Goal: Task Accomplishment & Management: Use online tool/utility

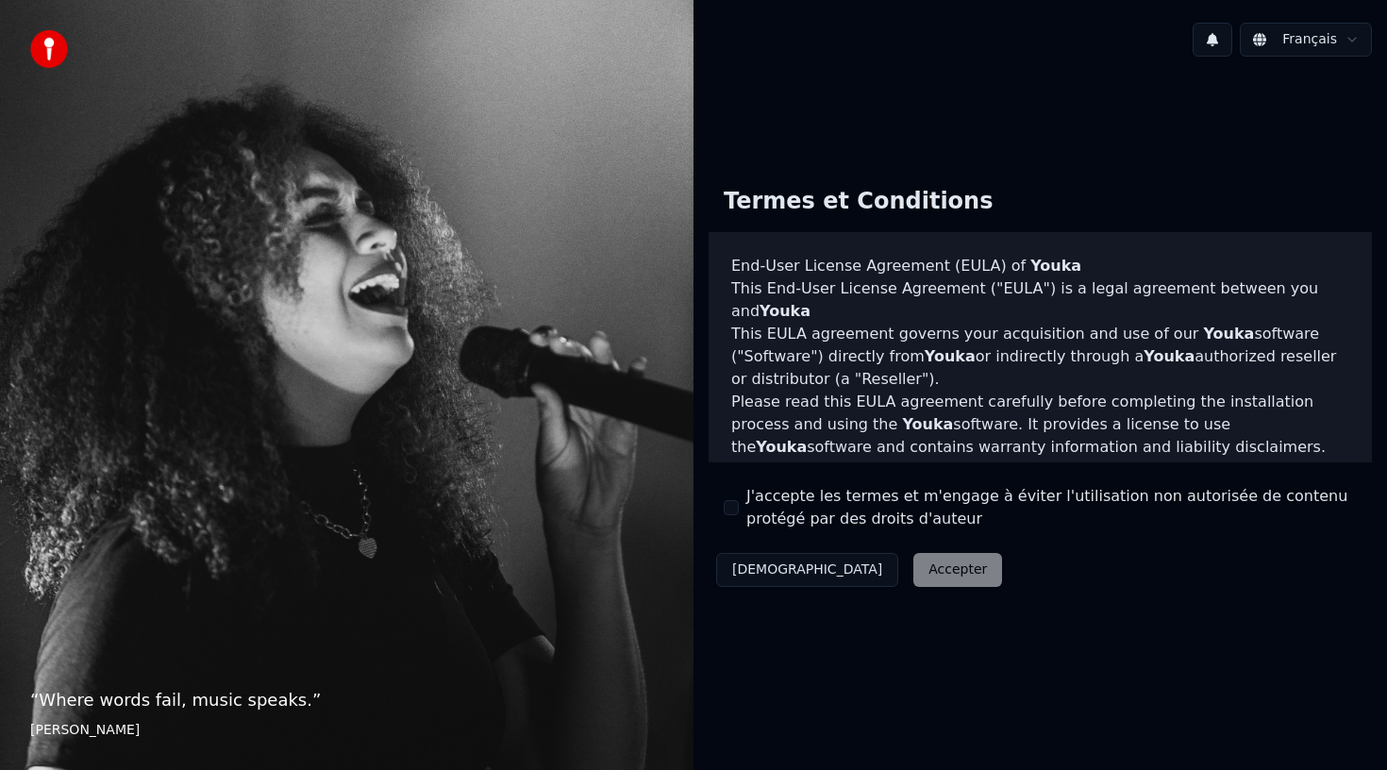
click at [861, 568] on div "Décliner Accepter" at bounding box center [858, 569] width 301 height 49
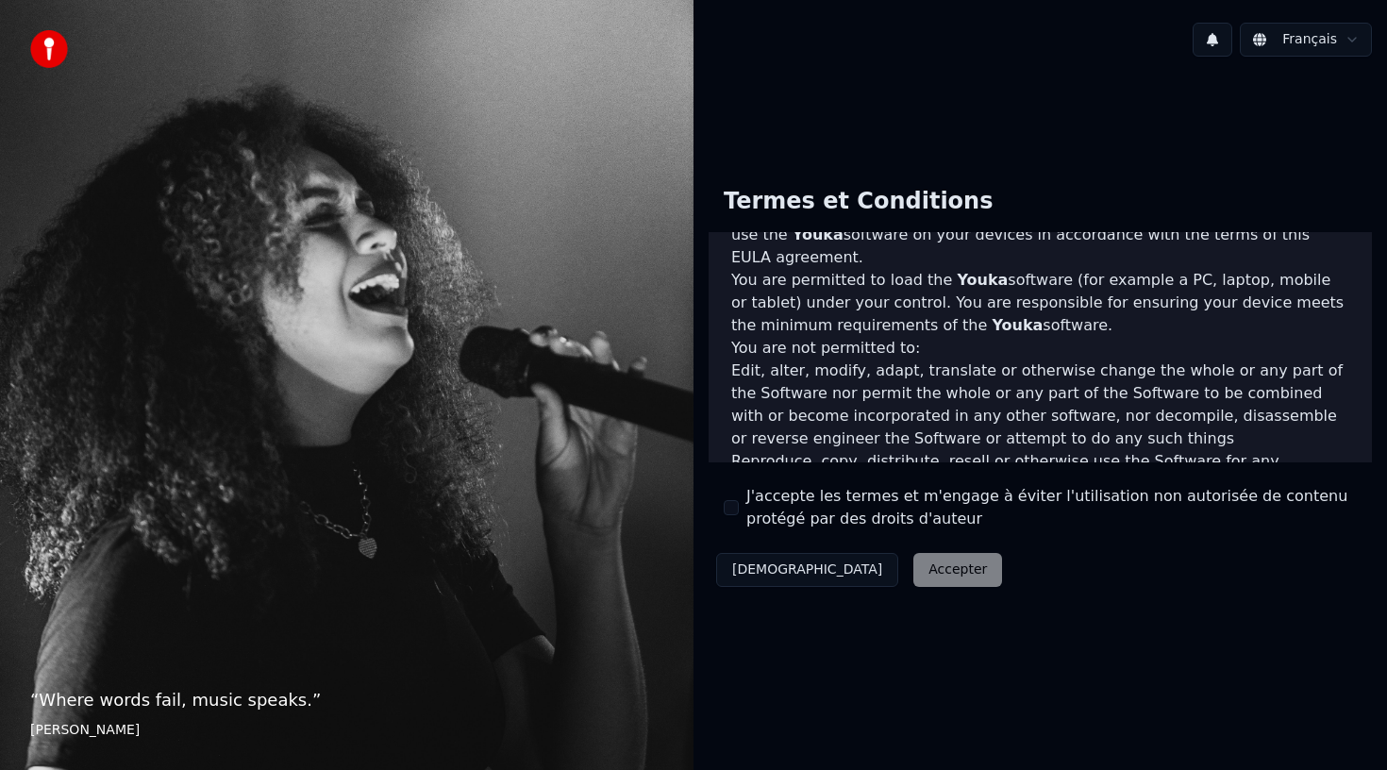
scroll to position [1105, 0]
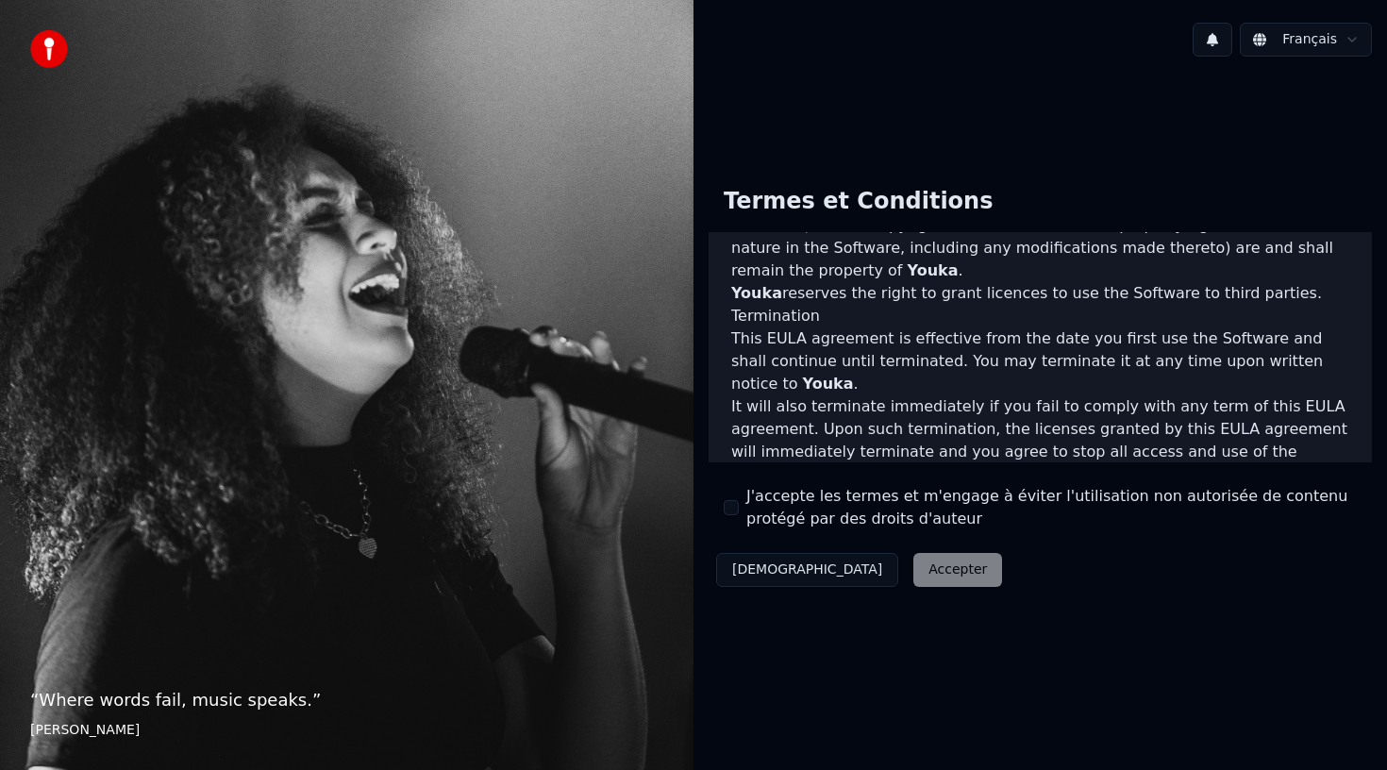
click at [727, 508] on button "J'accepte les termes et m'engage à éviter l'utilisation non autorisée de conten…" at bounding box center [731, 507] width 15 height 15
click at [913, 571] on button "Accepter" at bounding box center [957, 570] width 89 height 34
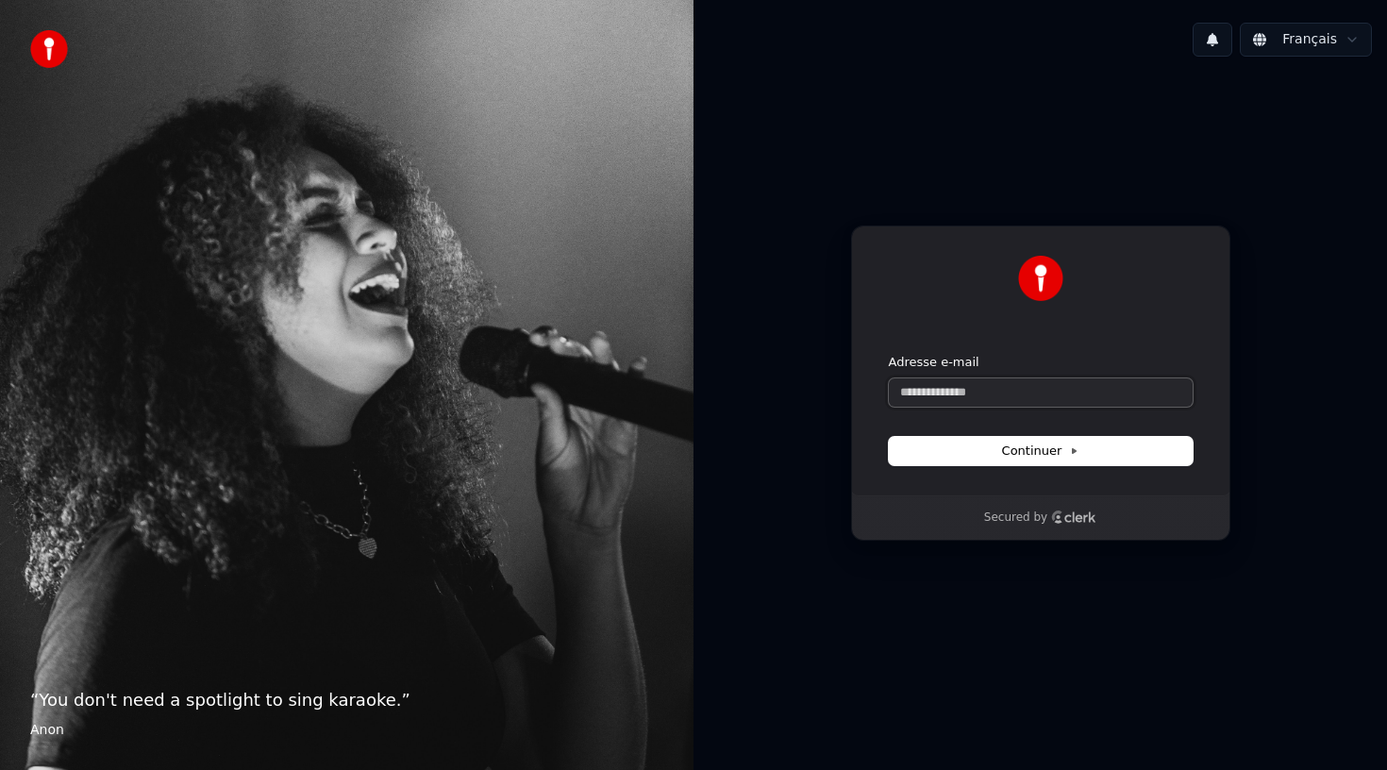
click at [957, 391] on input "Adresse e-mail" at bounding box center [1041, 392] width 304 height 28
click at [1069, 451] on icon at bounding box center [1073, 450] width 9 height 9
type input "**********"
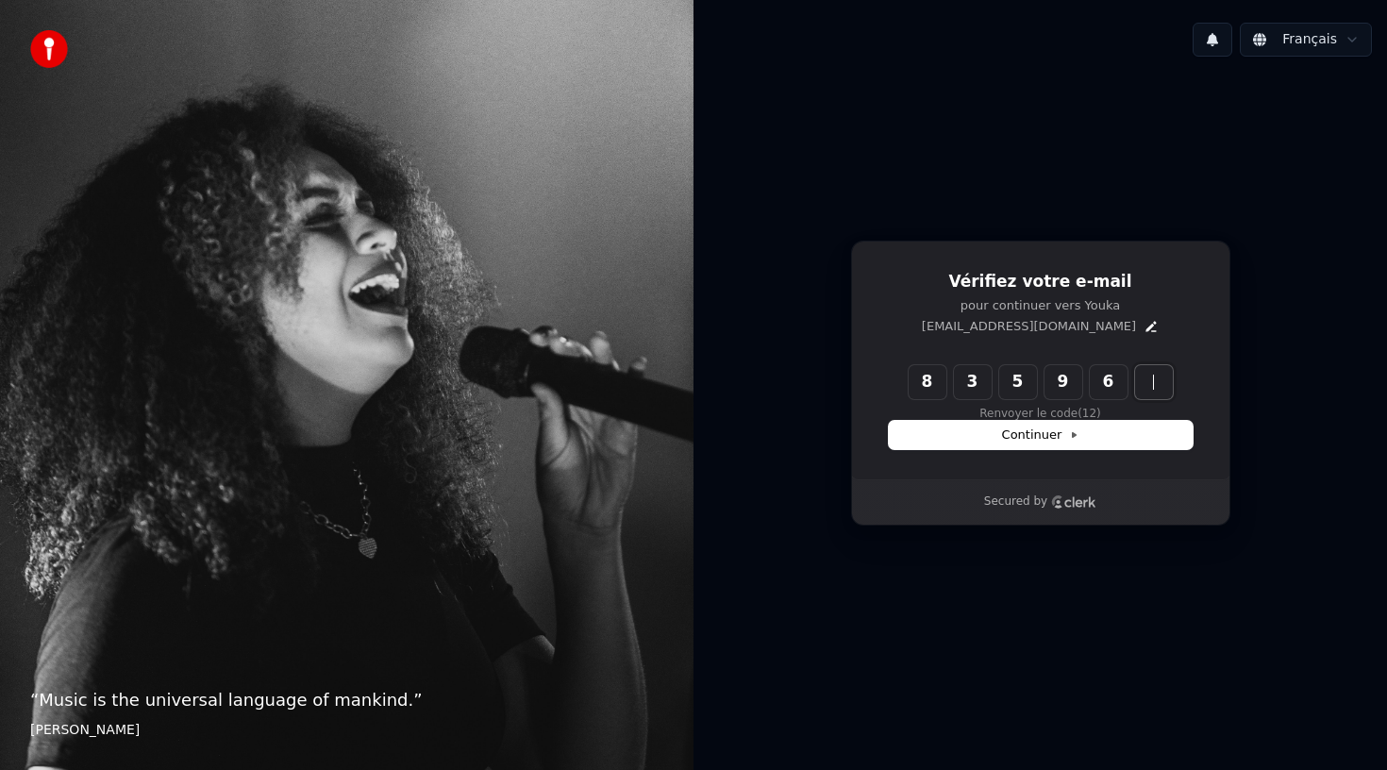
type input "******"
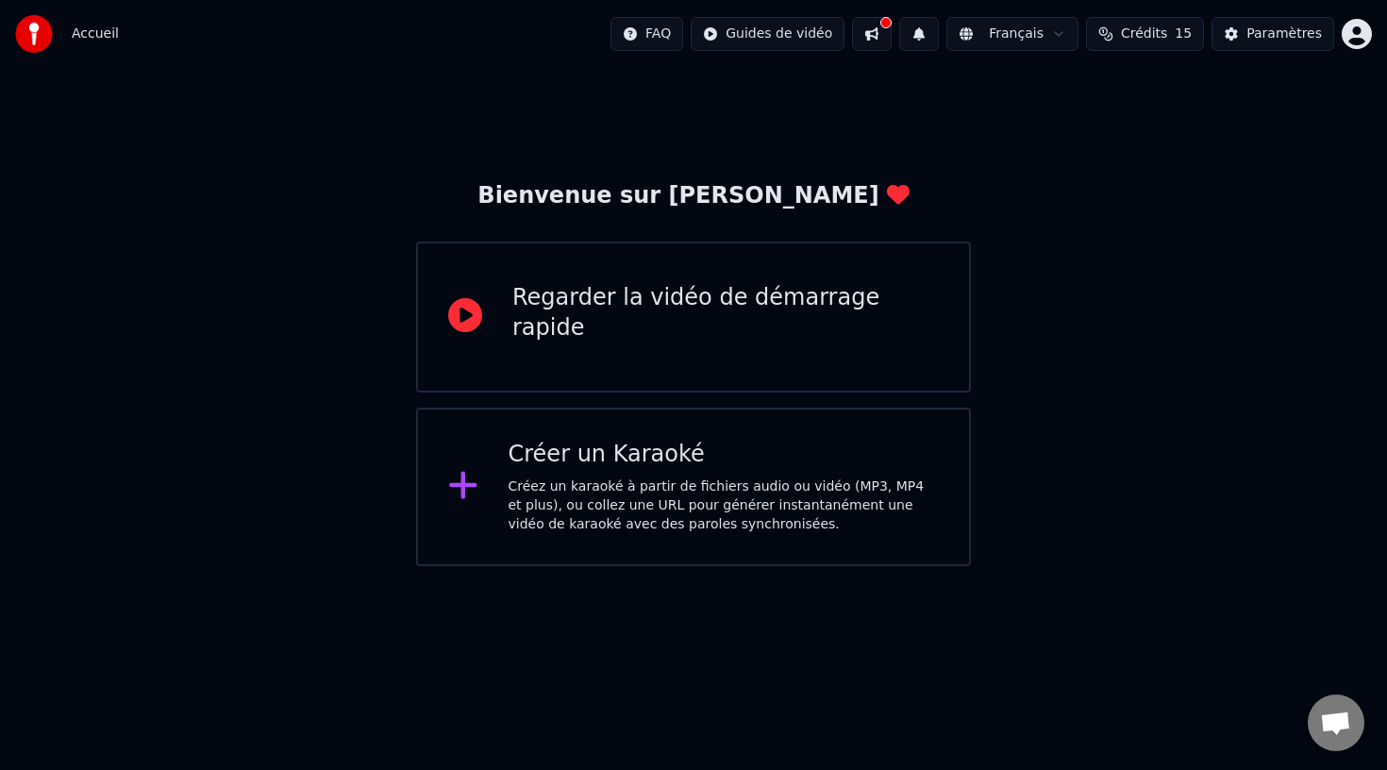
click at [467, 488] on icon at bounding box center [462, 485] width 27 height 27
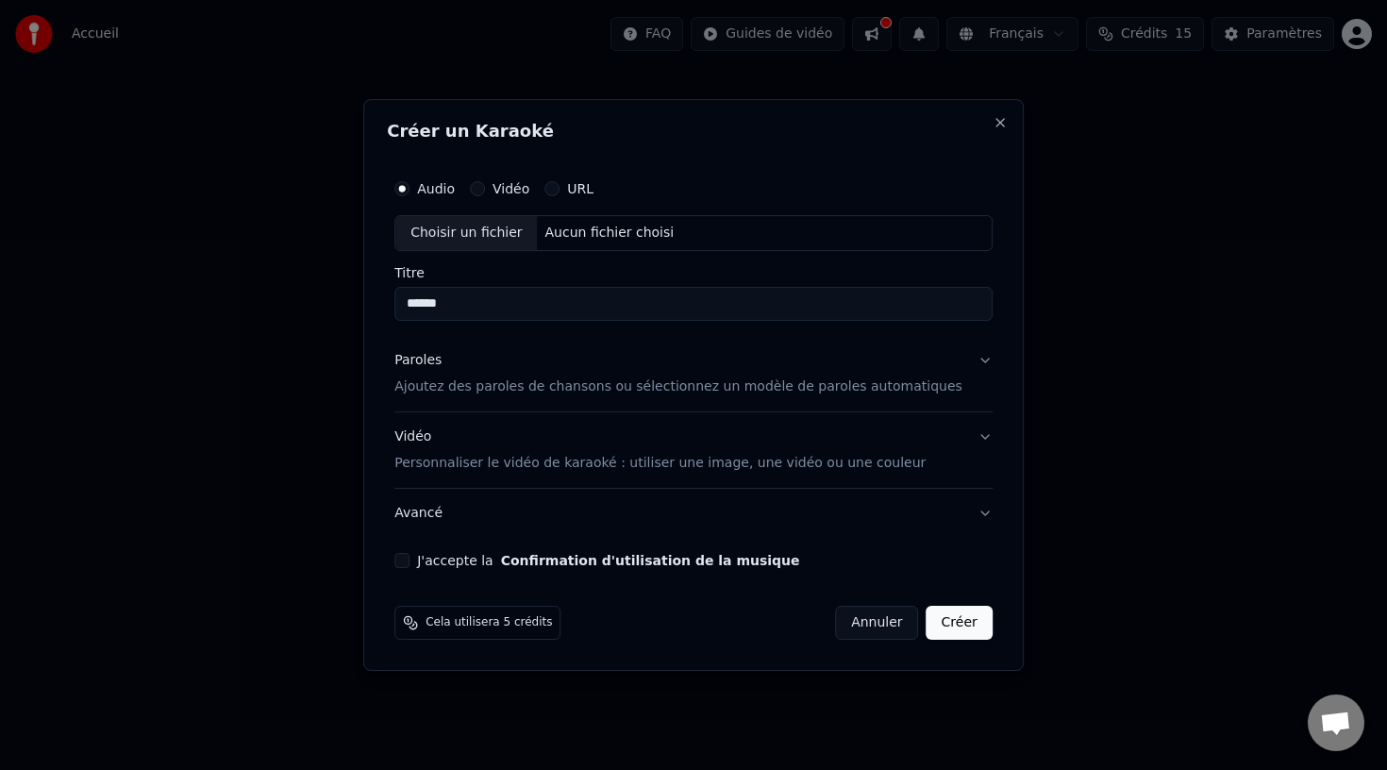
type input "******"
click at [485, 189] on button "Vidéo" at bounding box center [477, 188] width 15 height 15
click at [464, 296] on input "Titre" at bounding box center [693, 304] width 598 height 34
type input "******"
click at [509, 465] on p "Personnaliser le vidéo de karaoké : utiliser une image, une vidéo ou une couleur" at bounding box center [659, 463] width 531 height 19
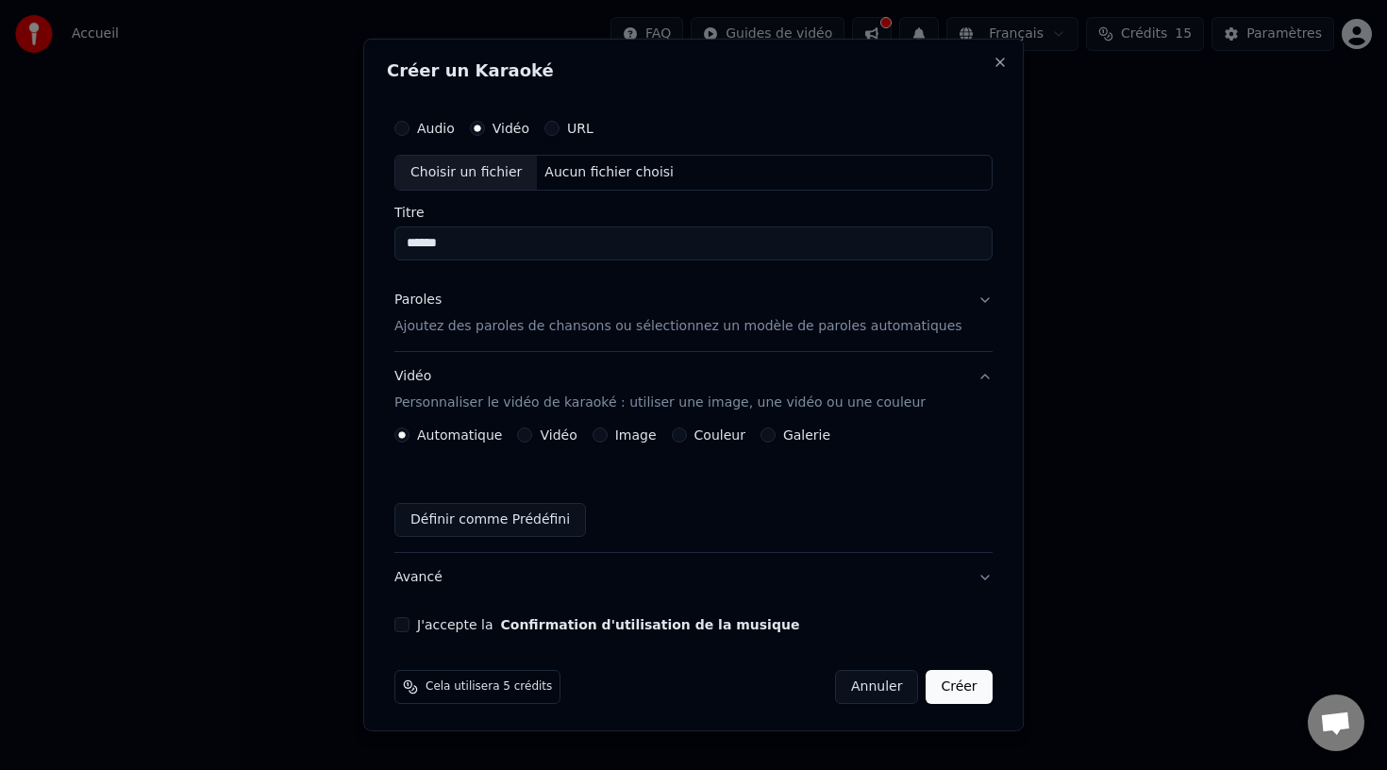
click at [533, 435] on button "Vidéo" at bounding box center [525, 434] width 15 height 15
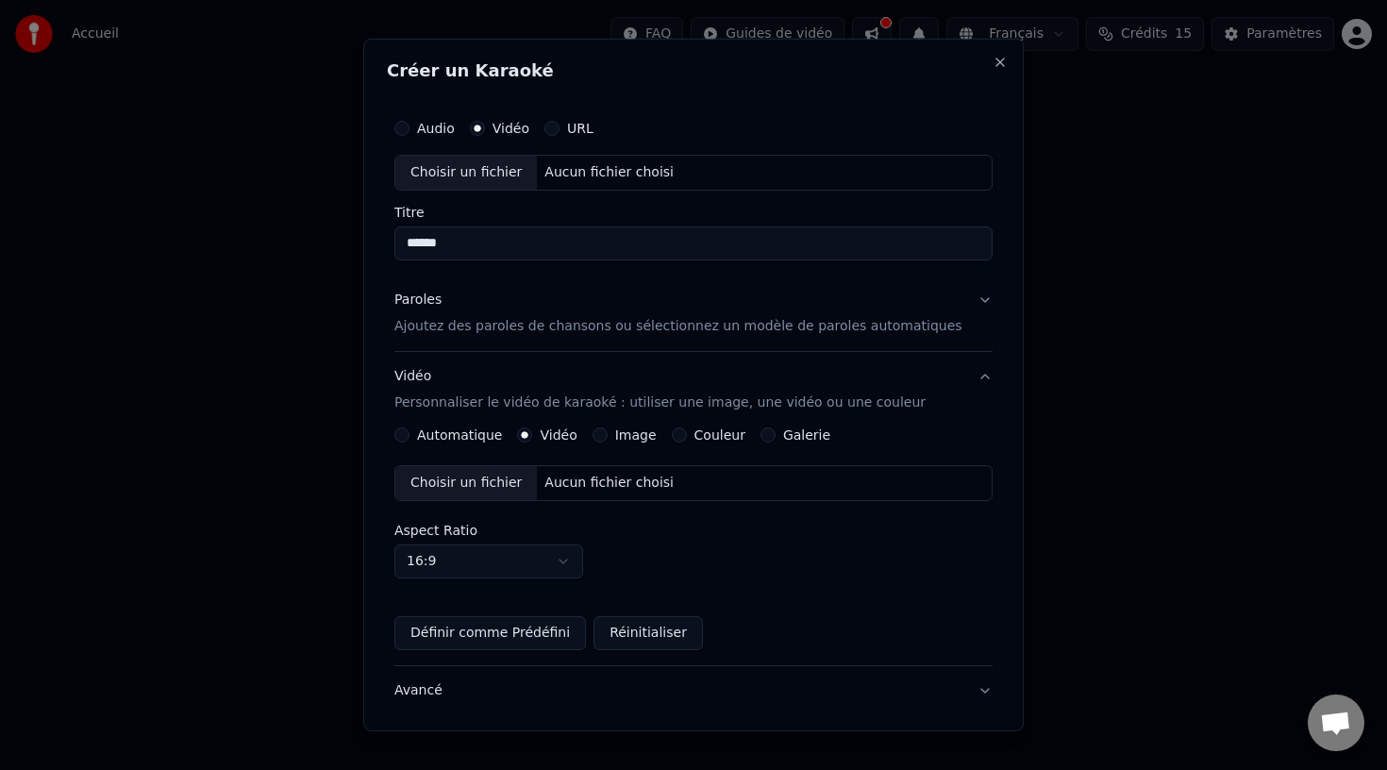
click at [604, 481] on div "Aucun fichier choisi" at bounding box center [610, 483] width 144 height 19
click at [608, 436] on button "Image" at bounding box center [599, 434] width 15 height 15
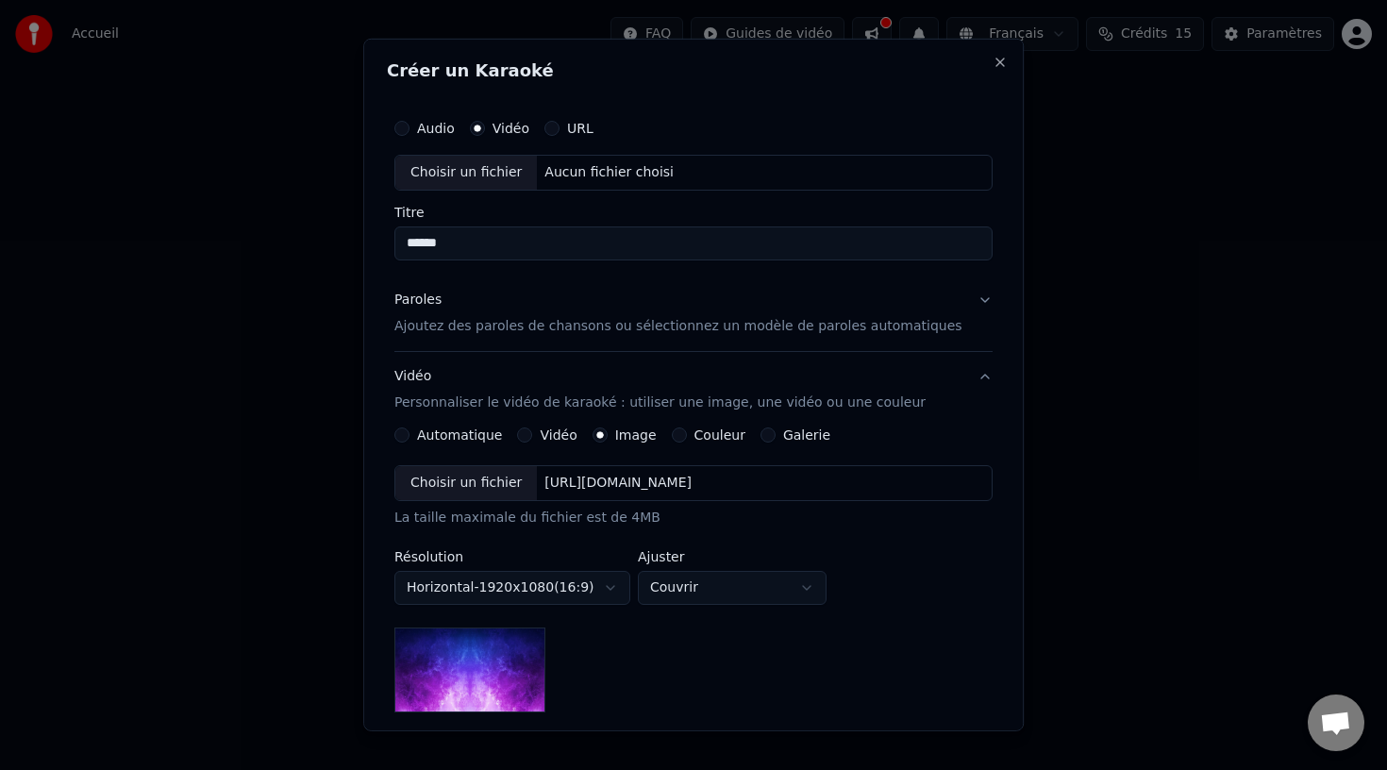
click at [513, 329] on p "Ajoutez des paroles de chansons ou sélectionnez un modèle de paroles automatiqu…" at bounding box center [678, 326] width 568 height 19
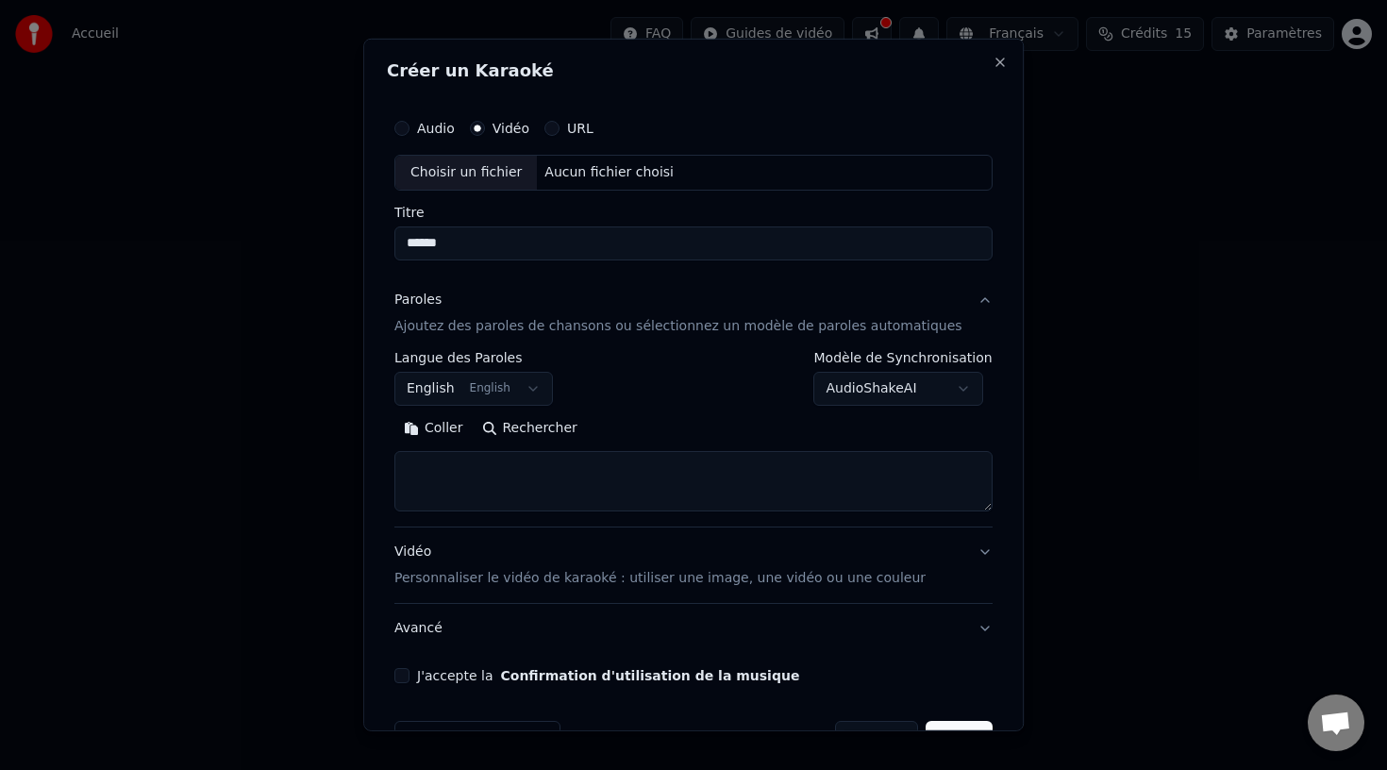
click at [551, 391] on body "**********" at bounding box center [693, 283] width 1387 height 566
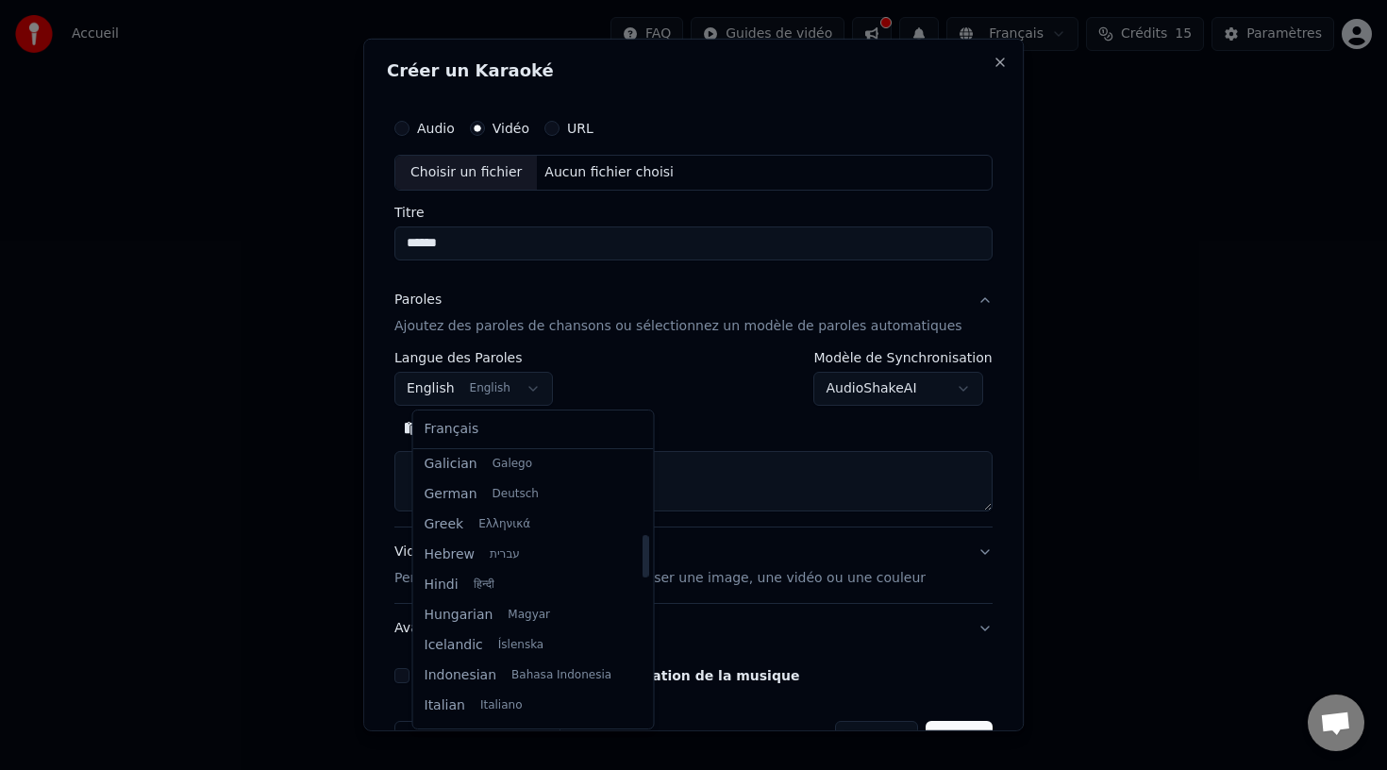
scroll to position [521, 0]
click at [684, 399] on body "**********" at bounding box center [693, 283] width 1387 height 566
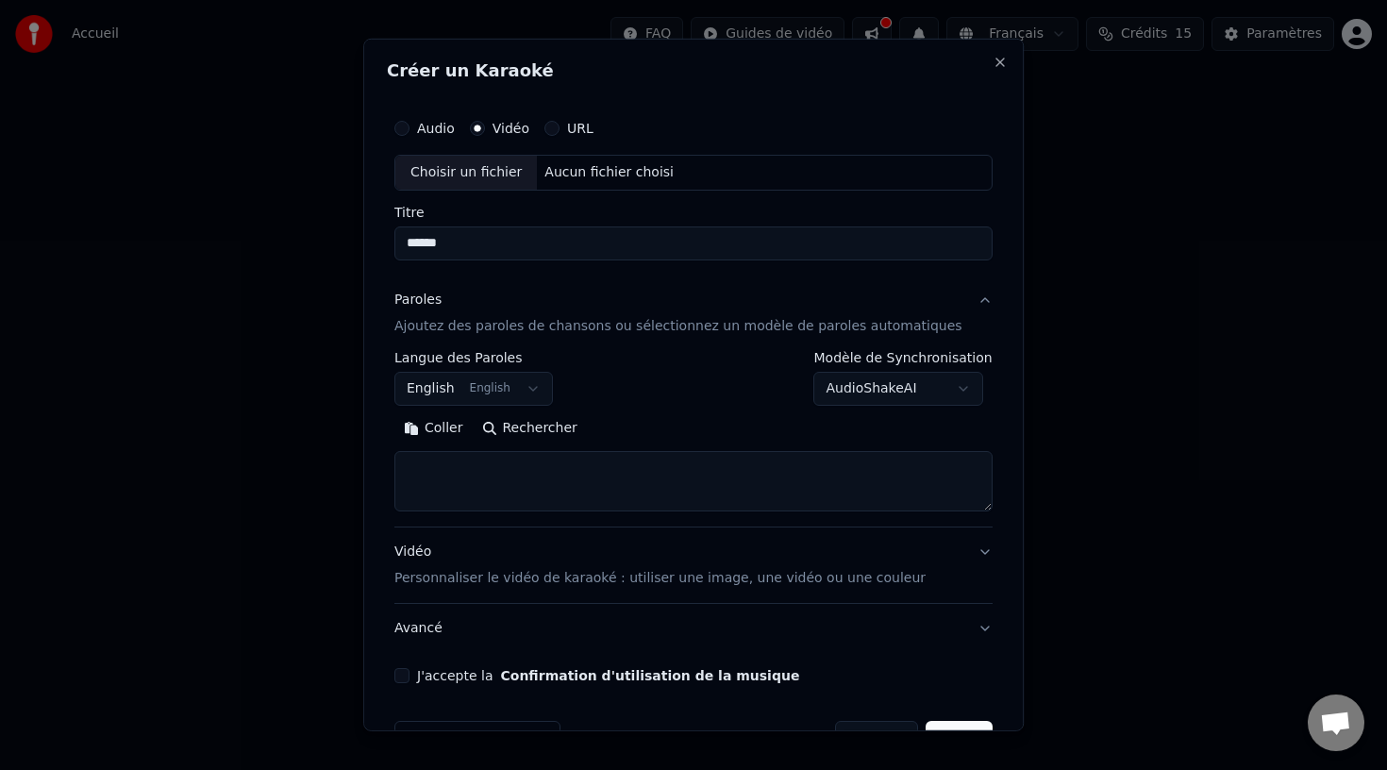
click at [487, 479] on textarea at bounding box center [693, 481] width 598 height 60
click at [554, 470] on textarea "**********" at bounding box center [675, 481] width 563 height 60
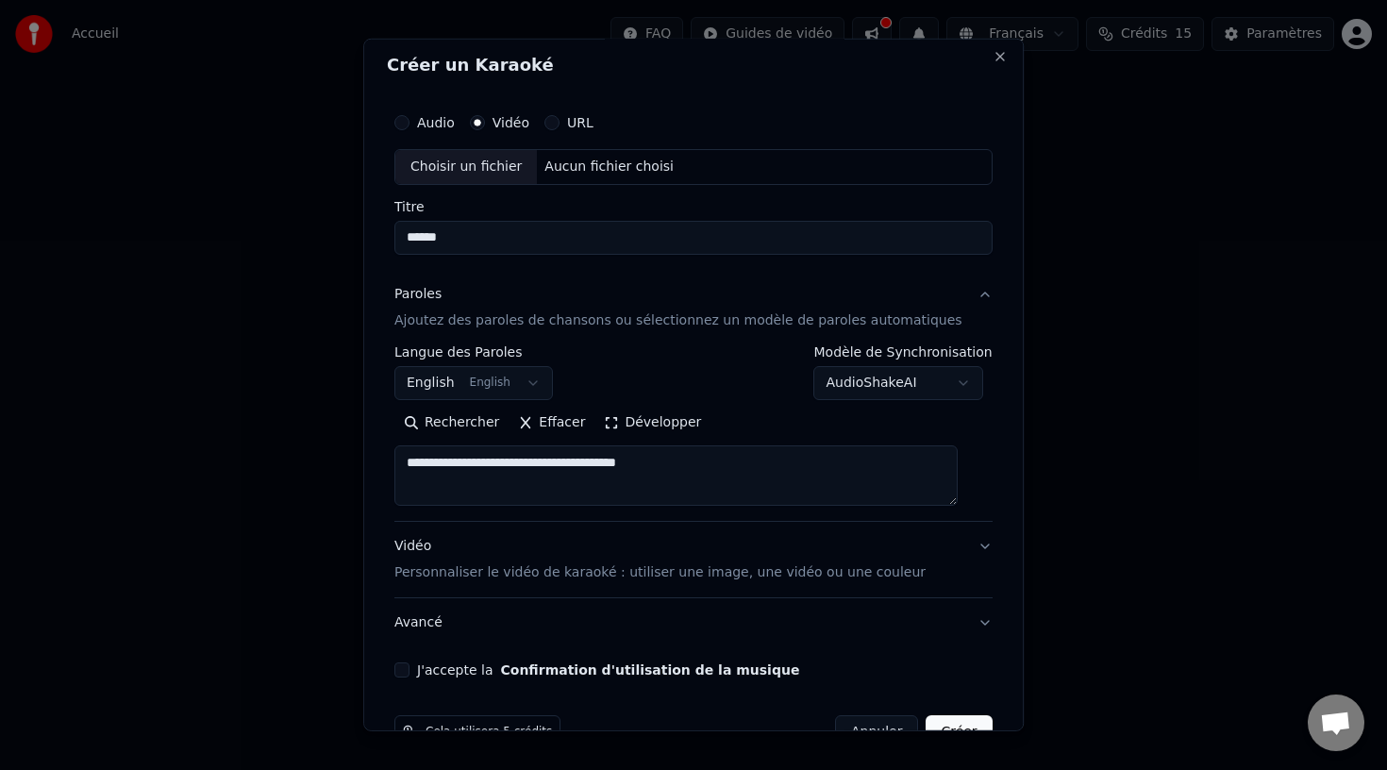
scroll to position [0, 0]
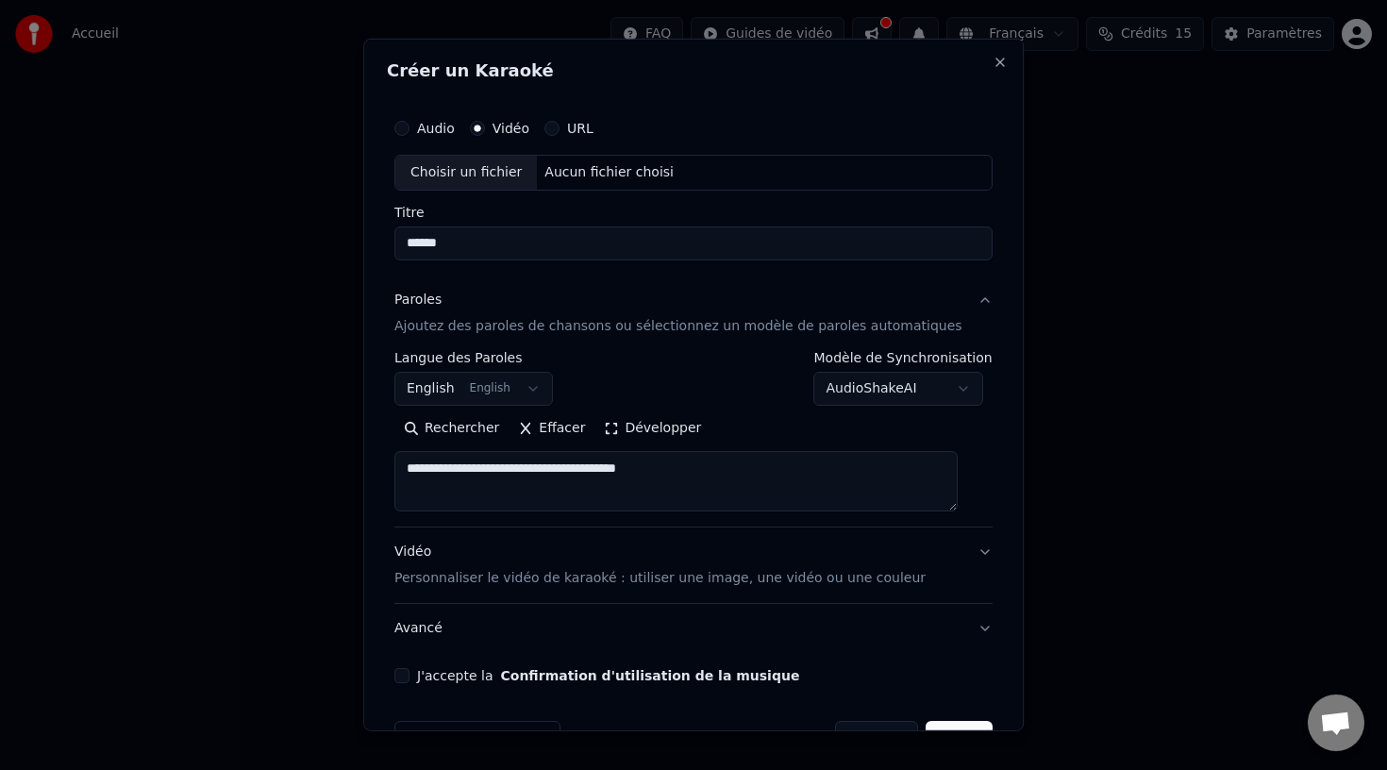
type textarea "**********"
click at [636, 327] on p "Ajoutez des paroles de chansons ou sélectionnez un modèle de paroles automatiqu…" at bounding box center [678, 326] width 568 height 19
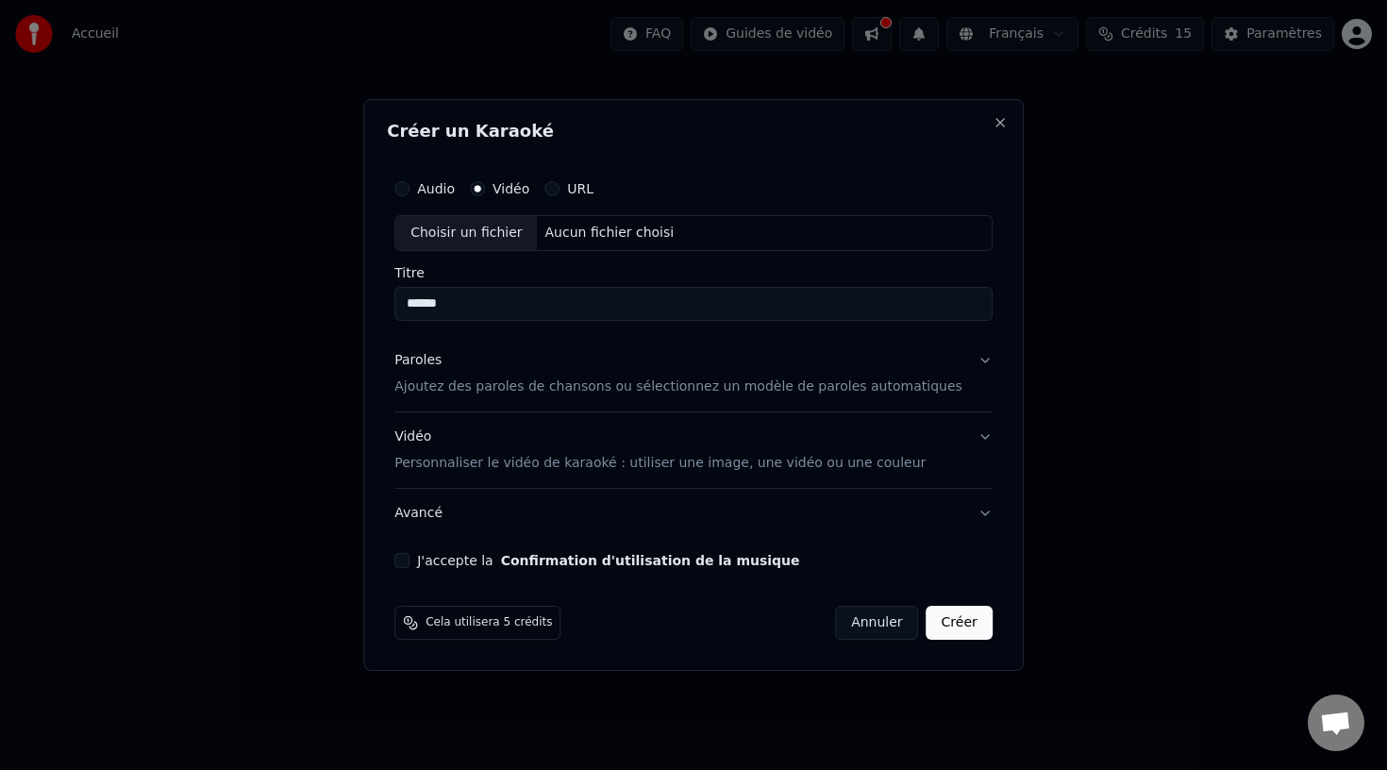
click at [624, 395] on p "Ajoutez des paroles de chansons ou sélectionnez un modèle de paroles automatiqu…" at bounding box center [678, 386] width 568 height 19
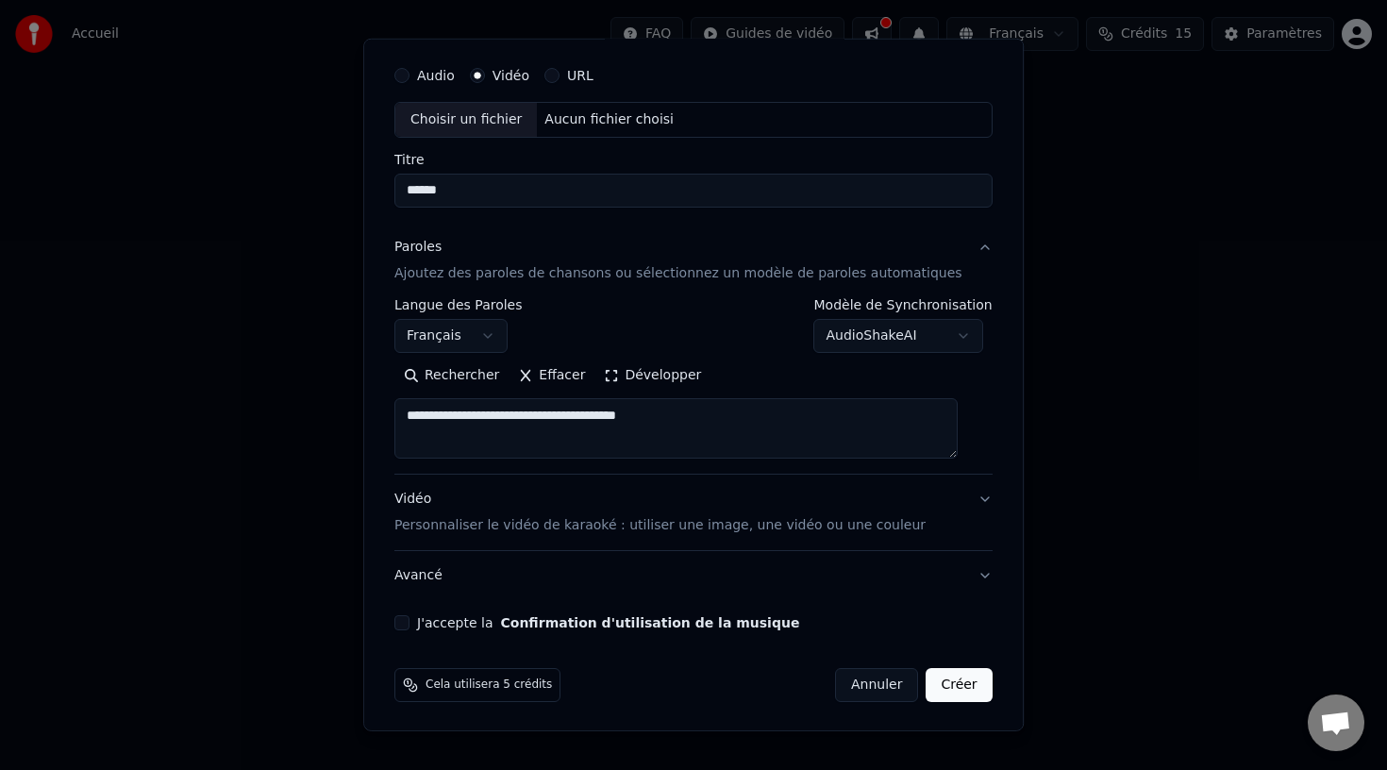
scroll to position [54, 0]
click at [409, 626] on button "J'accepte la Confirmation d'utilisation de la musique" at bounding box center [401, 621] width 15 height 15
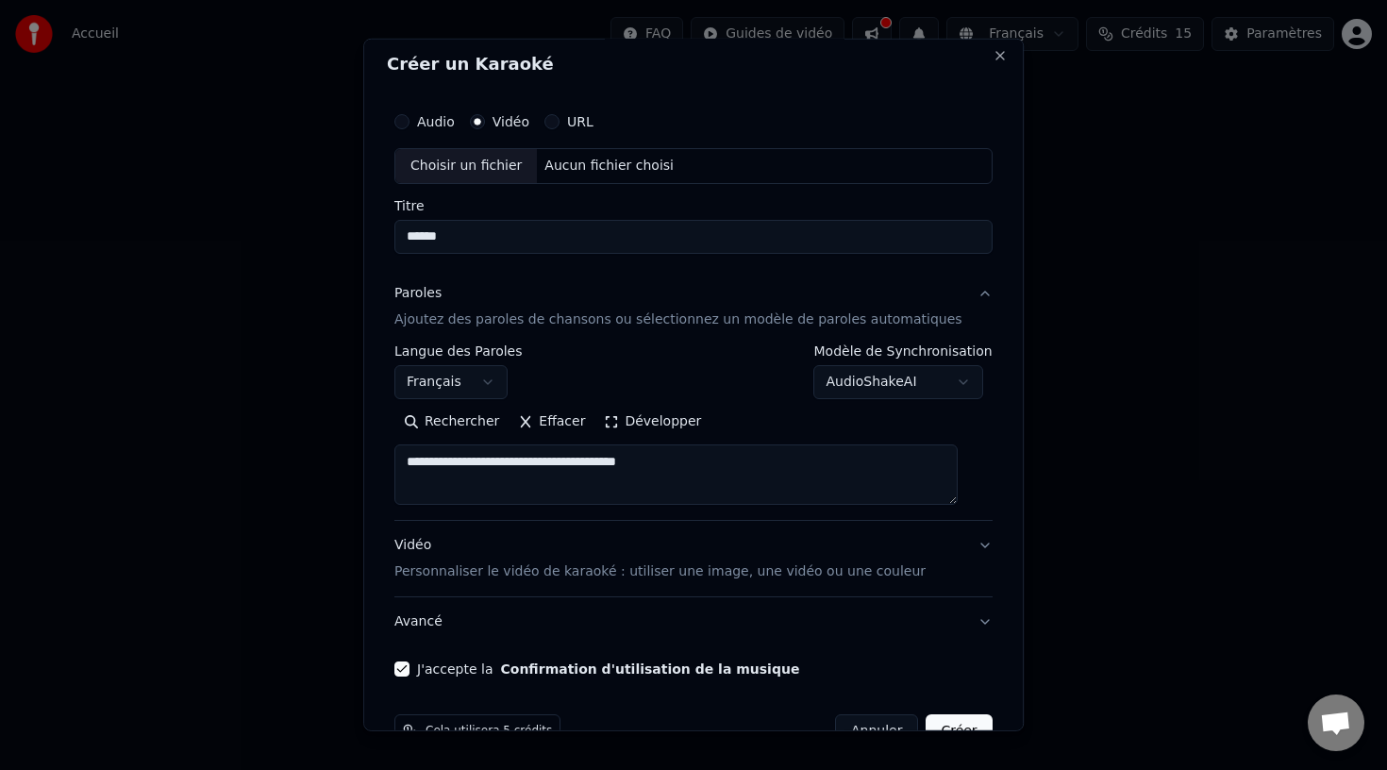
scroll to position [0, 0]
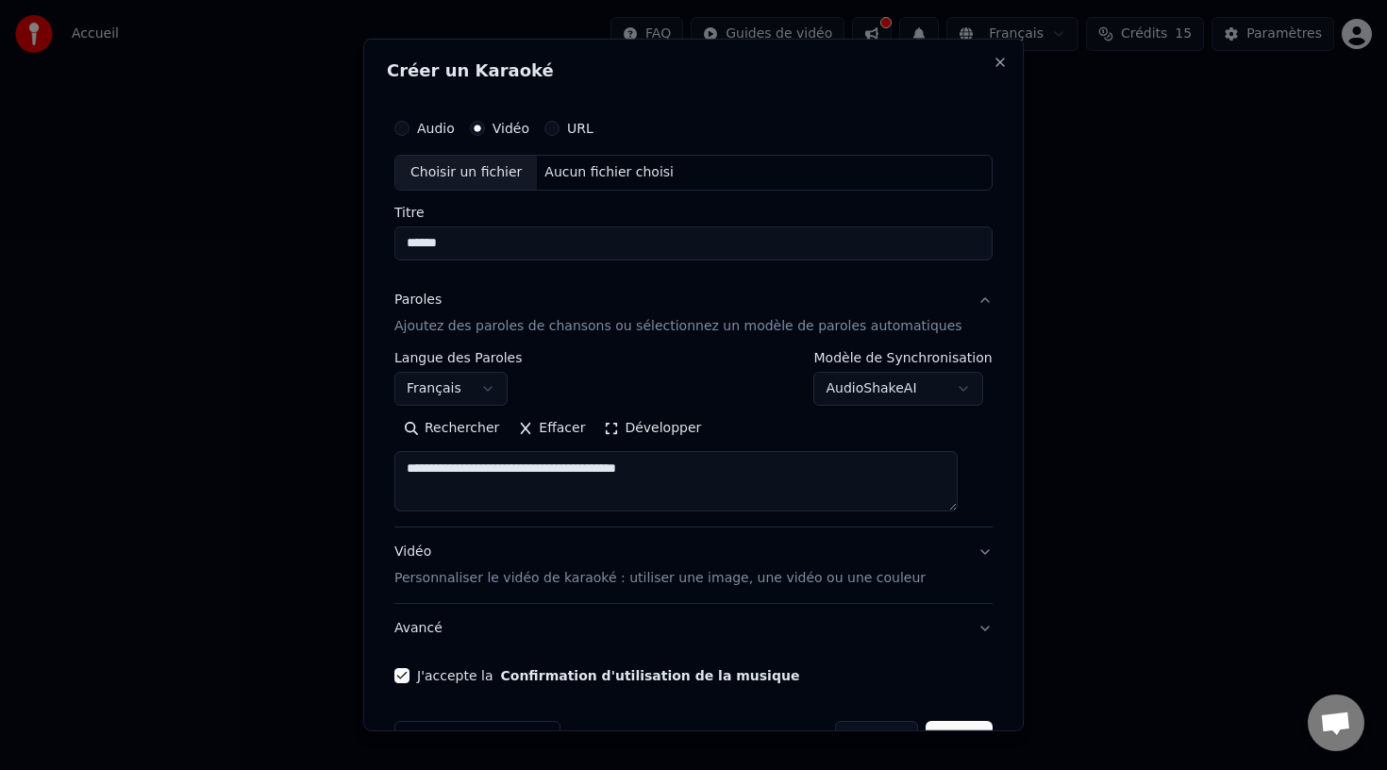
click at [588, 173] on div "Aucun fichier choisi" at bounding box center [610, 172] width 144 height 19
click at [580, 176] on div "Aucun fichier choisi" at bounding box center [610, 172] width 144 height 19
click at [409, 125] on button "Audio" at bounding box center [401, 128] width 15 height 15
click at [485, 126] on button "Vidéo" at bounding box center [477, 128] width 15 height 15
click at [409, 128] on button "Audio" at bounding box center [401, 128] width 15 height 15
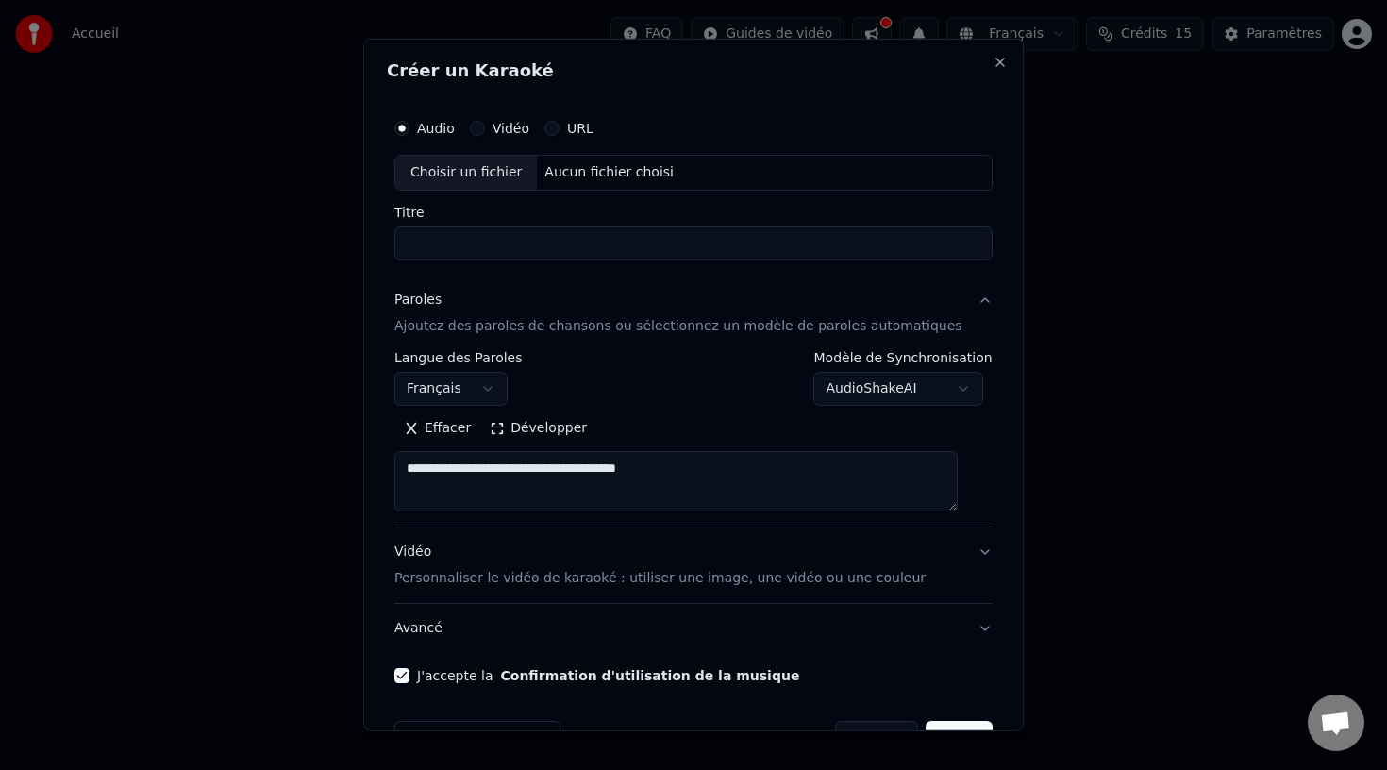
click at [571, 168] on div "Aucun fichier choisi" at bounding box center [610, 172] width 144 height 19
click at [454, 241] on input "Titre" at bounding box center [693, 243] width 598 height 34
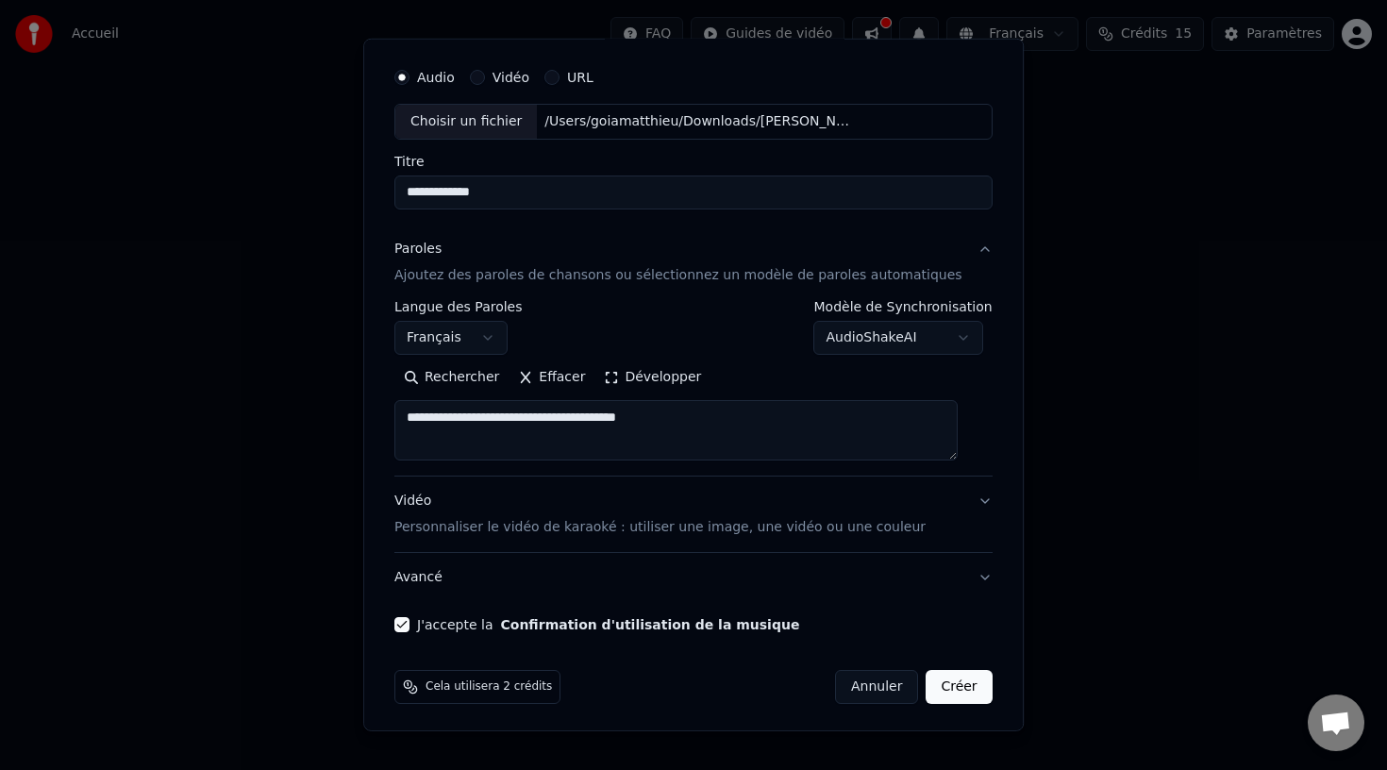
scroll to position [54, 0]
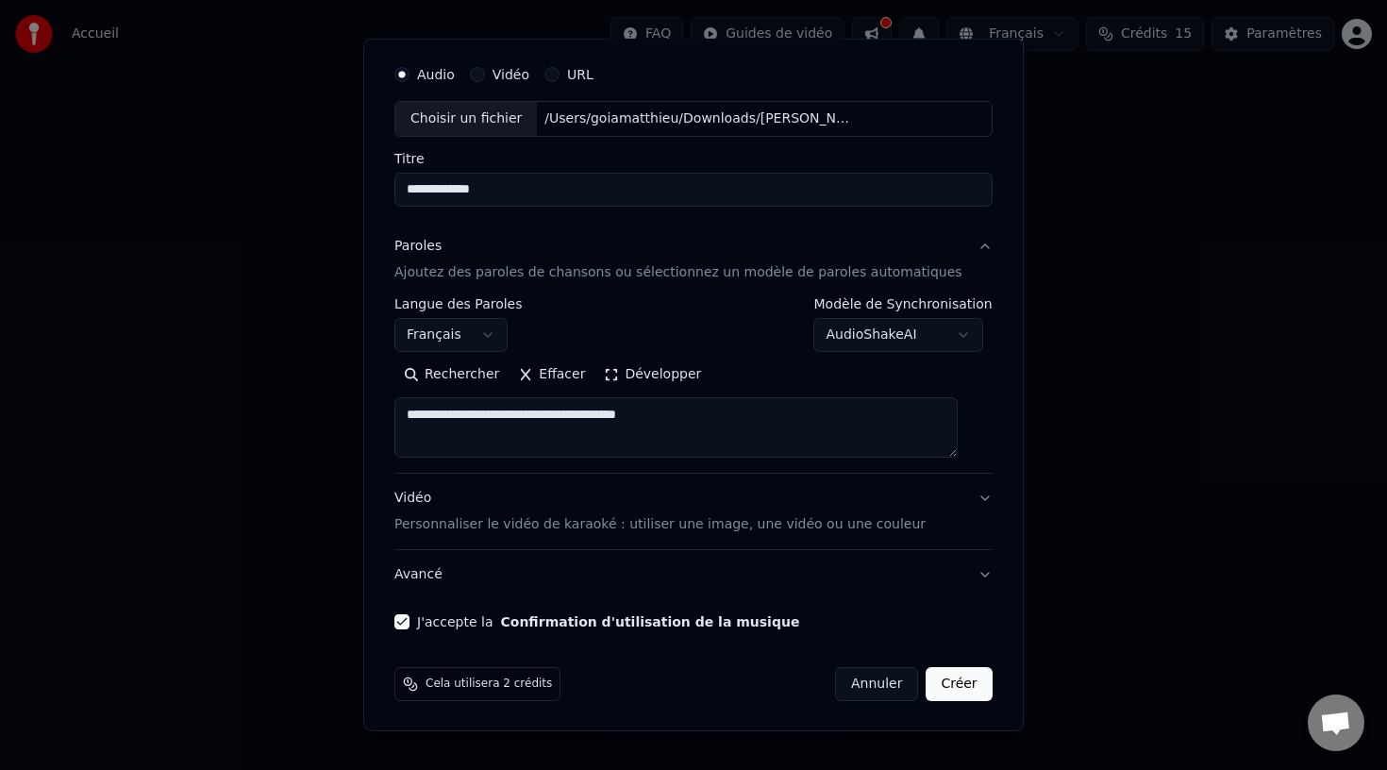
type input "**********"
click at [699, 435] on textarea "**********" at bounding box center [675, 427] width 563 height 60
click at [638, 380] on button "Développer" at bounding box center [653, 374] width 116 height 30
click at [630, 376] on button "Réduire" at bounding box center [640, 374] width 90 height 30
click at [701, 425] on textarea "**********" at bounding box center [675, 427] width 563 height 60
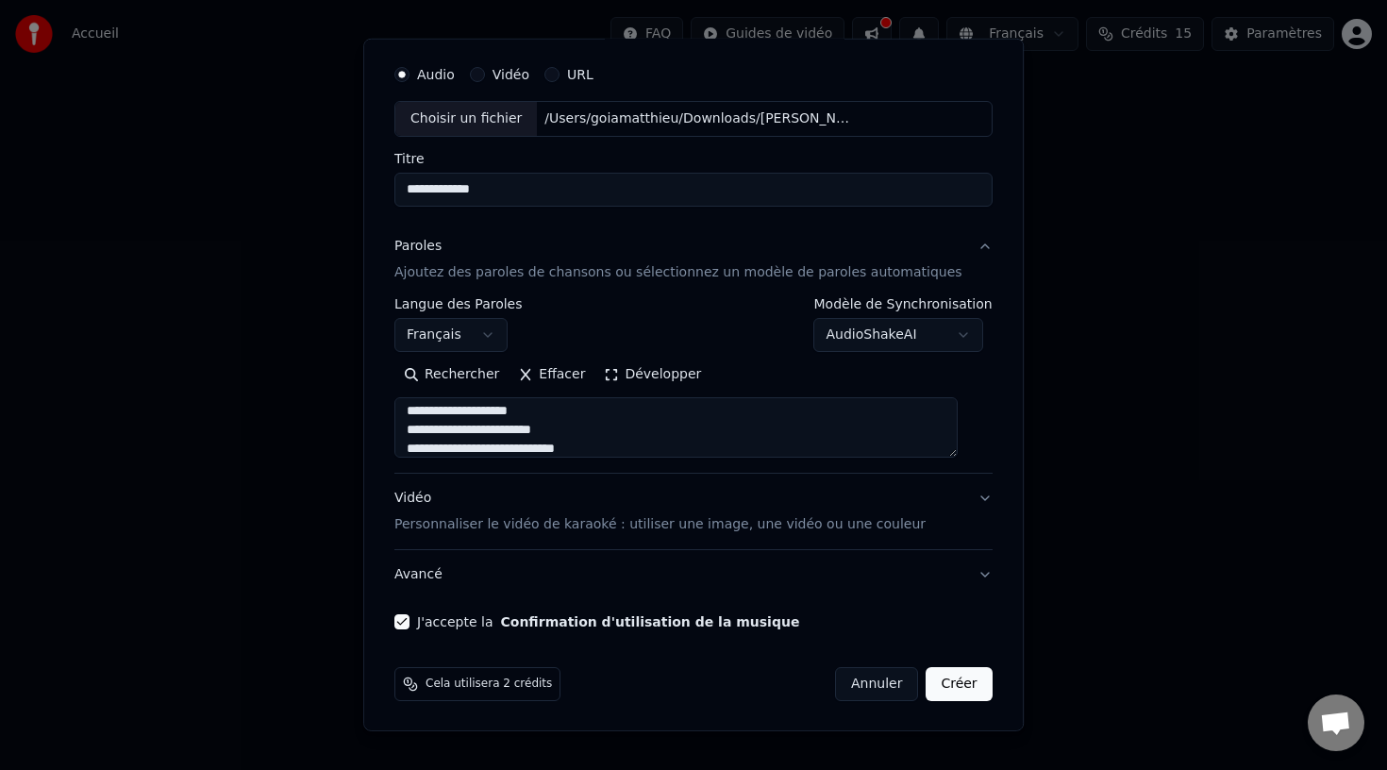
scroll to position [174, 0]
click at [635, 447] on textarea "**********" at bounding box center [675, 427] width 563 height 60
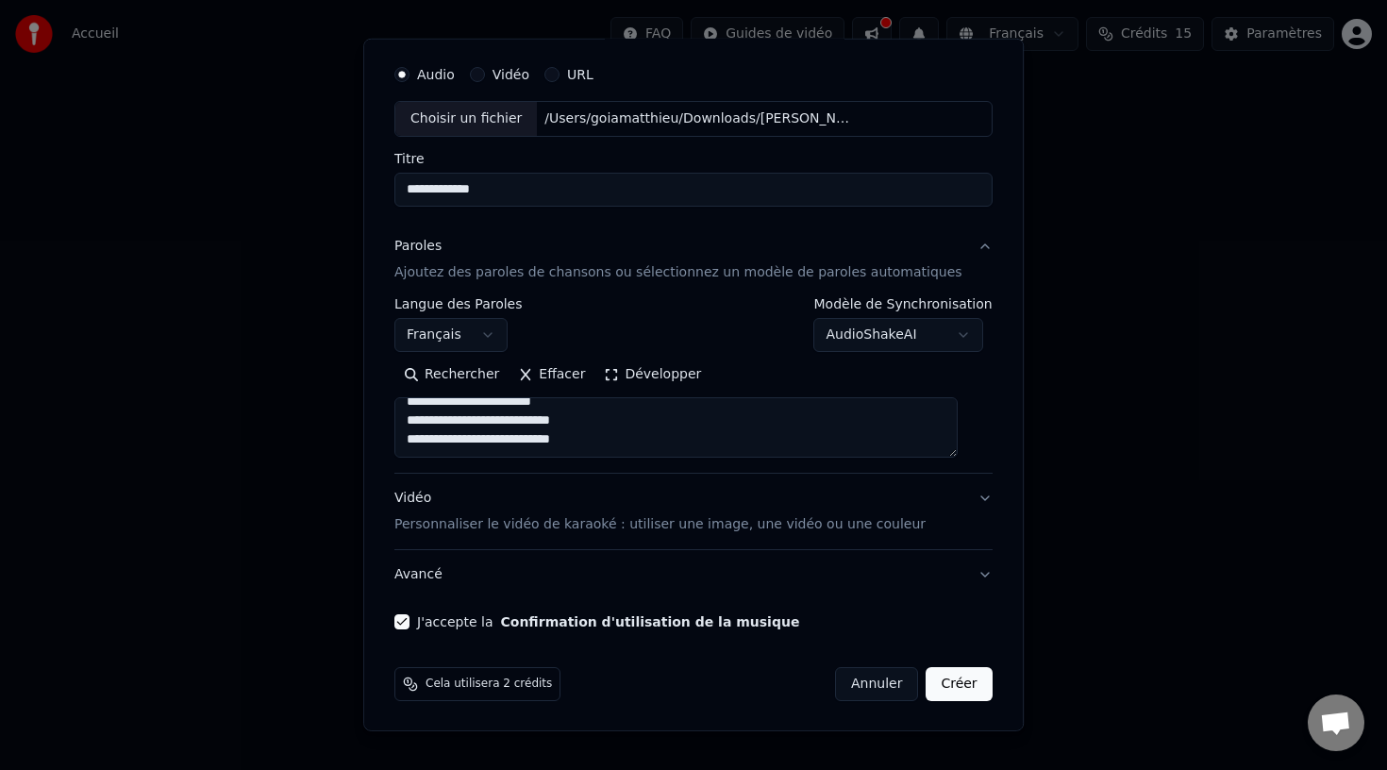
drag, startPoint x: 631, startPoint y: 436, endPoint x: 485, endPoint y: 409, distance: 148.6
type textarea "**********"
click at [448, 376] on button "Coller" at bounding box center [433, 374] width 78 height 30
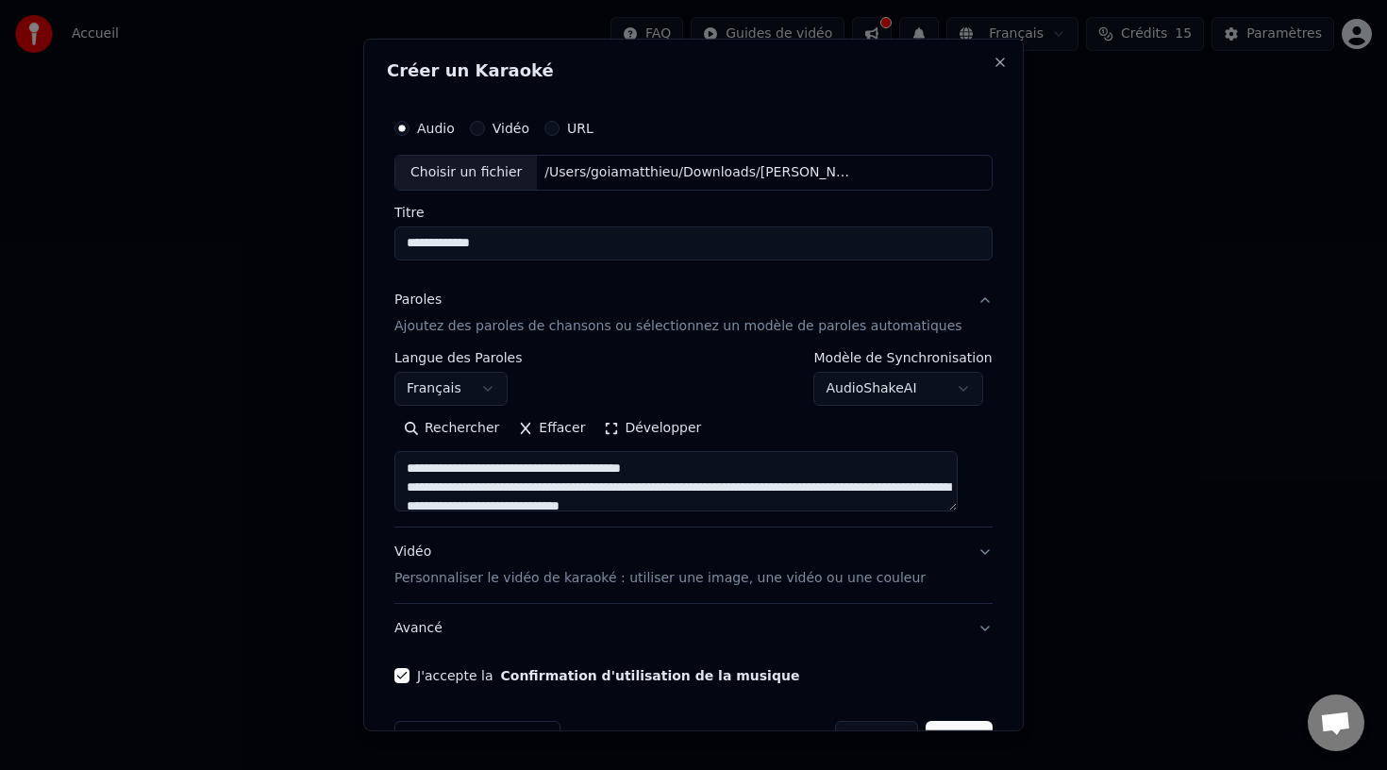
click at [607, 167] on div "/Users/goiamatthieu/Downloads/audrey 30 ans.mp3" at bounding box center [698, 172] width 321 height 19
type textarea "**********"
type input "**********"
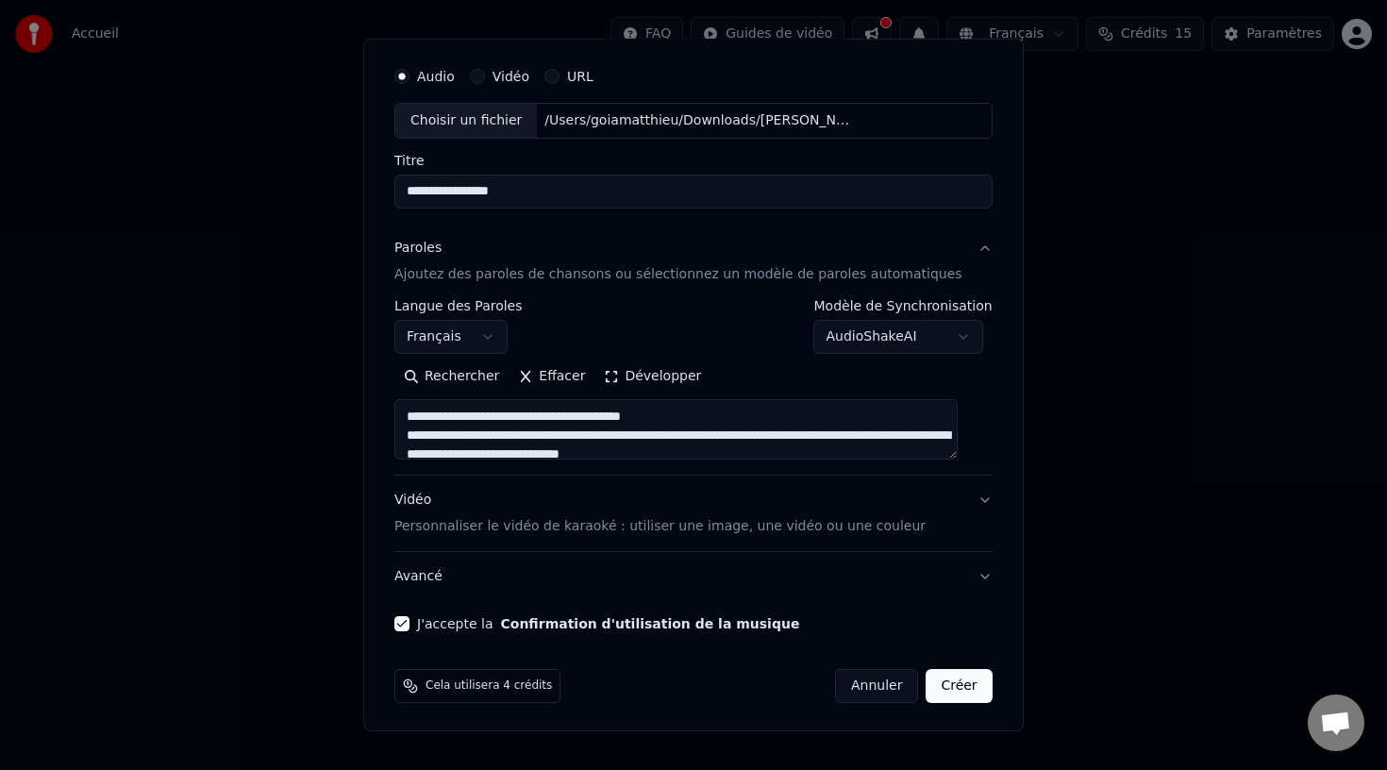
scroll to position [54, 0]
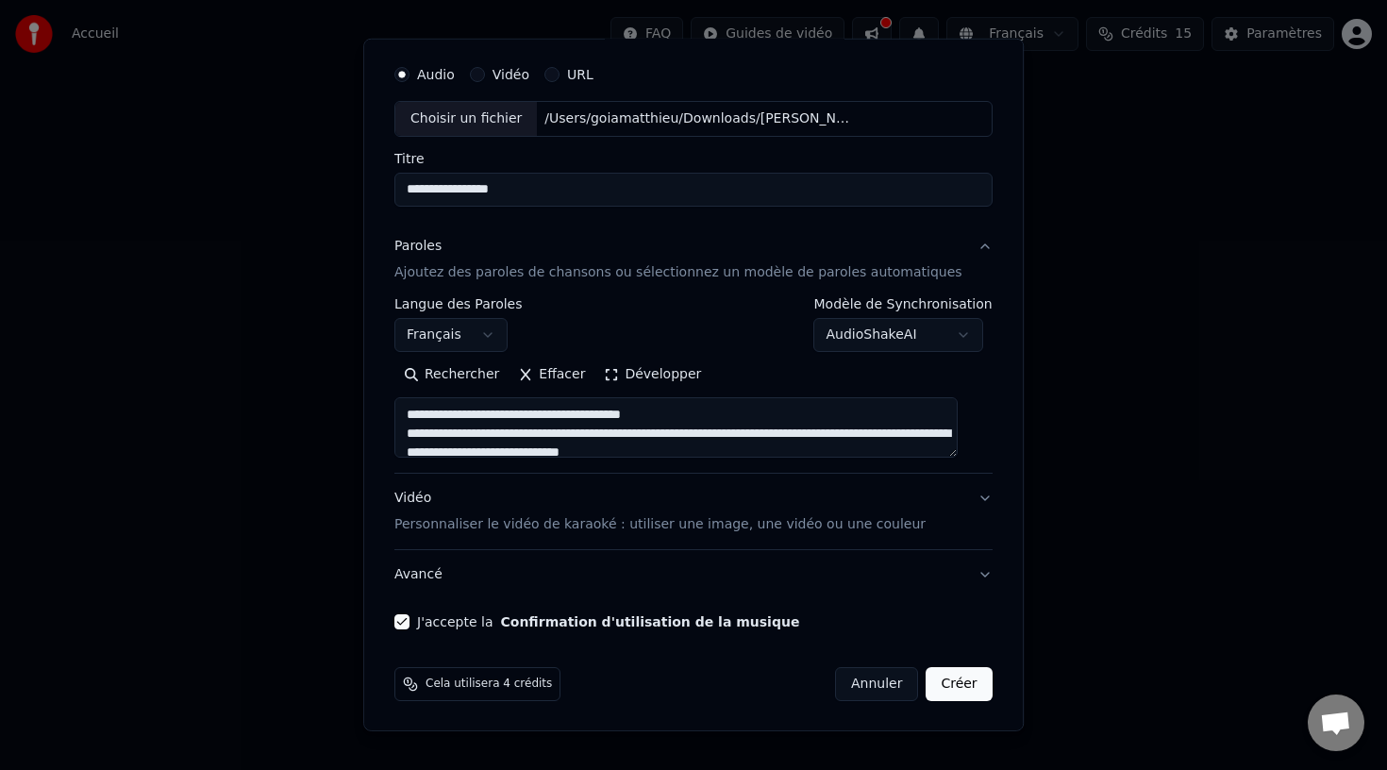
click at [441, 522] on p "Personnaliser le vidéo de karaoké : utiliser une image, une vidéo ou une couleur" at bounding box center [659, 524] width 531 height 19
type textarea "**********"
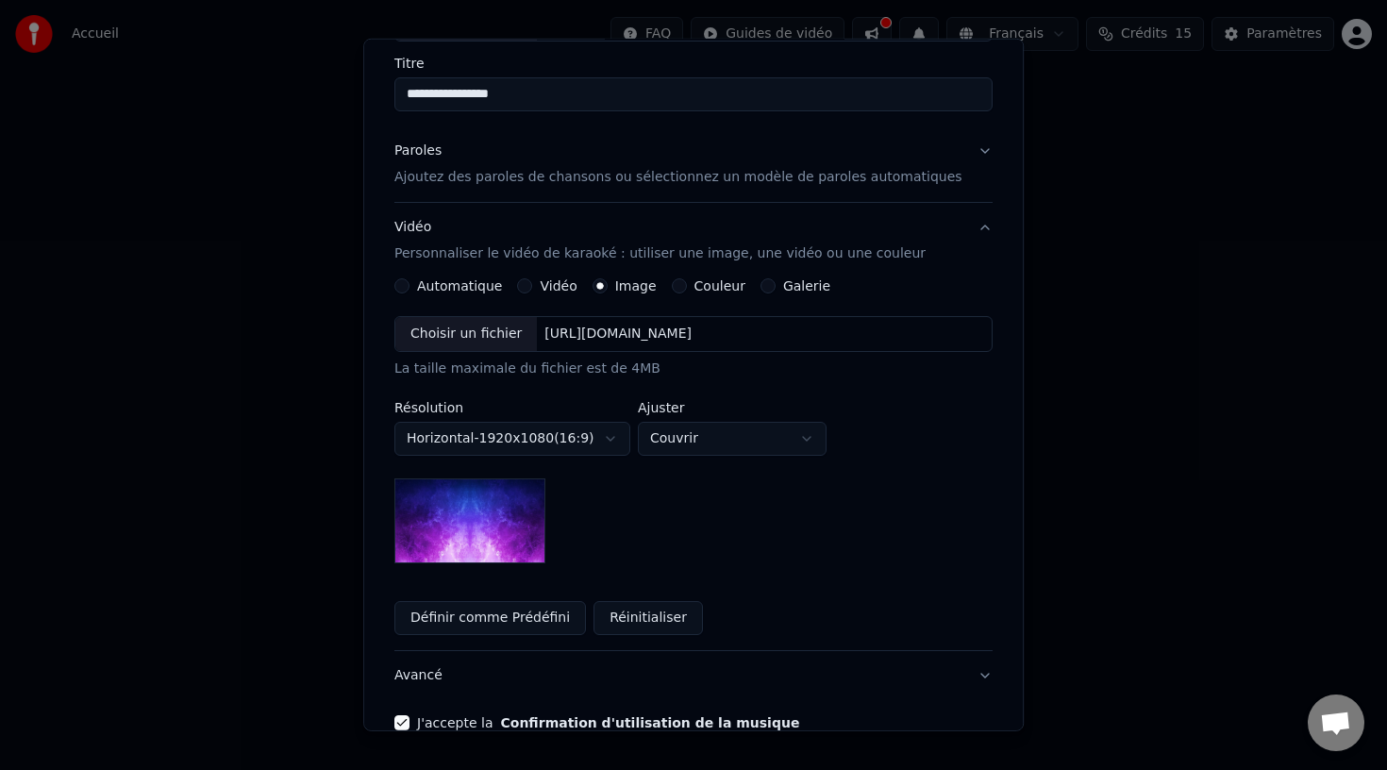
scroll to position [250, 0]
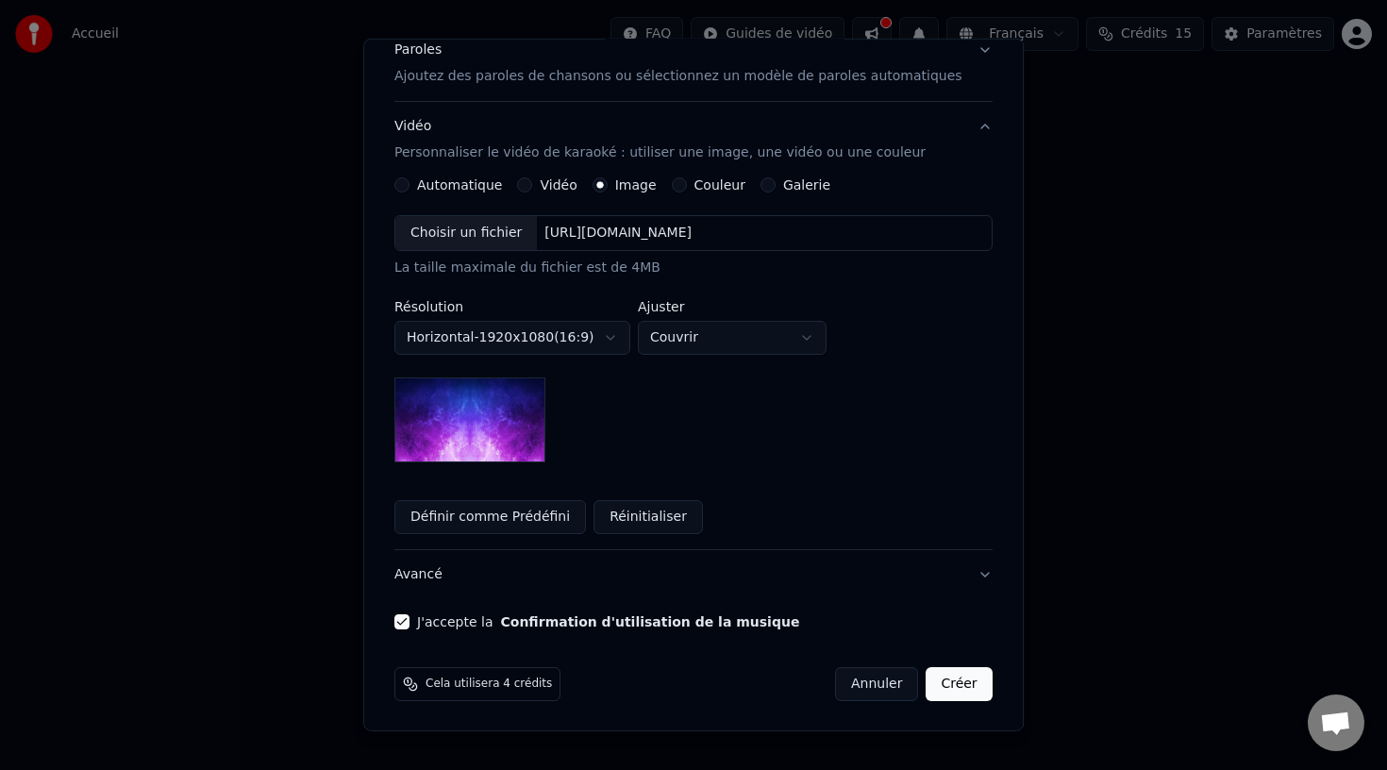
click at [954, 684] on button "Créer" at bounding box center [959, 684] width 66 height 34
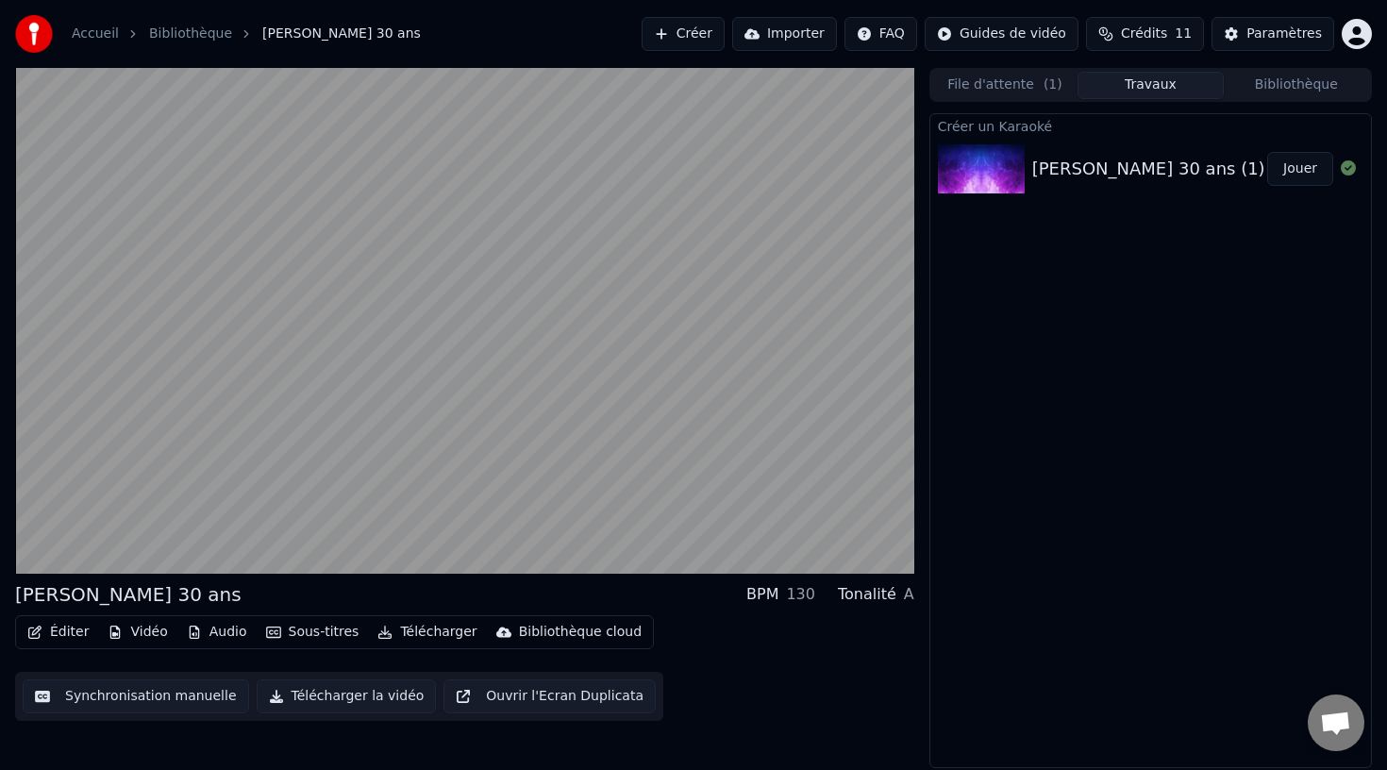
click at [142, 695] on button "Synchronisation manuelle" at bounding box center [136, 696] width 226 height 34
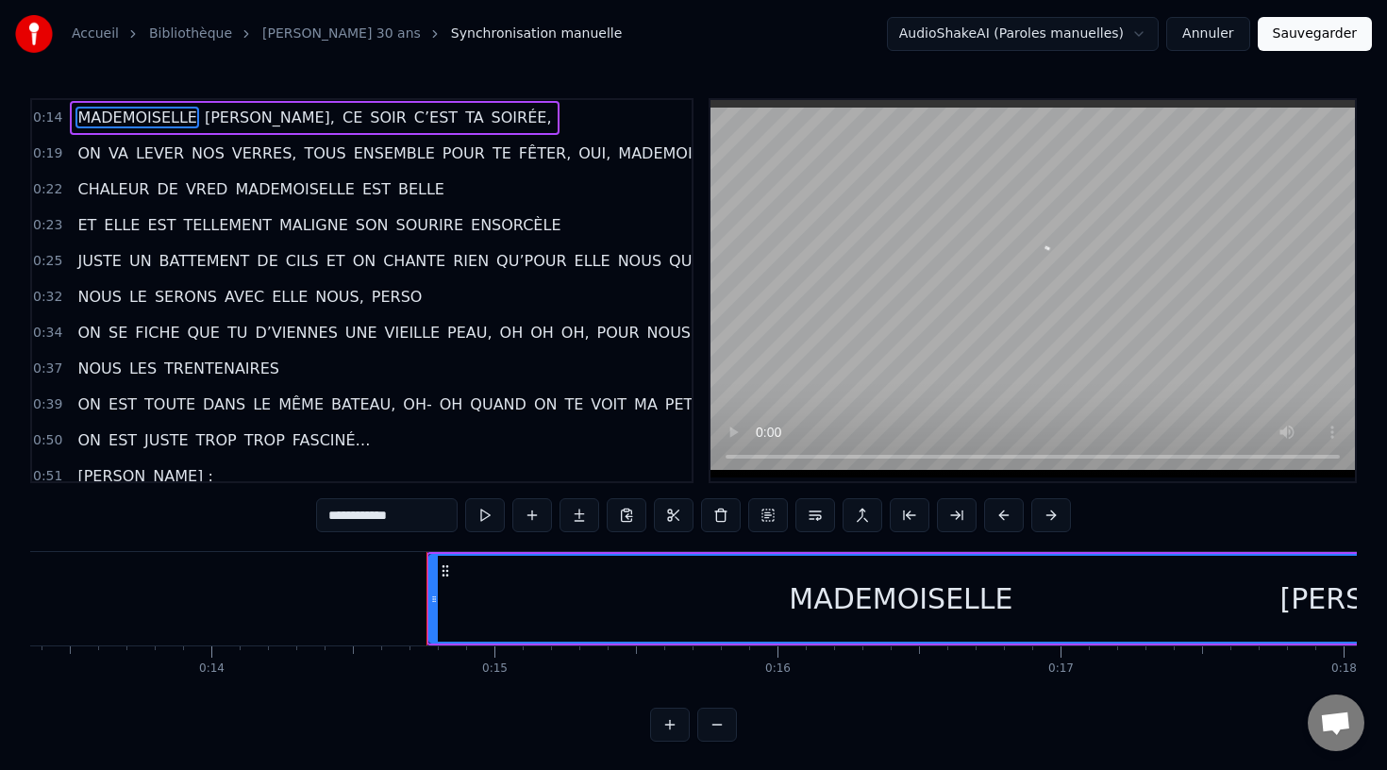
scroll to position [0, 4083]
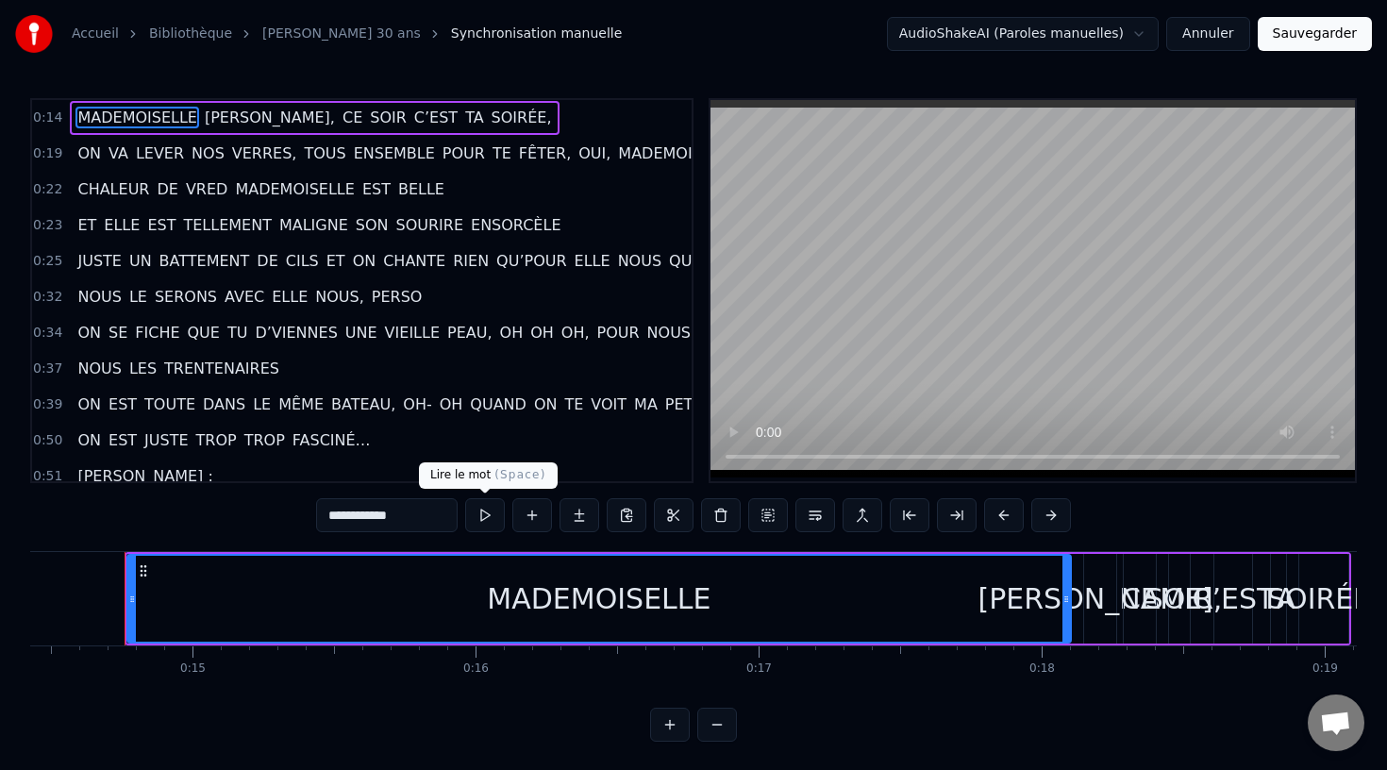
click at [491, 514] on button at bounding box center [485, 515] width 40 height 34
click at [490, 514] on button at bounding box center [485, 515] width 40 height 34
click at [484, 513] on button at bounding box center [485, 515] width 40 height 34
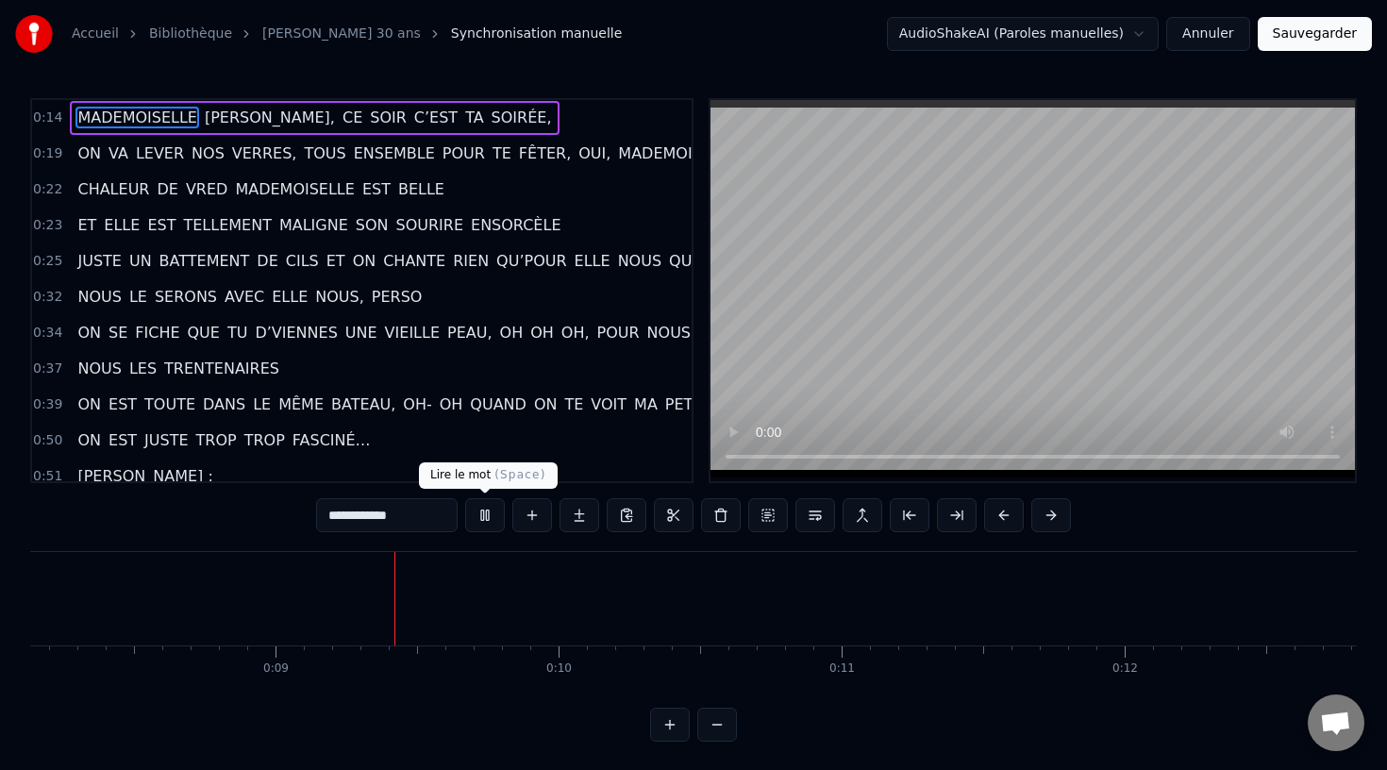
scroll to position [0, 2370]
click at [489, 519] on button at bounding box center [485, 515] width 40 height 34
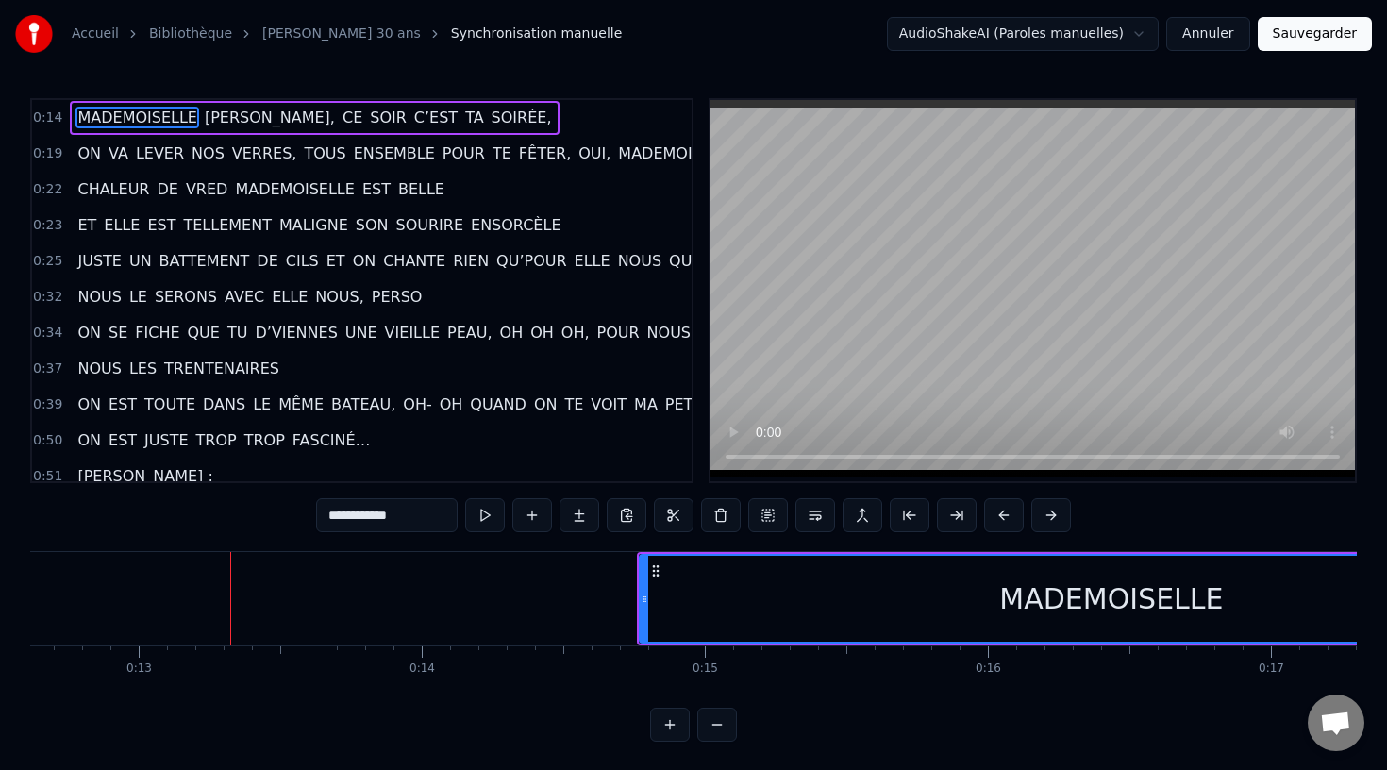
scroll to position [0, 3572]
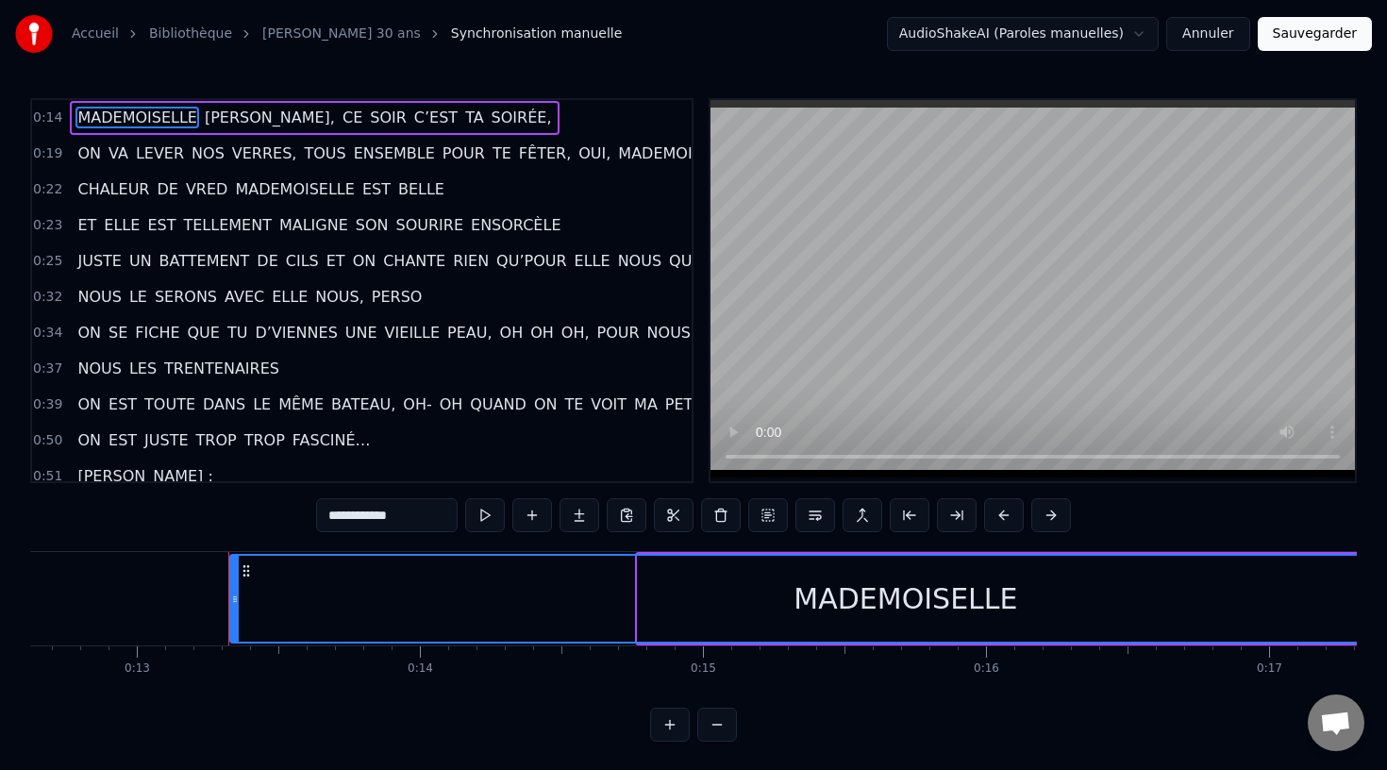
drag, startPoint x: 641, startPoint y: 589, endPoint x: 234, endPoint y: 605, distance: 406.9
click at [234, 605] on div at bounding box center [235, 599] width 8 height 86
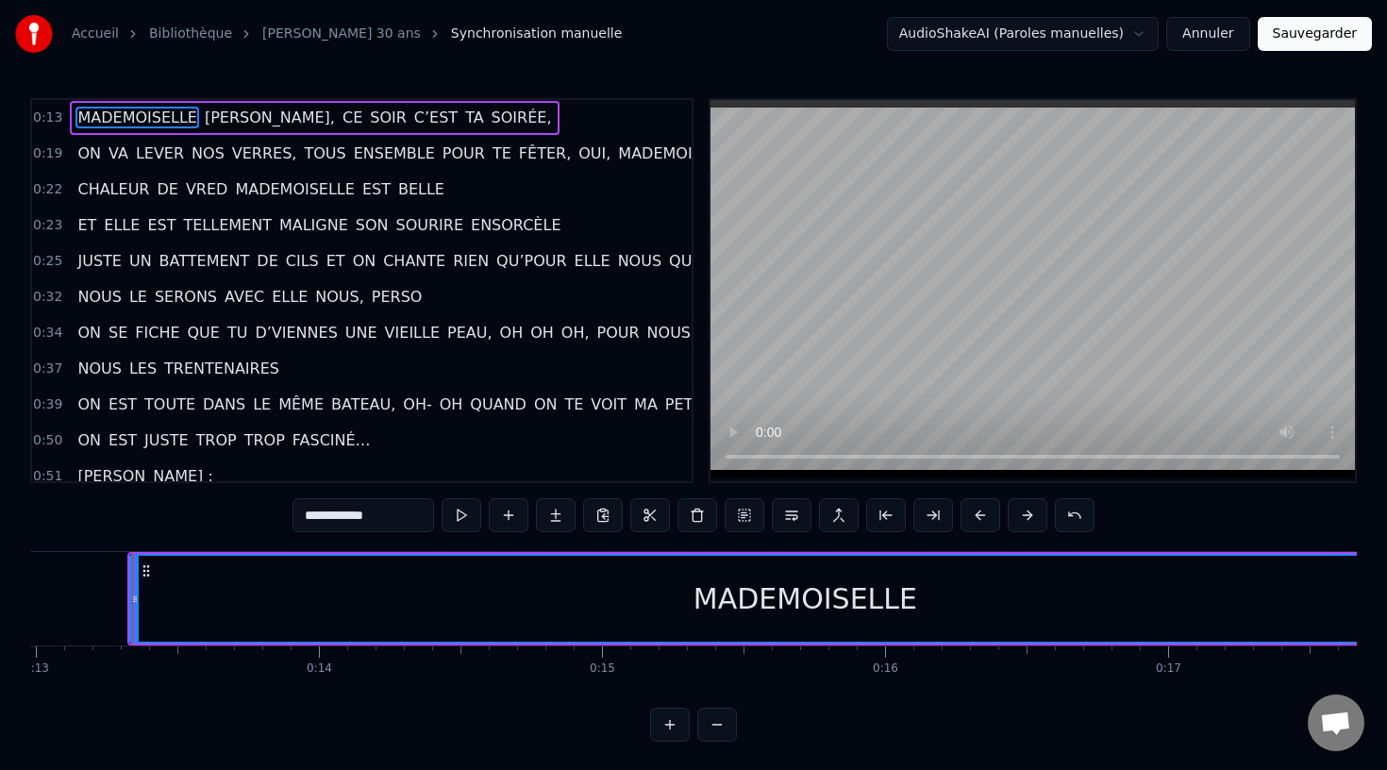
scroll to position [0, 3690]
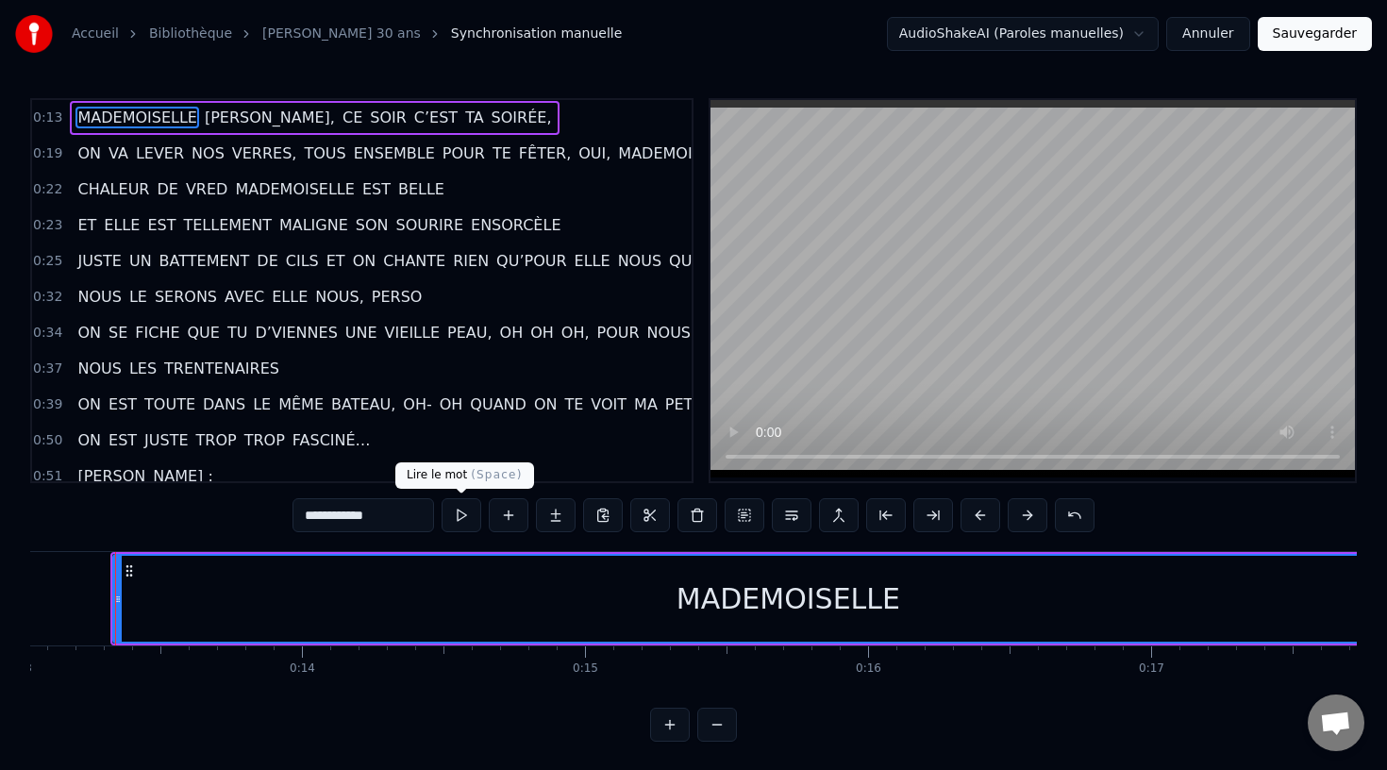
click at [469, 517] on button at bounding box center [461, 515] width 40 height 34
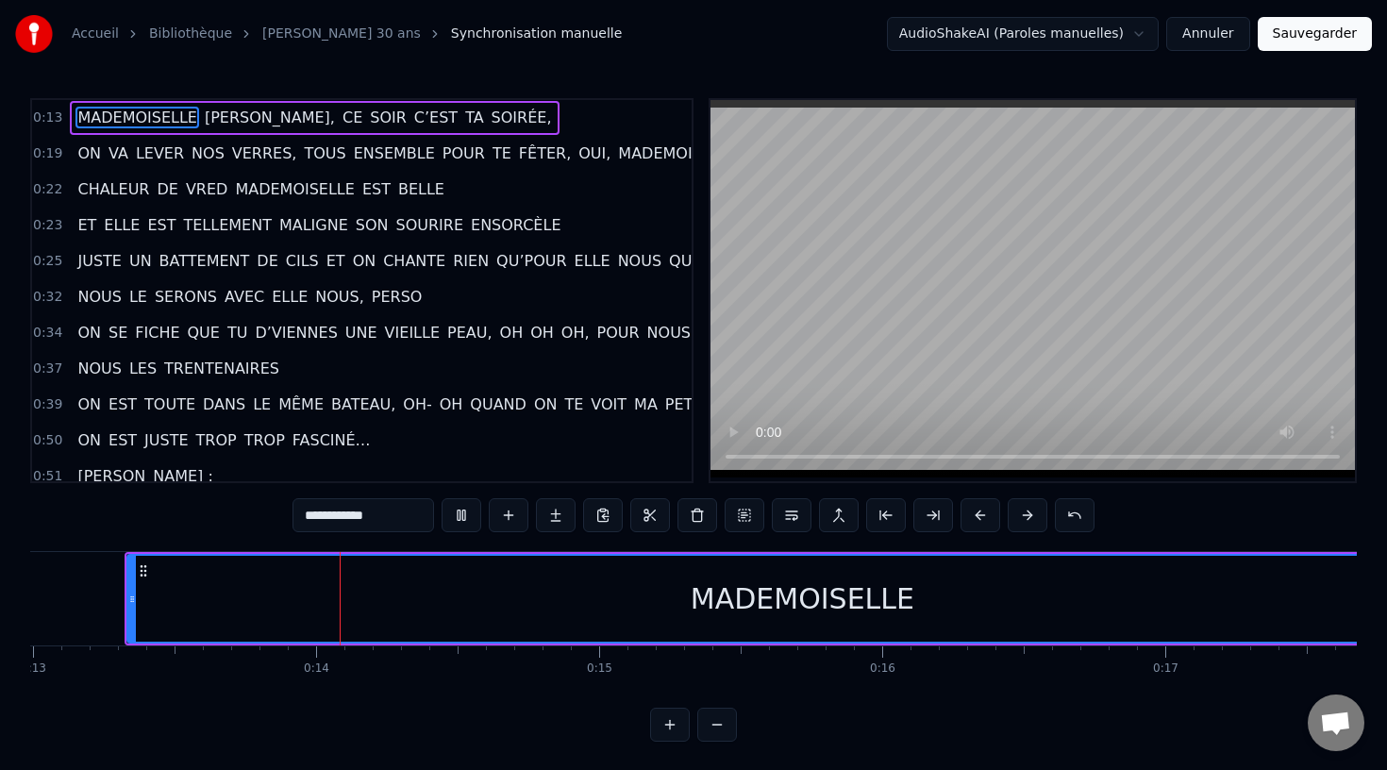
click at [469, 517] on button at bounding box center [461, 515] width 40 height 34
click at [468, 517] on button at bounding box center [461, 515] width 40 height 34
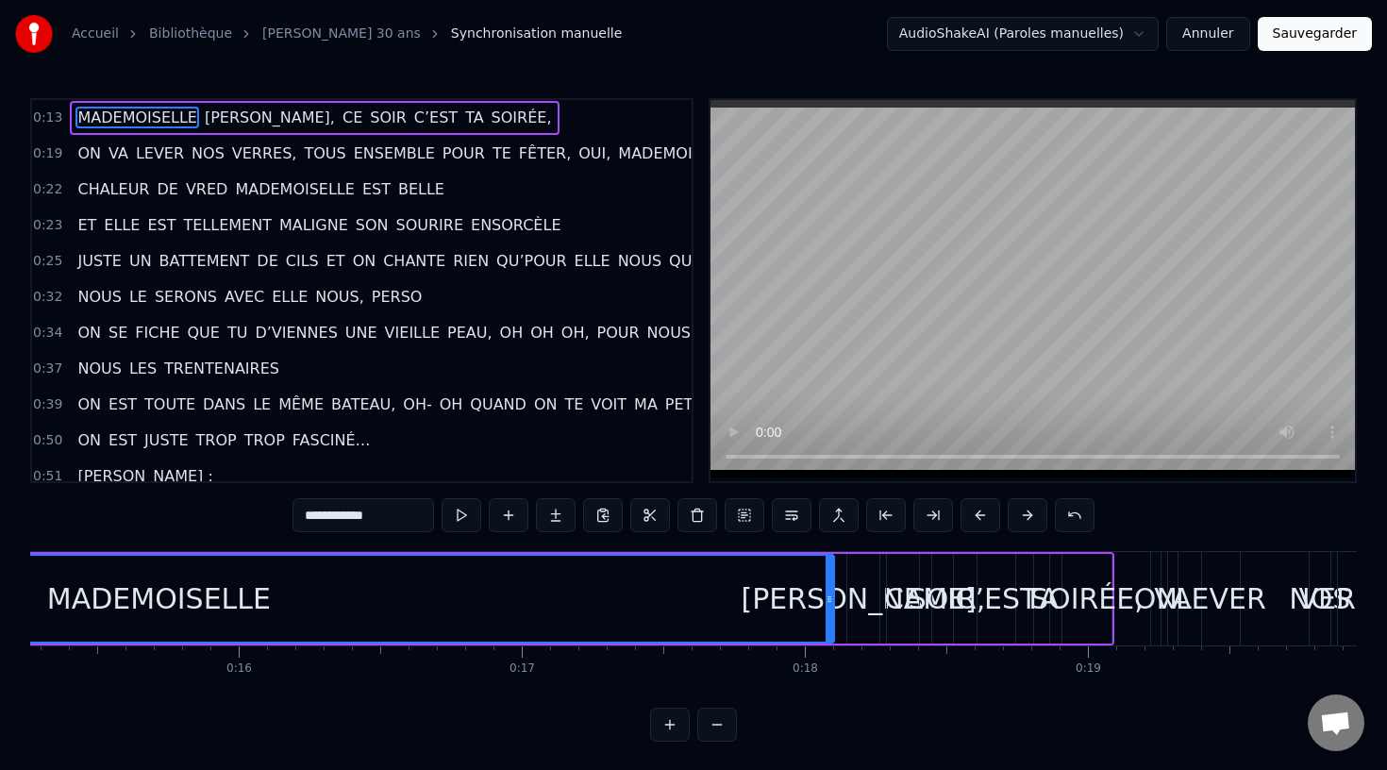
scroll to position [0, 4360]
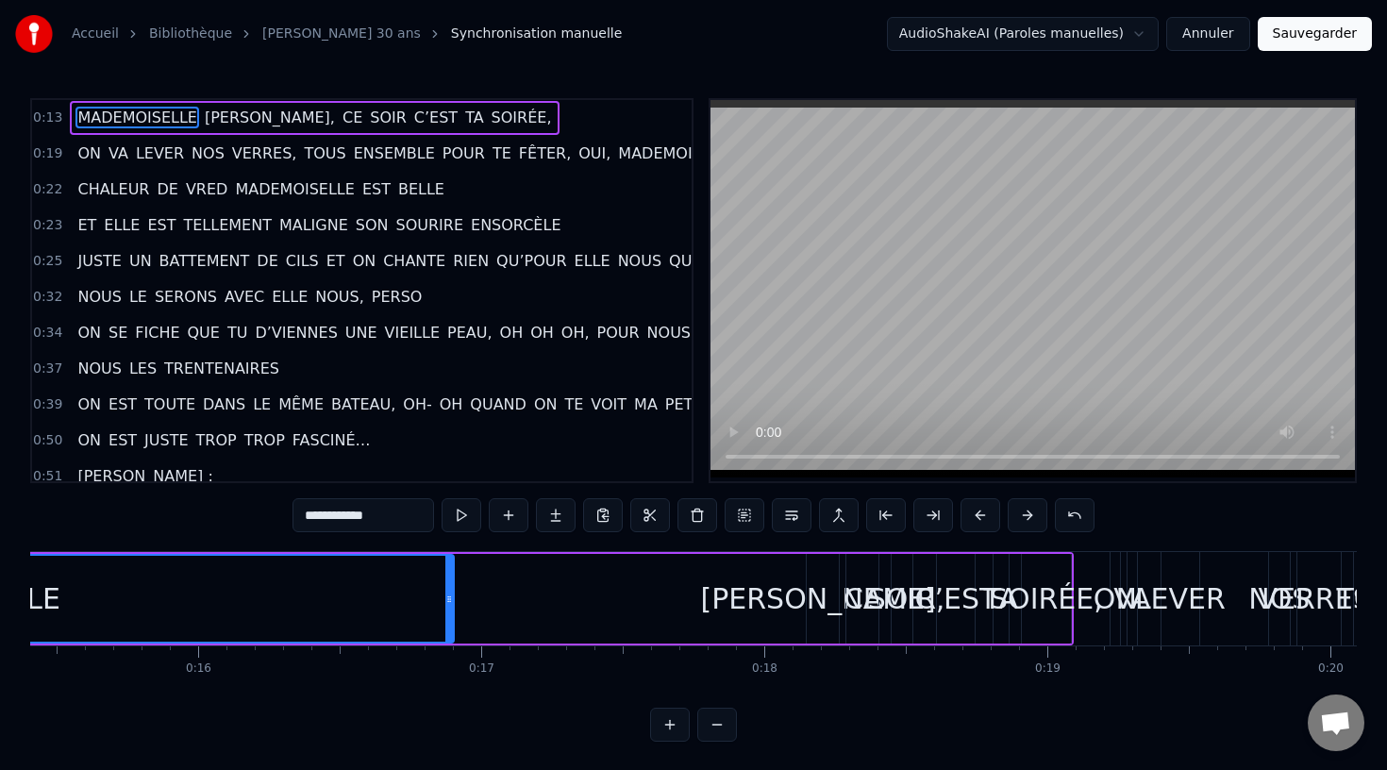
drag, startPoint x: 787, startPoint y: 605, endPoint x: 437, endPoint y: 639, distance: 351.6
click at [445, 639] on div at bounding box center [449, 599] width 8 height 86
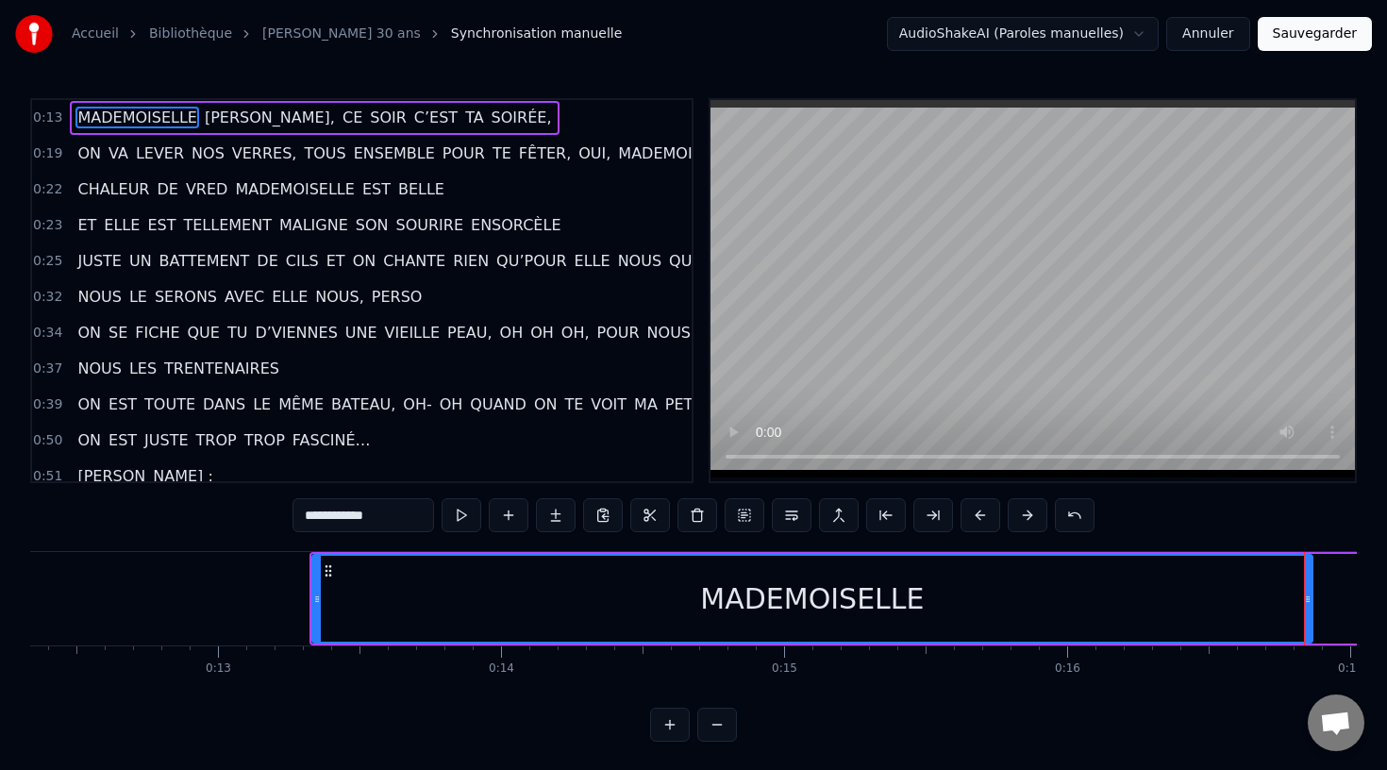
scroll to position [0, 3490]
drag, startPoint x: 1307, startPoint y: 591, endPoint x: 1296, endPoint y: 604, distance: 16.8
click at [1296, 604] on icon at bounding box center [1300, 598] width 8 height 15
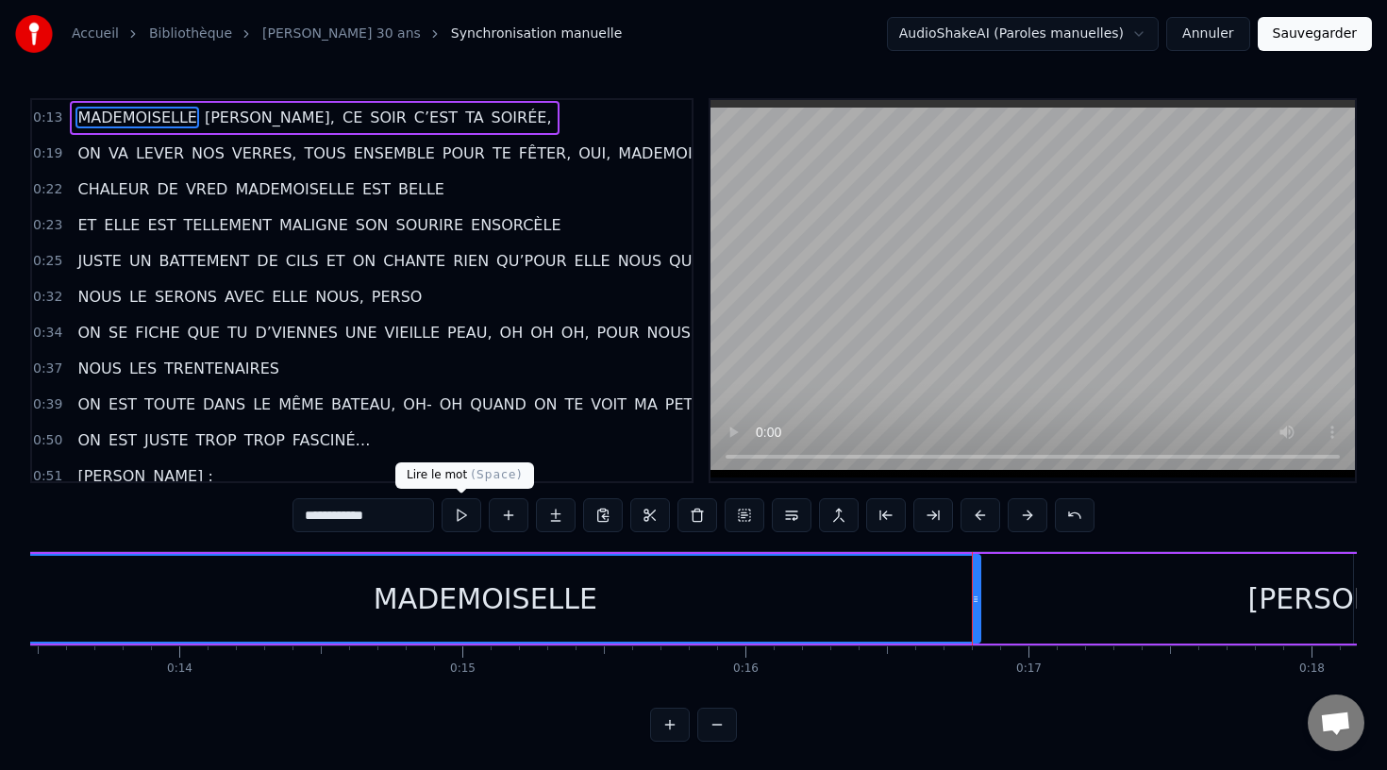
click at [463, 519] on button at bounding box center [461, 515] width 40 height 34
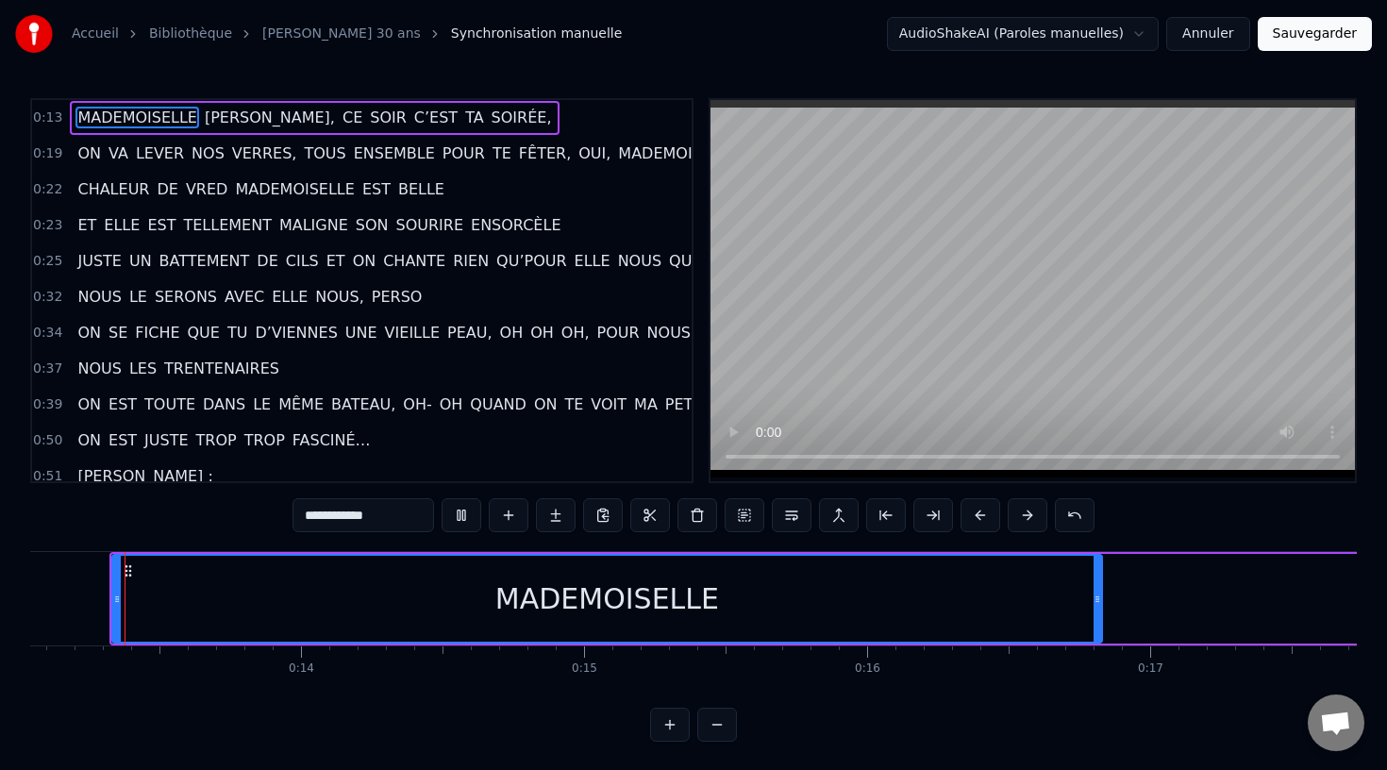
scroll to position [0, 3676]
click at [462, 519] on button at bounding box center [461, 515] width 40 height 34
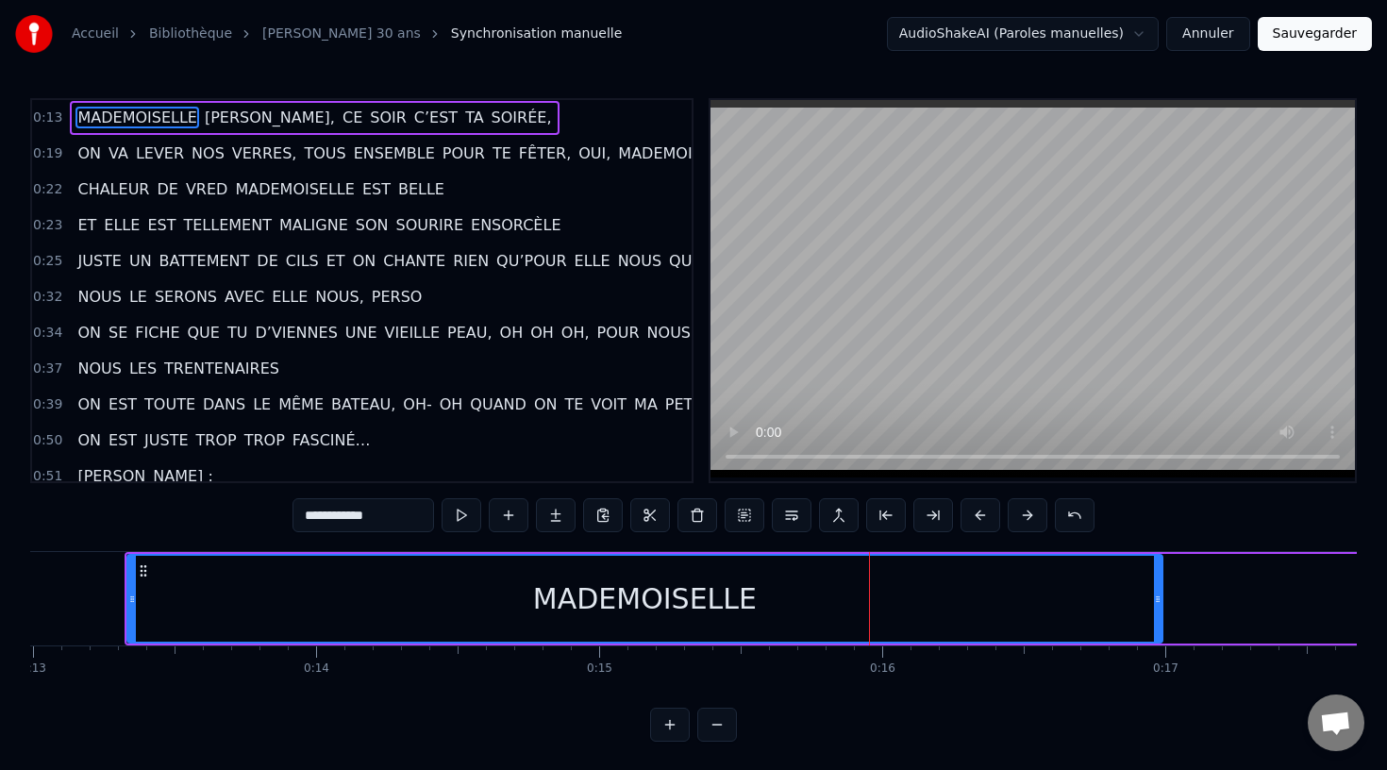
drag, startPoint x: 1115, startPoint y: 600, endPoint x: 1160, endPoint y: 616, distance: 48.0
click at [1160, 616] on div at bounding box center [1158, 599] width 8 height 86
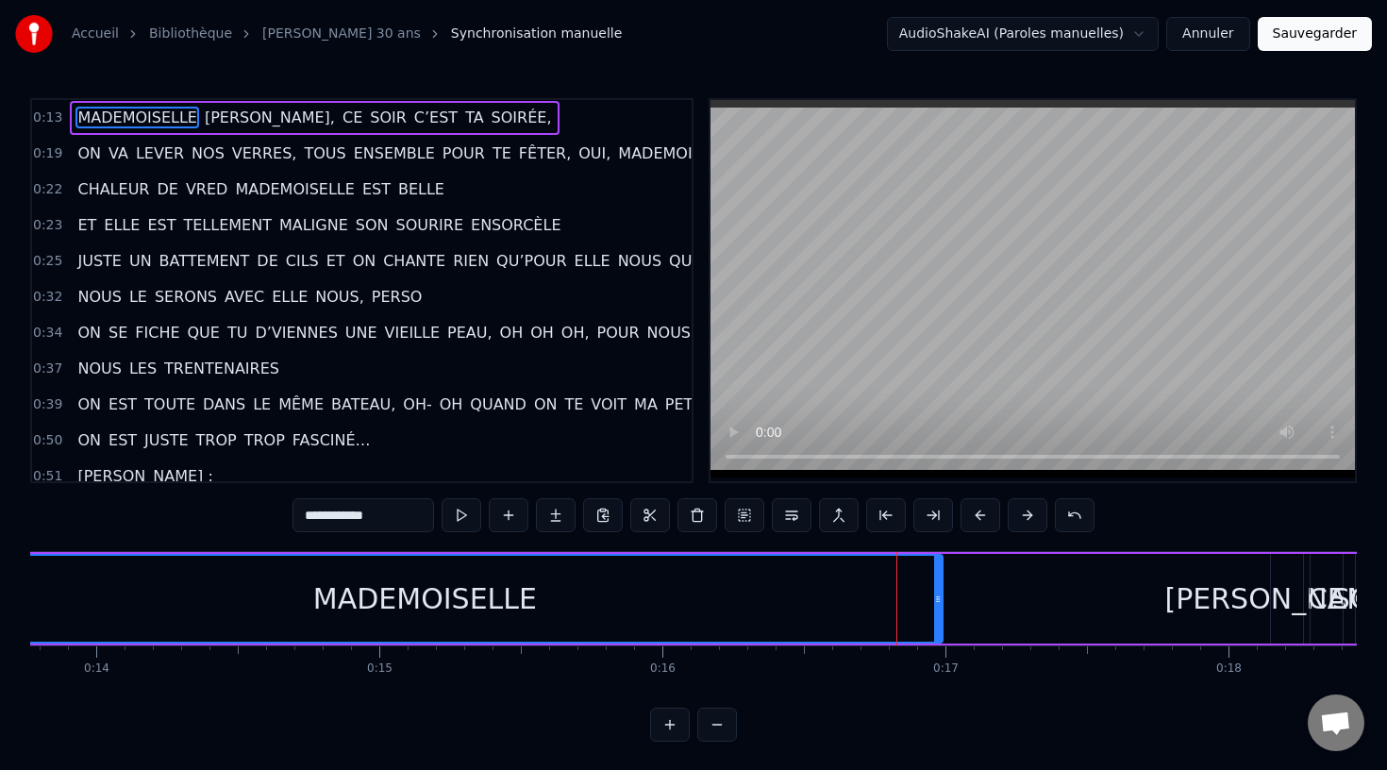
scroll to position [0, 3898]
click at [885, 594] on div "MADEMOISELLE" at bounding box center [423, 599] width 1033 height 86
click at [931, 593] on div "MADEMOISELLE" at bounding box center [423, 599] width 1033 height 86
click at [939, 595] on icon at bounding box center [936, 598] width 8 height 15
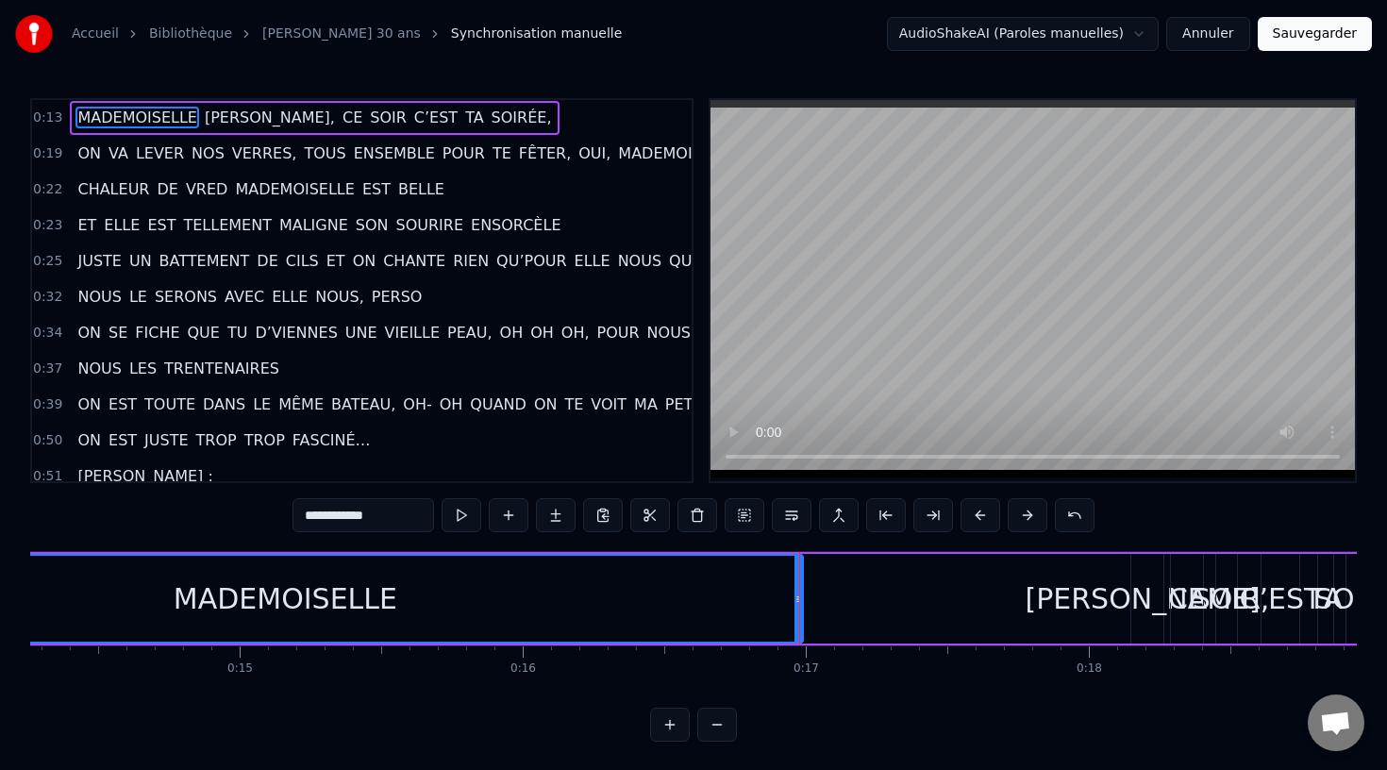
scroll to position [0, 4040]
click at [1103, 597] on div "AUDREY," at bounding box center [1143, 598] width 244 height 42
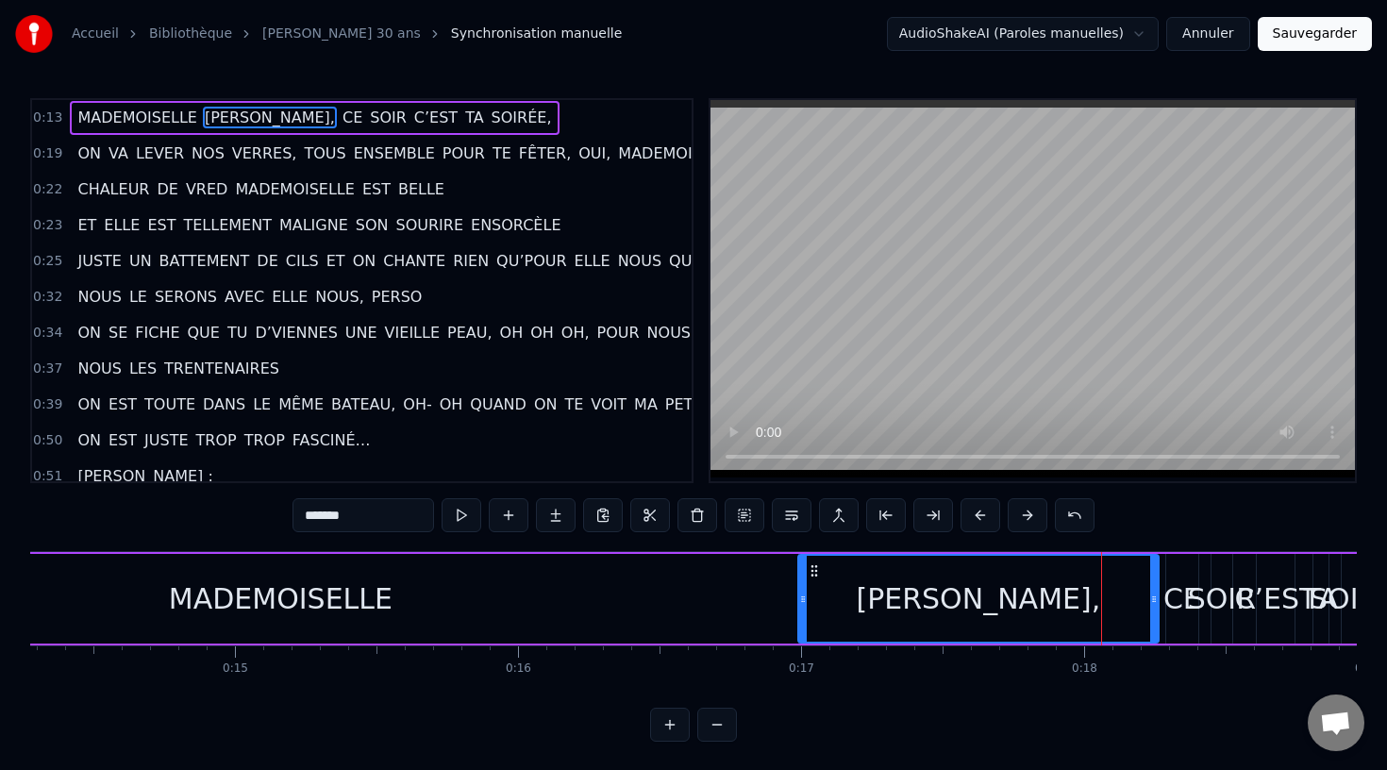
drag, startPoint x: 1133, startPoint y: 600, endPoint x: 805, endPoint y: 641, distance: 330.8
click at [805, 641] on div at bounding box center [803, 599] width 8 height 86
click at [460, 517] on button at bounding box center [461, 515] width 40 height 34
click at [786, 598] on div "MADEMOISELLE" at bounding box center [280, 599] width 1035 height 90
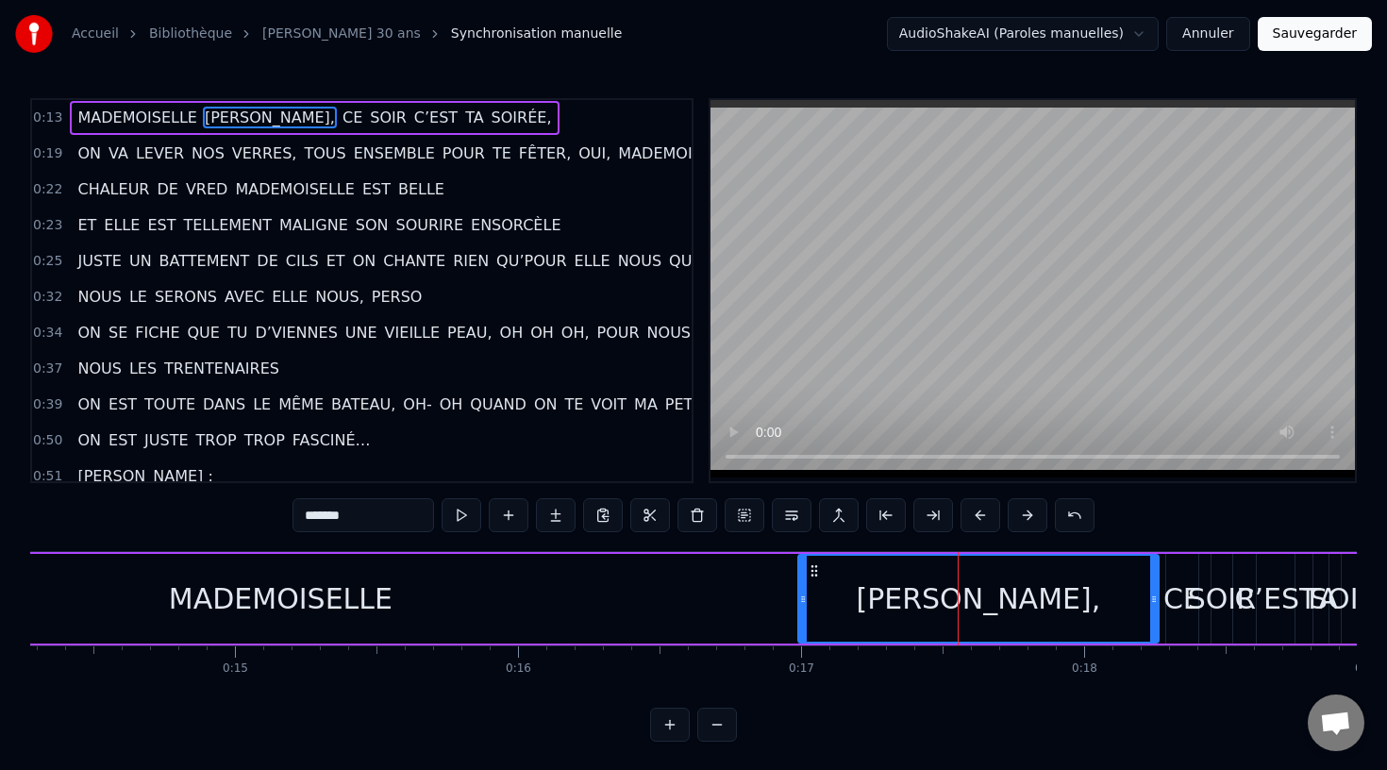
type input "**********"
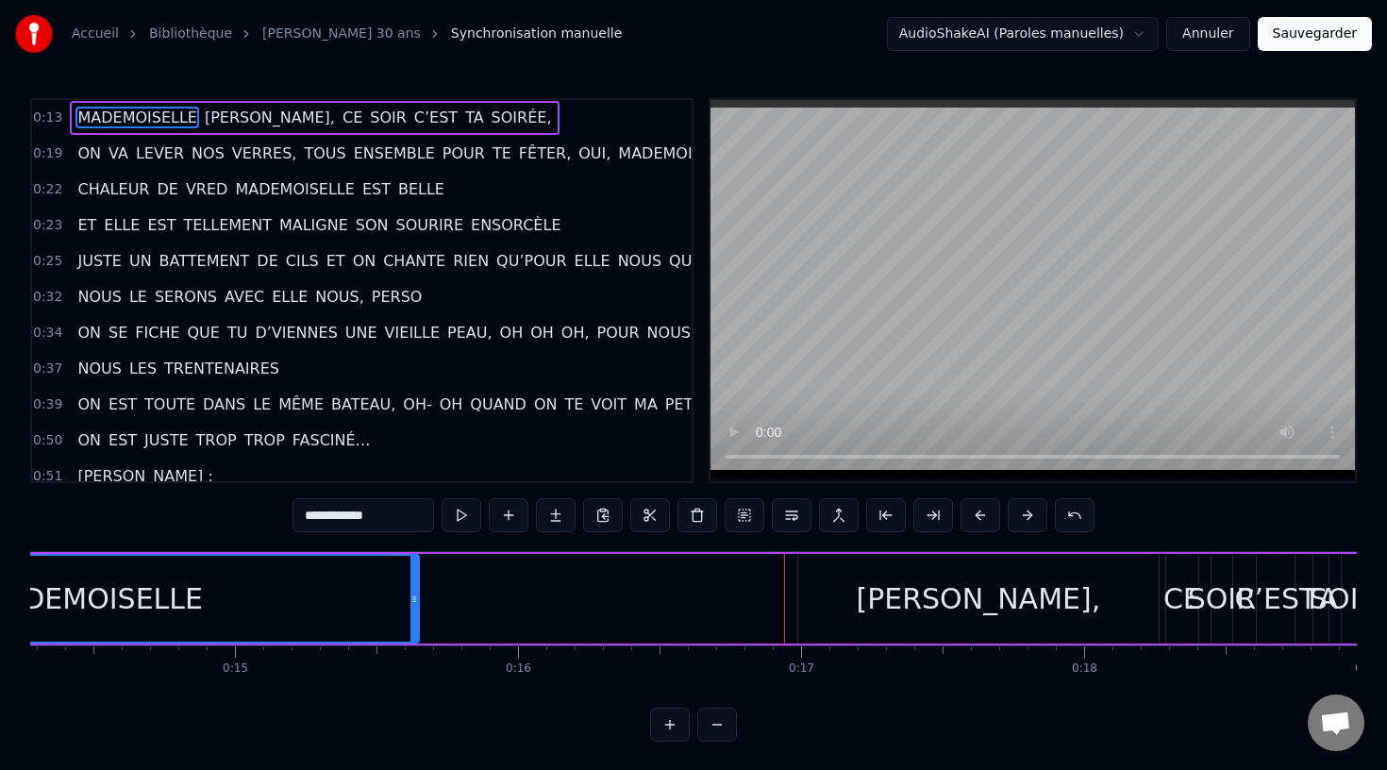
drag, startPoint x: 791, startPoint y: 595, endPoint x: 412, endPoint y: 612, distance: 379.6
click at [412, 612] on div at bounding box center [414, 599] width 8 height 86
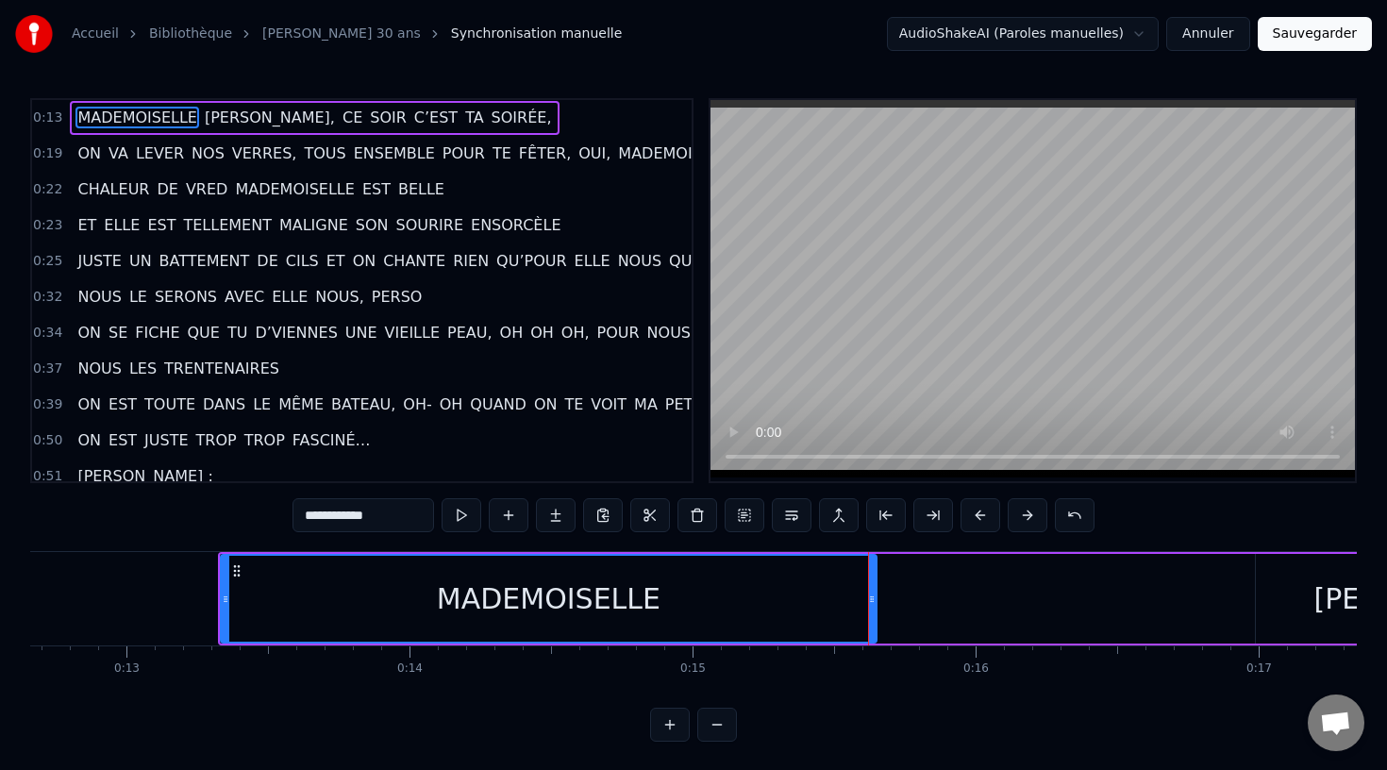
scroll to position [0, 3580]
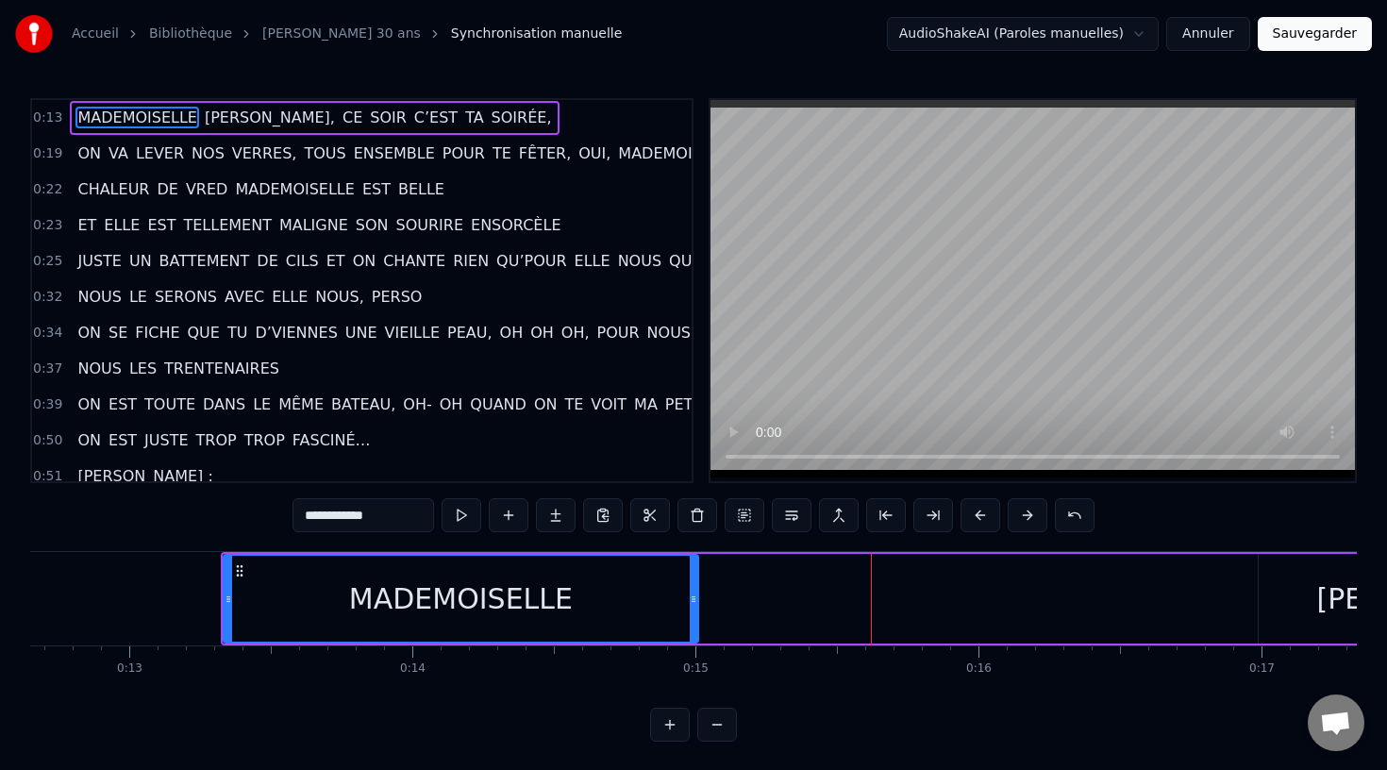
drag, startPoint x: 876, startPoint y: 603, endPoint x: 697, endPoint y: 636, distance: 182.3
click at [697, 635] on div at bounding box center [694, 599] width 8 height 86
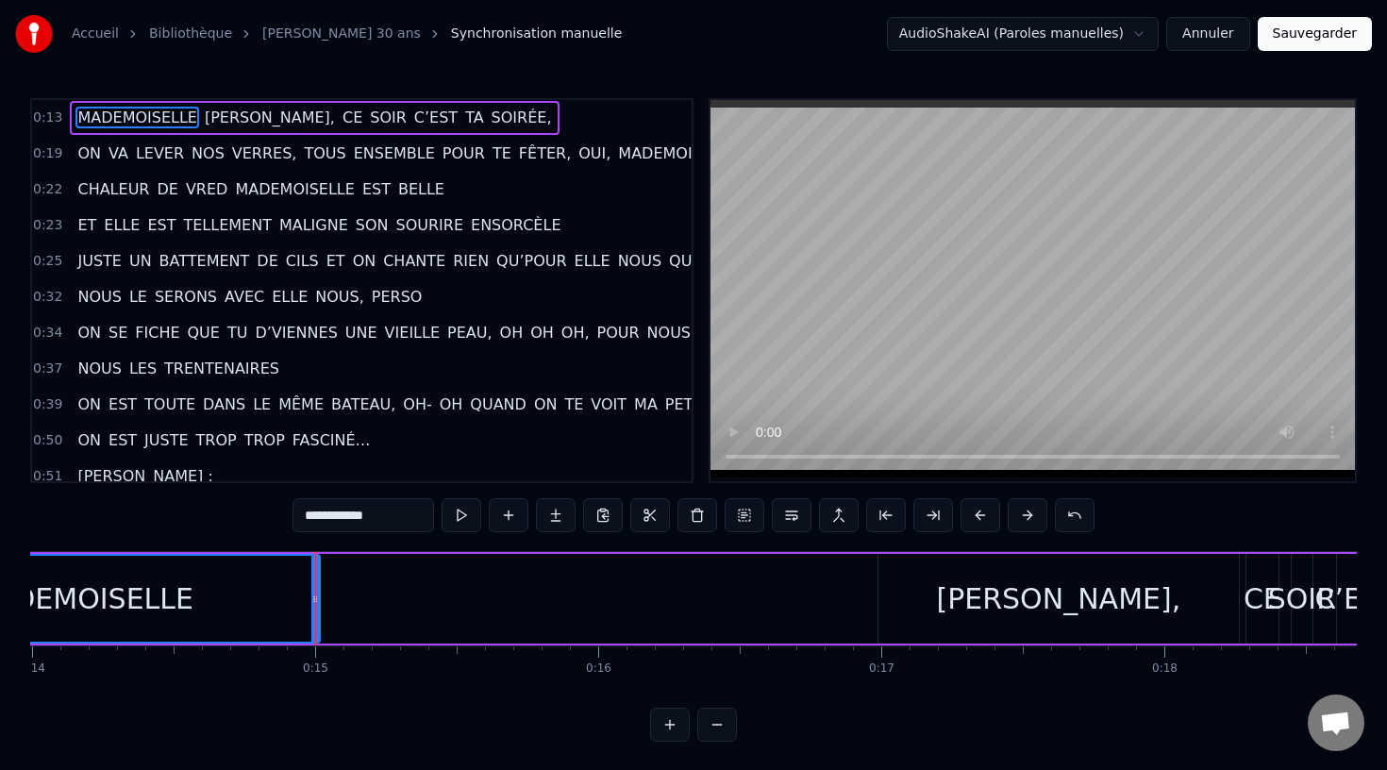
scroll to position [0, 4038]
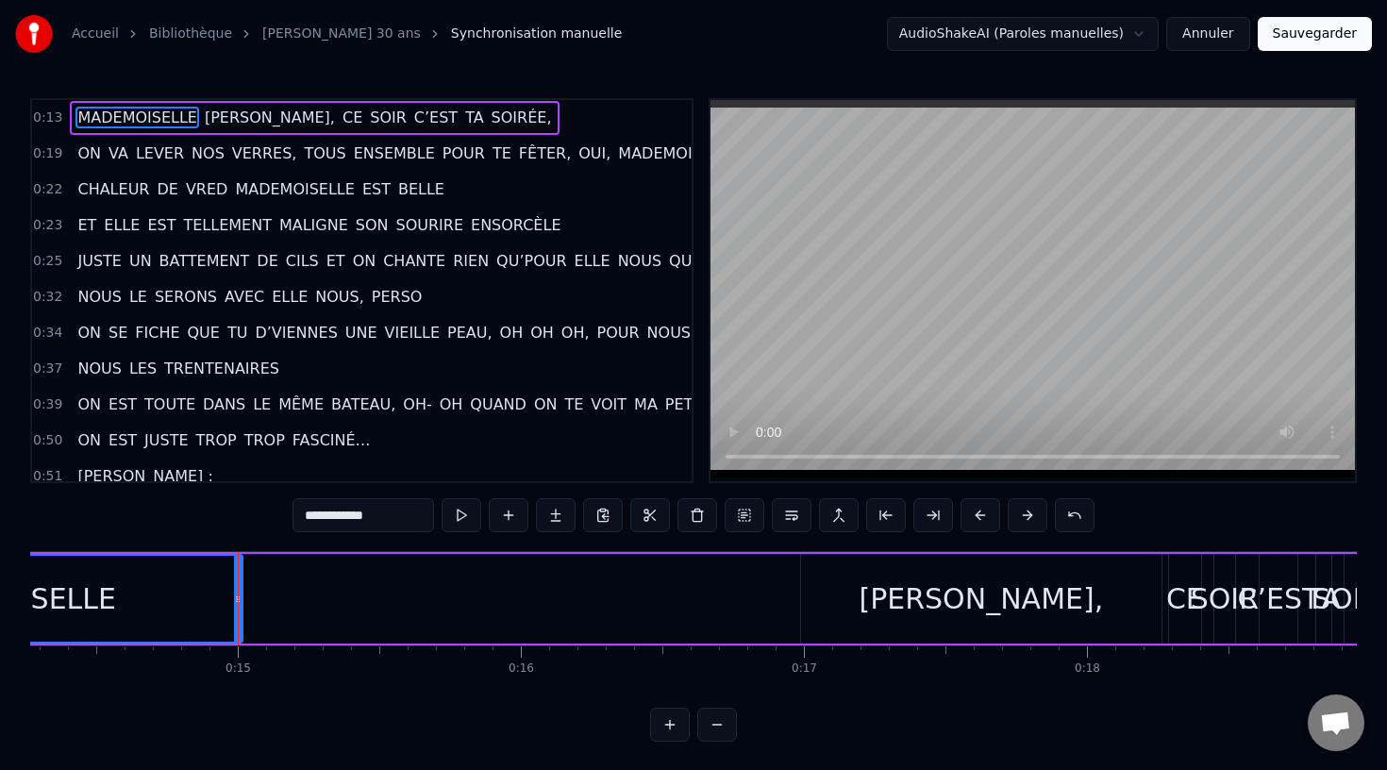
drag, startPoint x: 969, startPoint y: 602, endPoint x: 739, endPoint y: 625, distance: 231.4
click at [739, 625] on div "MADEMOISELLE AUDREY, CE SOIR C’EST TA SOIRÉE," at bounding box center [579, 598] width 1633 height 93
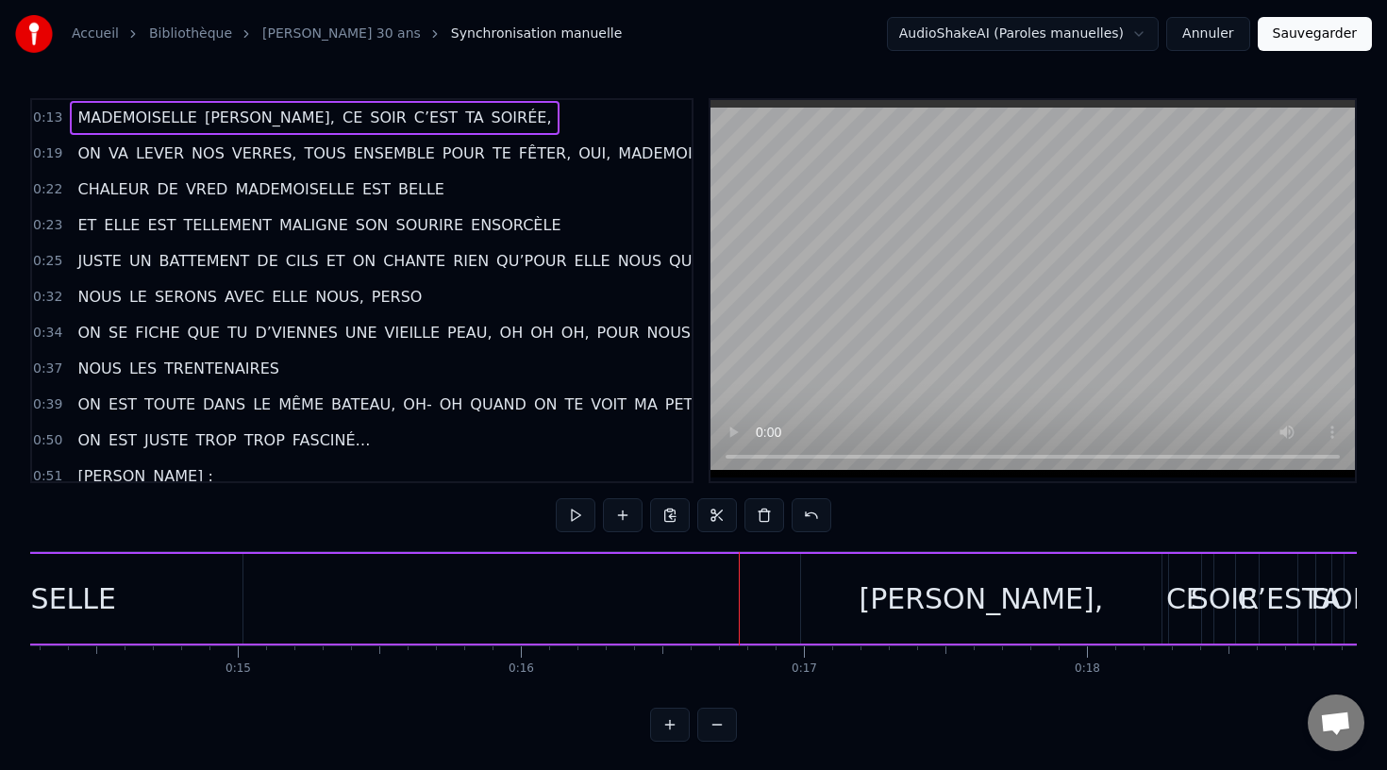
click at [831, 608] on div "AUDREY," at bounding box center [981, 599] width 360 height 90
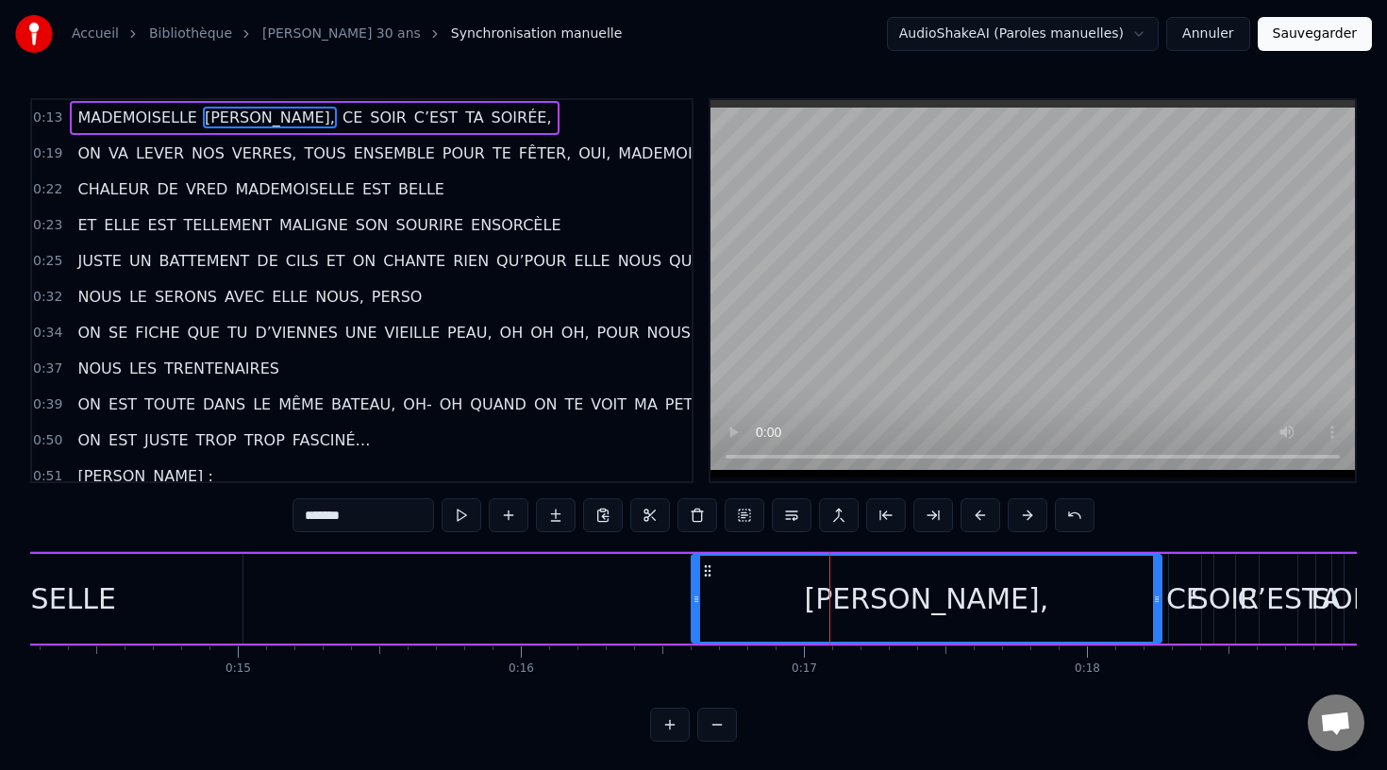
drag, startPoint x: 805, startPoint y: 592, endPoint x: 697, endPoint y: 608, distance: 108.7
click at [697, 608] on div at bounding box center [696, 599] width 8 height 86
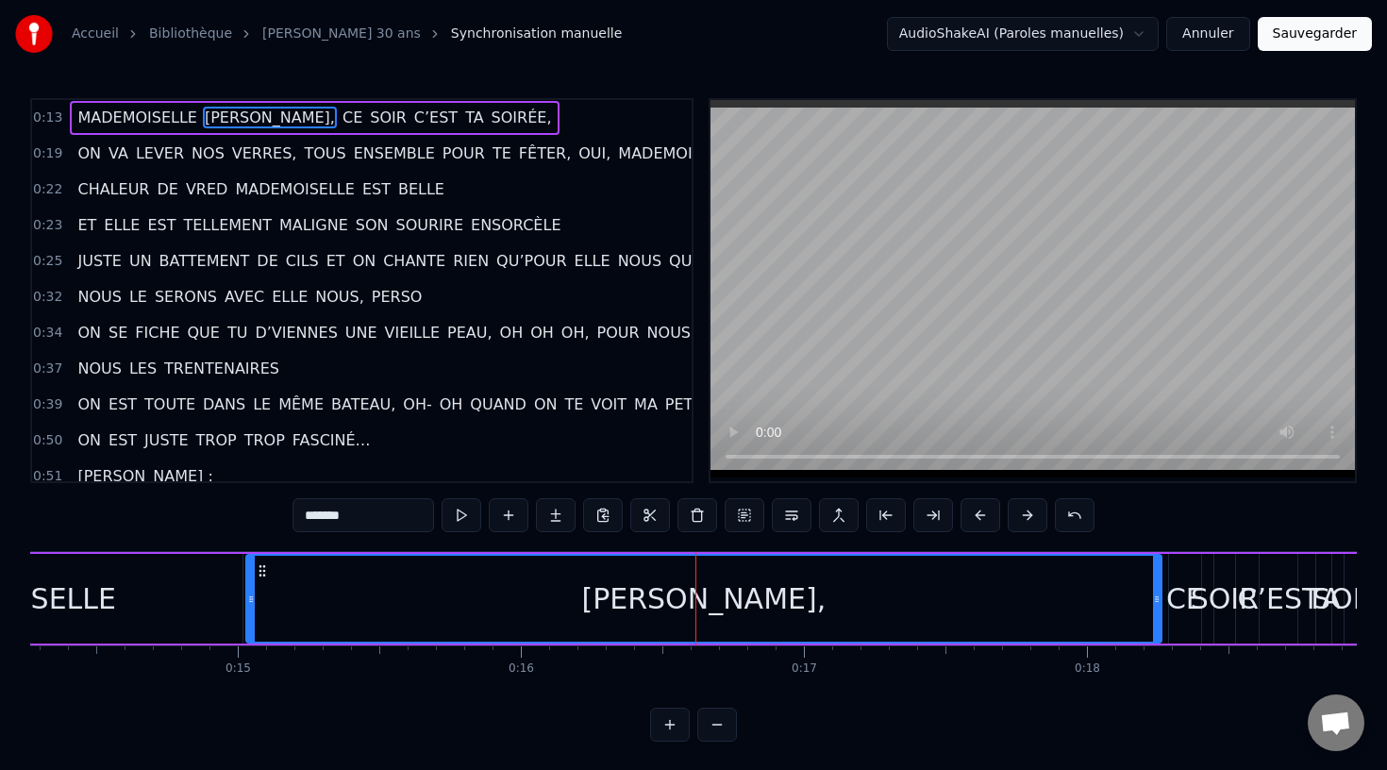
drag, startPoint x: 699, startPoint y: 586, endPoint x: 252, endPoint y: 665, distance: 454.1
click at [252, 665] on div "MADEMOISELLE AUDREY, CE SOIR C’EST TA SOIRÉE, ON VA LEVER NOS VERRES, TOUS ENSE…" at bounding box center [693, 622] width 1326 height 142
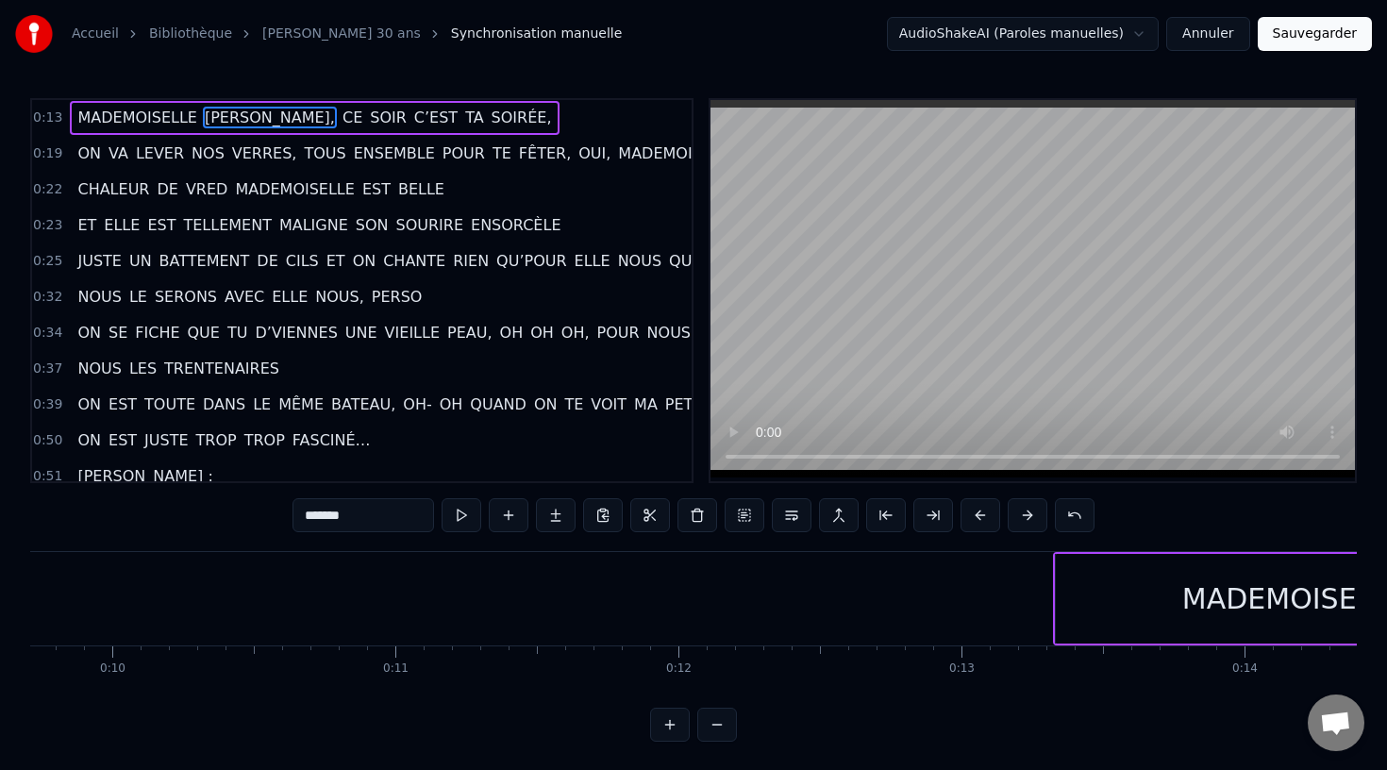
scroll to position [0, 2668]
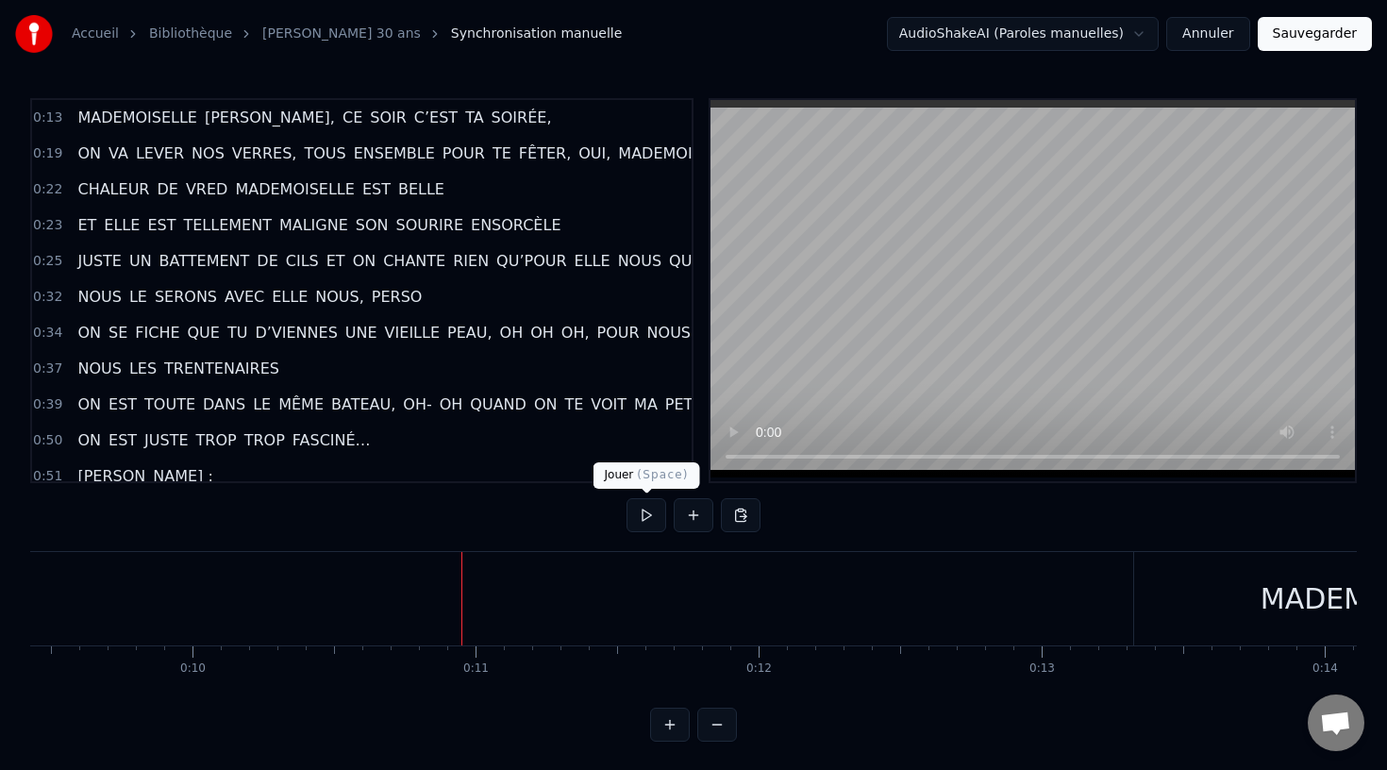
click at [641, 510] on button at bounding box center [646, 515] width 40 height 34
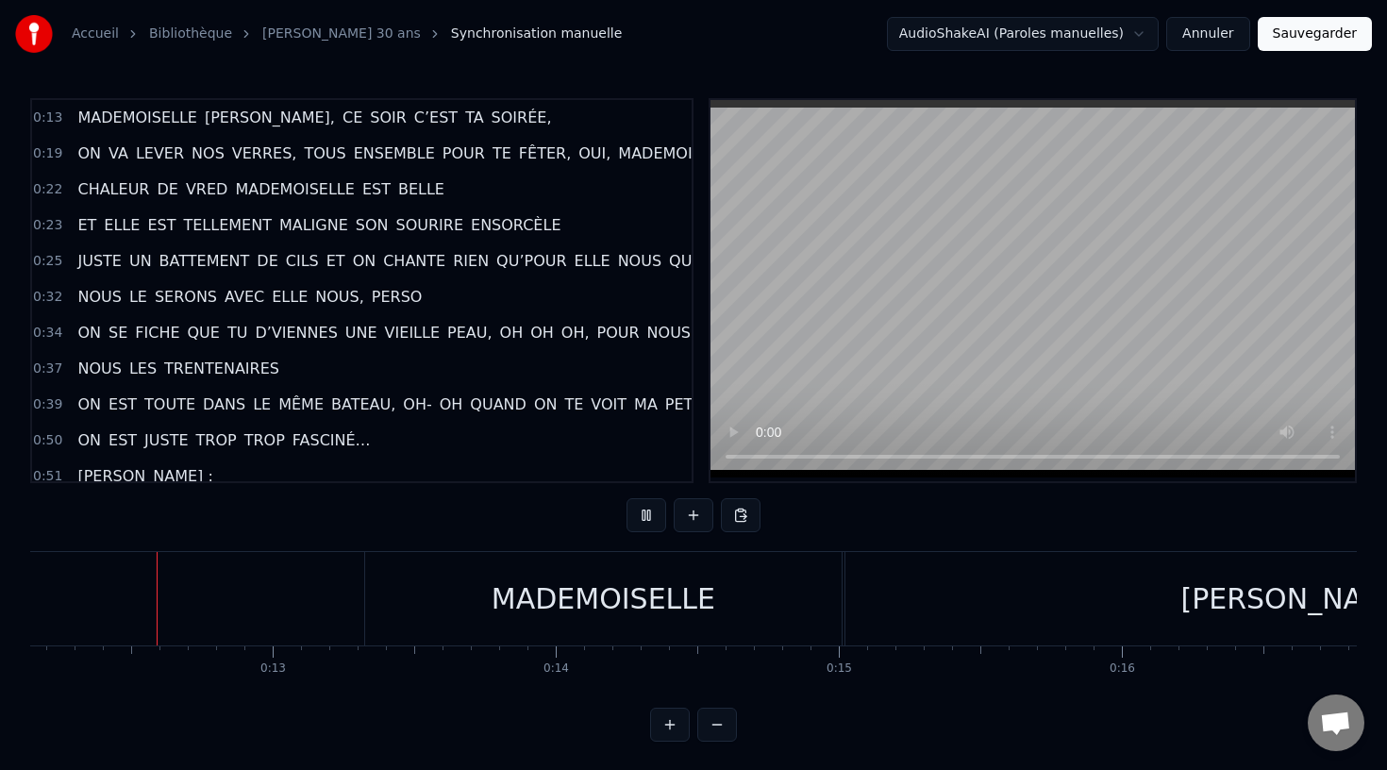
scroll to position [0, 3436]
click at [643, 511] on button at bounding box center [646, 515] width 40 height 34
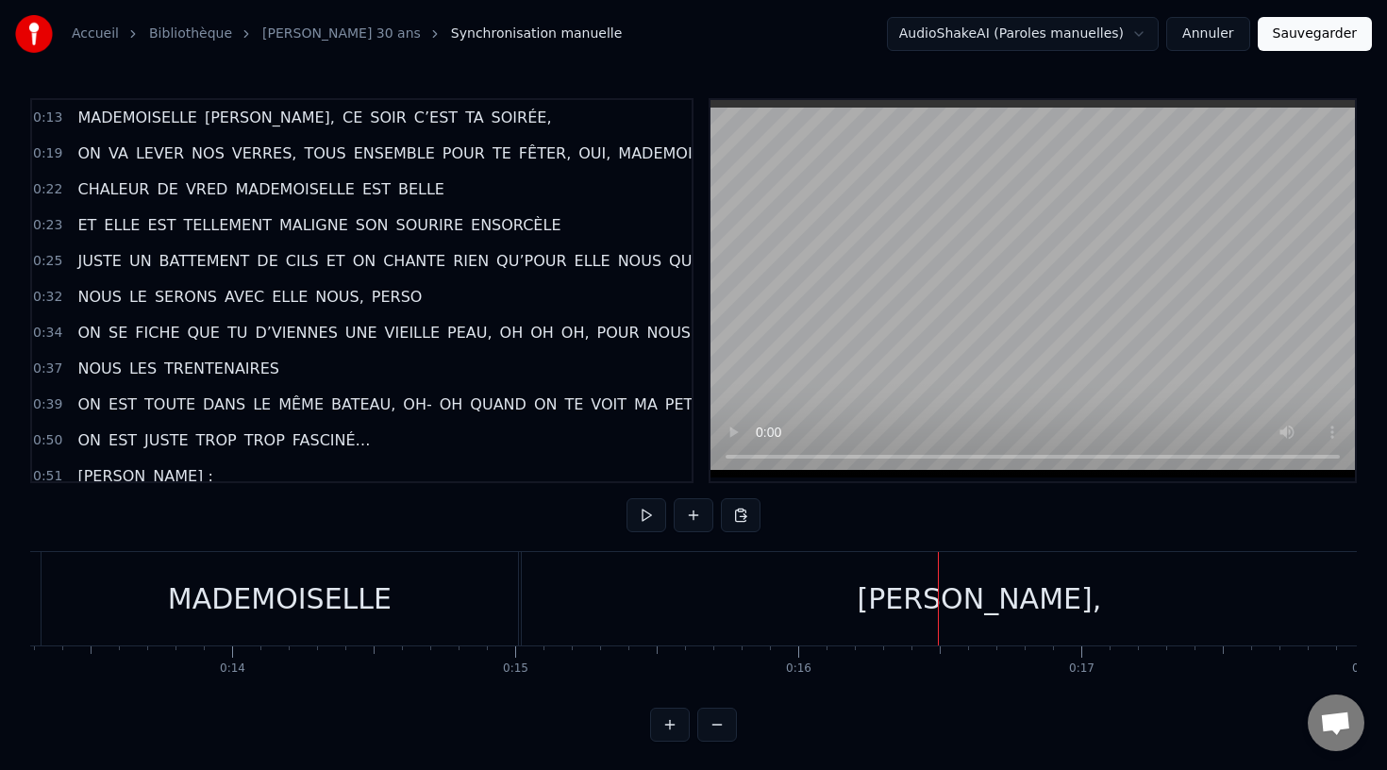
scroll to position [0, 3571]
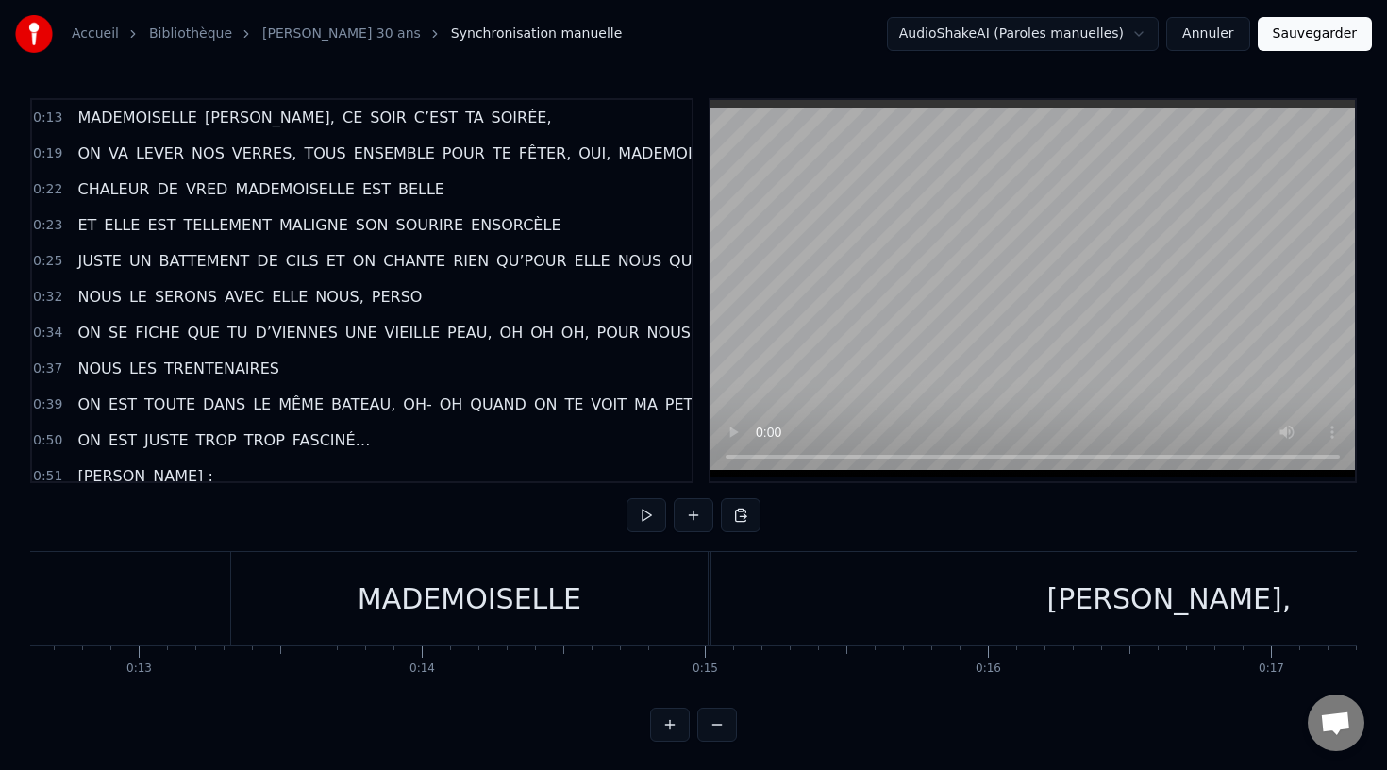
click at [401, 603] on div "MADEMOISELLE" at bounding box center [470, 598] width 224 height 42
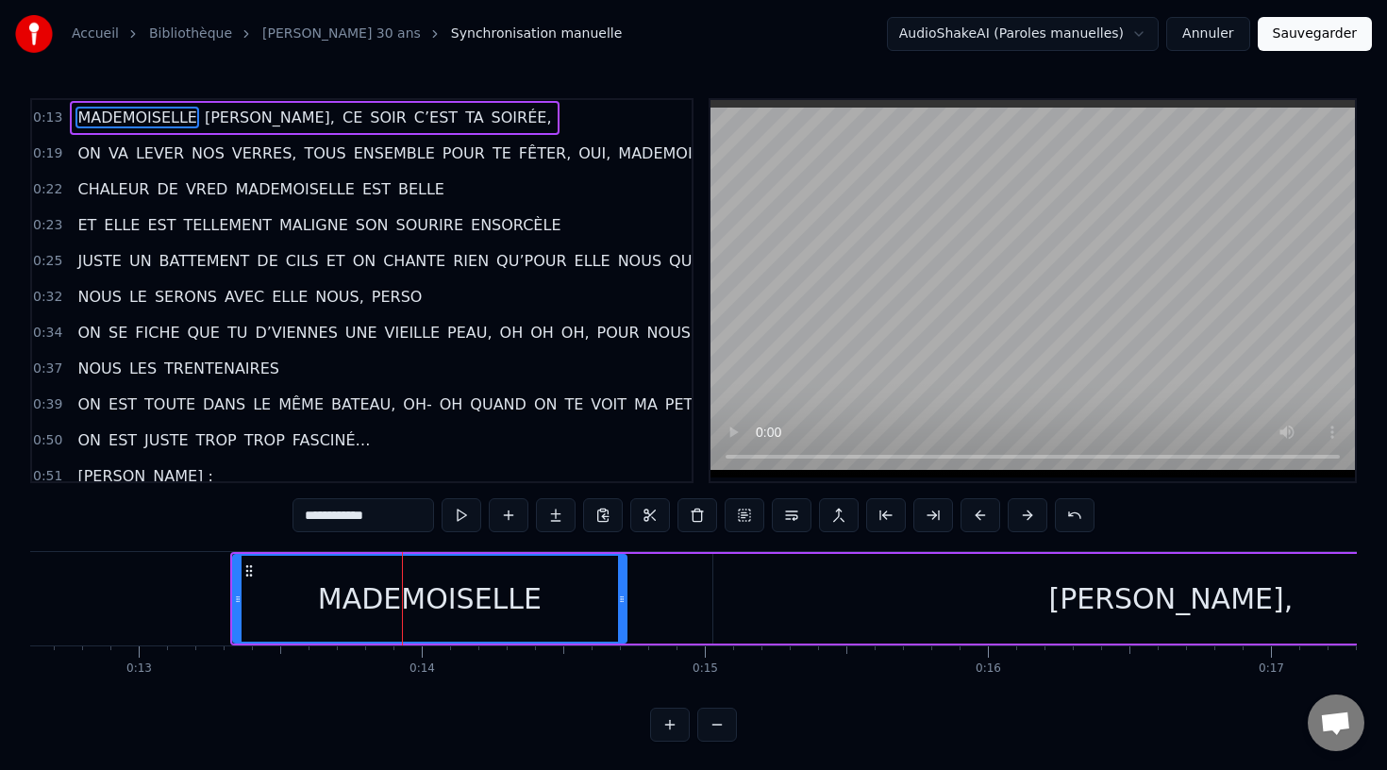
drag, startPoint x: 703, startPoint y: 590, endPoint x: 620, endPoint y: 602, distance: 83.9
click at [620, 602] on div at bounding box center [622, 599] width 8 height 86
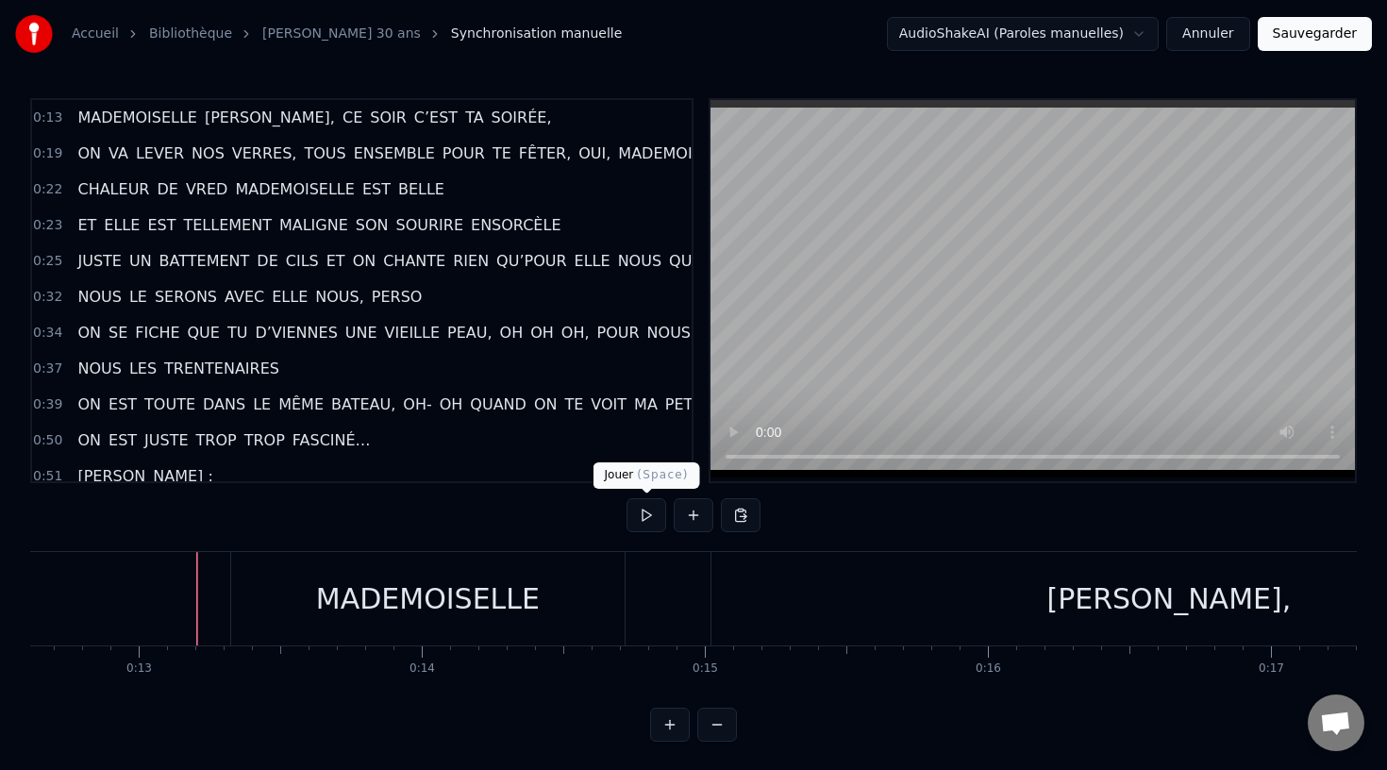
click at [649, 517] on button at bounding box center [646, 515] width 40 height 34
click at [649, 516] on button at bounding box center [646, 515] width 40 height 34
click at [720, 570] on div "AUDREY," at bounding box center [1168, 598] width 915 height 93
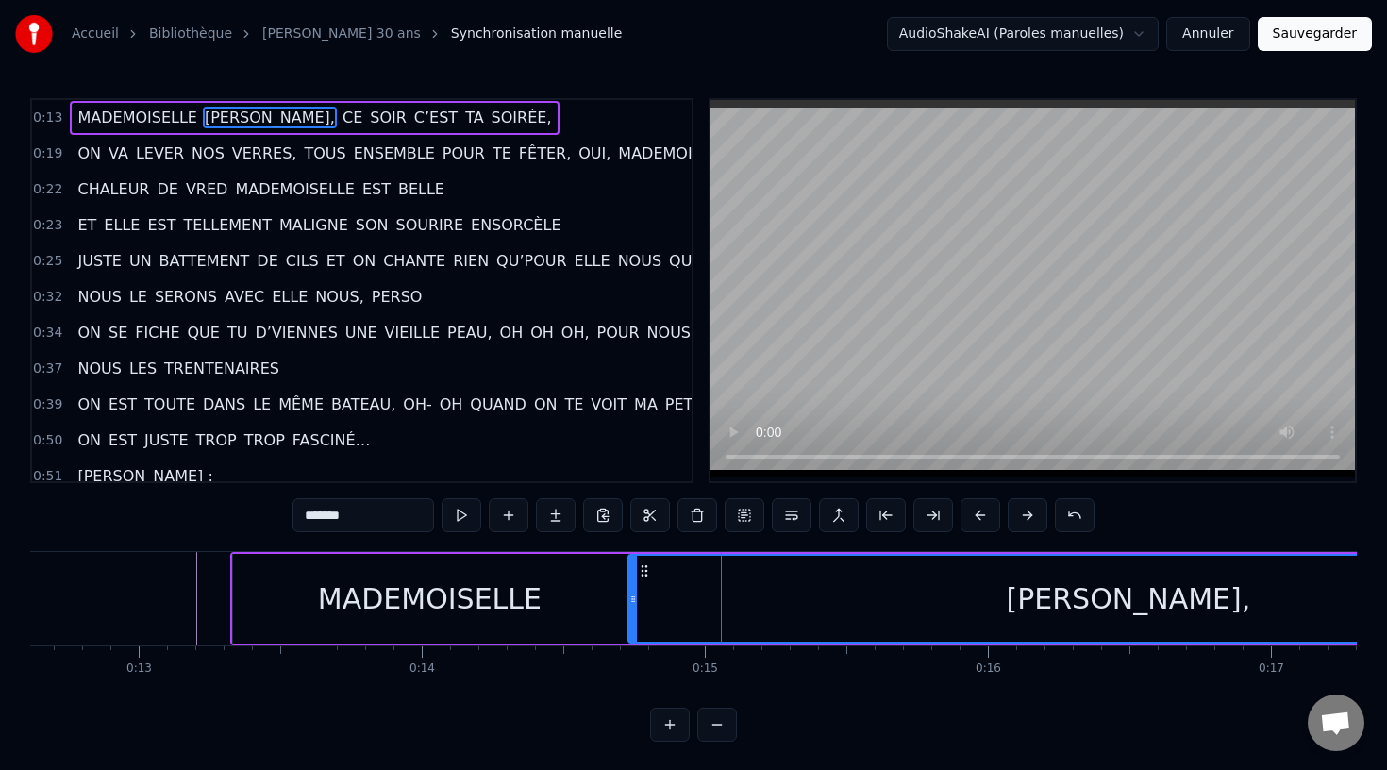
drag, startPoint x: 717, startPoint y: 586, endPoint x: 632, endPoint y: 591, distance: 85.1
click at [632, 591] on div at bounding box center [633, 599] width 8 height 86
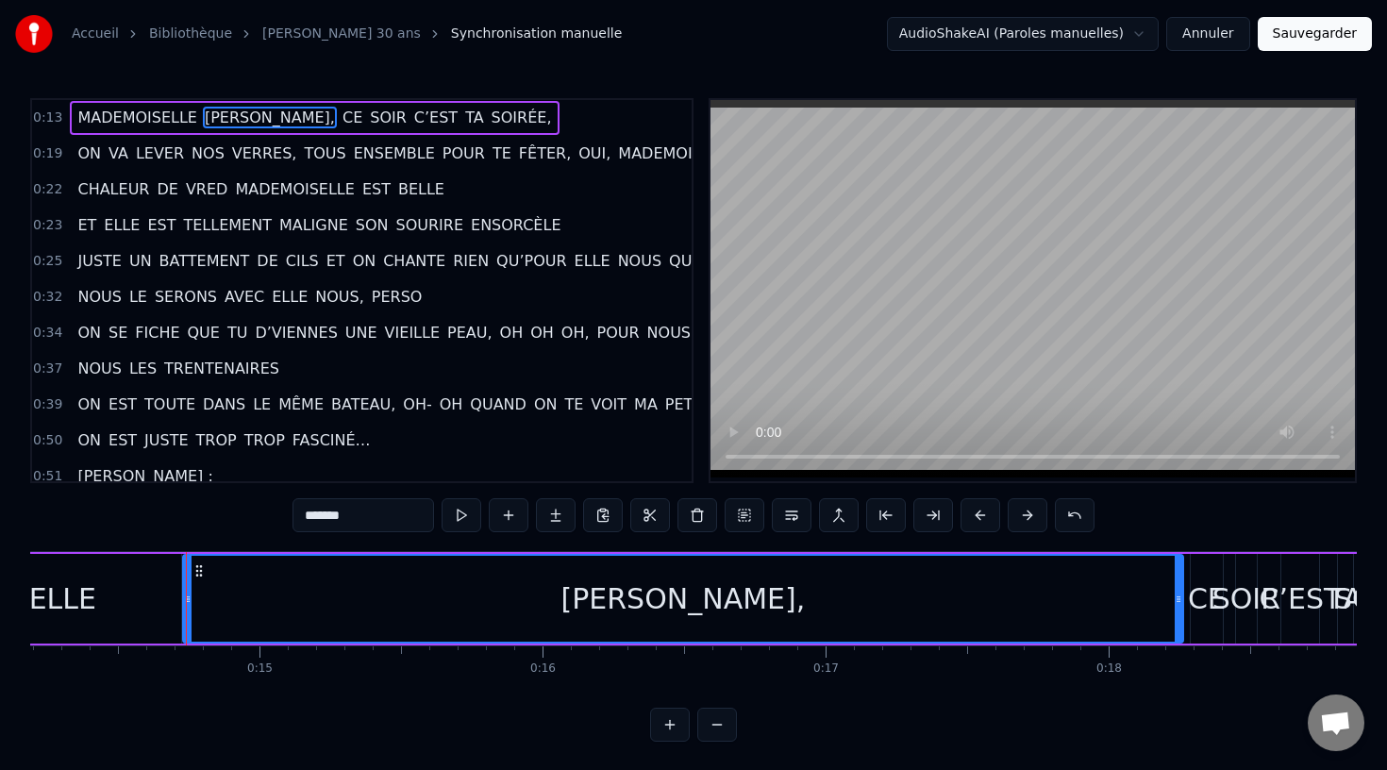
scroll to position [0, 4022]
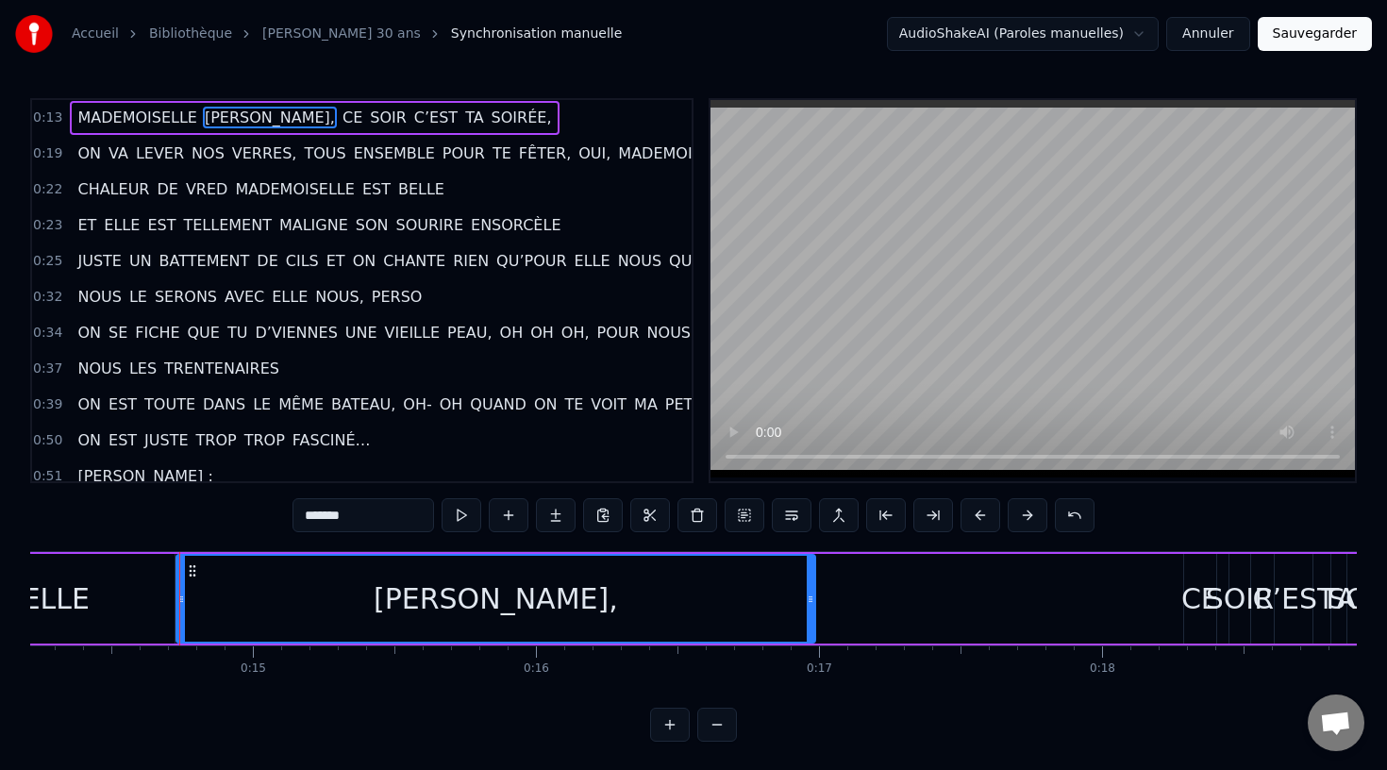
drag, startPoint x: 1171, startPoint y: 595, endPoint x: 808, endPoint y: 605, distance: 363.3
click at [808, 605] on icon at bounding box center [811, 598] width 8 height 15
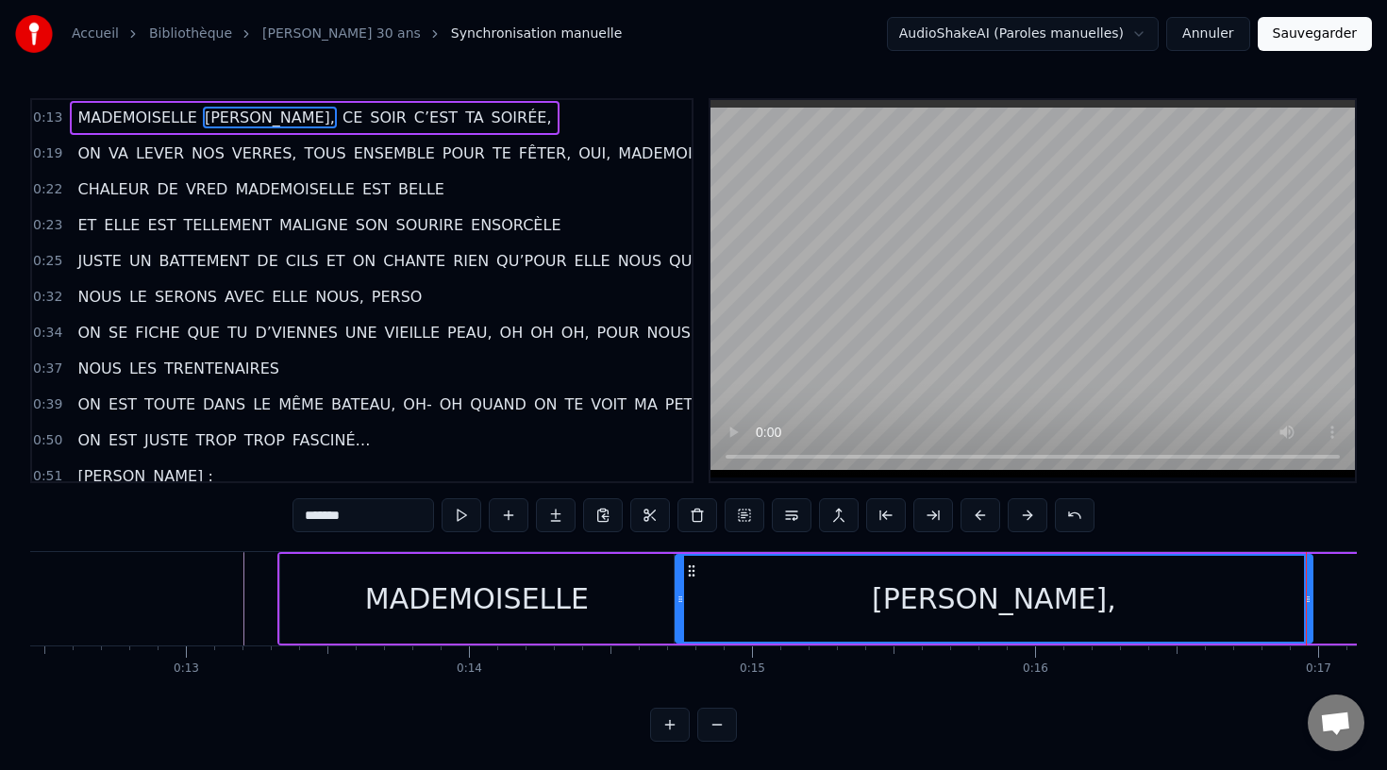
scroll to position [0, 3521]
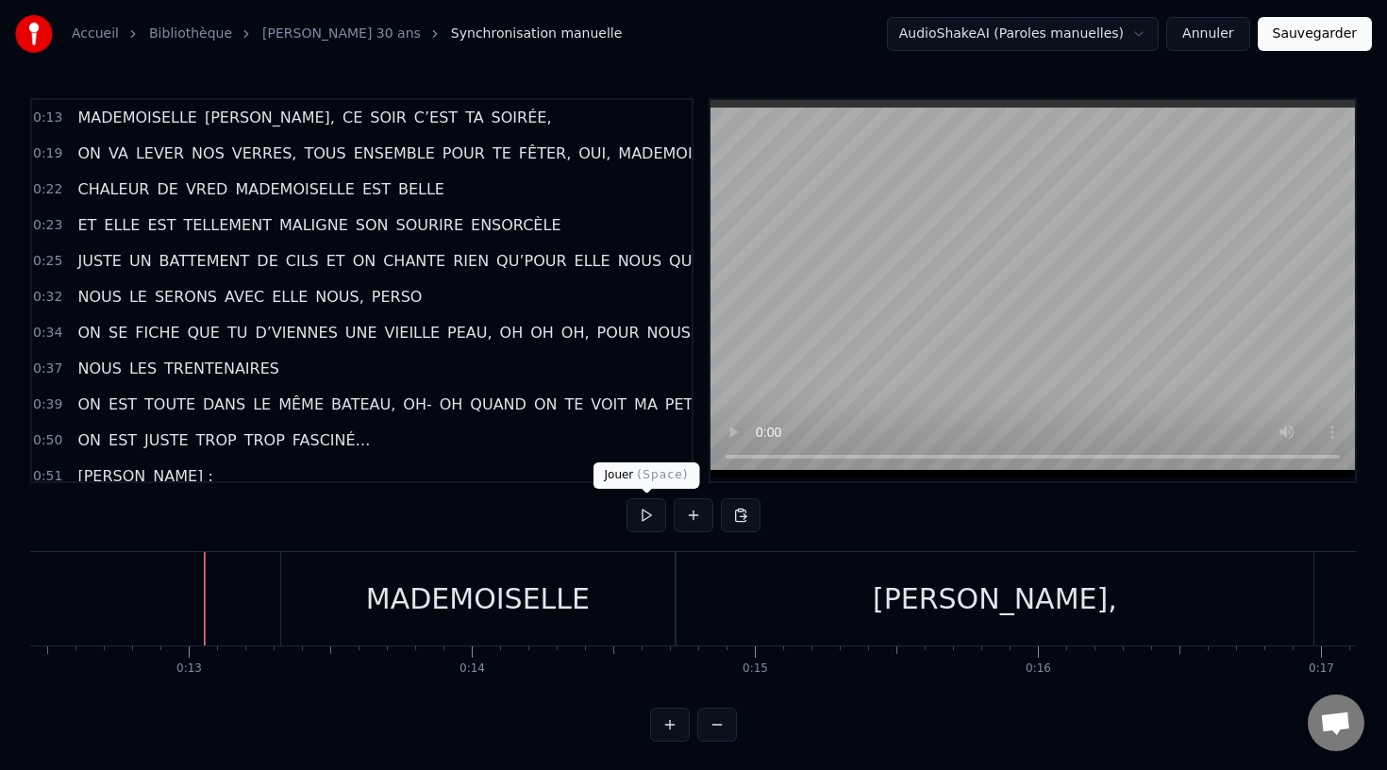
click at [639, 510] on button at bounding box center [646, 515] width 40 height 34
click at [653, 515] on button at bounding box center [646, 515] width 40 height 34
click at [1181, 594] on div "AUDREY," at bounding box center [994, 598] width 637 height 93
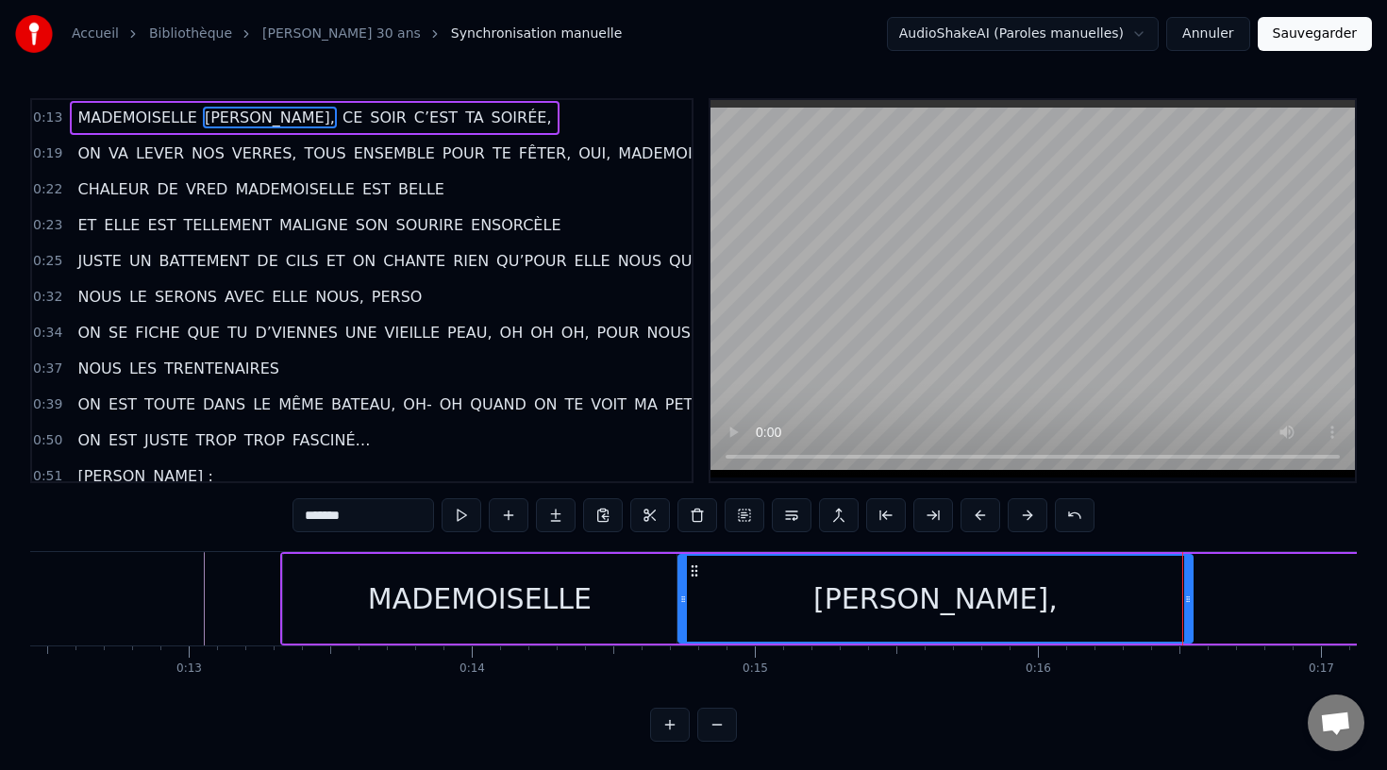
drag, startPoint x: 1310, startPoint y: 589, endPoint x: 1187, endPoint y: 604, distance: 124.5
click at [1187, 604] on div at bounding box center [1188, 599] width 8 height 86
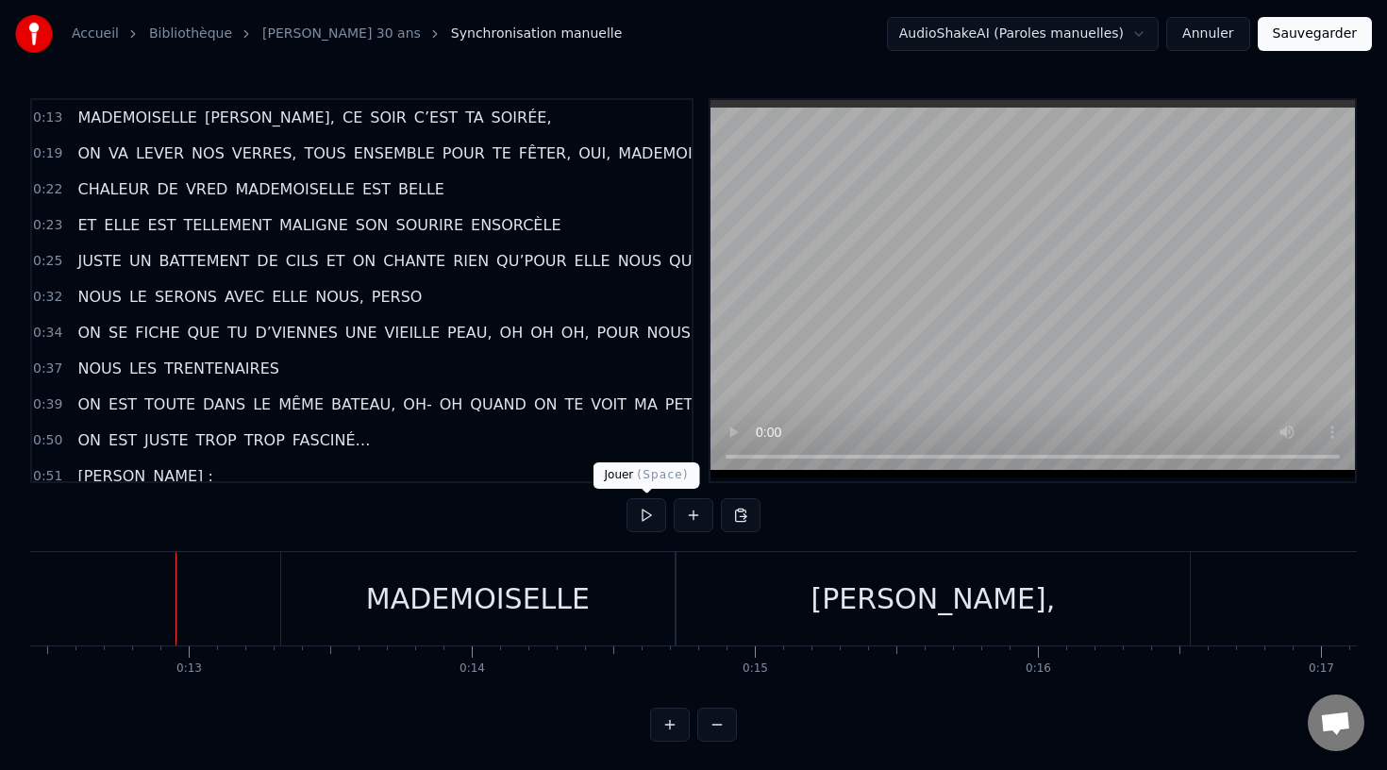
click at [637, 517] on button at bounding box center [646, 515] width 40 height 34
click at [665, 584] on div "MADEMOISELLE" at bounding box center [477, 598] width 393 height 93
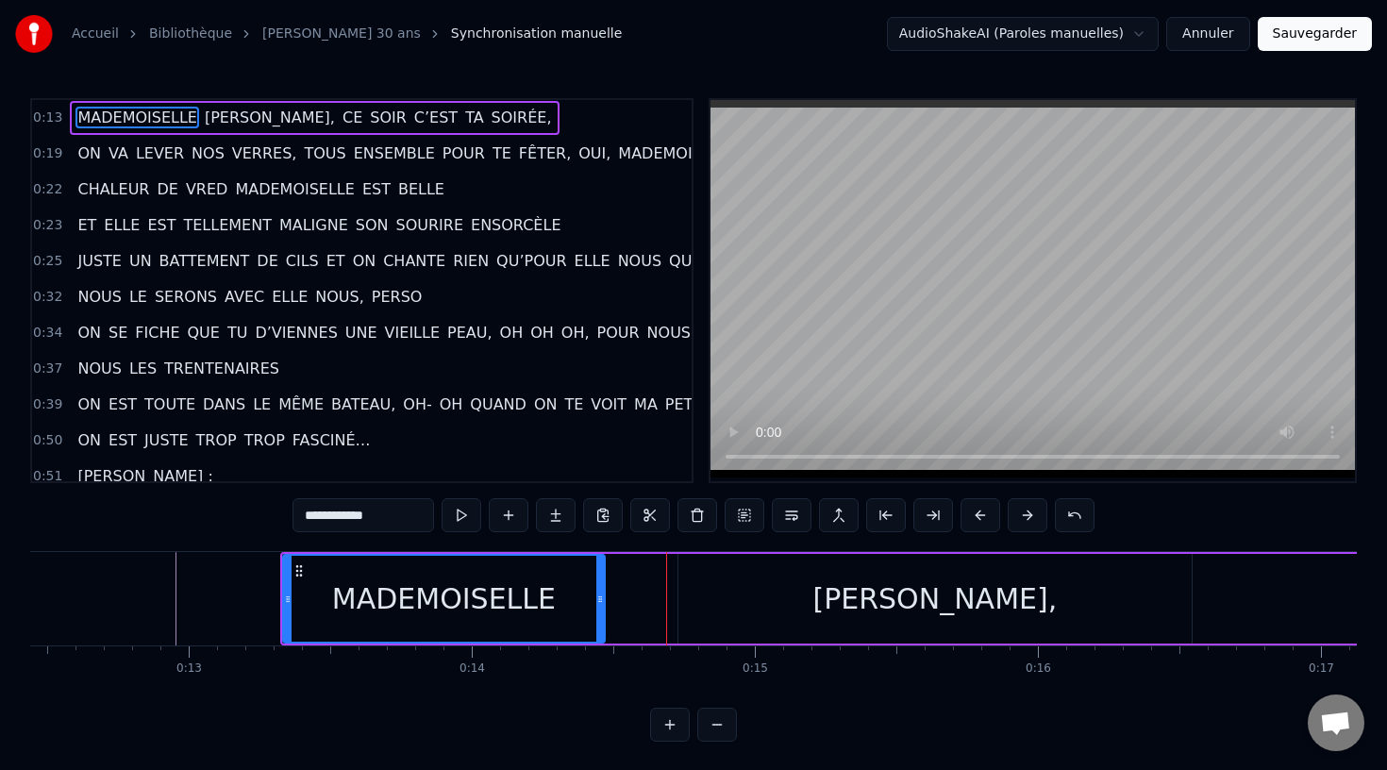
drag, startPoint x: 674, startPoint y: 590, endPoint x: 602, endPoint y: 595, distance: 71.9
click at [602, 595] on div at bounding box center [600, 599] width 8 height 86
click at [952, 592] on div "AUDREY," at bounding box center [934, 598] width 244 height 42
type input "*******"
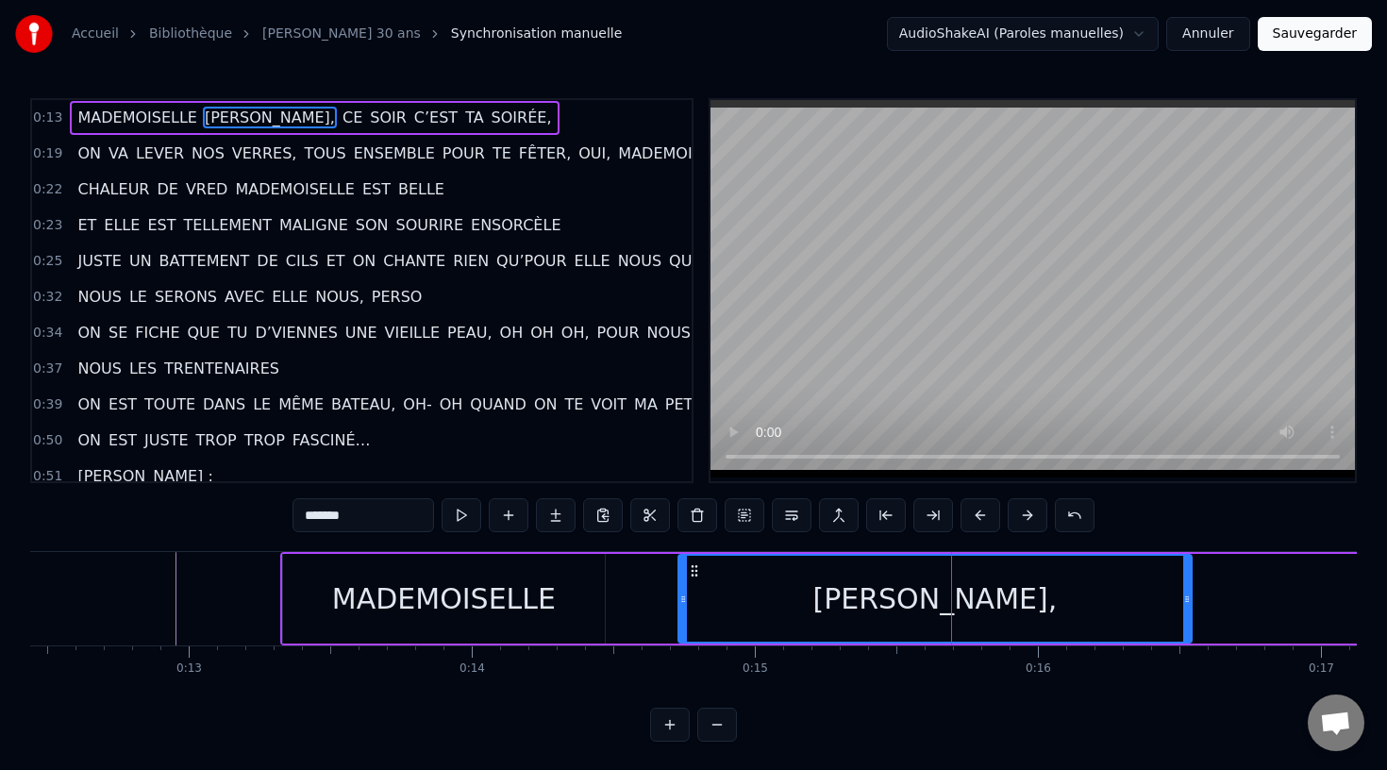
drag, startPoint x: 978, startPoint y: 592, endPoint x: 899, endPoint y: 608, distance: 80.7
click at [899, 608] on div "AUDREY," at bounding box center [934, 598] width 244 height 42
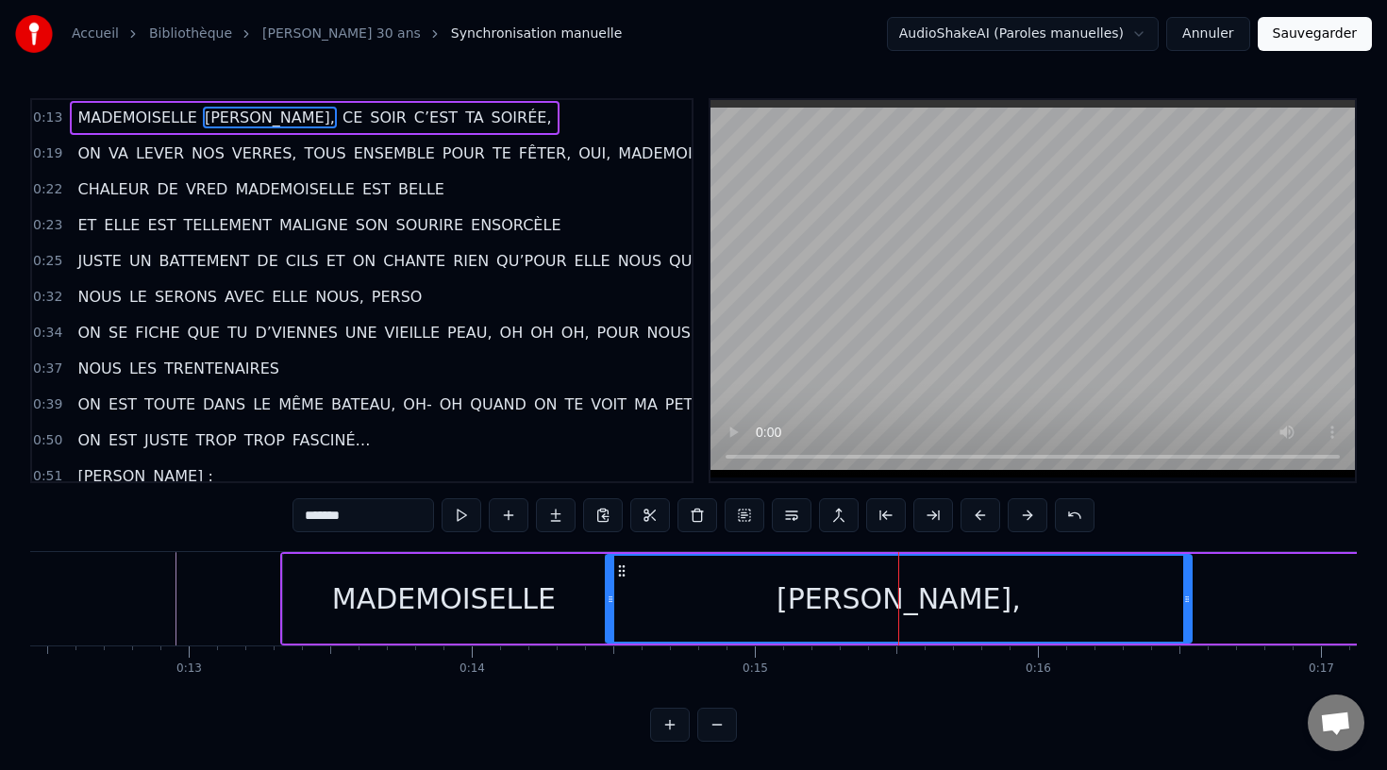
drag, startPoint x: 682, startPoint y: 602, endPoint x: 610, endPoint y: 609, distance: 72.1
click at [610, 609] on div at bounding box center [611, 599] width 8 height 86
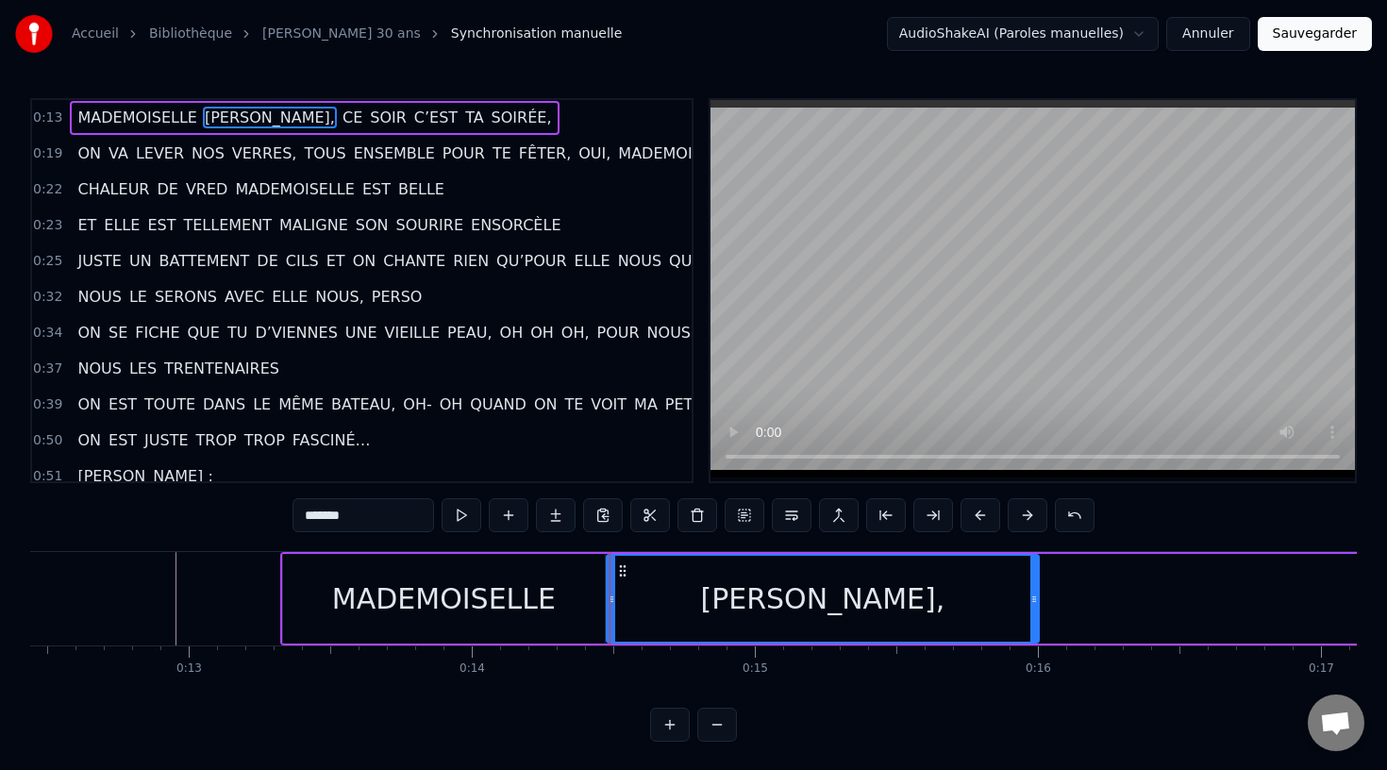
drag, startPoint x: 1184, startPoint y: 599, endPoint x: 1031, endPoint y: 606, distance: 153.0
click at [1031, 606] on icon at bounding box center [1034, 598] width 8 height 15
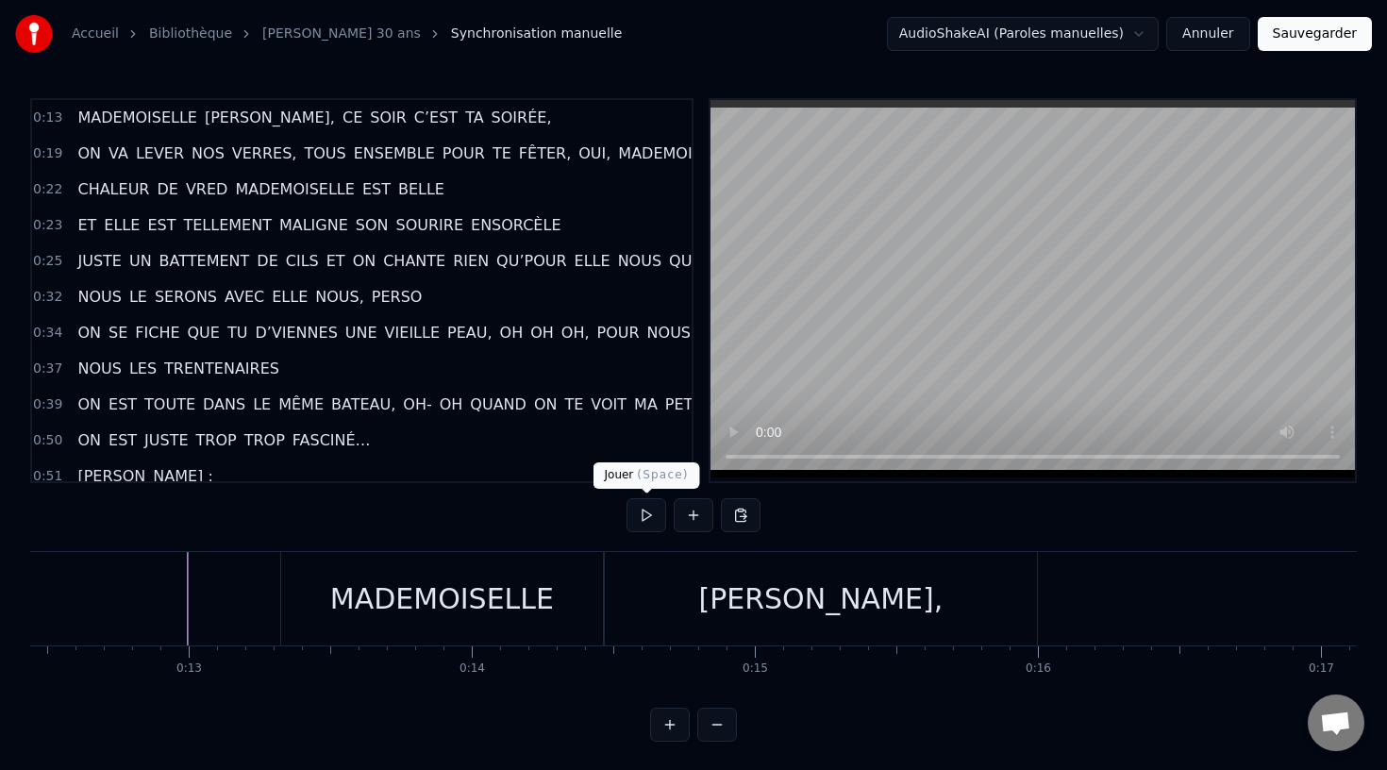
click at [640, 510] on button at bounding box center [646, 515] width 40 height 34
click at [806, 608] on div "AUDREY," at bounding box center [820, 598] width 244 height 42
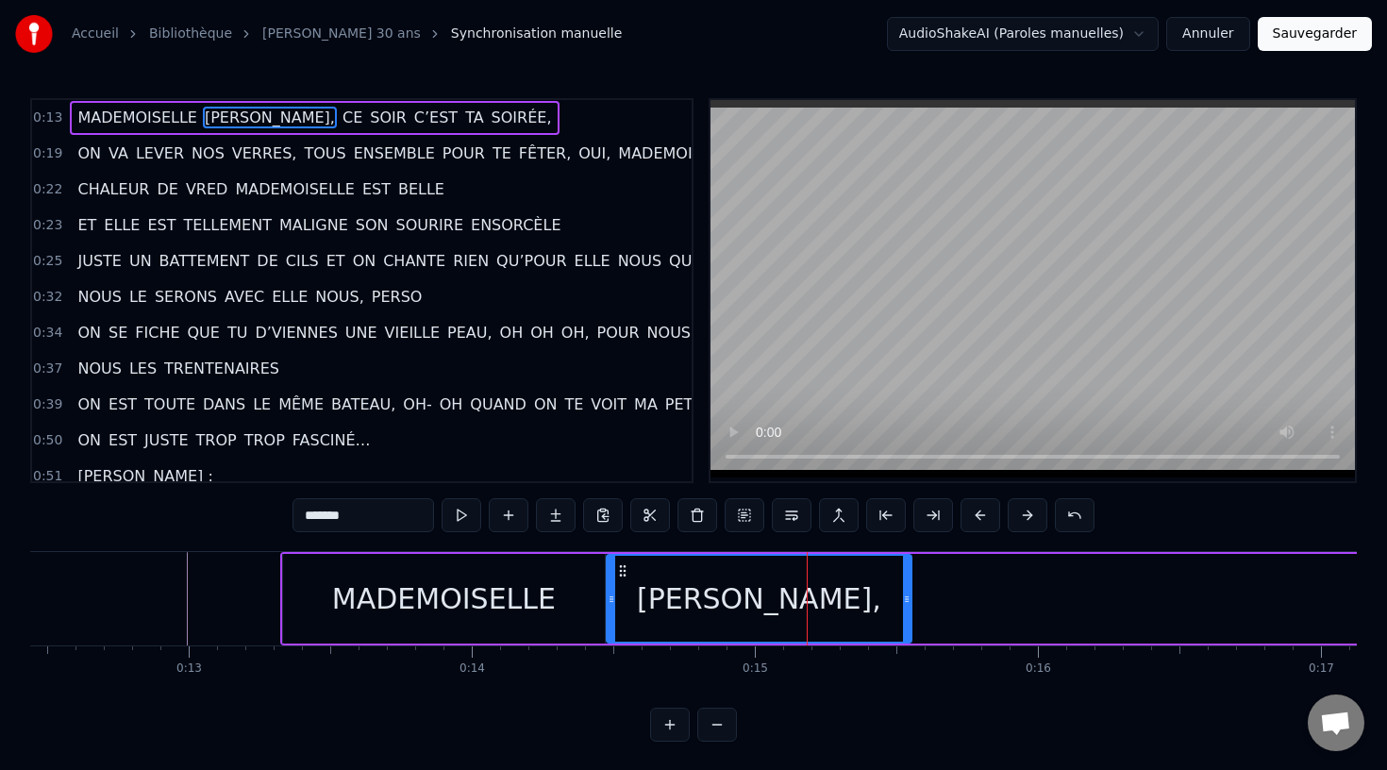
drag, startPoint x: 1034, startPoint y: 598, endPoint x: 906, endPoint y: 602, distance: 128.4
click at [906, 602] on icon at bounding box center [907, 598] width 8 height 15
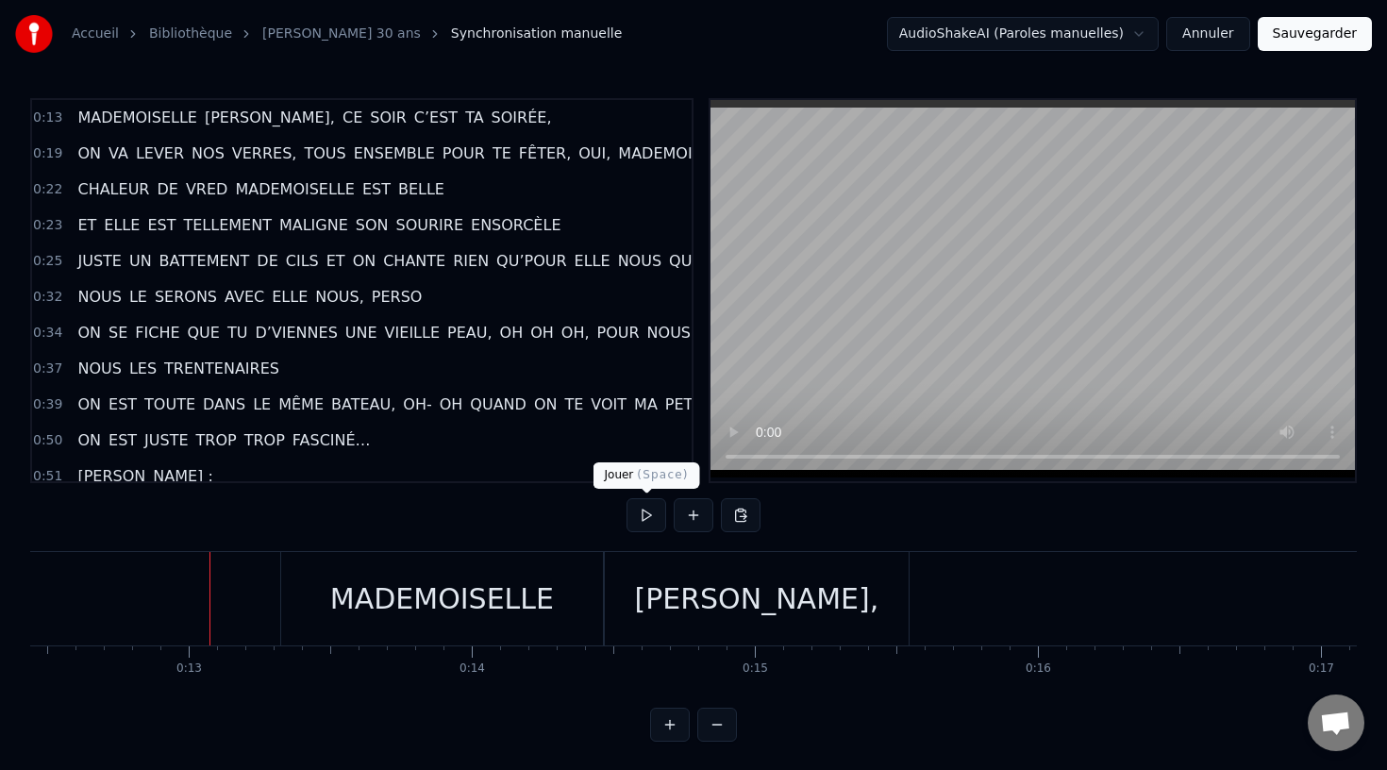
click at [640, 510] on button at bounding box center [646, 515] width 40 height 34
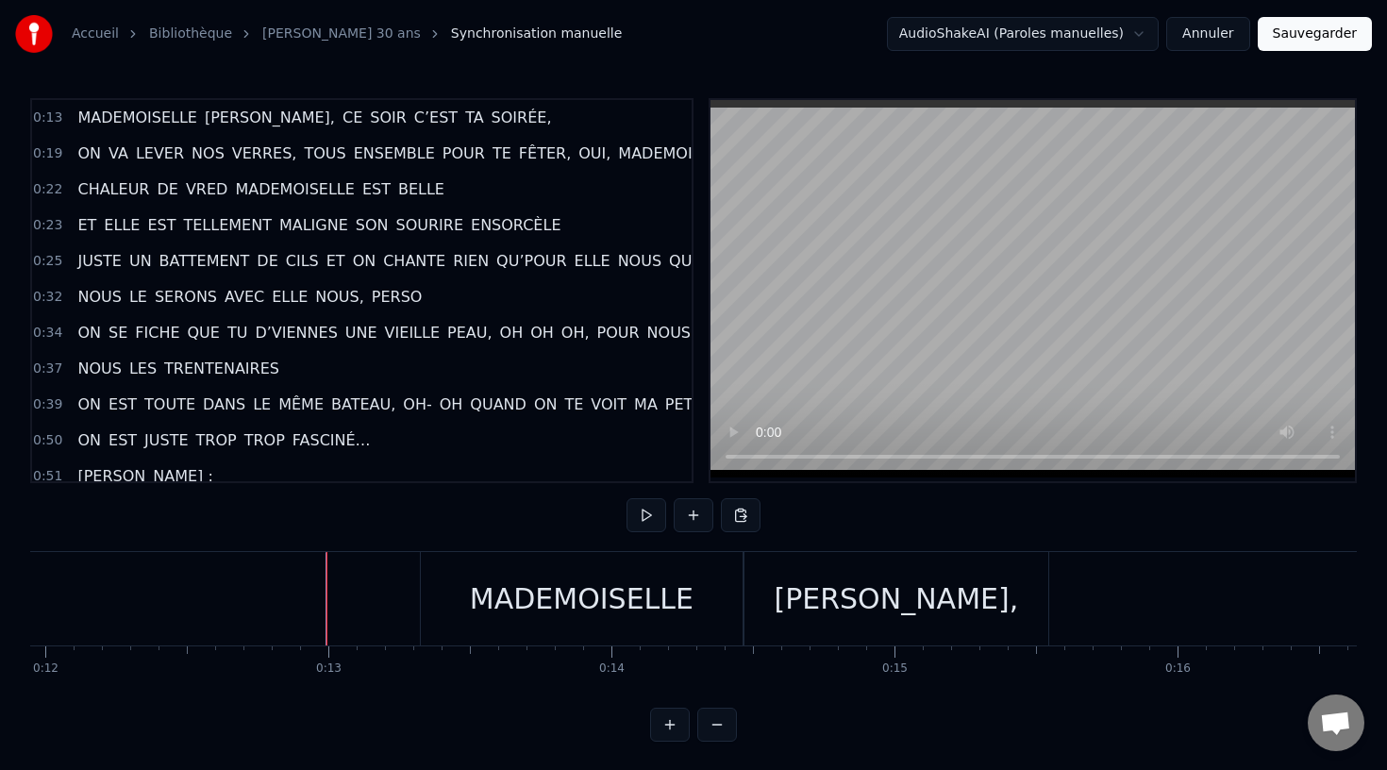
scroll to position [0, 3380]
click at [560, 574] on div "MADEMOISELLE" at bounding box center [583, 598] width 322 height 93
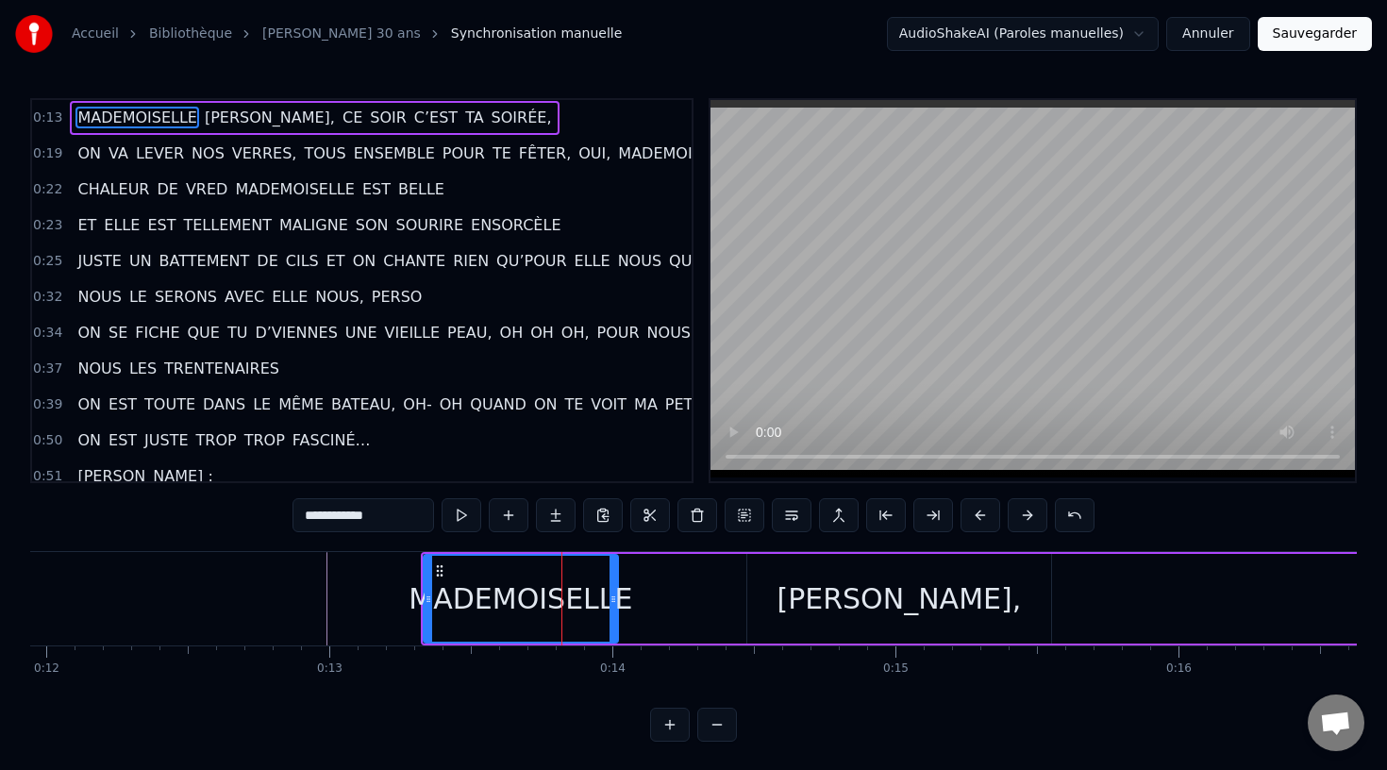
drag, startPoint x: 741, startPoint y: 585, endPoint x: 614, endPoint y: 605, distance: 128.0
click at [614, 604] on div at bounding box center [613, 599] width 8 height 86
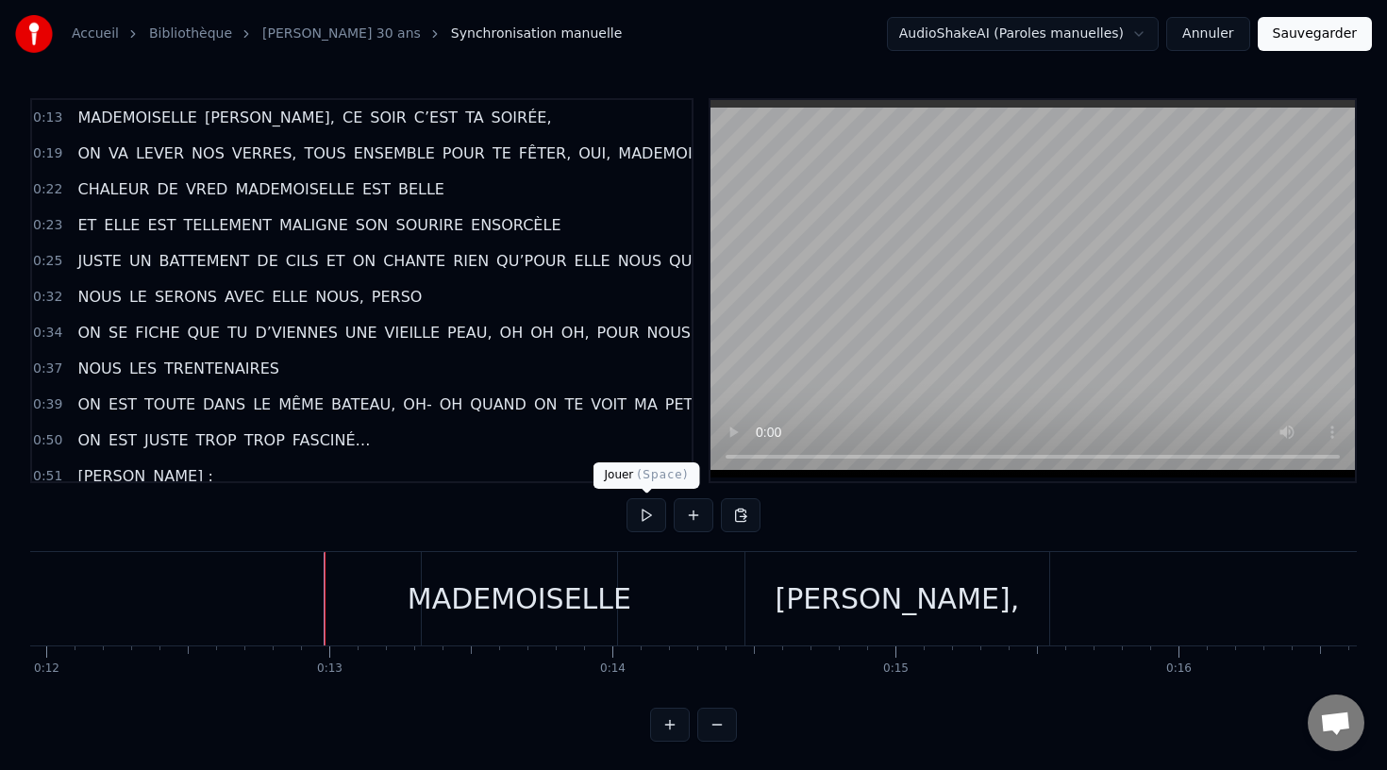
click at [651, 511] on button at bounding box center [646, 515] width 40 height 34
click at [794, 584] on div "AUDREY," at bounding box center [897, 598] width 304 height 93
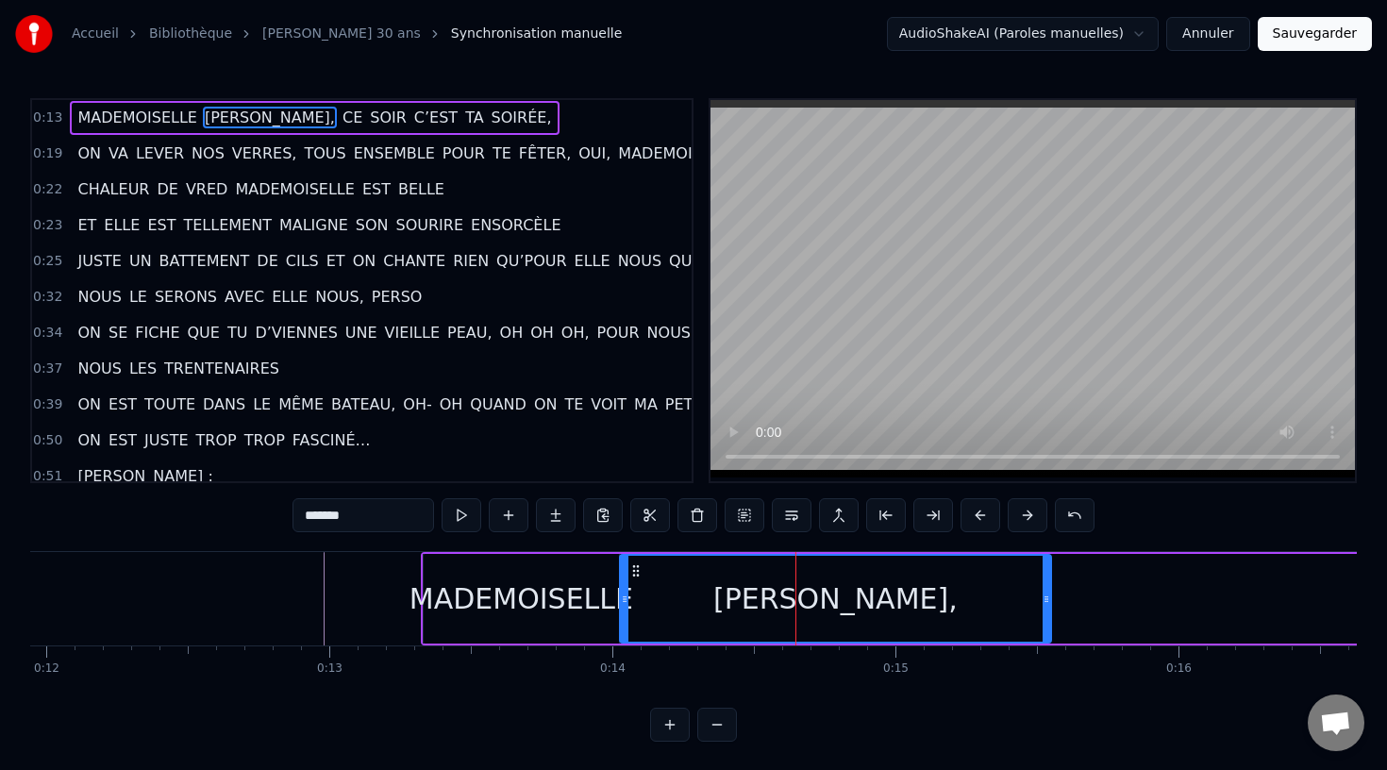
drag, startPoint x: 748, startPoint y: 589, endPoint x: 623, endPoint y: 593, distance: 125.6
click at [621, 592] on div at bounding box center [625, 599] width 8 height 86
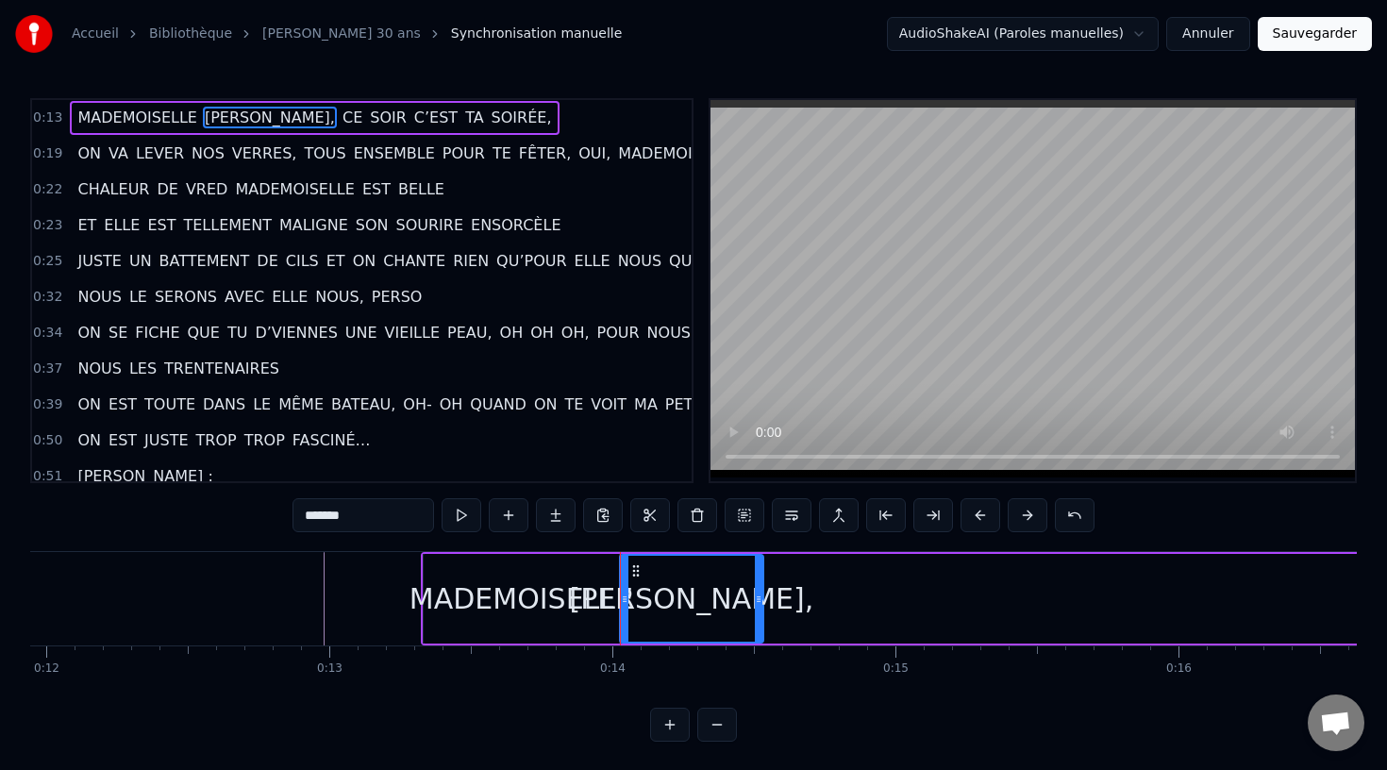
drag, startPoint x: 1046, startPoint y: 608, endPoint x: 758, endPoint y: 627, distance: 288.4
click at [758, 627] on div at bounding box center [759, 599] width 8 height 86
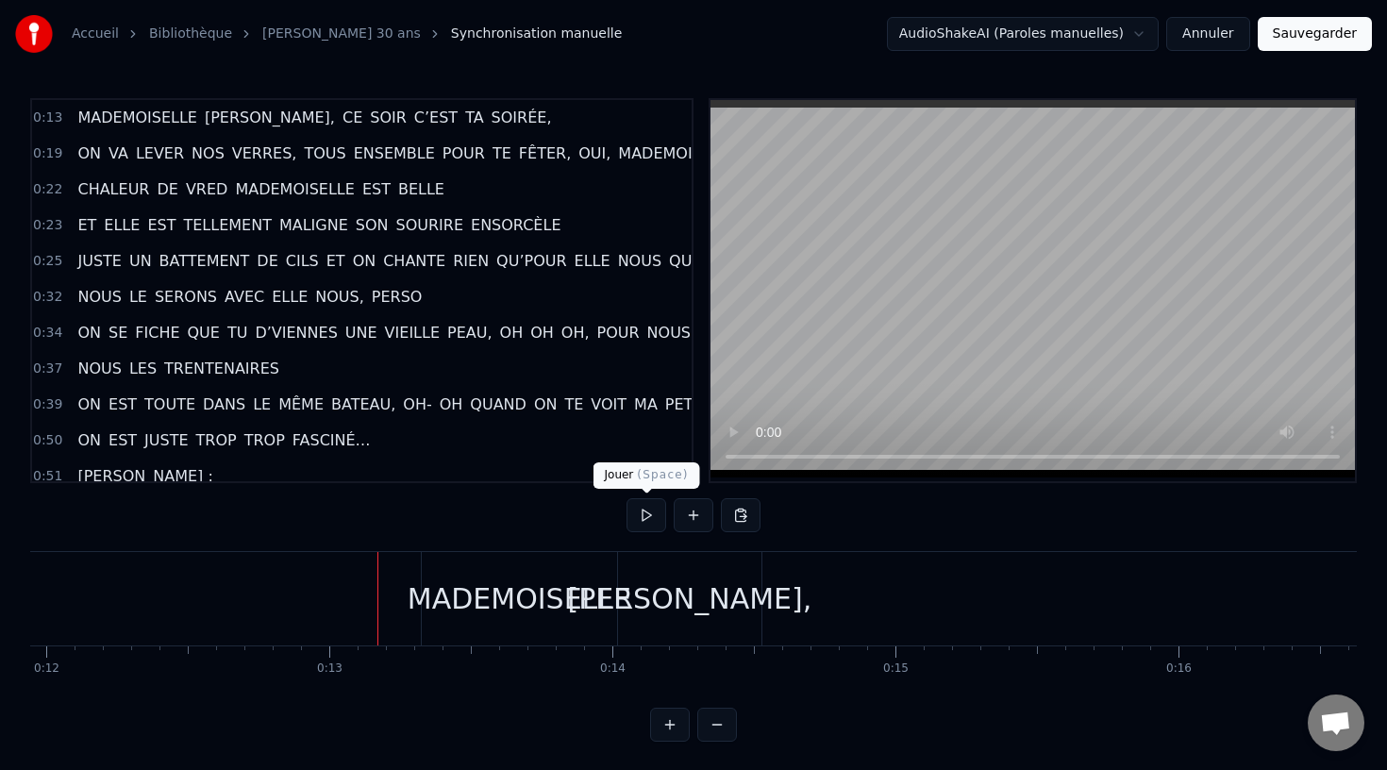
click at [643, 513] on button at bounding box center [646, 515] width 40 height 34
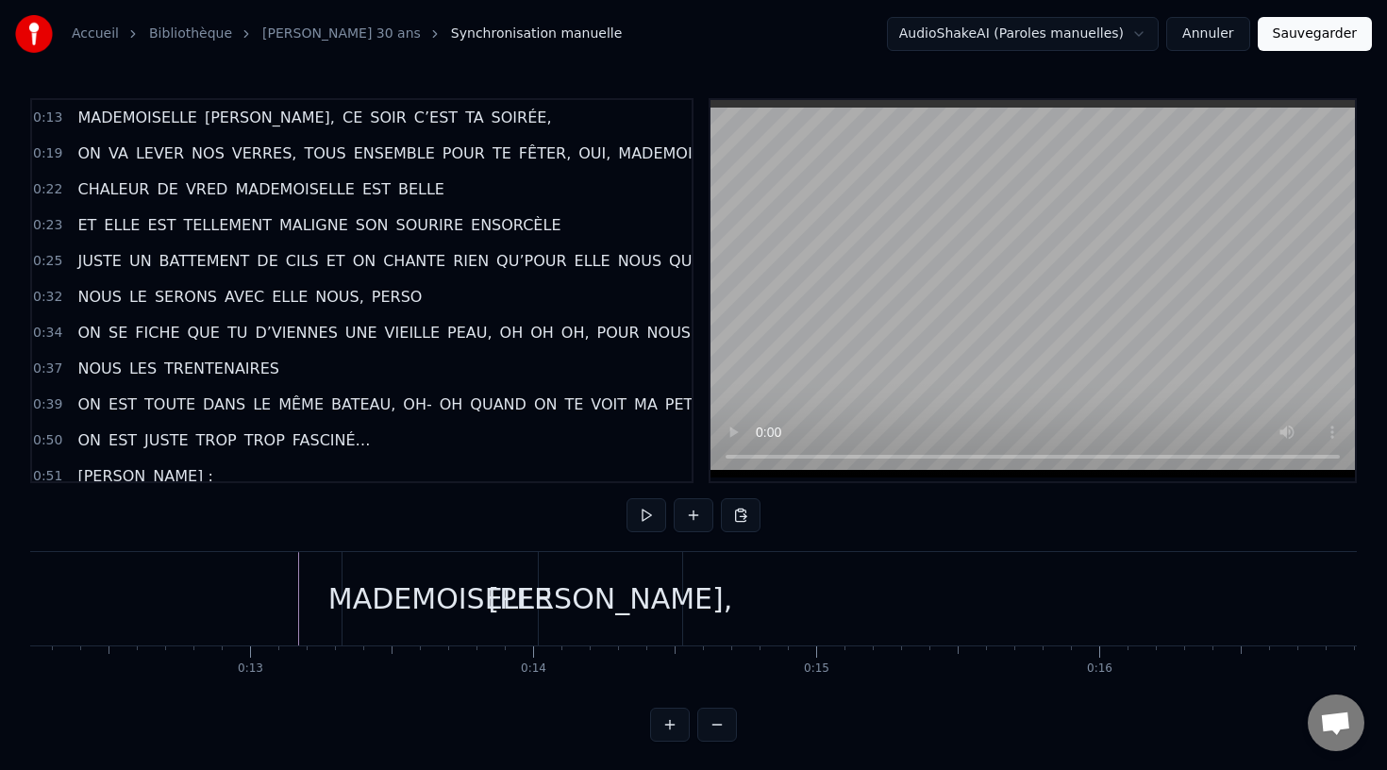
scroll to position [0, 3441]
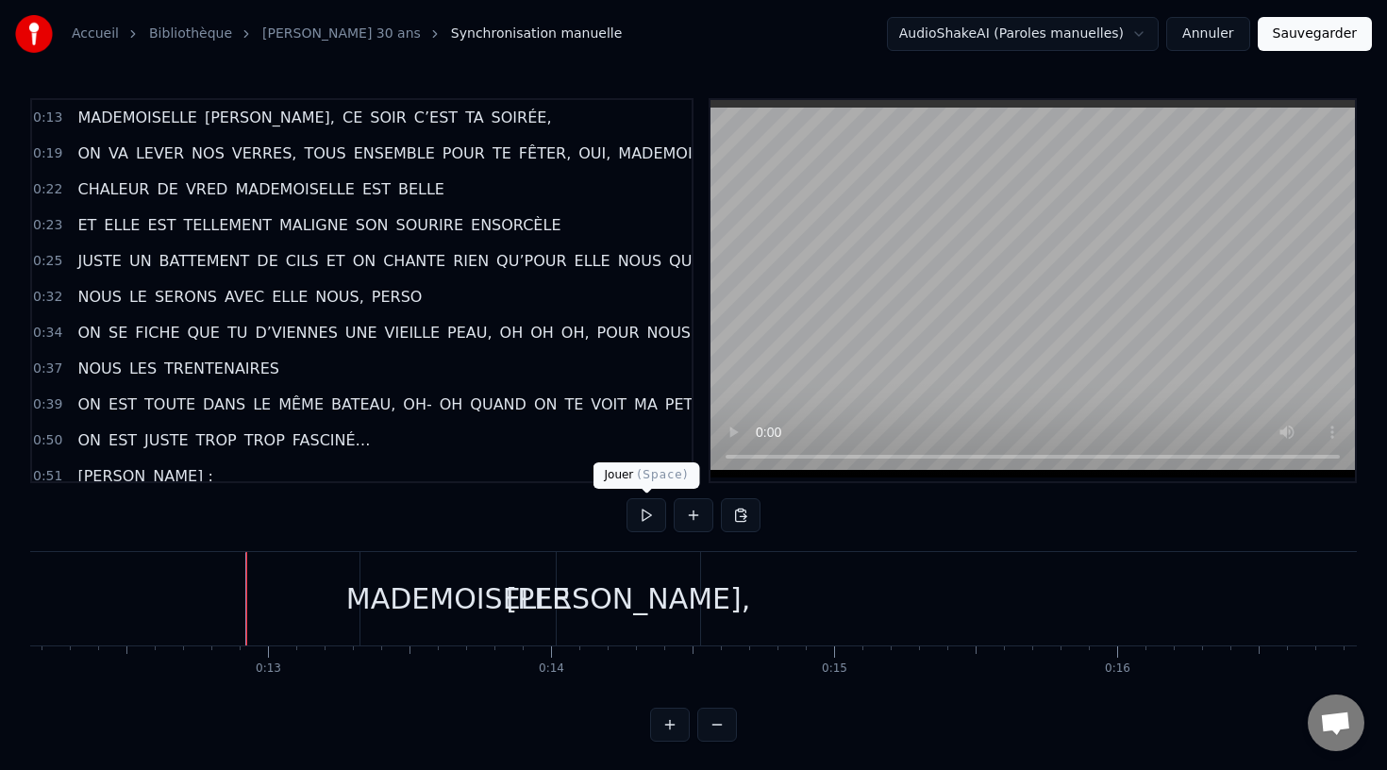
click at [644, 512] on button at bounding box center [646, 515] width 40 height 34
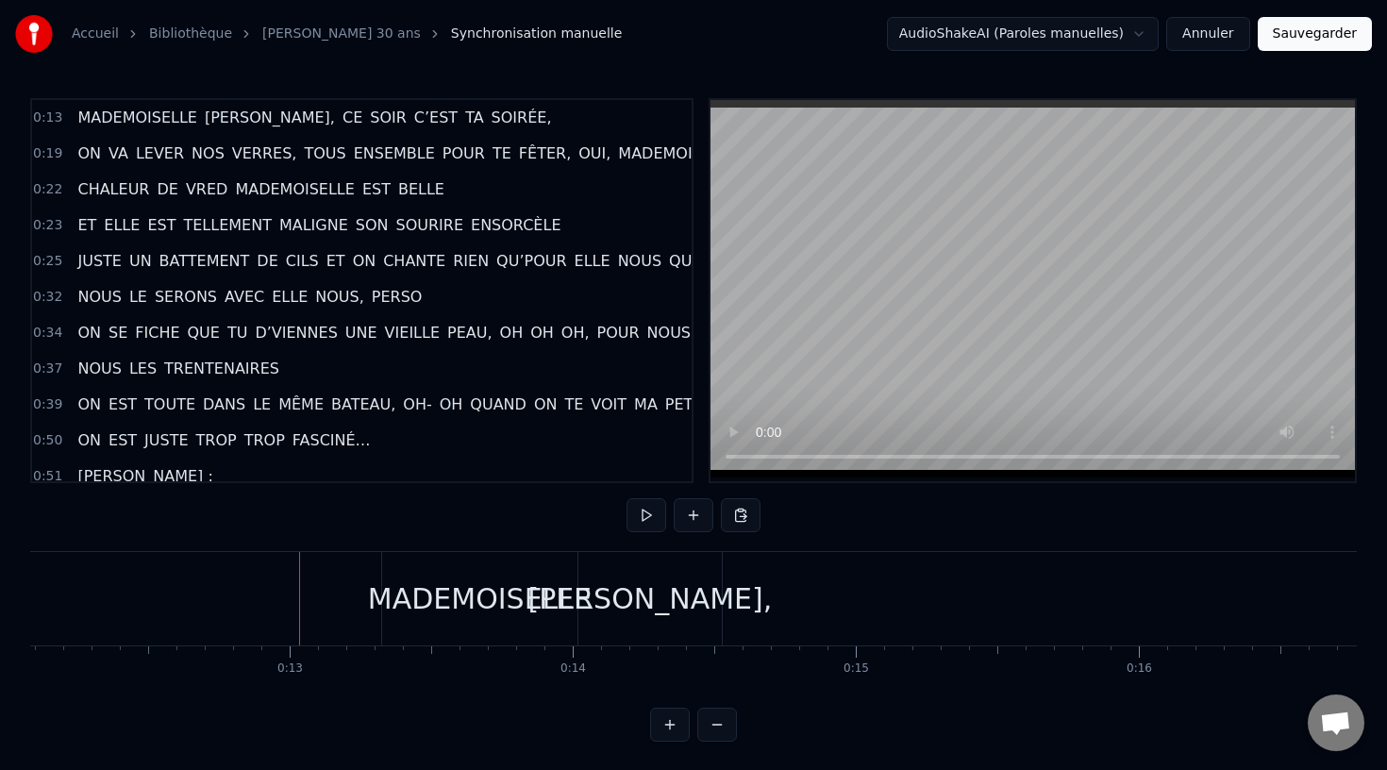
click at [643, 513] on button at bounding box center [646, 515] width 40 height 34
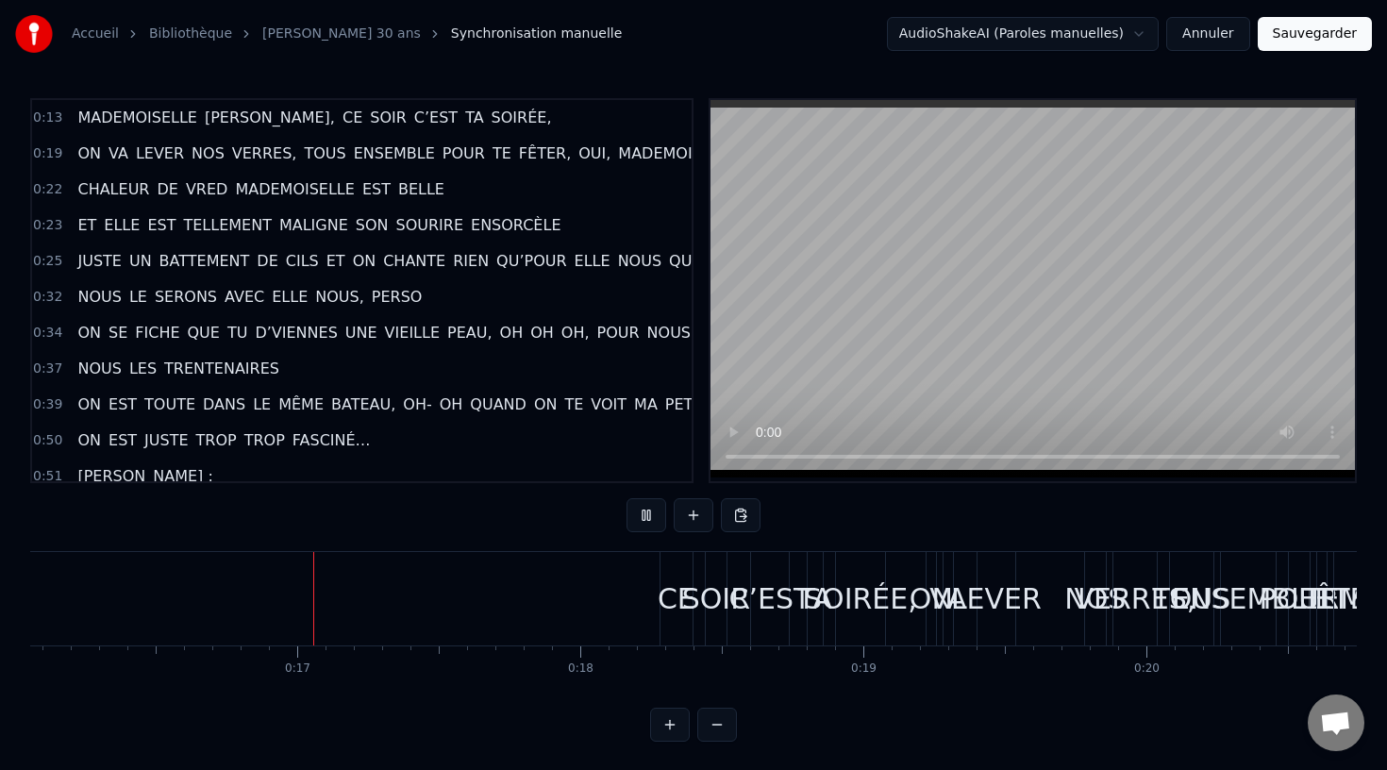
scroll to position [0, 4576]
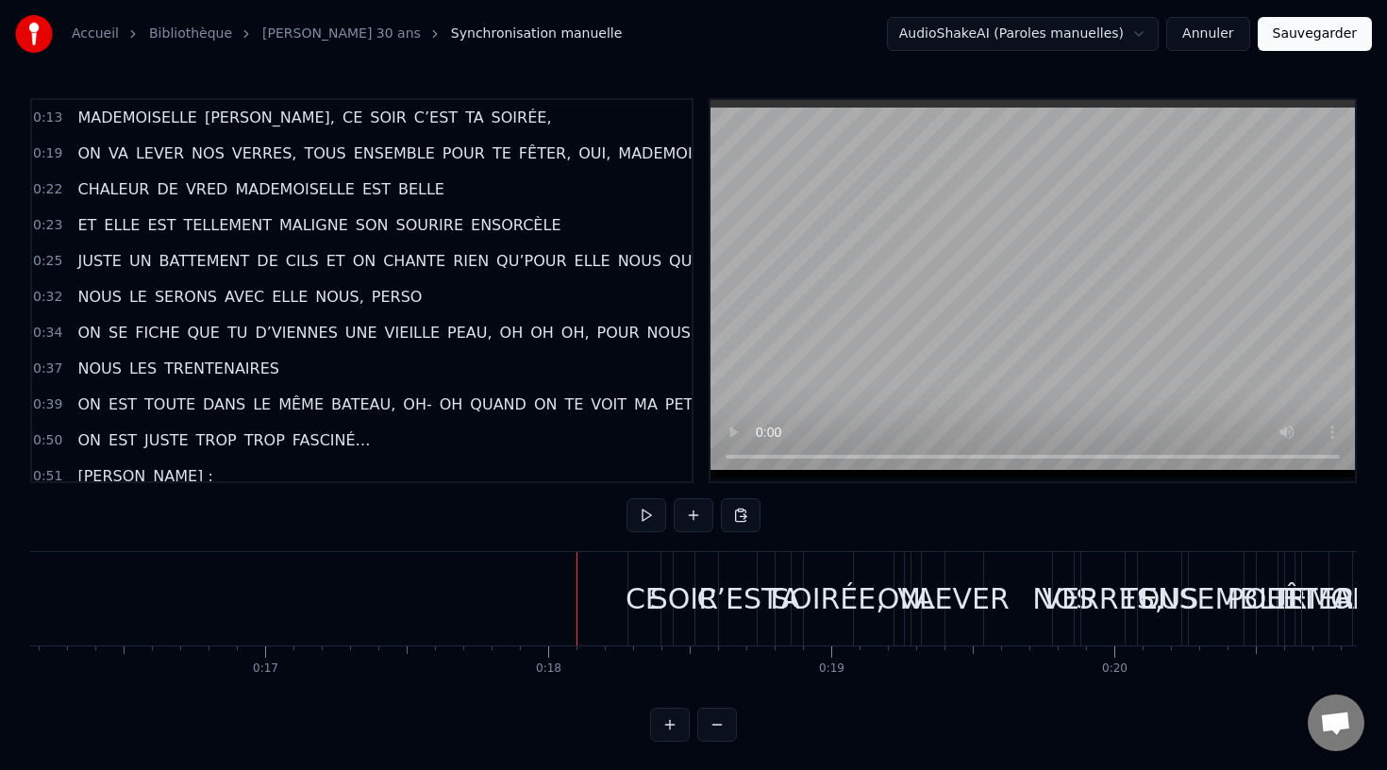
click at [1320, 31] on button "Sauvegarder" at bounding box center [1314, 34] width 114 height 34
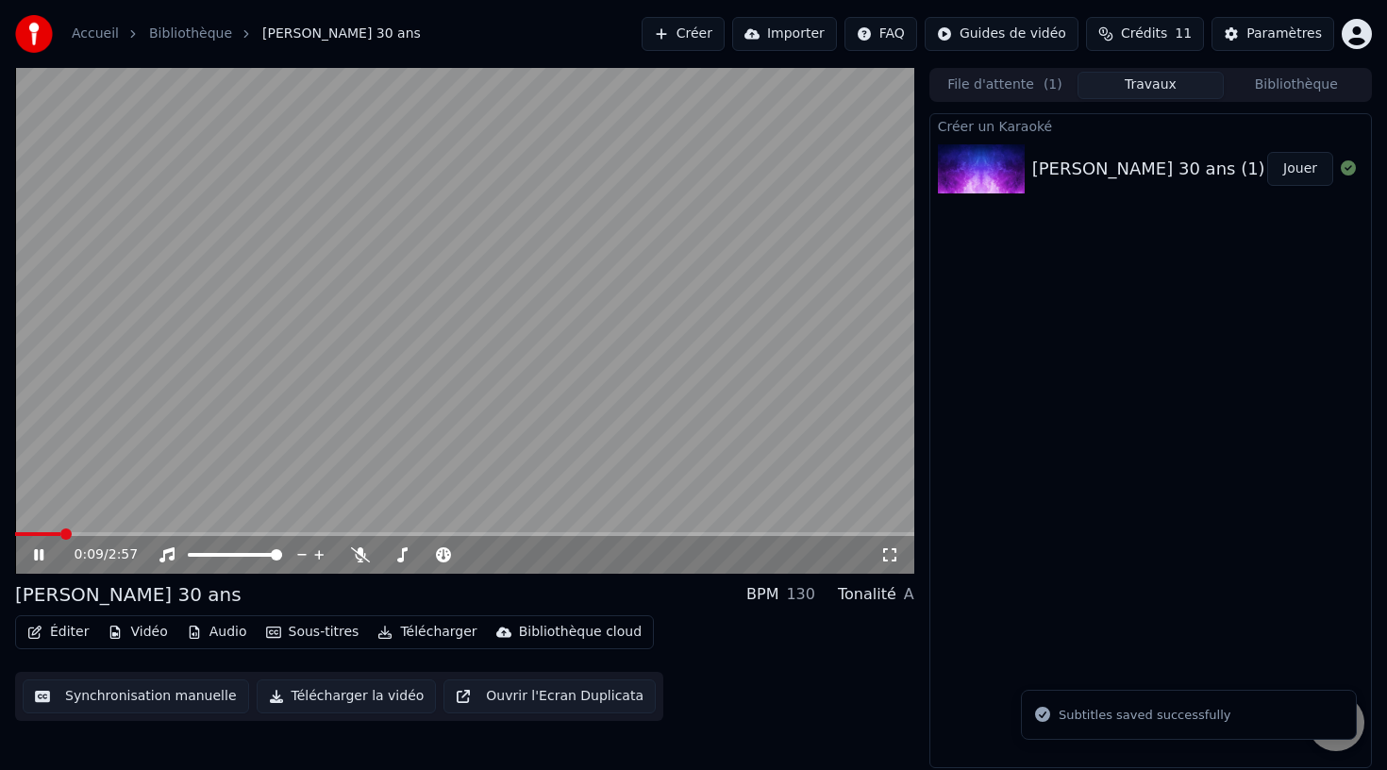
click at [58, 533] on span at bounding box center [464, 534] width 899 height 4
click at [77, 533] on span at bounding box center [464, 534] width 899 height 4
click at [37, 561] on icon at bounding box center [52, 554] width 44 height 15
click at [172, 698] on button "Synchronisation manuelle" at bounding box center [136, 696] width 226 height 34
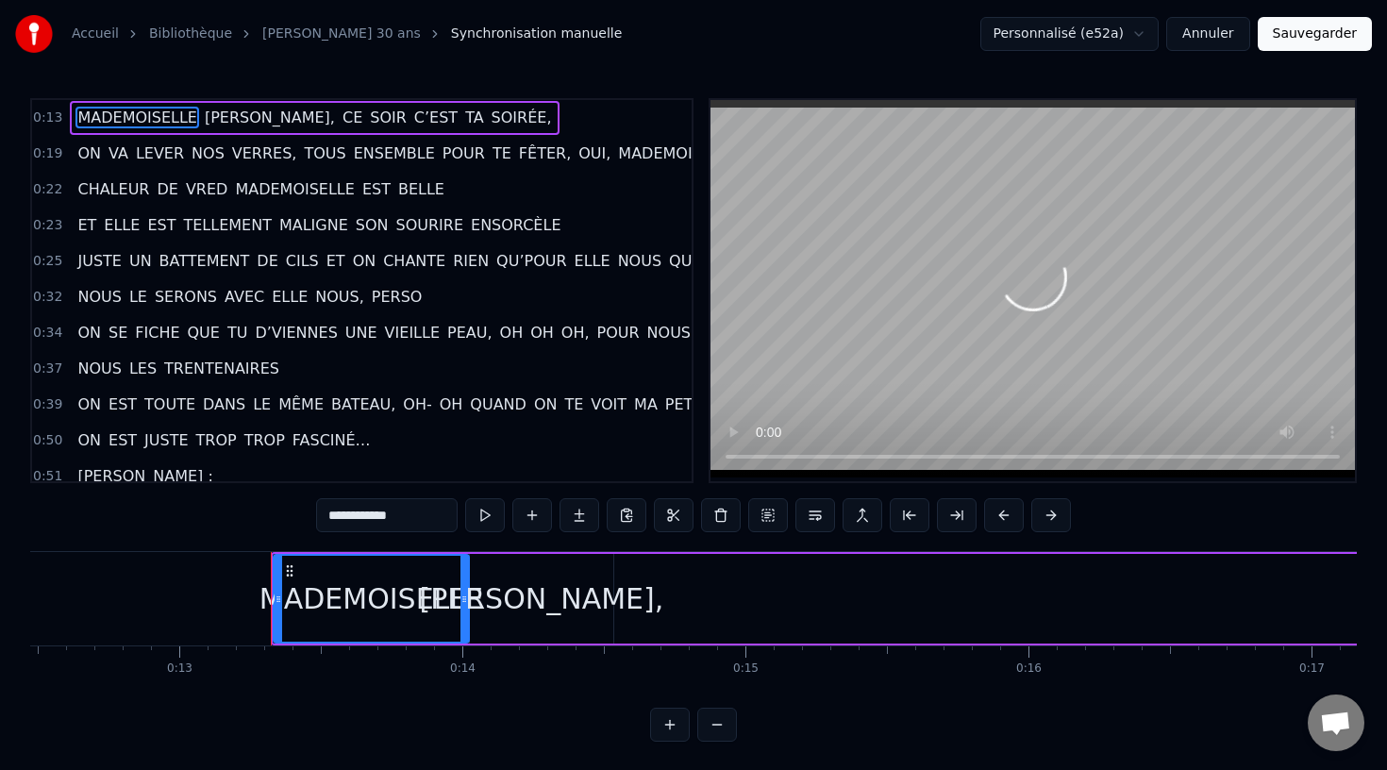
scroll to position [0, 3676]
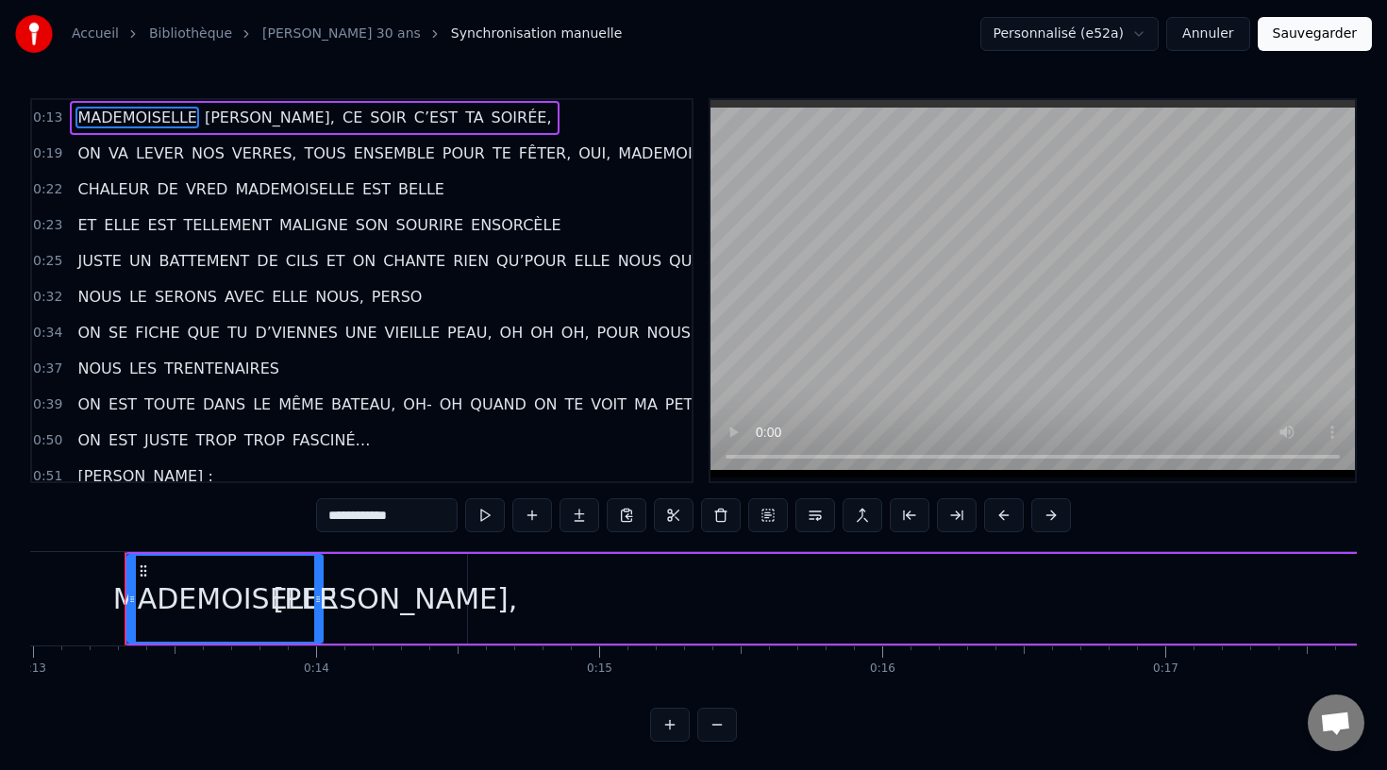
click at [232, 123] on span "AUDREY," at bounding box center [270, 118] width 134 height 22
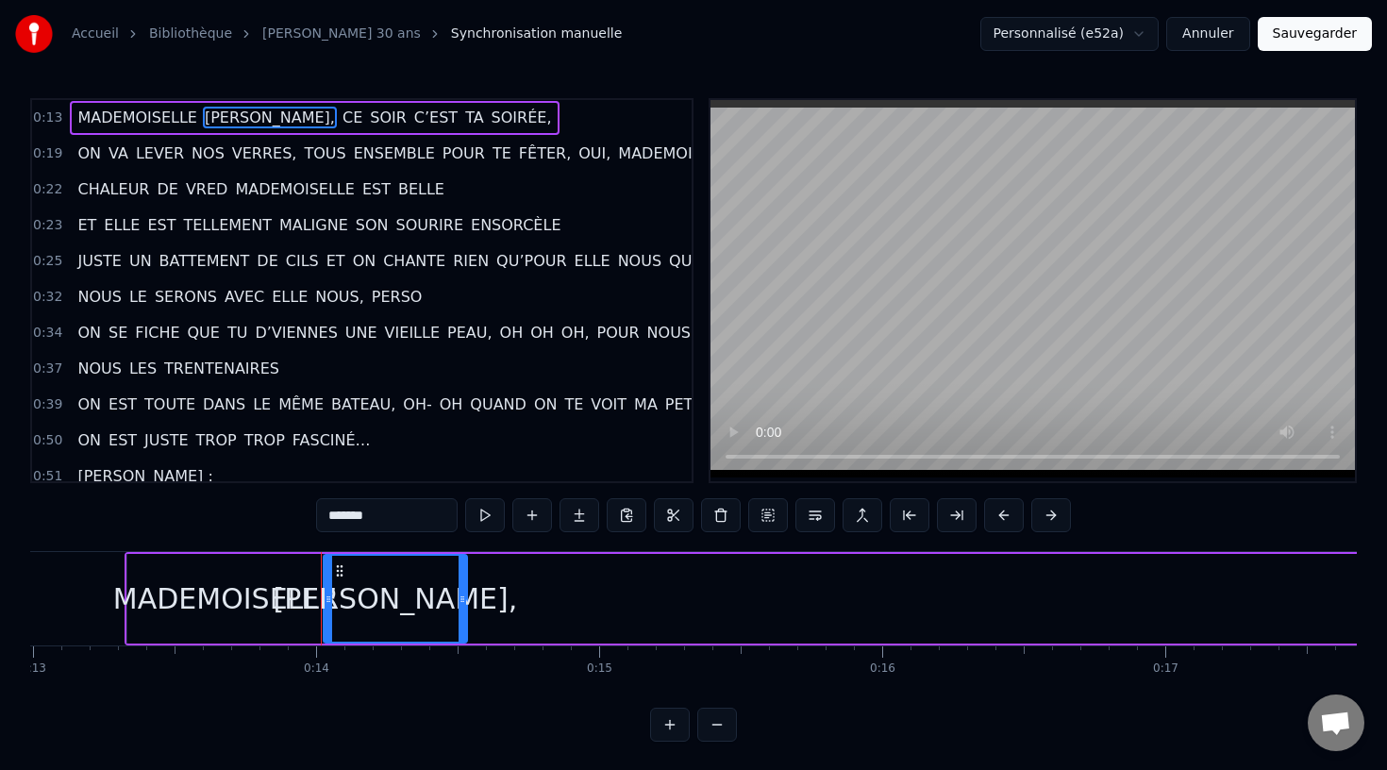
click at [341, 120] on span "CE" at bounding box center [353, 118] width 24 height 22
type input "**"
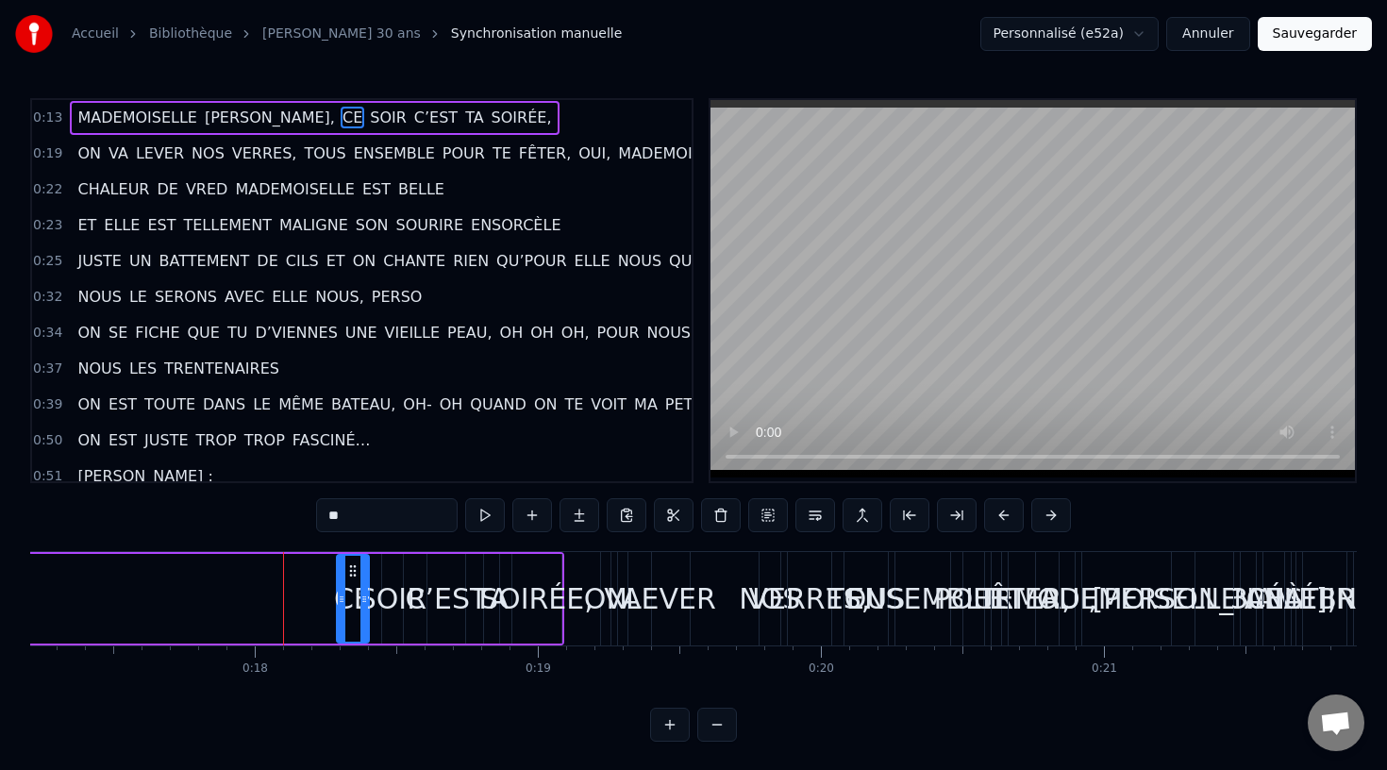
scroll to position [0, 5028]
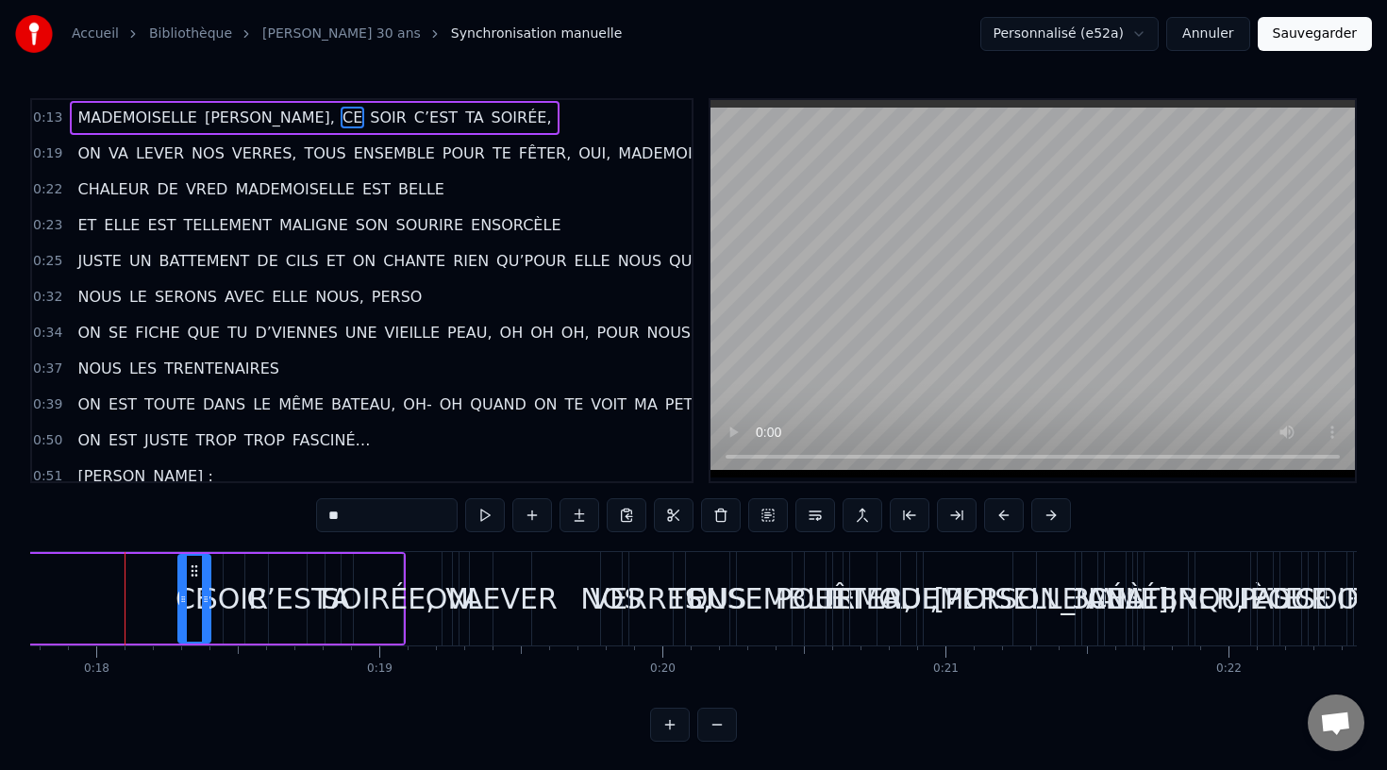
click at [1141, 32] on html "Accueil Bibliothèque audrey 30 ans Synchronisation manuelle Personnalisé (e52a)…" at bounding box center [693, 386] width 1387 height 772
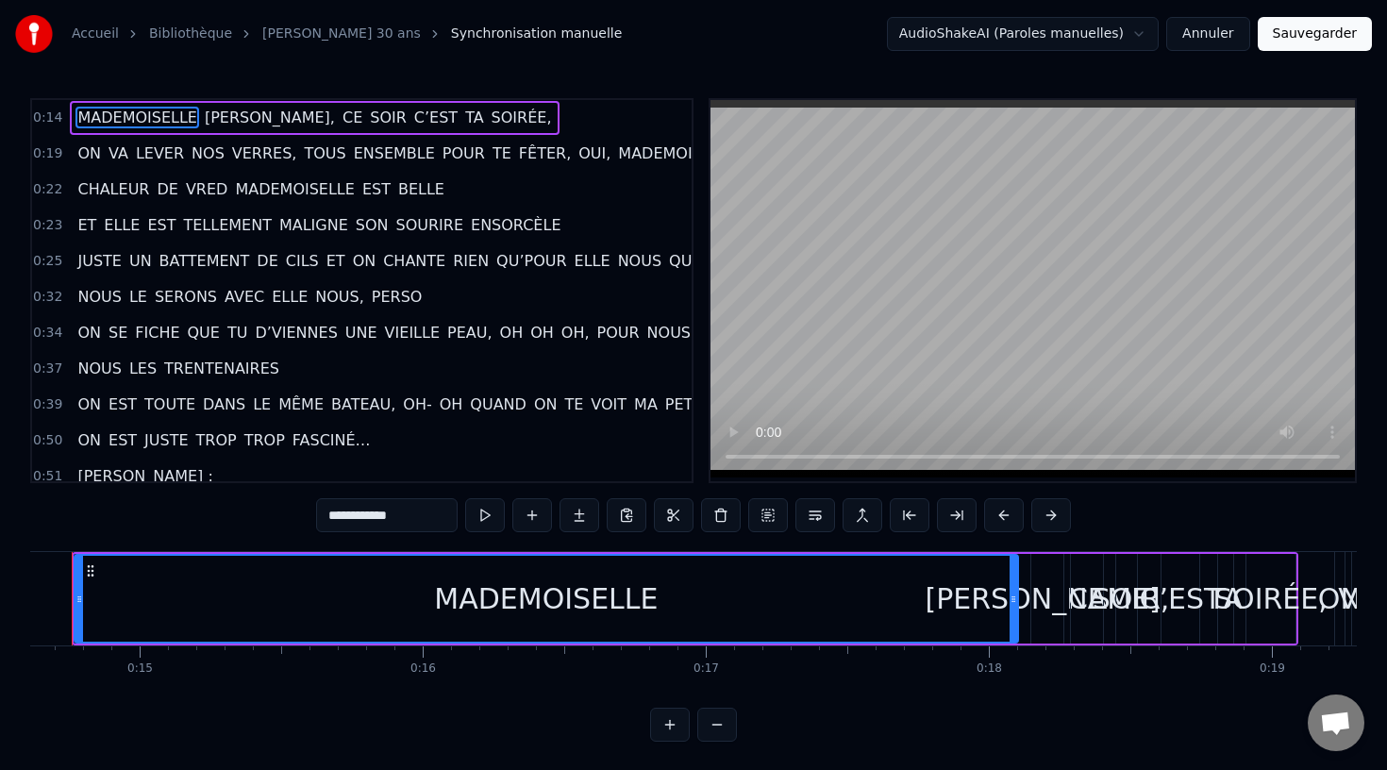
scroll to position [0, 4083]
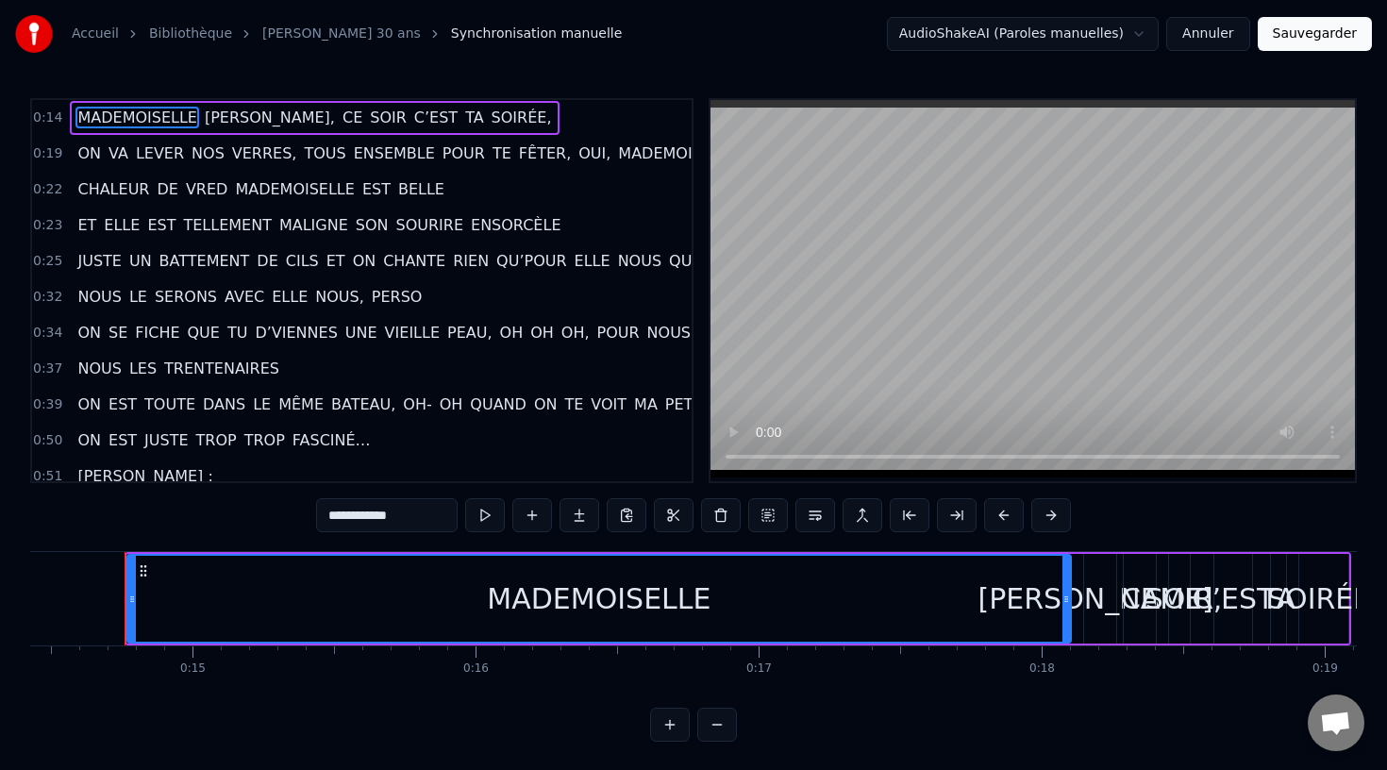
click at [1141, 39] on html "Accueil Bibliothèque audrey 30 ans Synchronisation manuelle AudioShakeAI (Parol…" at bounding box center [693, 386] width 1387 height 772
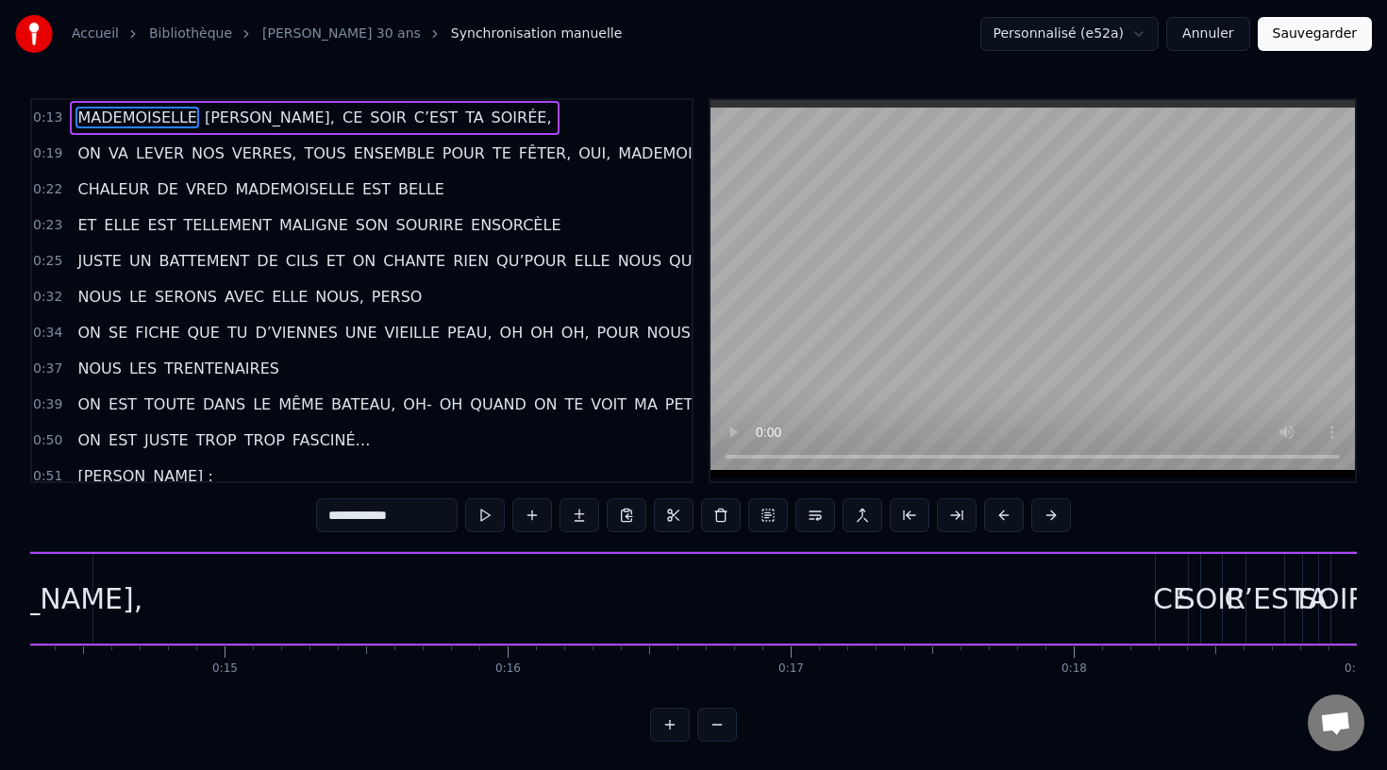
scroll to position [0, 4107]
click at [768, 608] on div "MADEMOISELLE AUDREY, CE SOIR C’EST TA SOIRÉE," at bounding box center [509, 598] width 1633 height 93
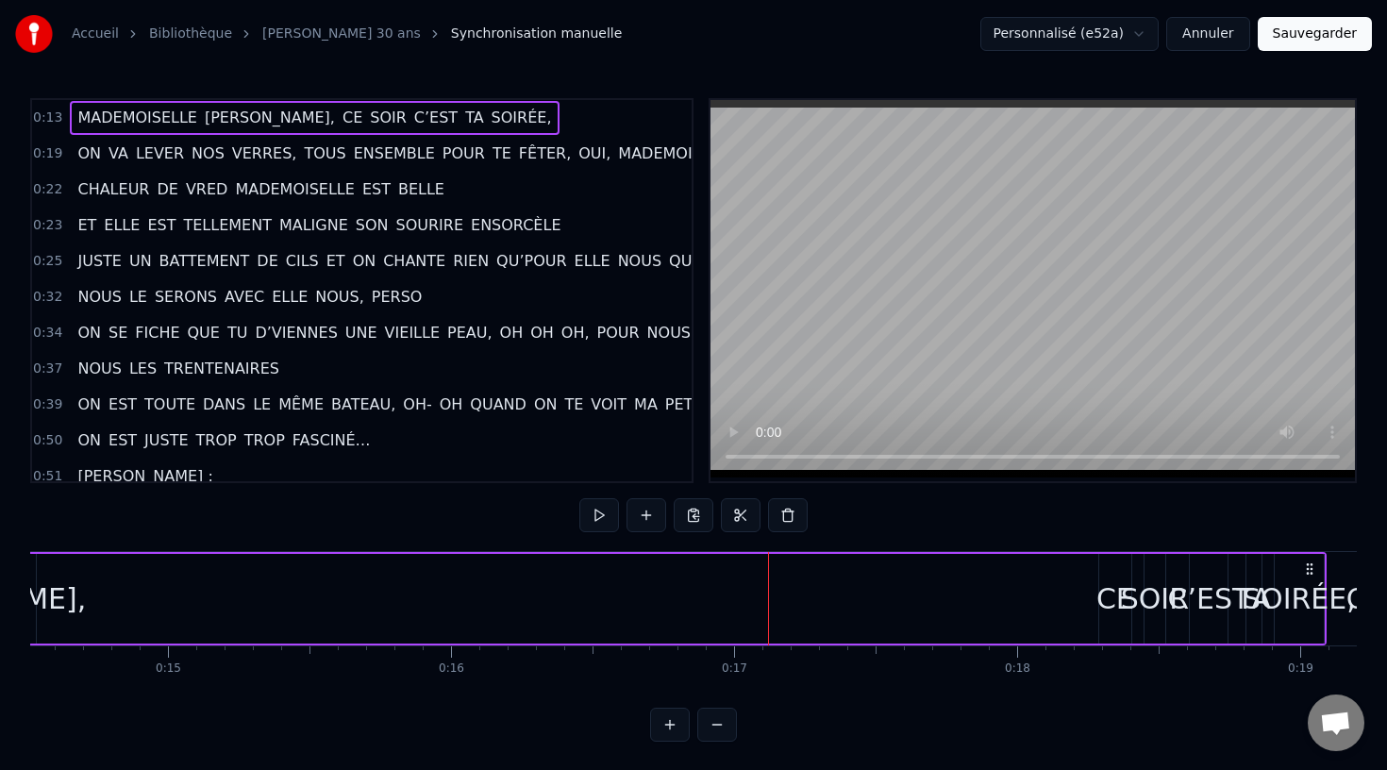
click at [1109, 602] on div "CE" at bounding box center [1115, 598] width 38 height 42
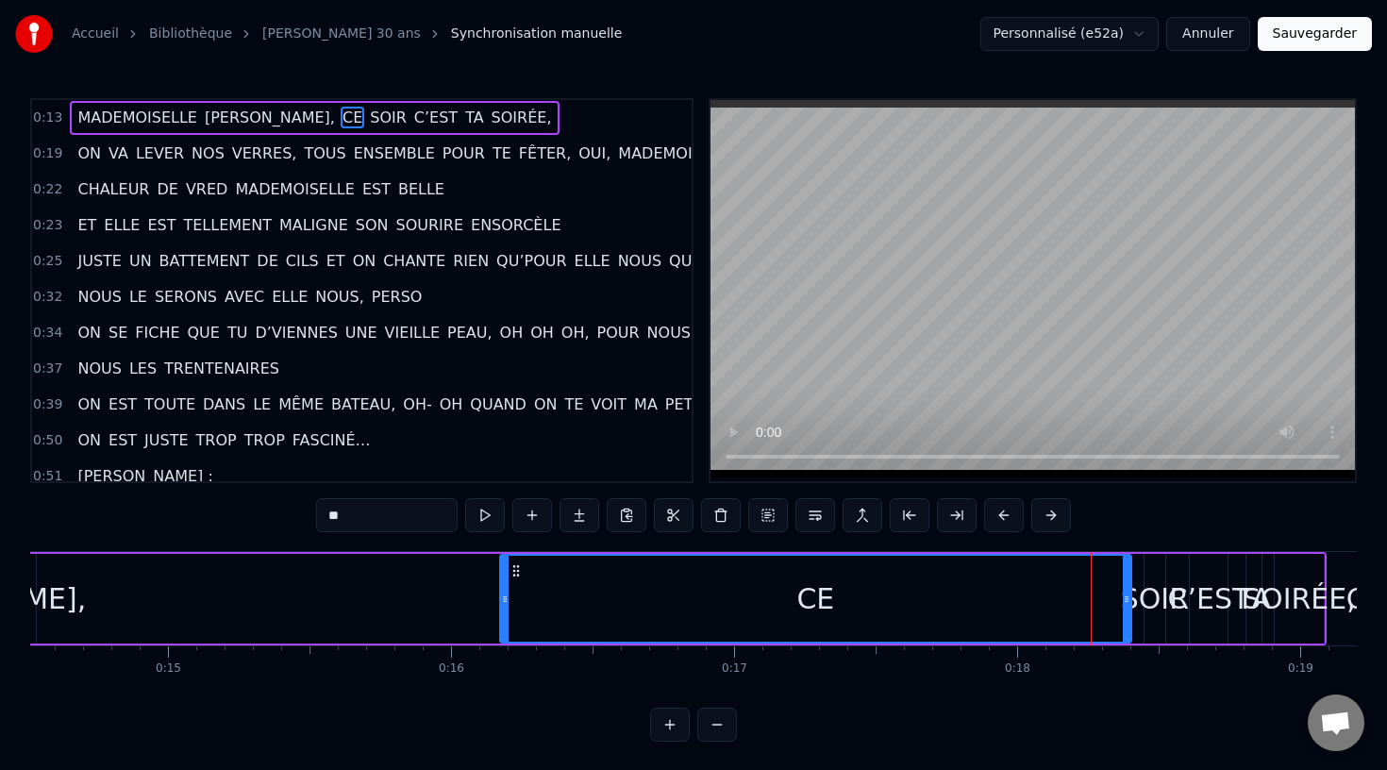
drag, startPoint x: 1102, startPoint y: 603, endPoint x: 504, endPoint y: 621, distance: 598.4
click at [504, 620] on div at bounding box center [505, 599] width 8 height 86
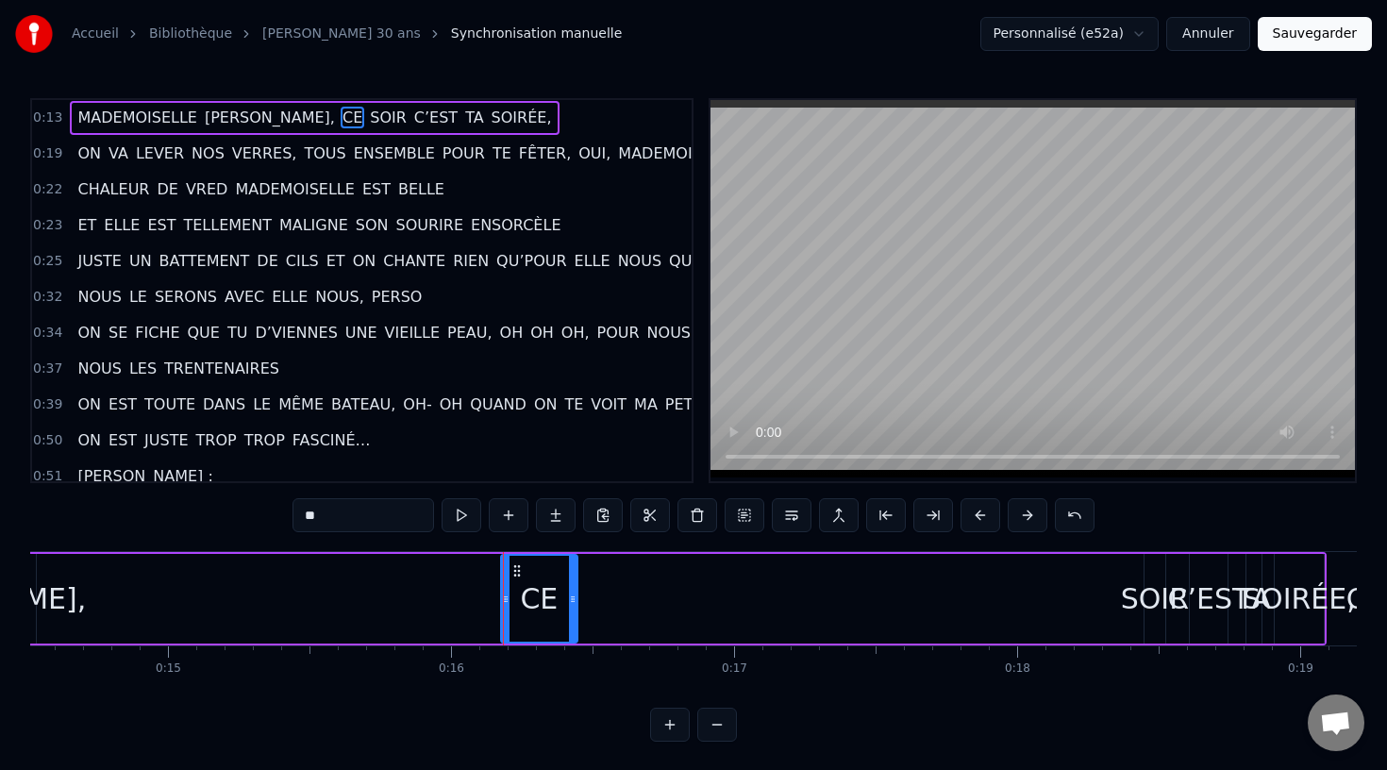
drag, startPoint x: 1126, startPoint y: 607, endPoint x: 573, endPoint y: 623, distance: 554.0
click at [573, 623] on div at bounding box center [573, 599] width 8 height 86
drag, startPoint x: 525, startPoint y: 605, endPoint x: 205, endPoint y: 638, distance: 321.5
click at [205, 638] on div "MADEMOISELLE AUDREY, CE SOIR C’EST TA SOIRÉE," at bounding box center [509, 598] width 1633 height 93
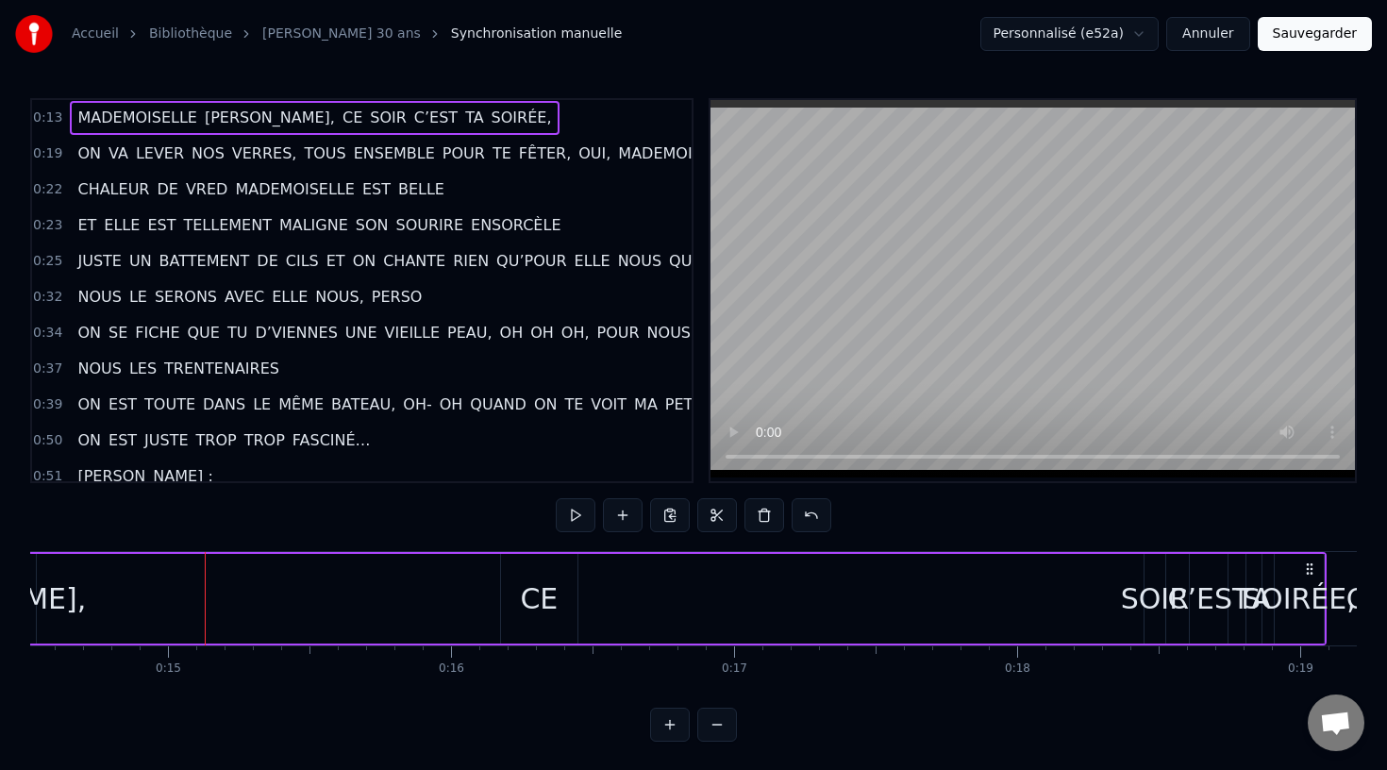
click at [555, 596] on div "CE" at bounding box center [539, 598] width 38 height 42
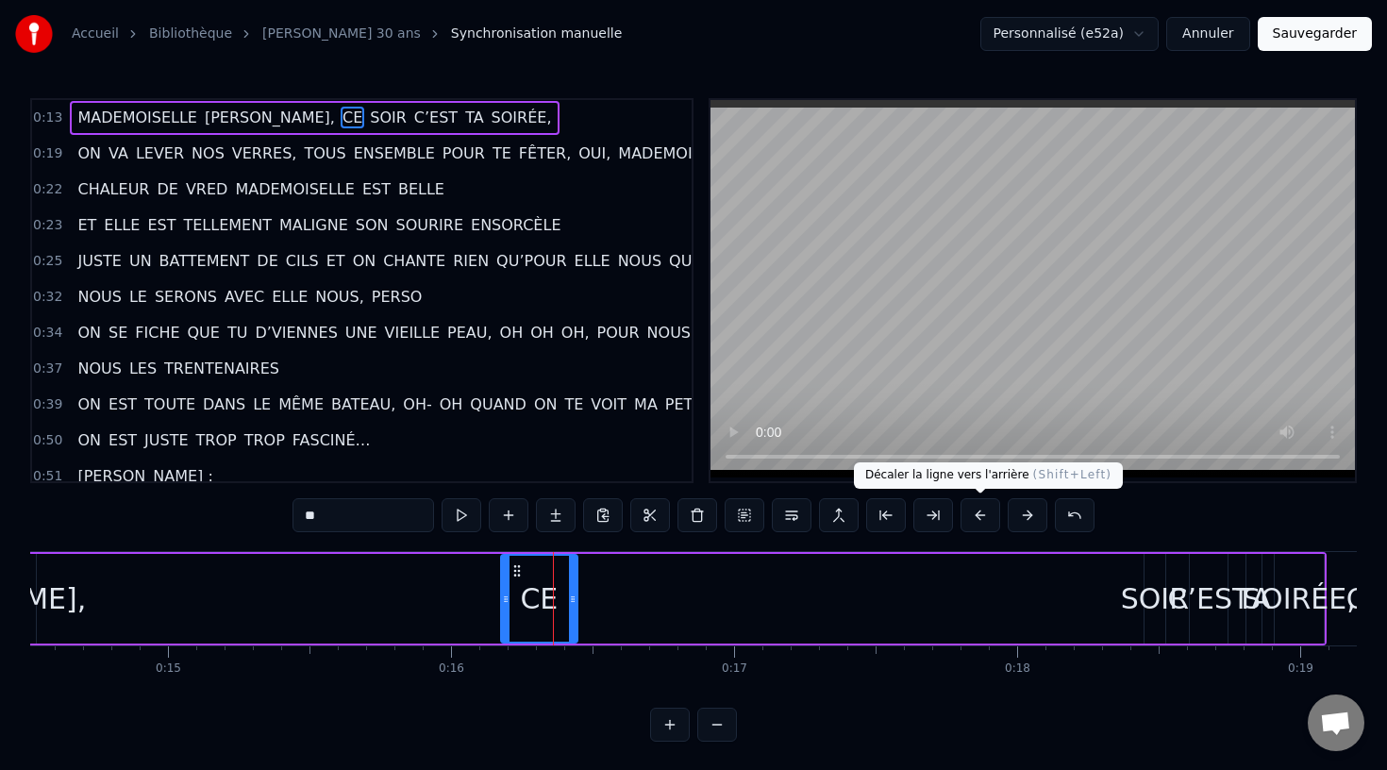
click at [977, 515] on button at bounding box center [980, 515] width 40 height 34
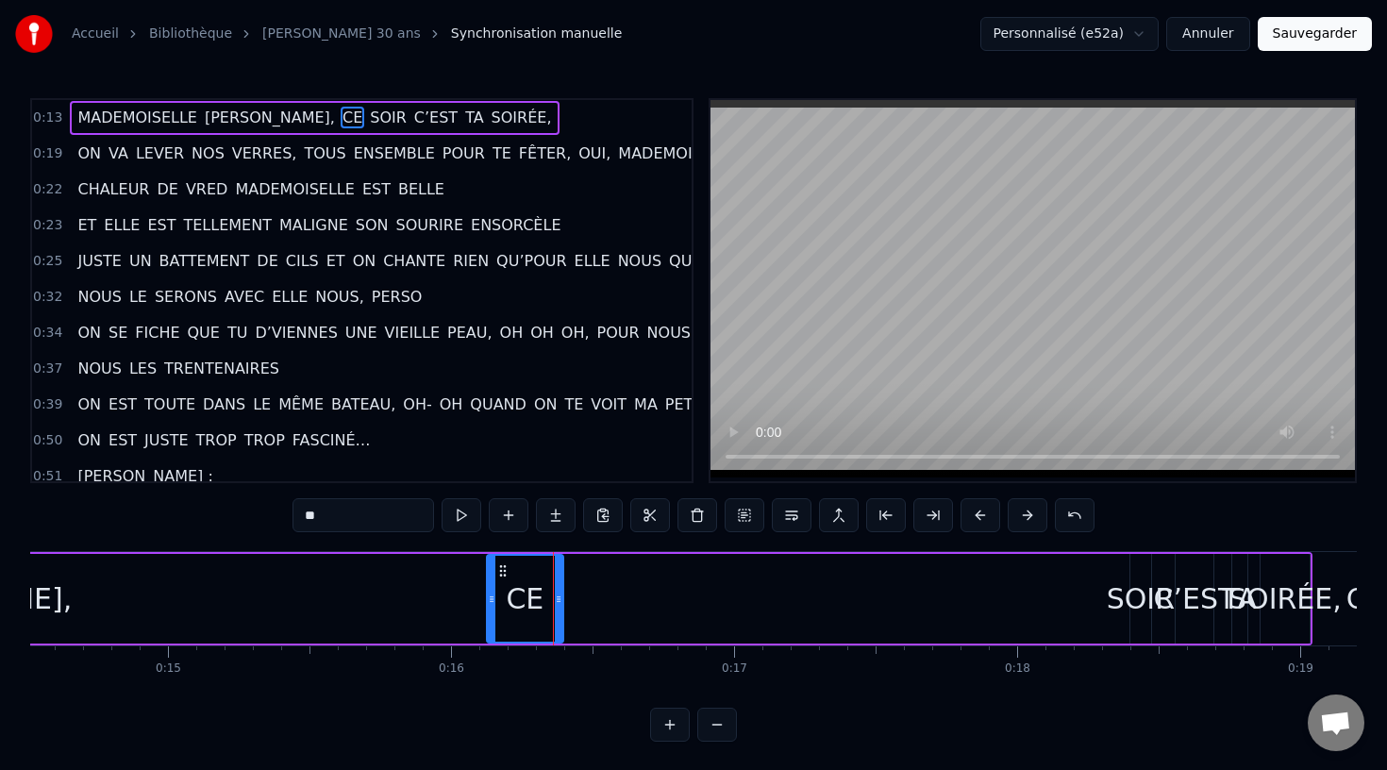
click at [977, 515] on button at bounding box center [980, 515] width 40 height 34
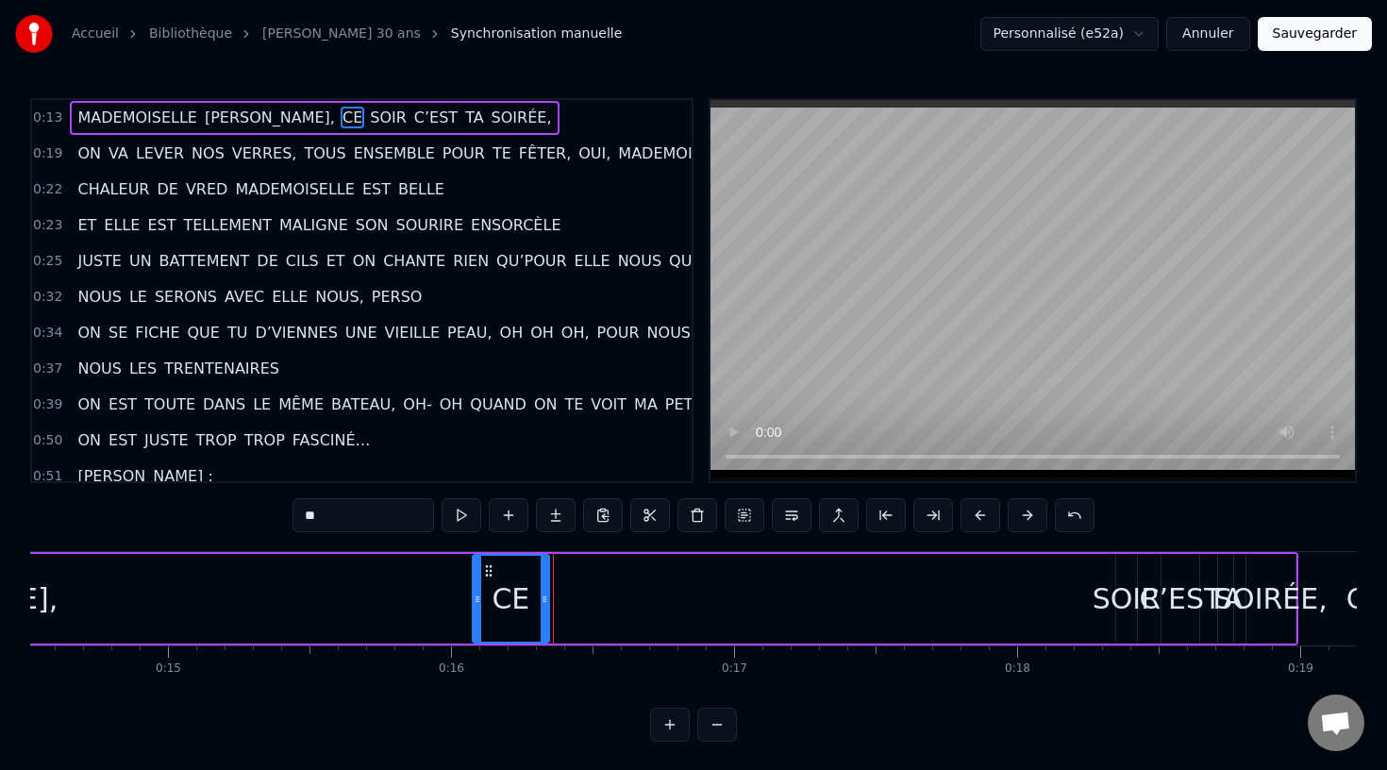
click at [977, 515] on button at bounding box center [980, 515] width 40 height 34
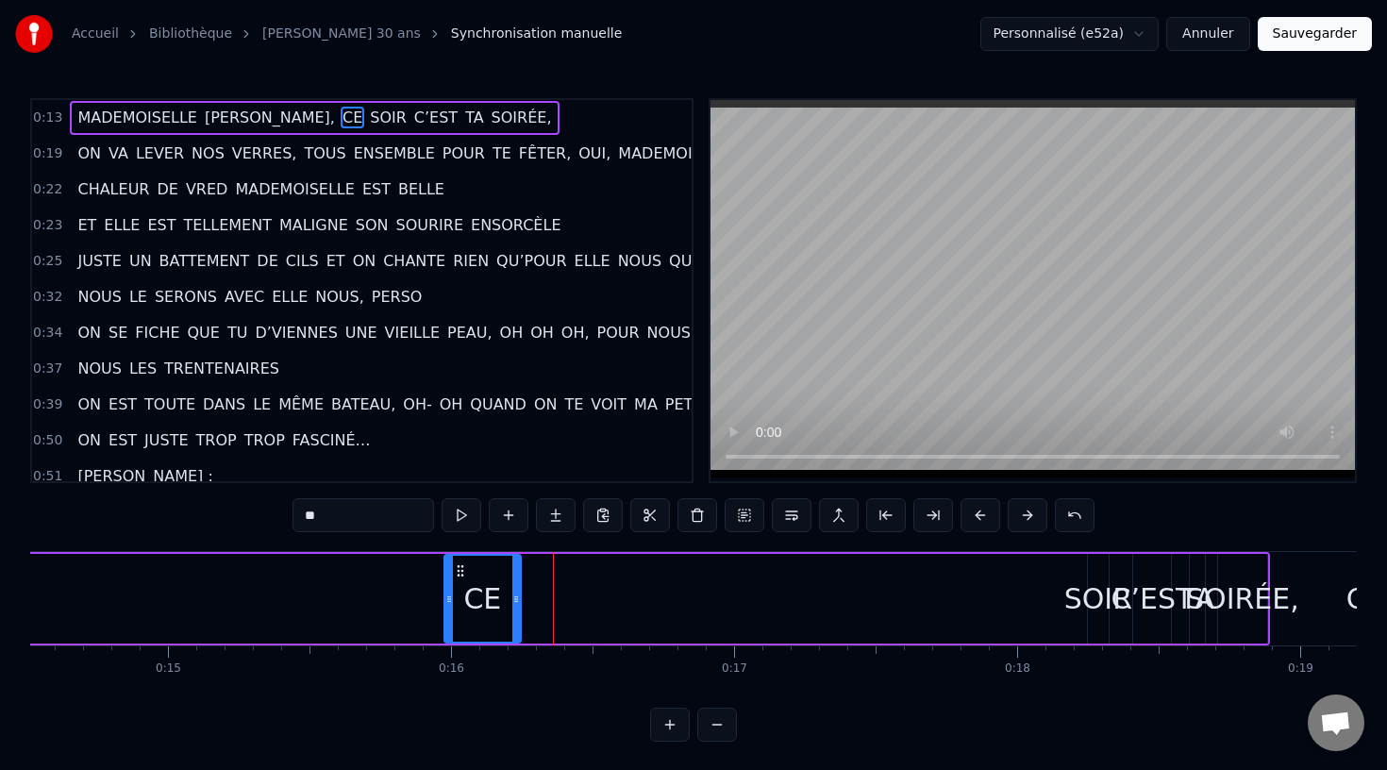
click at [977, 515] on button at bounding box center [980, 515] width 40 height 34
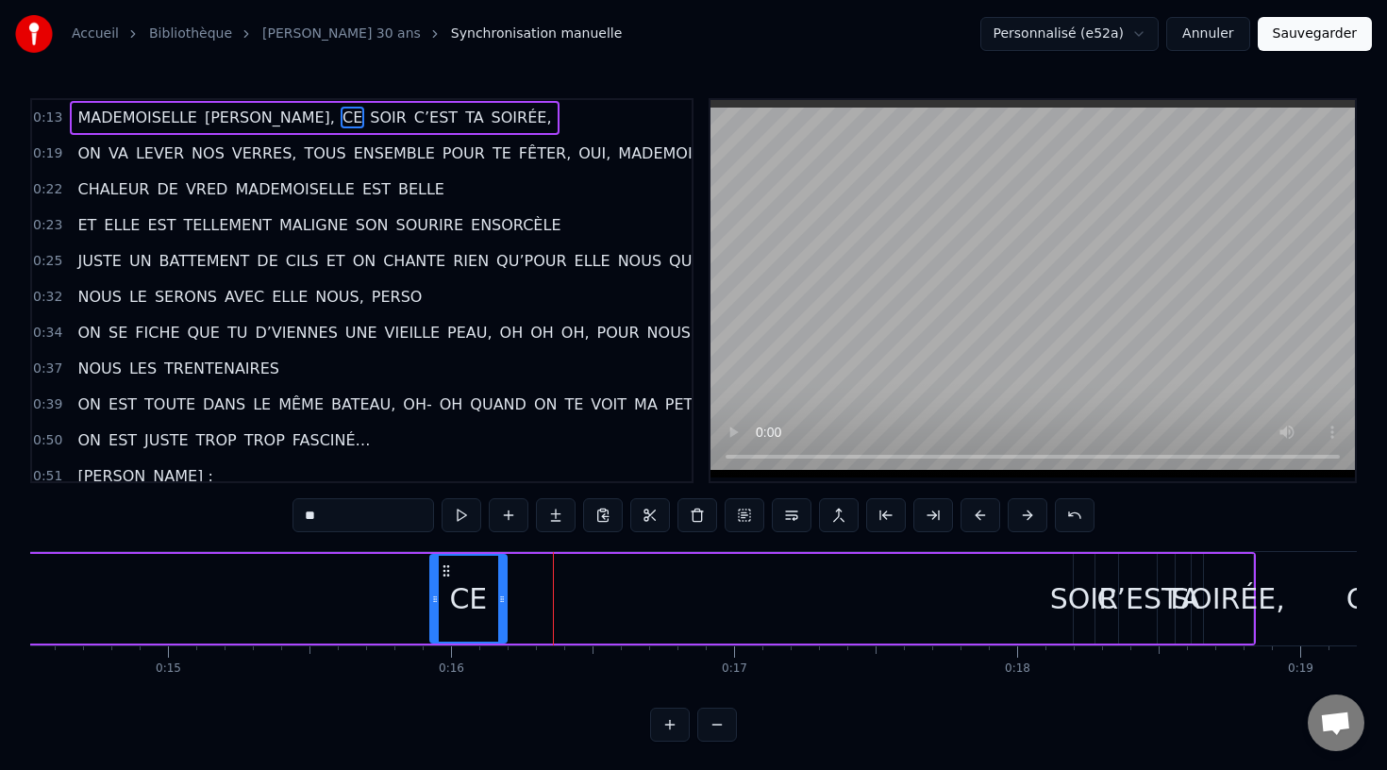
click at [977, 515] on button at bounding box center [980, 515] width 40 height 34
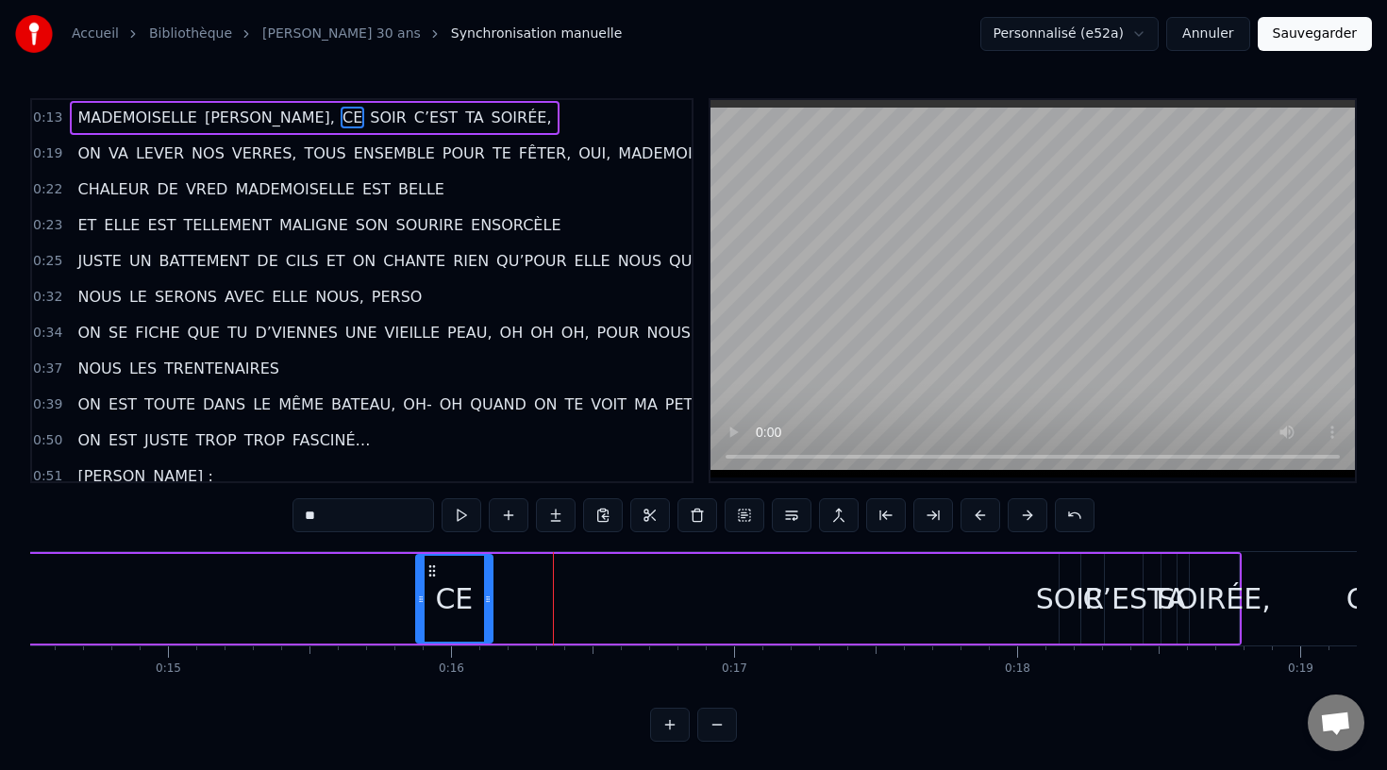
click at [977, 515] on button at bounding box center [980, 515] width 40 height 34
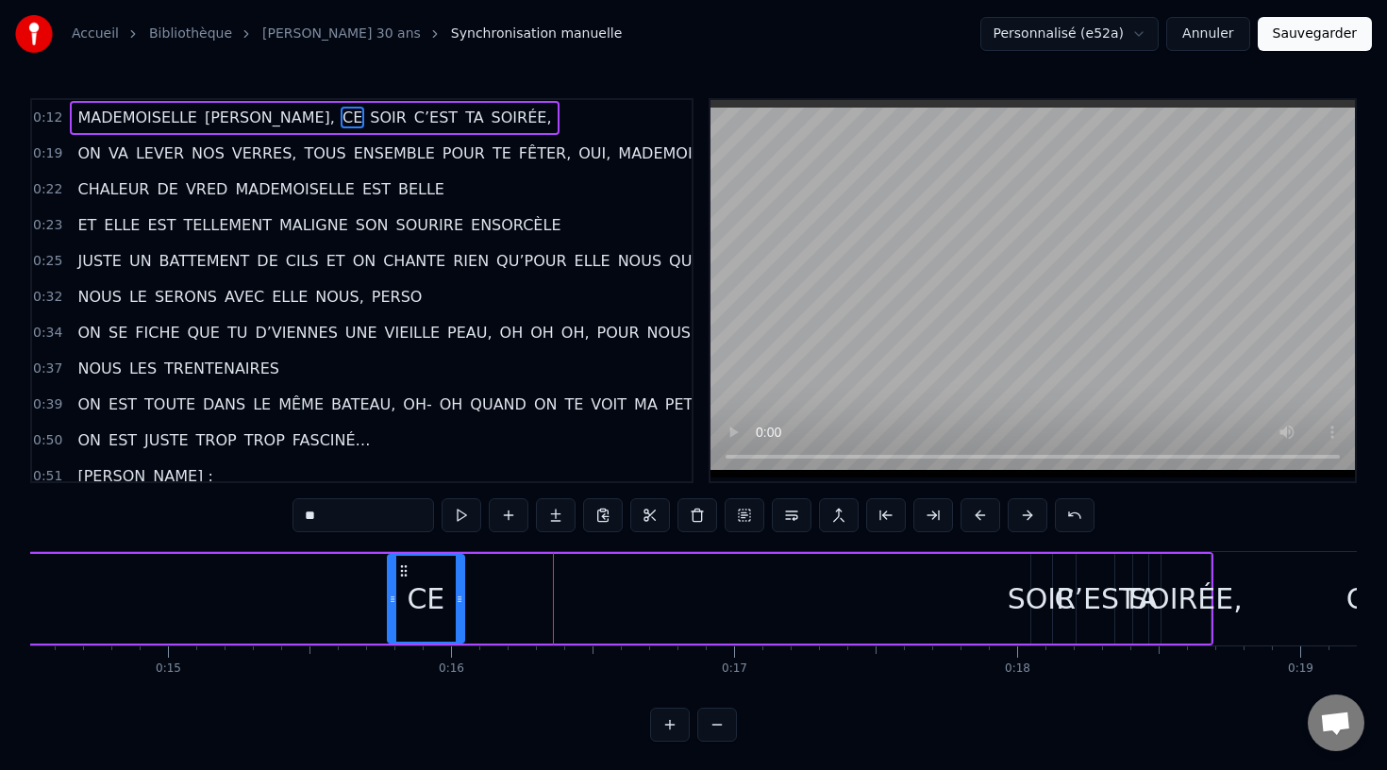
click at [977, 515] on button at bounding box center [980, 515] width 40 height 34
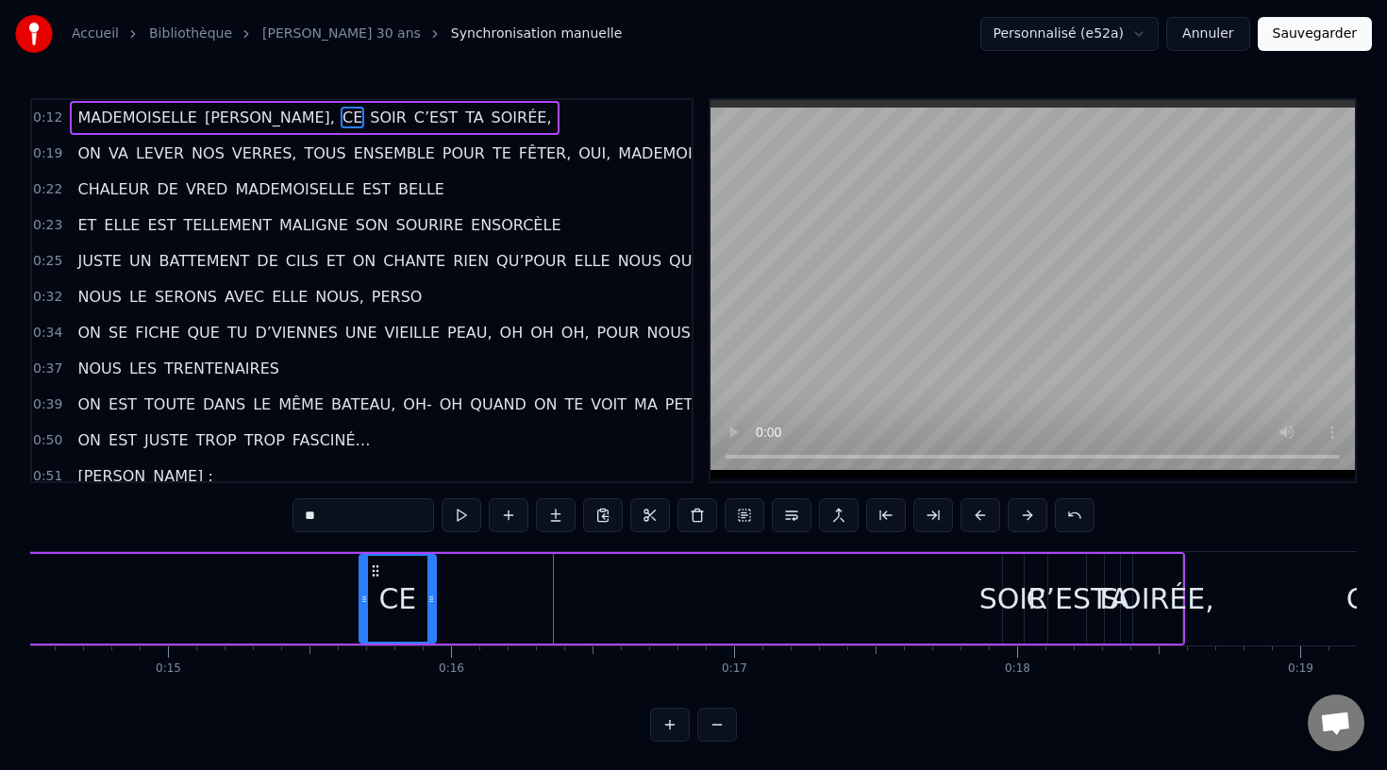
click at [977, 515] on button at bounding box center [980, 515] width 40 height 34
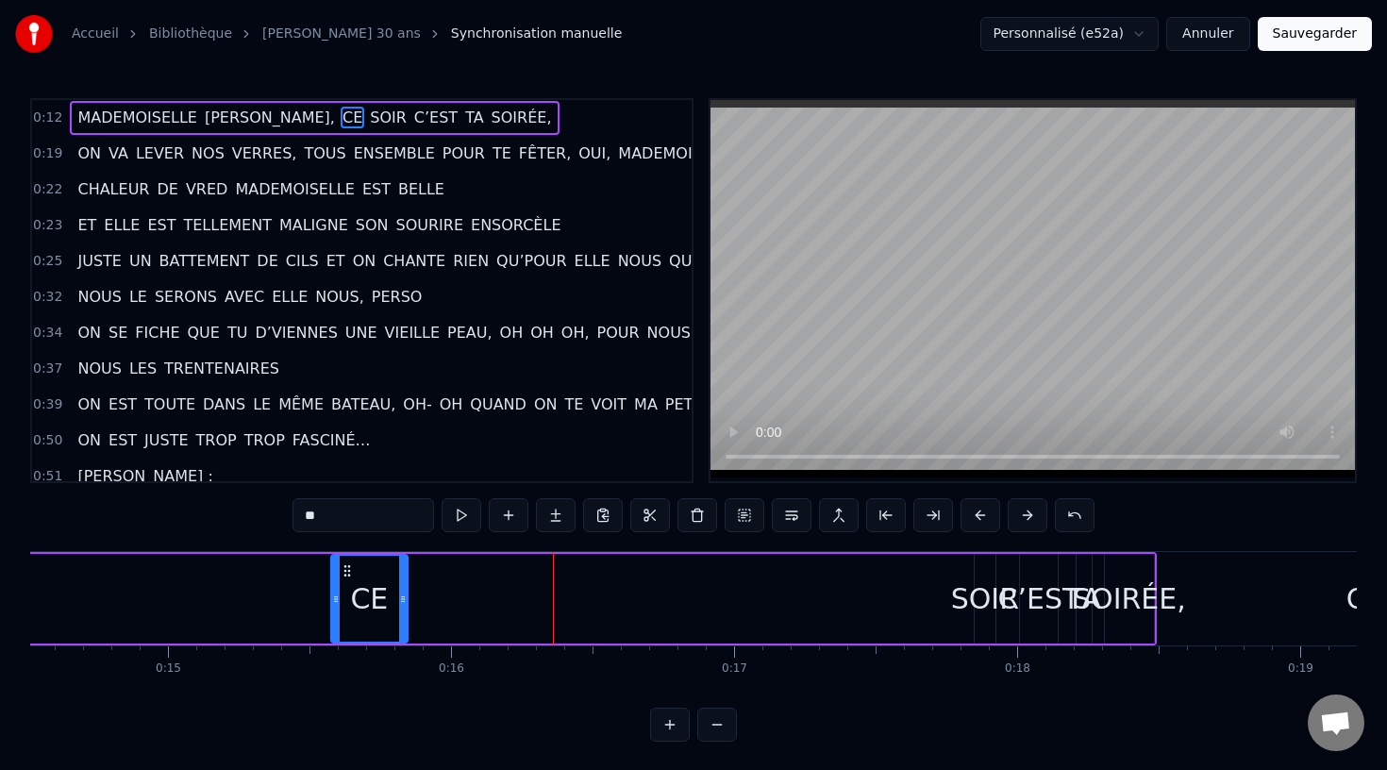
click at [977, 515] on button at bounding box center [980, 515] width 40 height 34
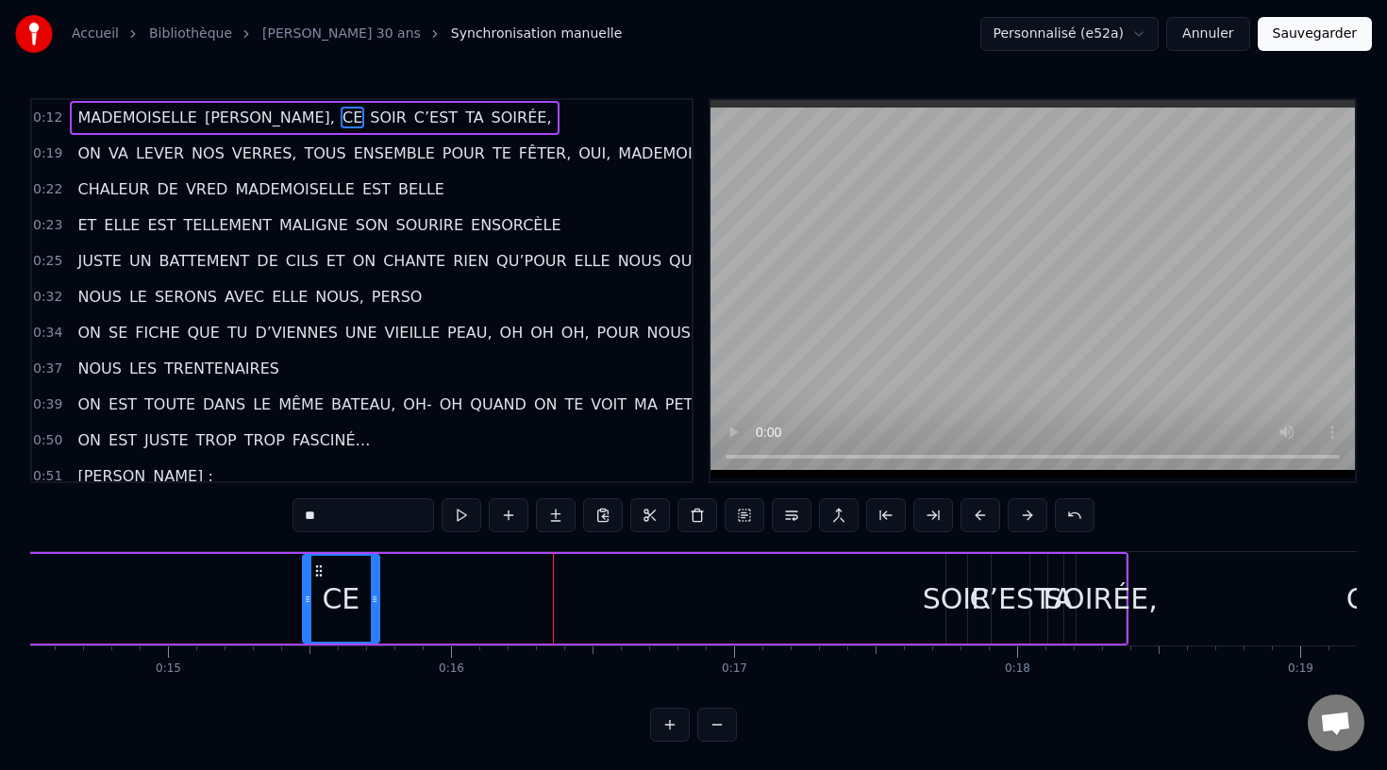
click at [977, 515] on button at bounding box center [980, 515] width 40 height 34
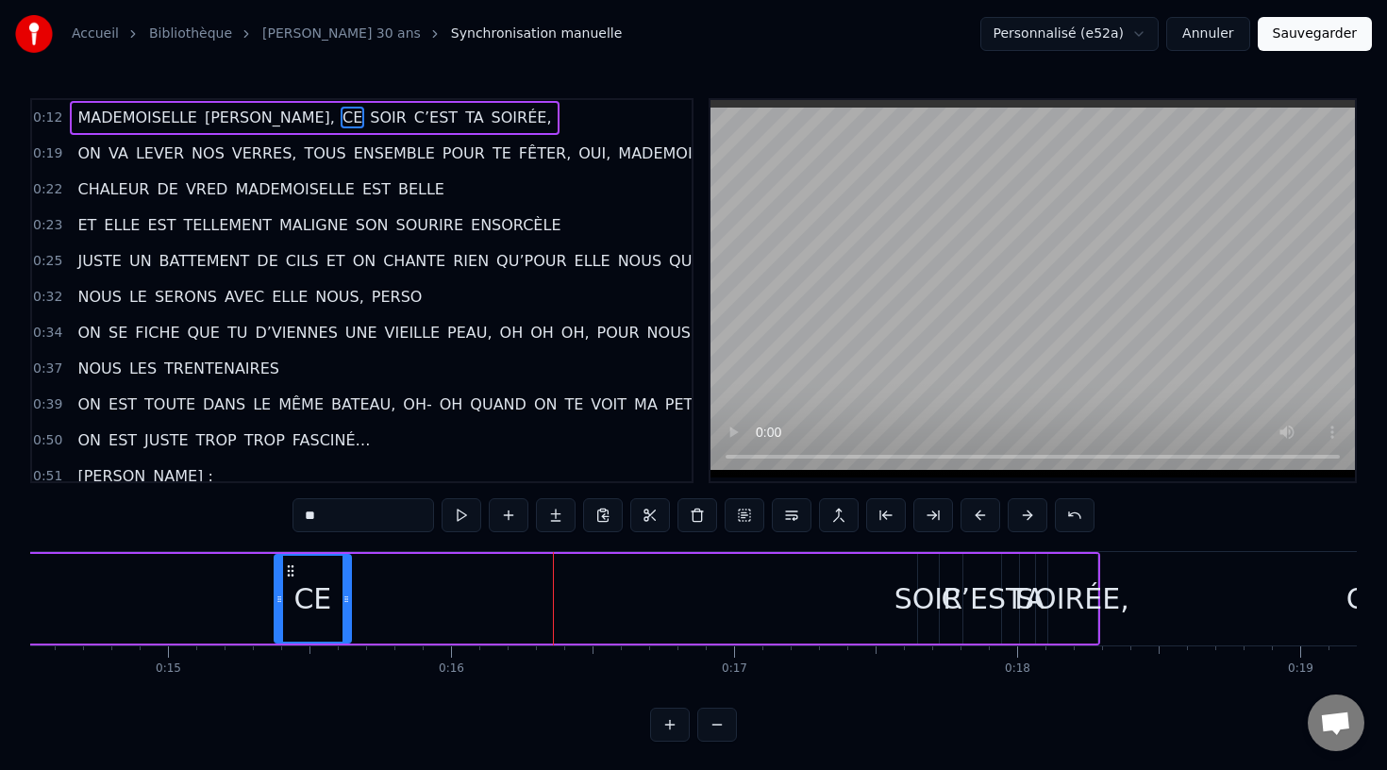
click at [977, 515] on button at bounding box center [980, 515] width 40 height 34
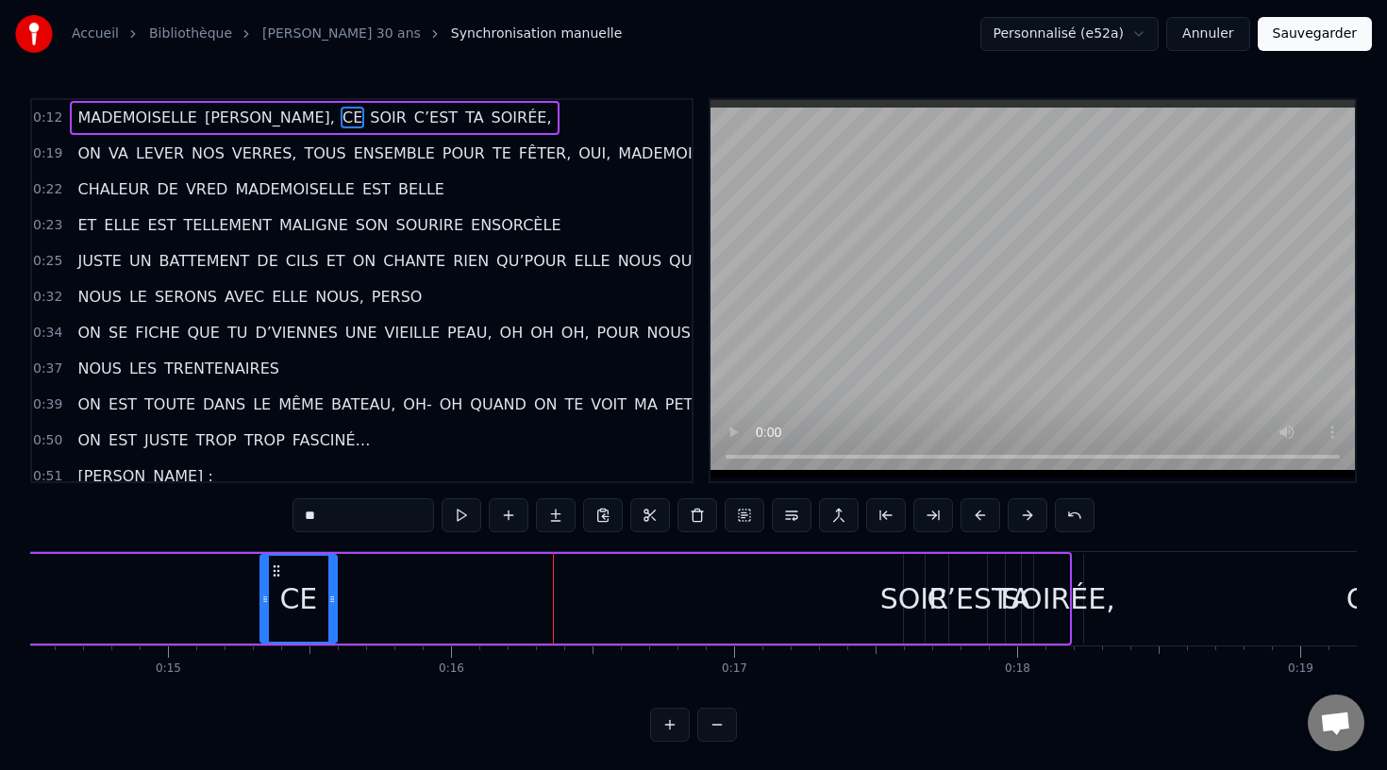
click at [977, 515] on button at bounding box center [980, 515] width 40 height 34
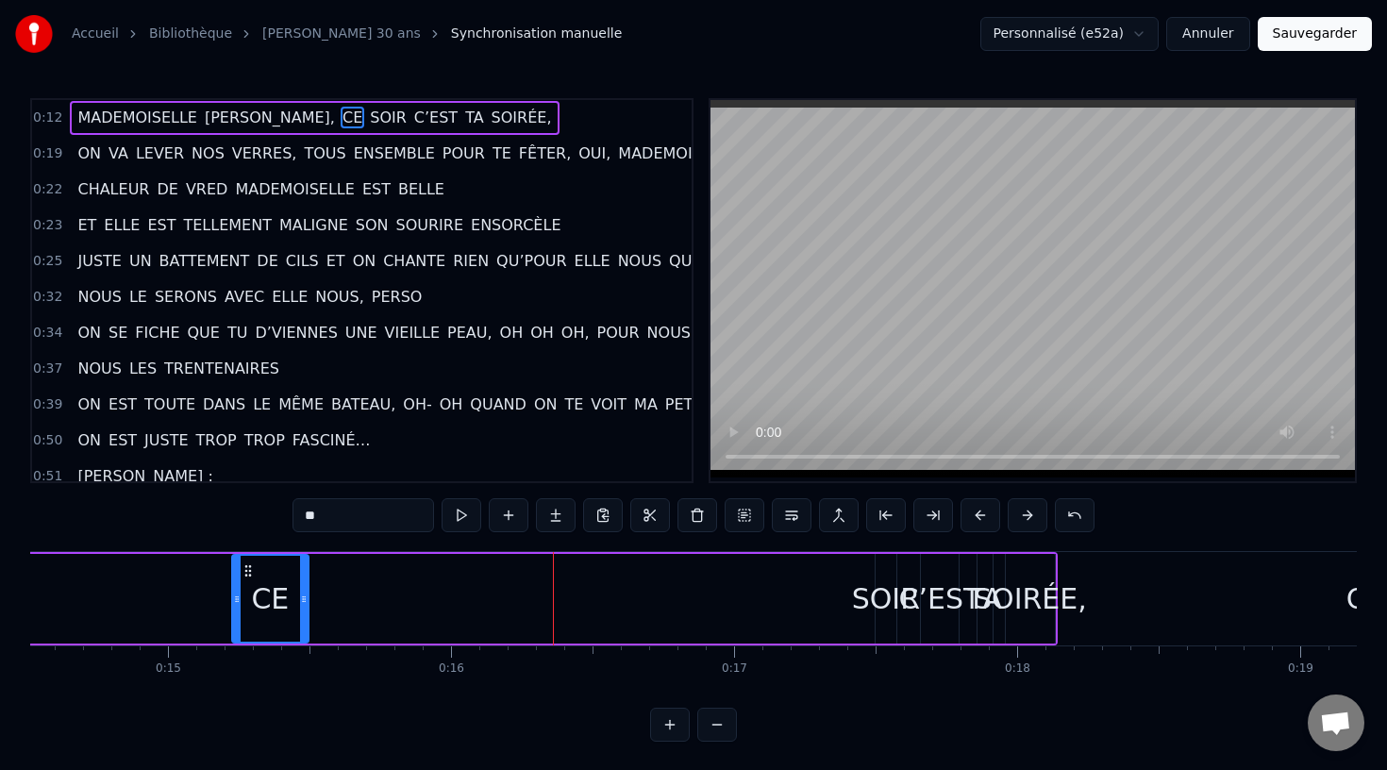
click at [977, 515] on button at bounding box center [980, 515] width 40 height 34
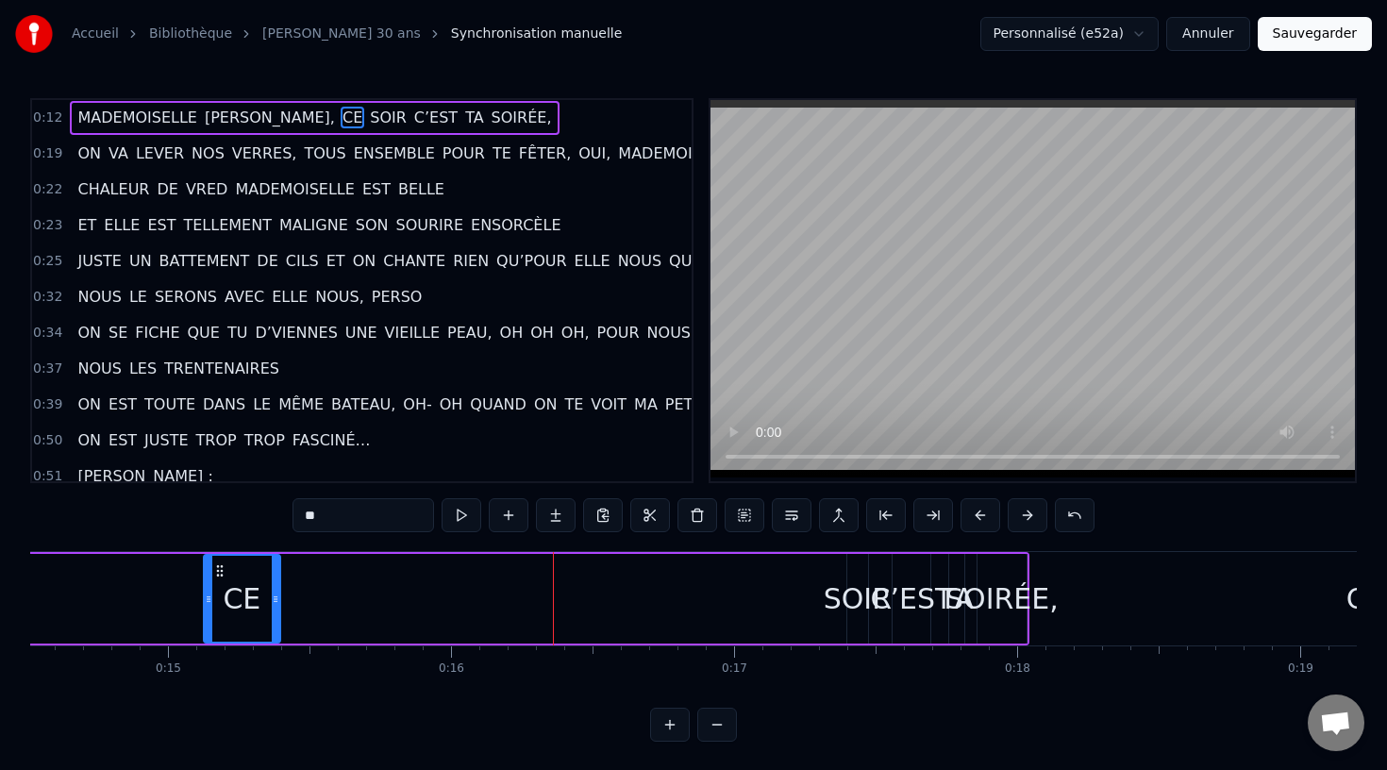
click at [977, 515] on button at bounding box center [980, 515] width 40 height 34
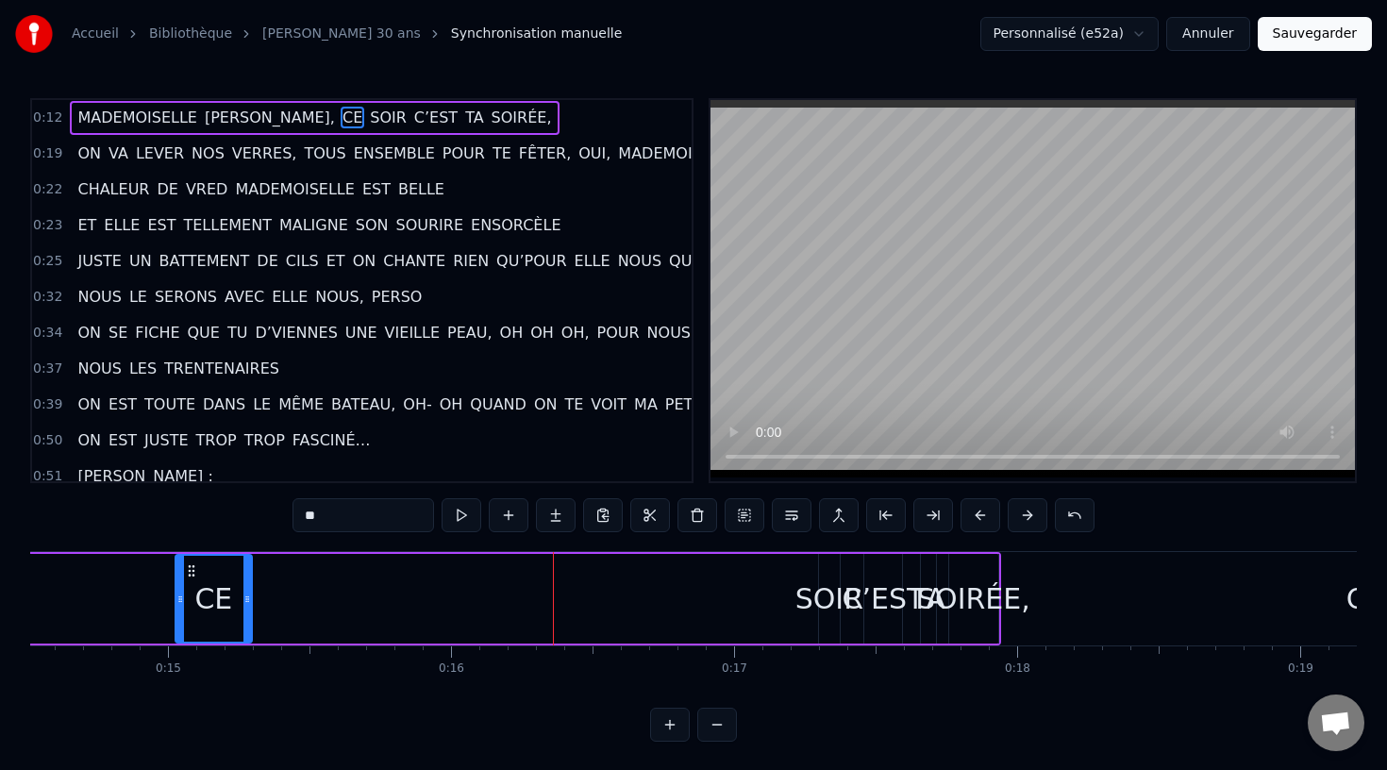
click at [977, 515] on button at bounding box center [980, 515] width 40 height 34
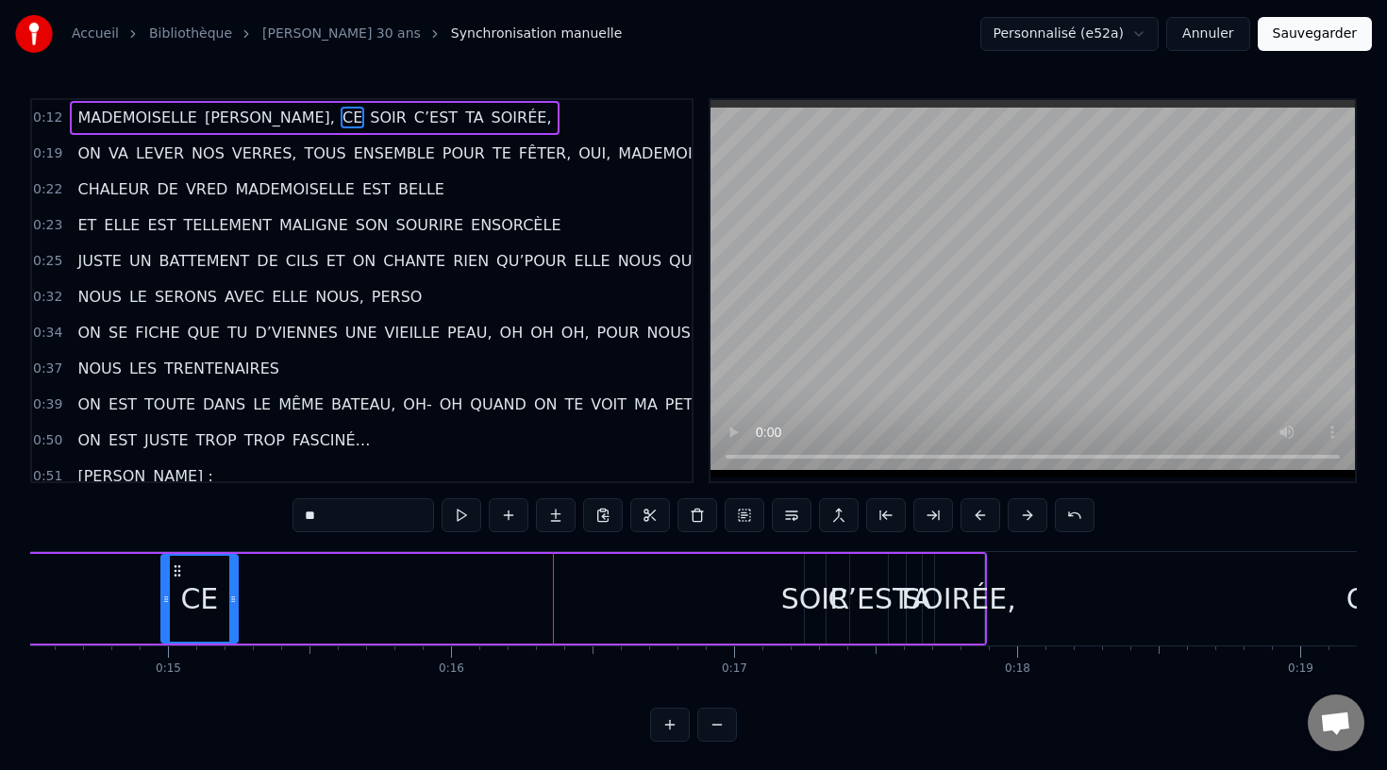
click at [977, 515] on button at bounding box center [980, 515] width 40 height 34
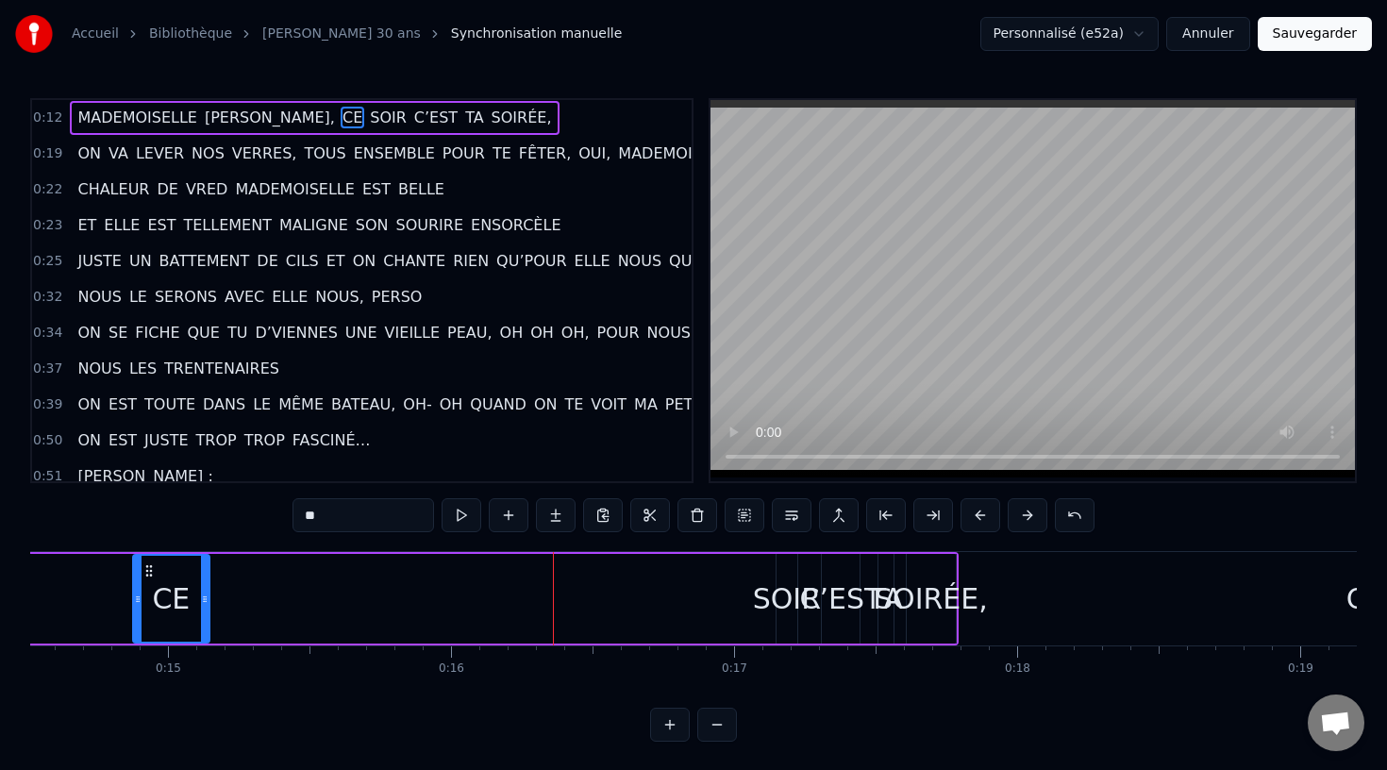
click at [977, 515] on button at bounding box center [980, 515] width 40 height 34
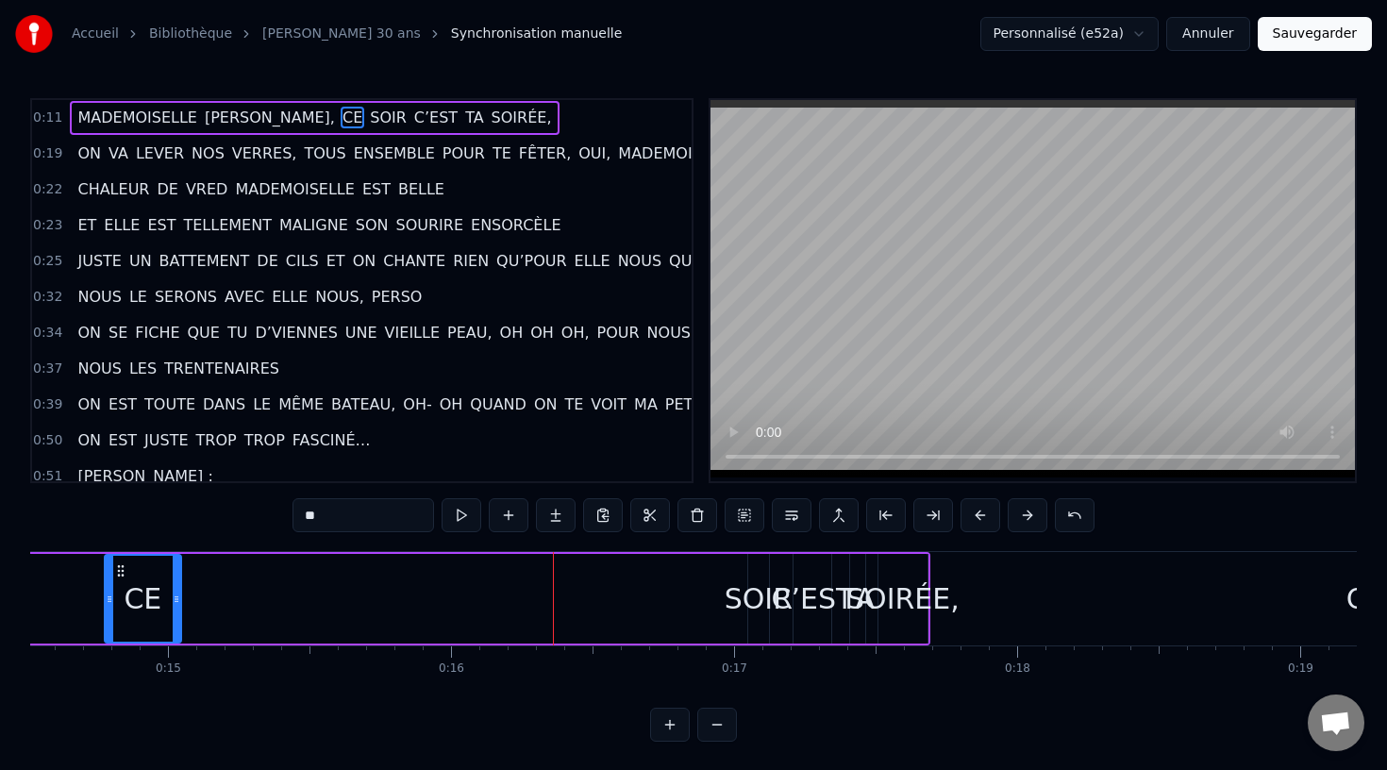
click at [977, 515] on button at bounding box center [980, 515] width 40 height 34
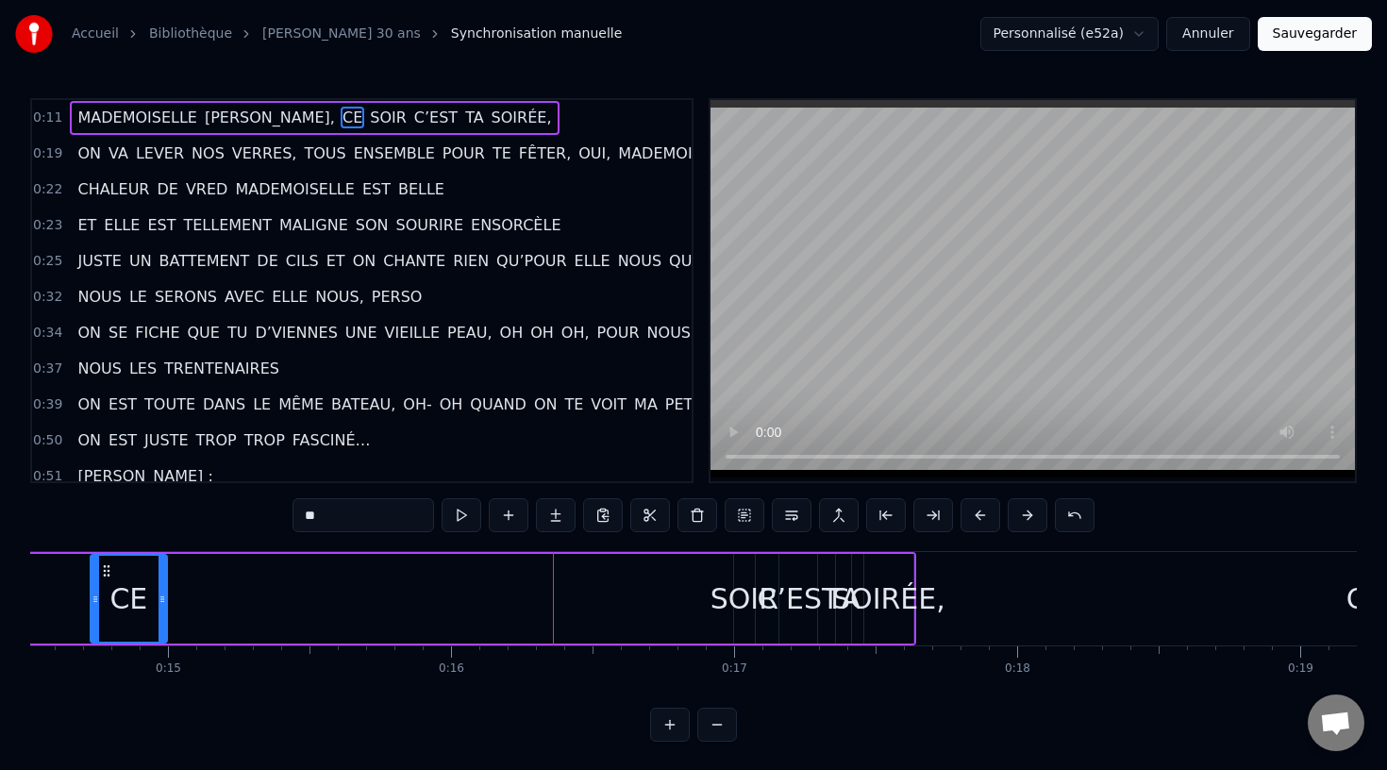
click at [977, 515] on button at bounding box center [980, 515] width 40 height 34
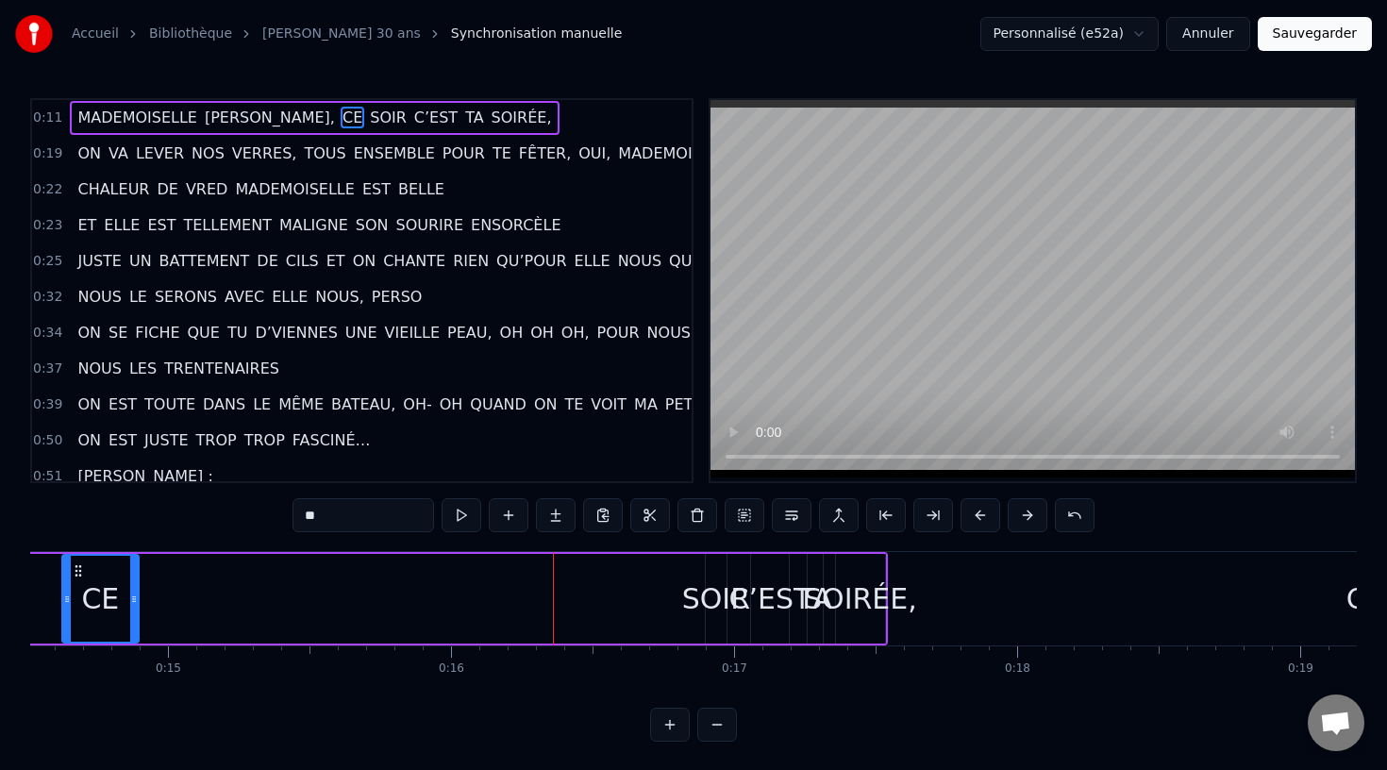
click at [977, 515] on button at bounding box center [980, 515] width 40 height 34
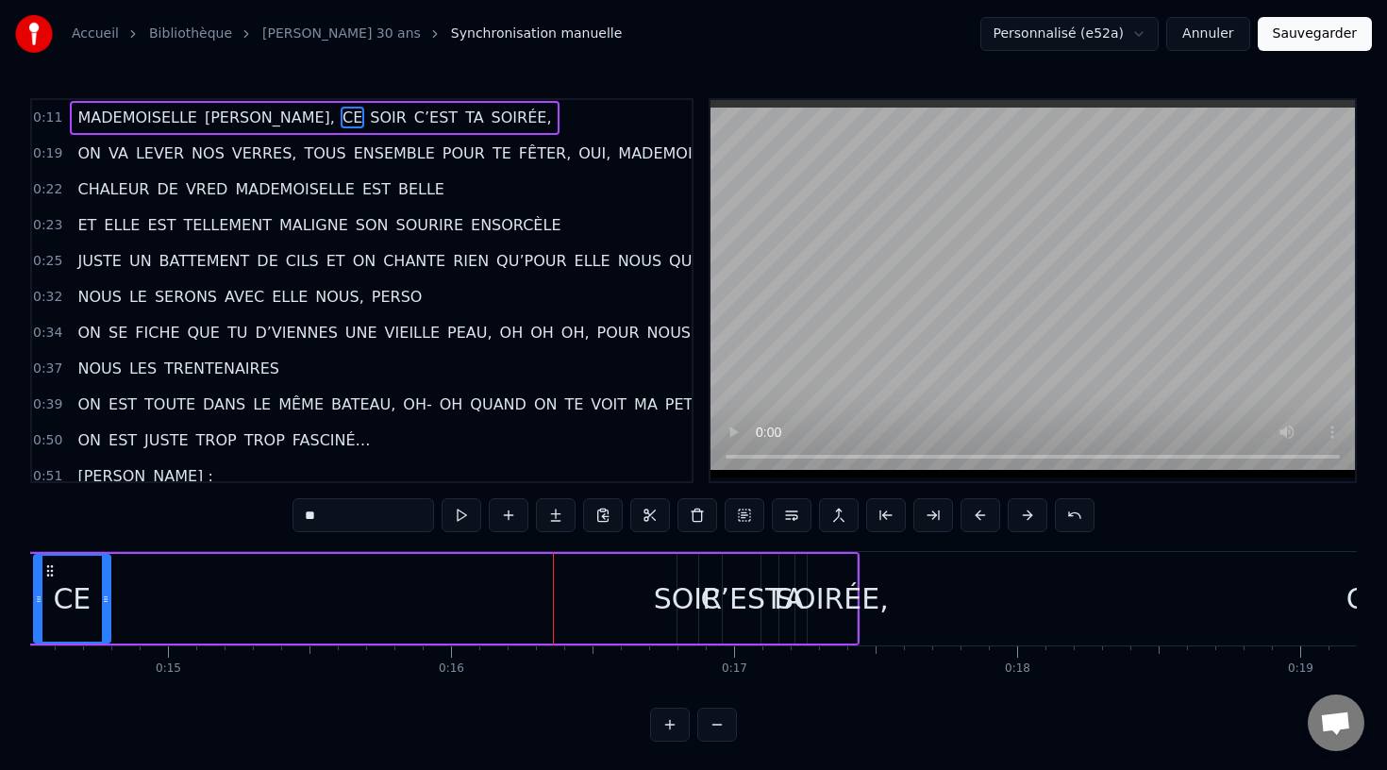
click at [977, 515] on button at bounding box center [980, 515] width 40 height 34
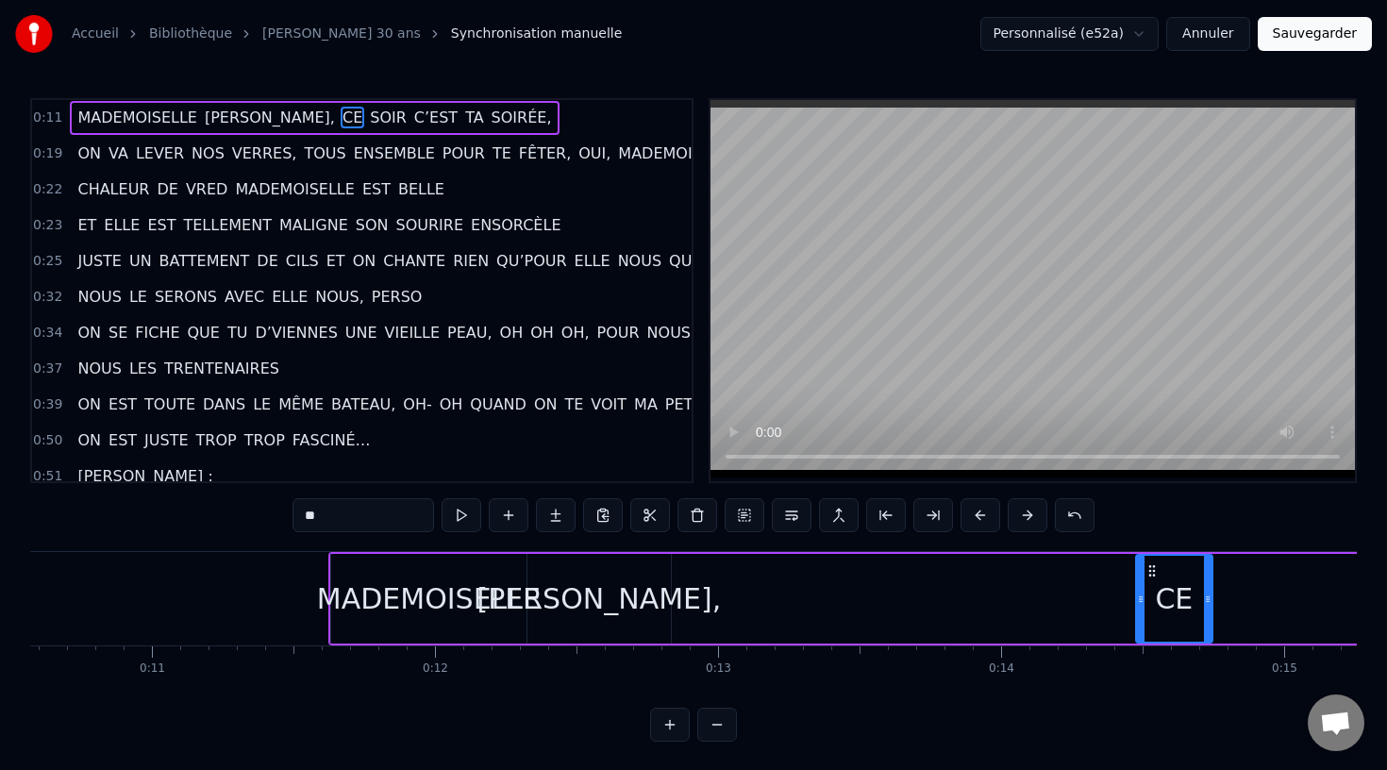
scroll to position [0, 2989]
click at [975, 508] on button at bounding box center [980, 515] width 40 height 34
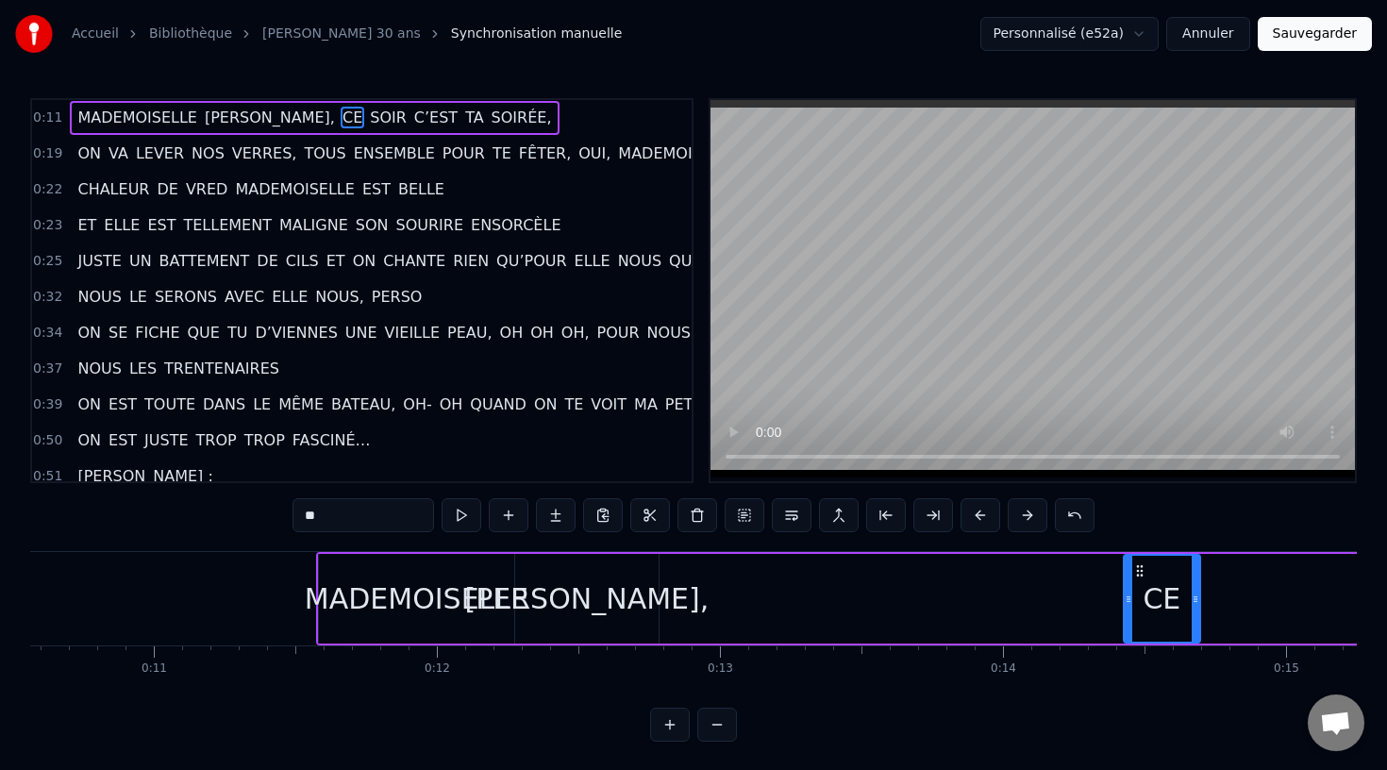
click at [975, 508] on button at bounding box center [980, 515] width 40 height 34
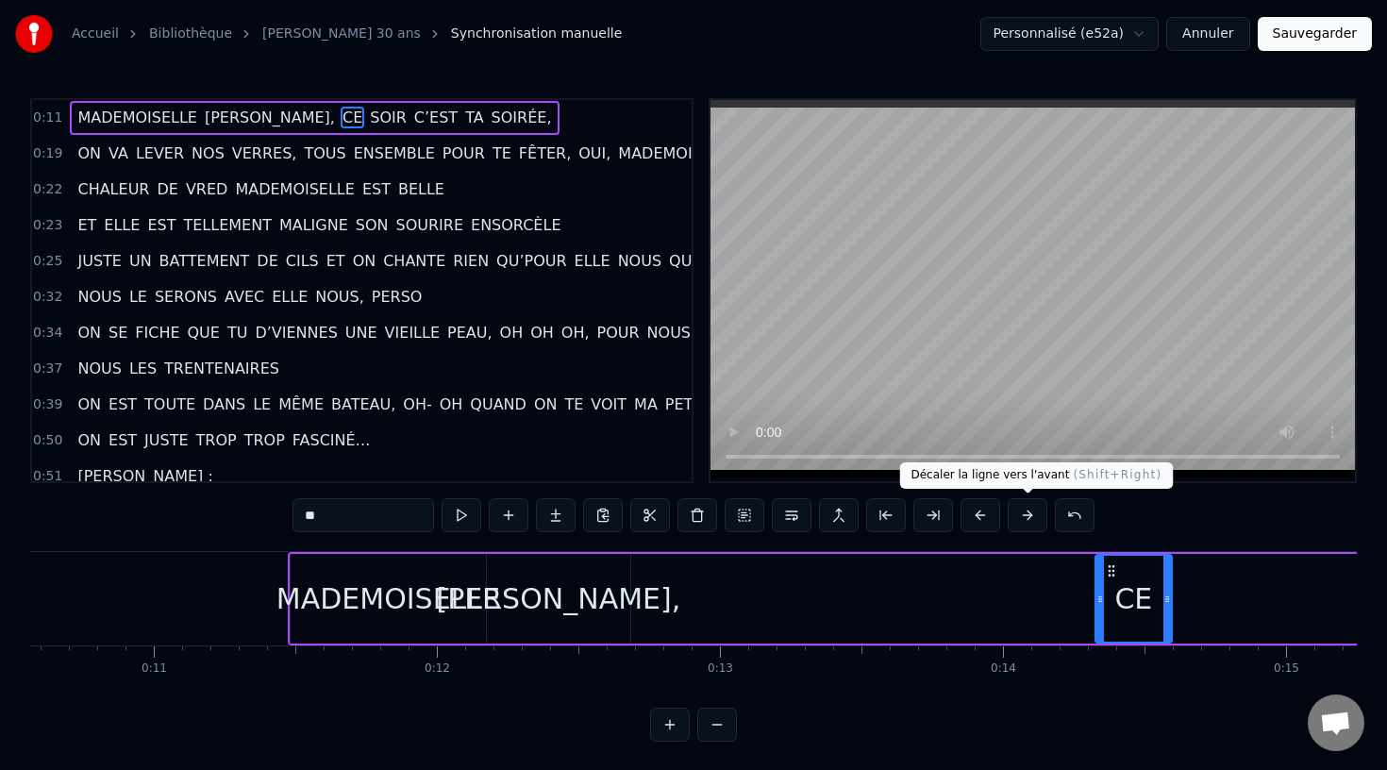
click at [1017, 514] on button at bounding box center [1027, 515] width 40 height 34
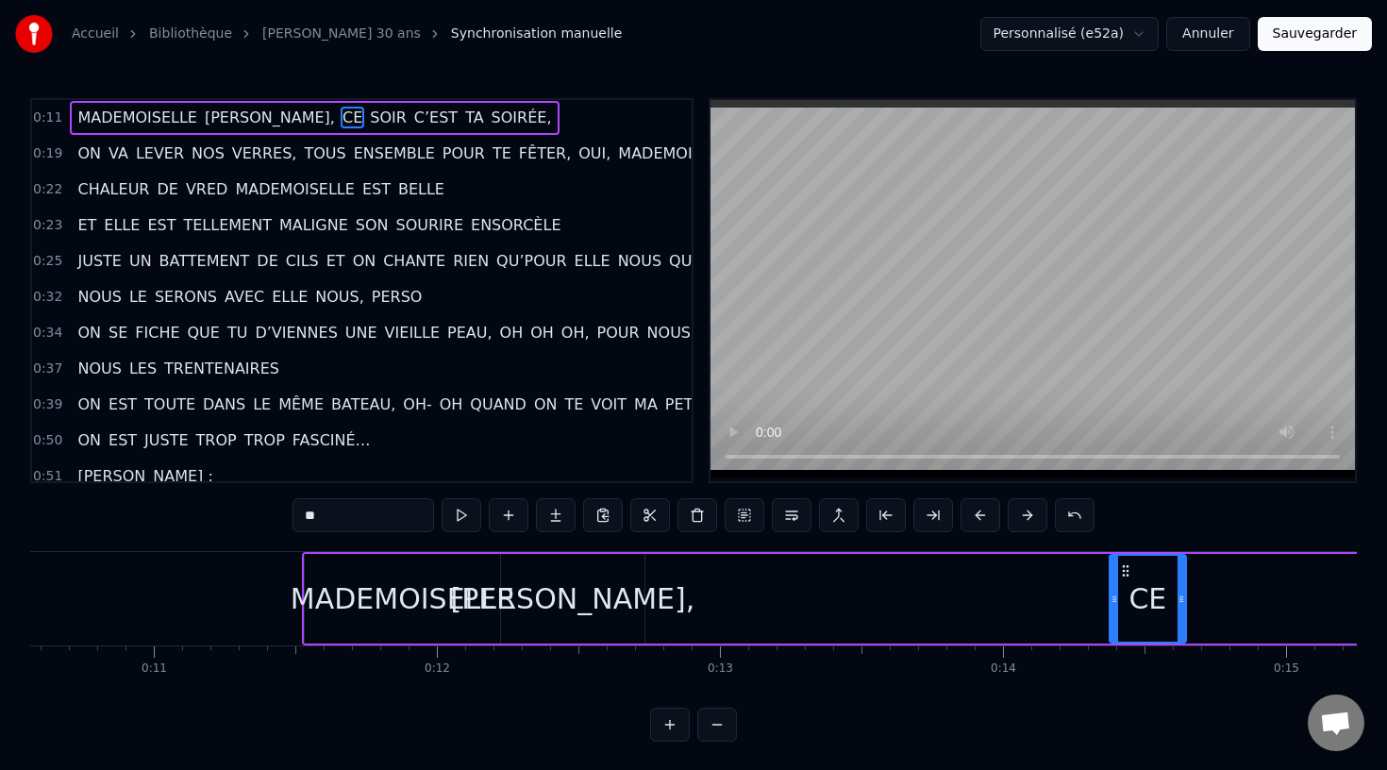
click at [1017, 514] on button at bounding box center [1027, 515] width 40 height 34
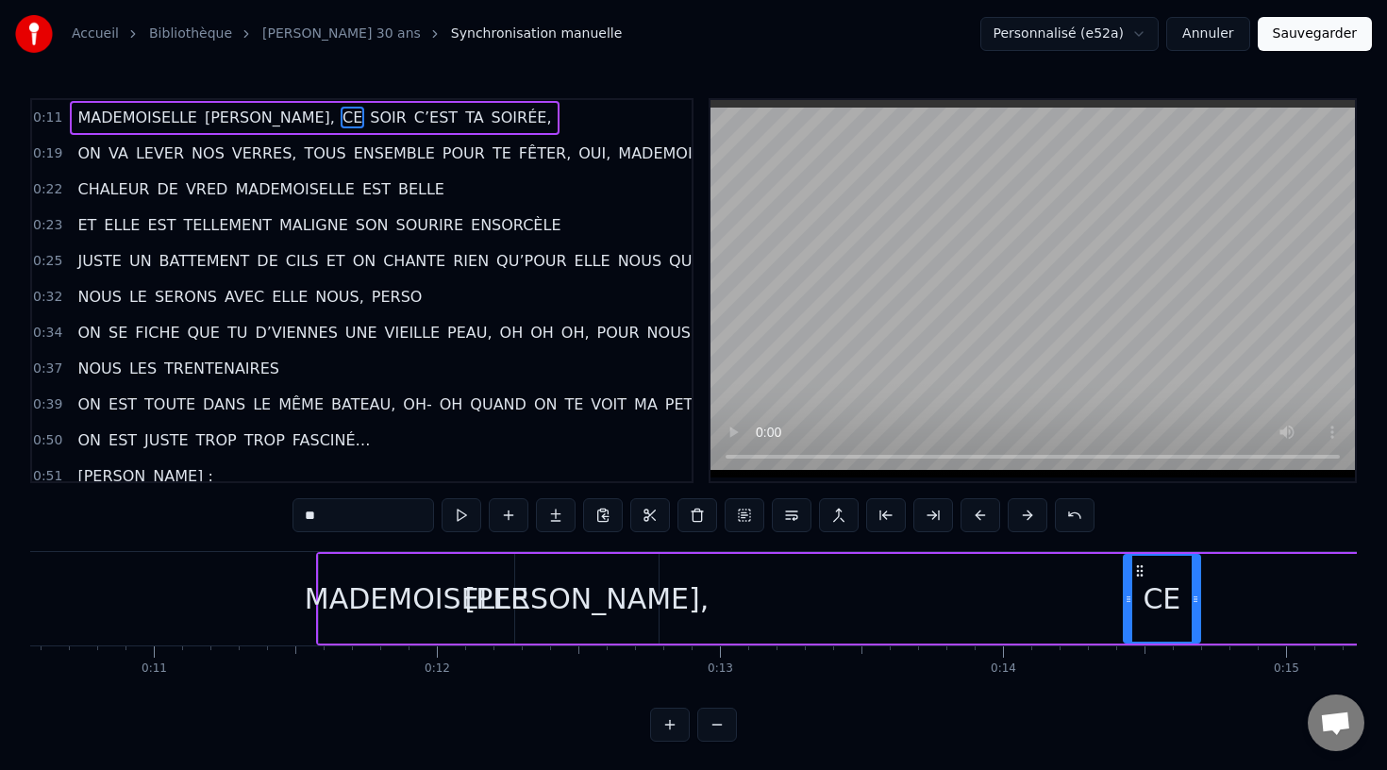
click at [1017, 514] on button at bounding box center [1027, 515] width 40 height 34
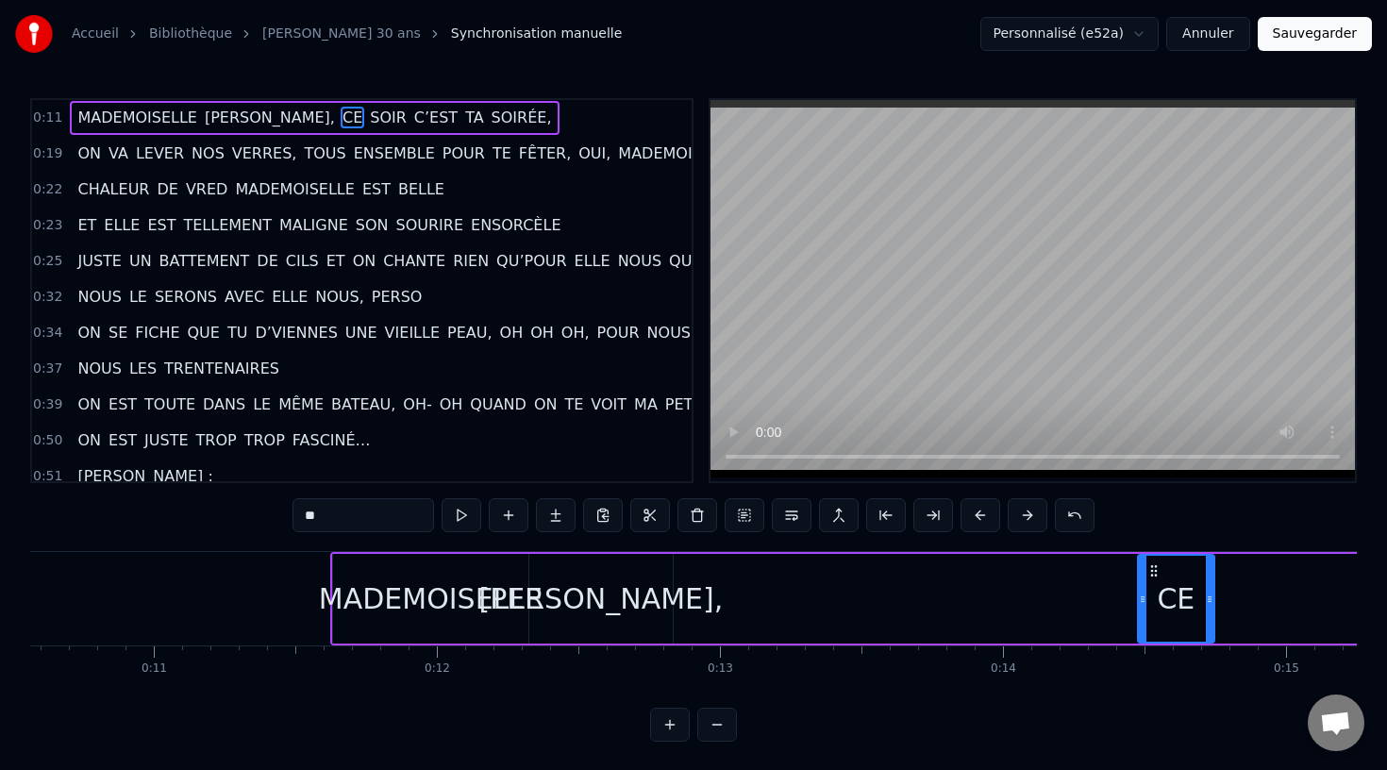
click at [1017, 514] on button at bounding box center [1027, 515] width 40 height 34
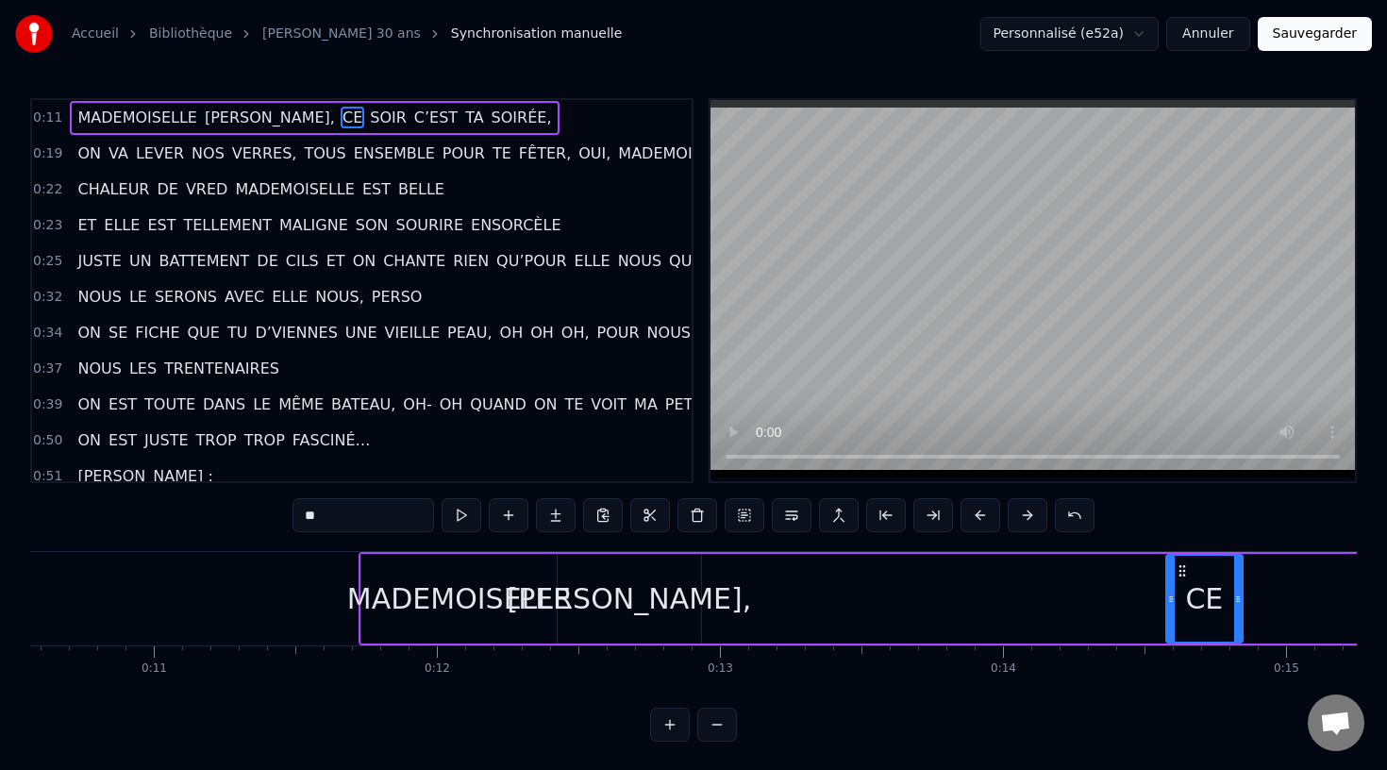
click at [1017, 514] on button at bounding box center [1027, 515] width 40 height 34
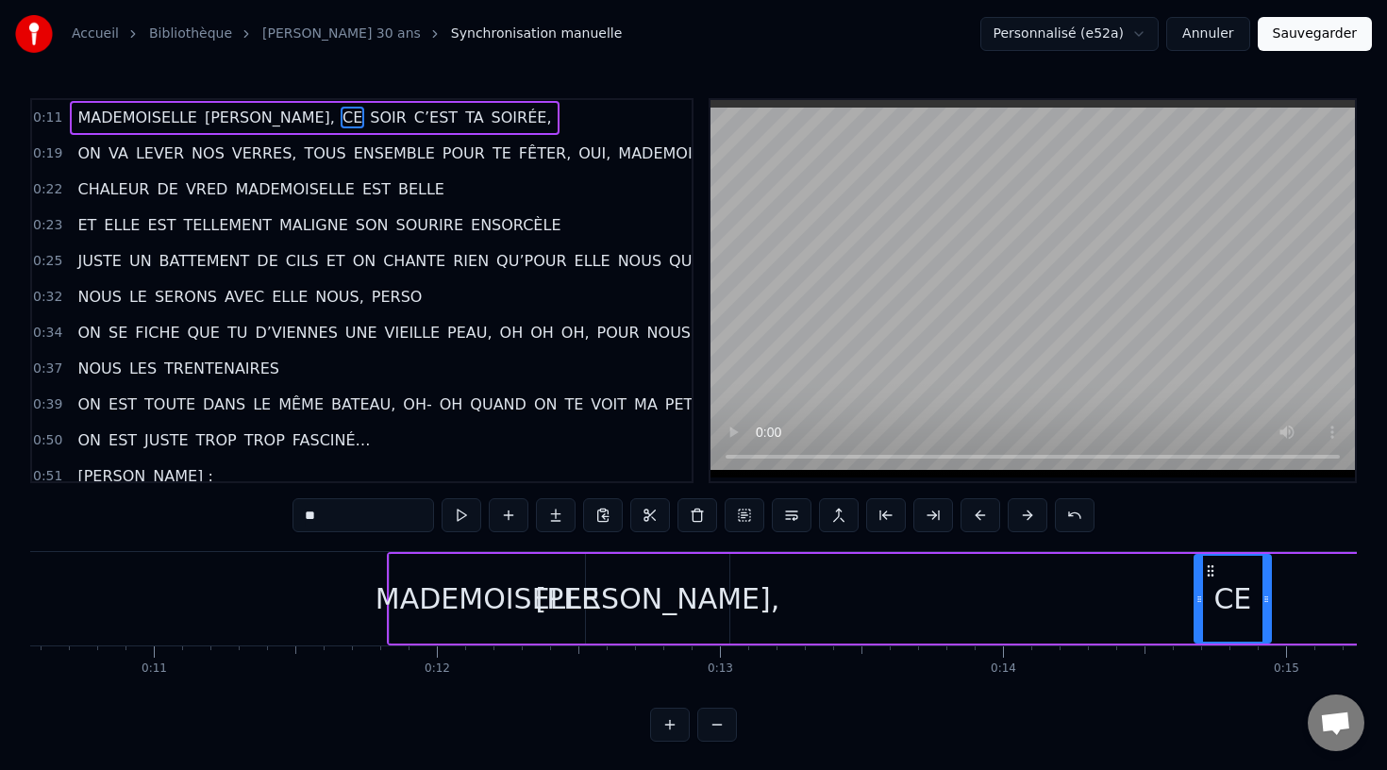
click at [1017, 514] on button at bounding box center [1027, 515] width 40 height 34
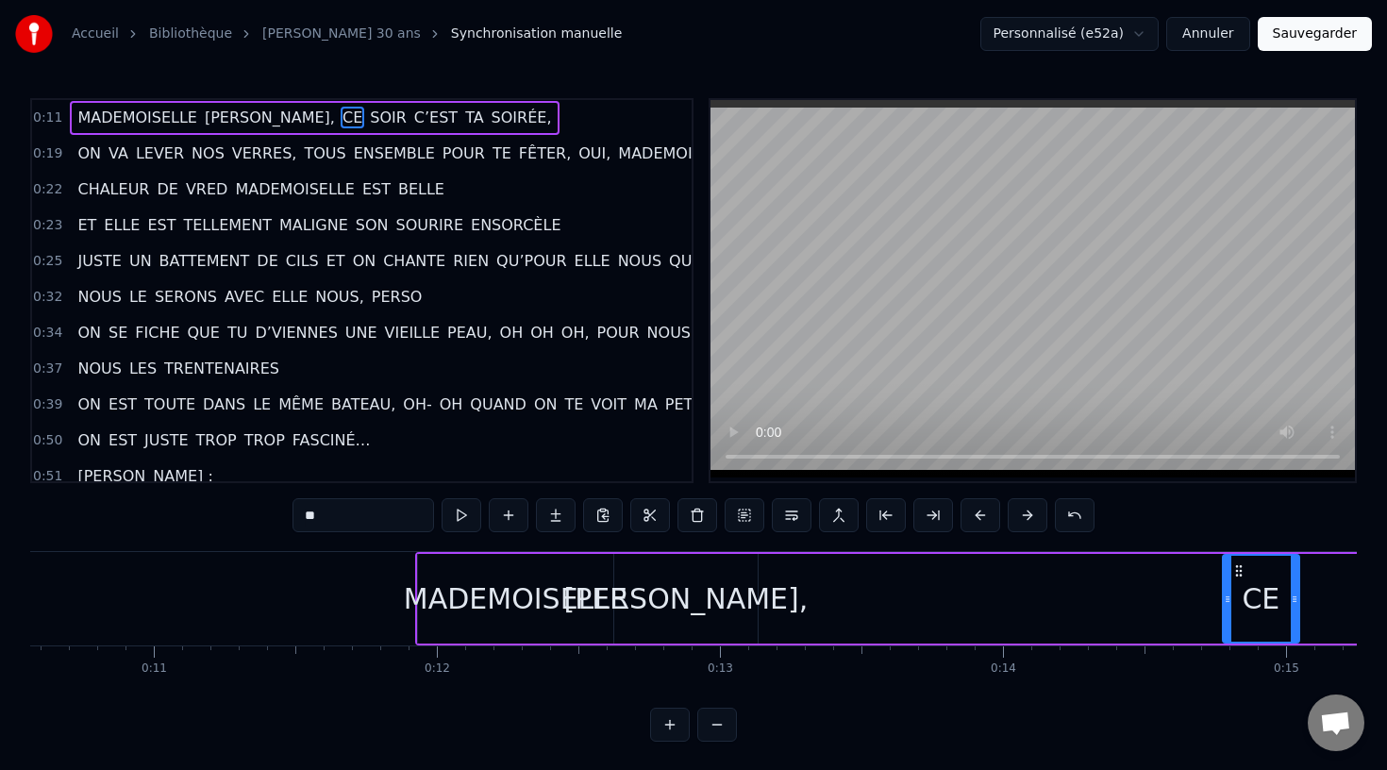
click at [1017, 514] on button at bounding box center [1027, 515] width 40 height 34
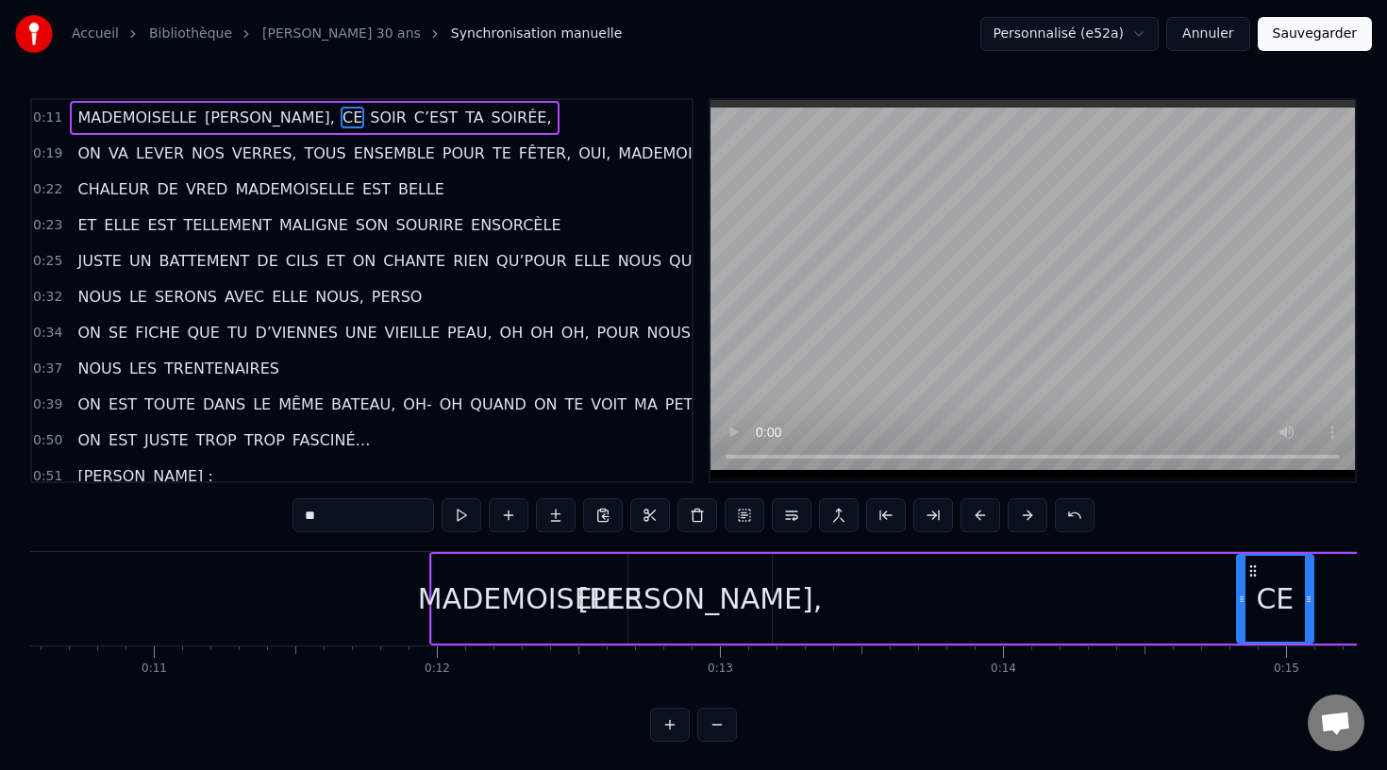
click at [1017, 514] on button at bounding box center [1027, 515] width 40 height 34
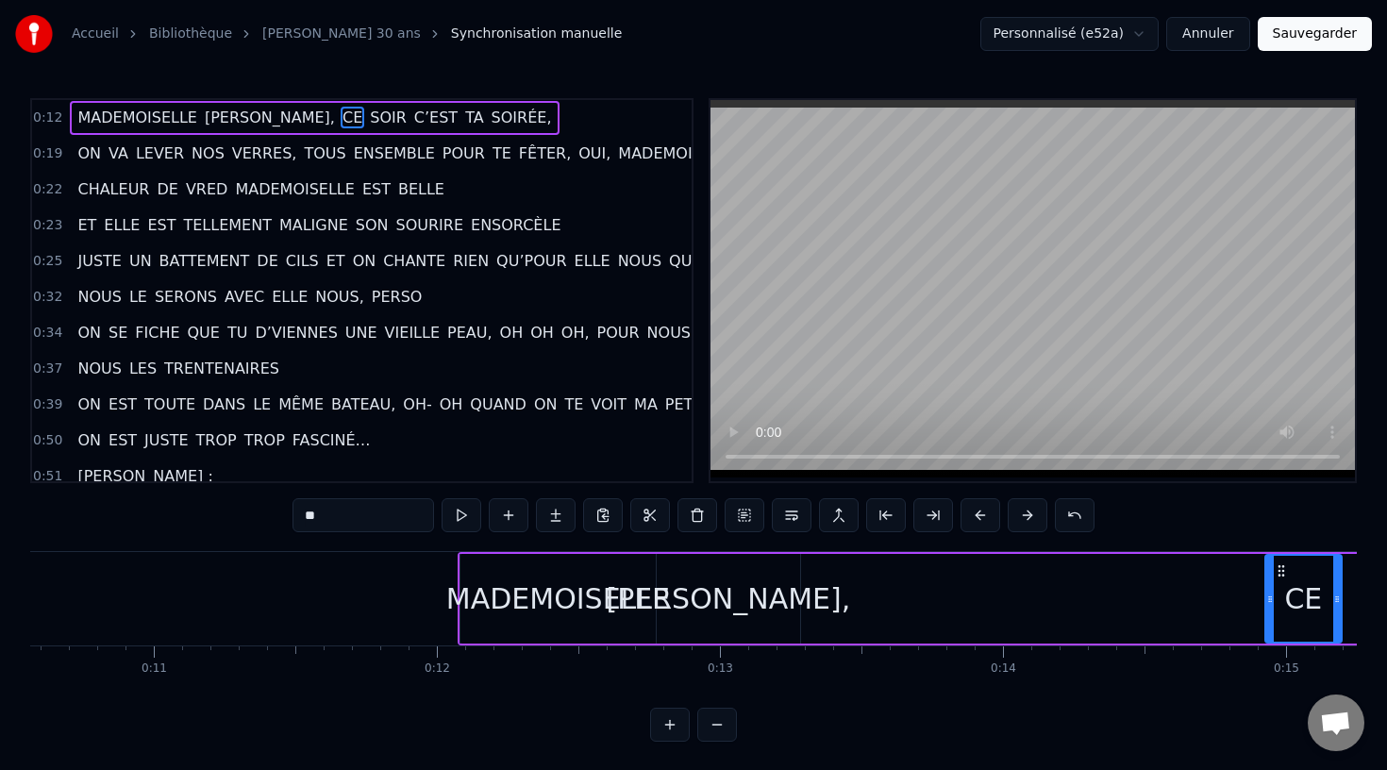
click at [1017, 514] on button at bounding box center [1027, 515] width 40 height 34
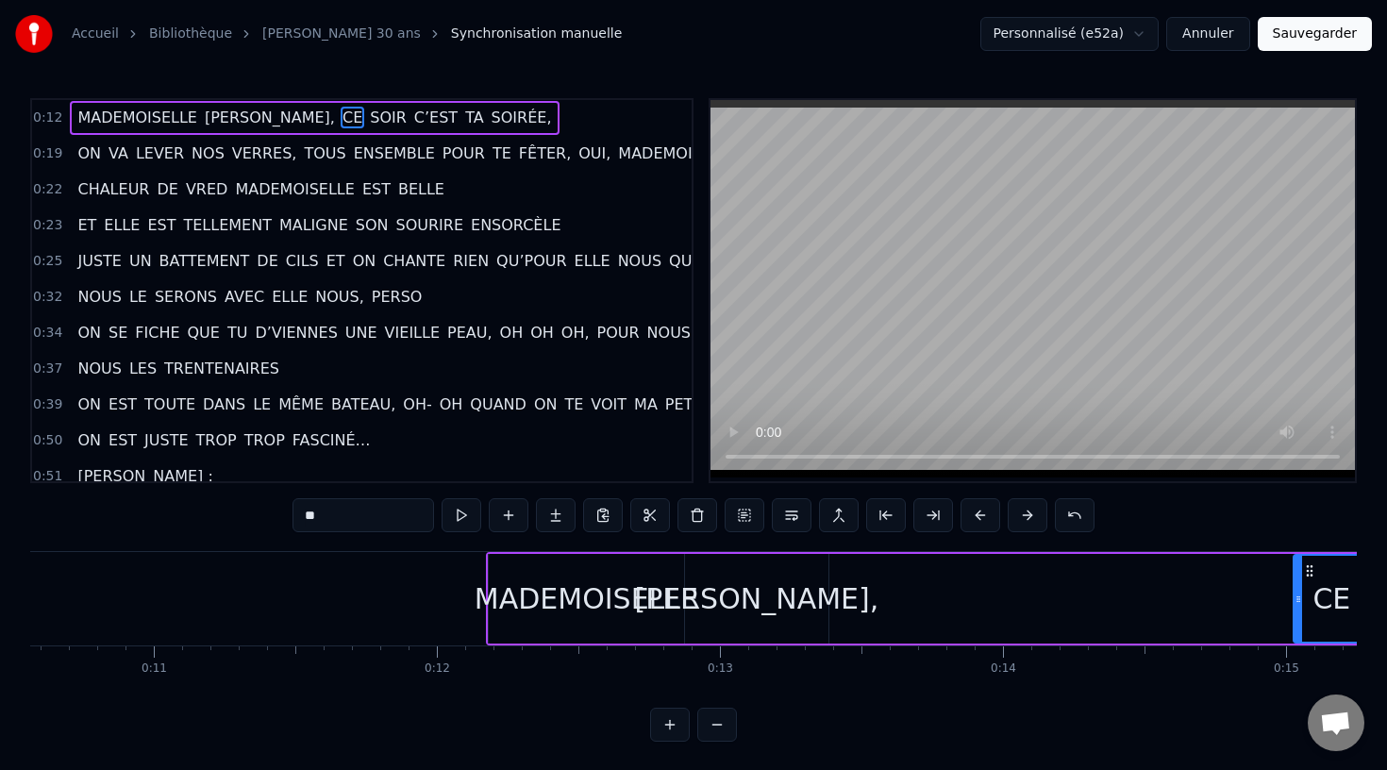
click at [1017, 514] on button at bounding box center [1027, 515] width 40 height 34
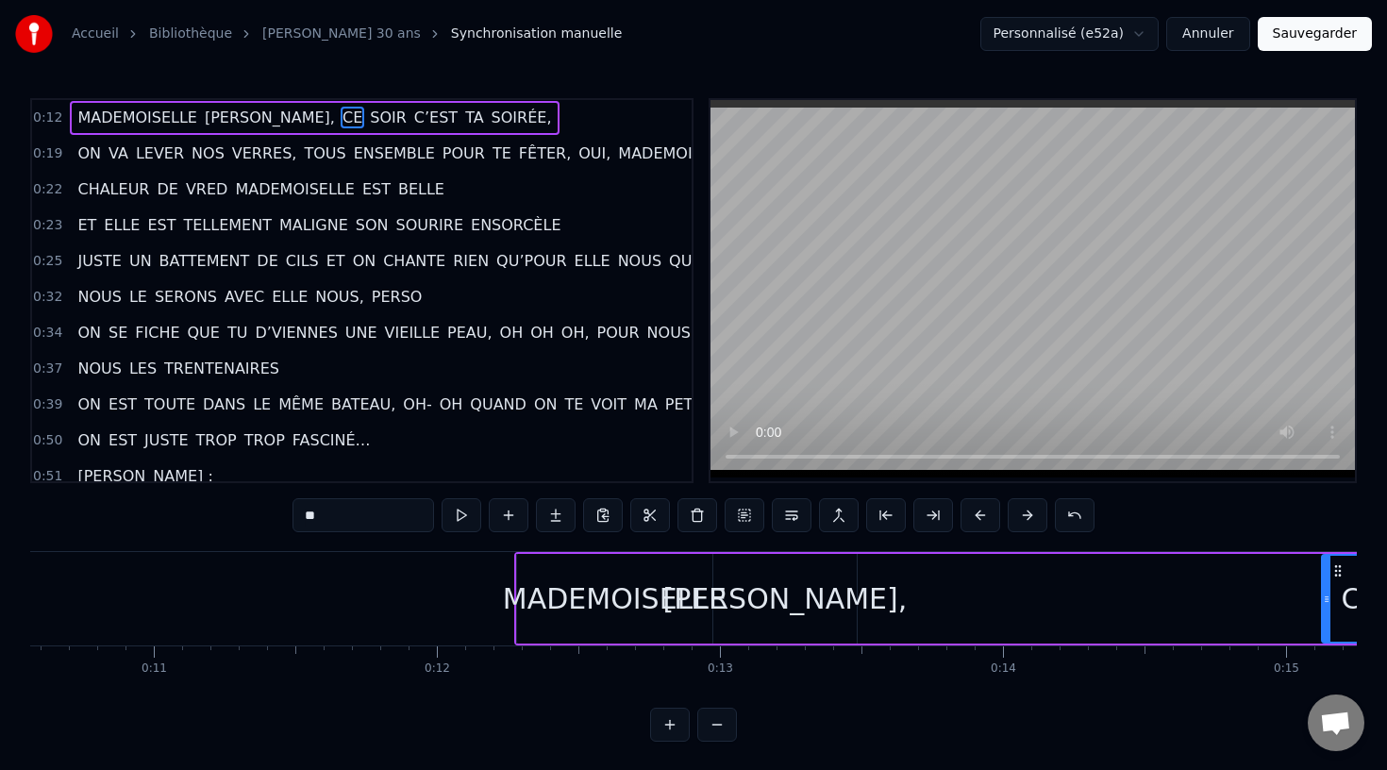
click at [1017, 514] on button at bounding box center [1027, 515] width 40 height 34
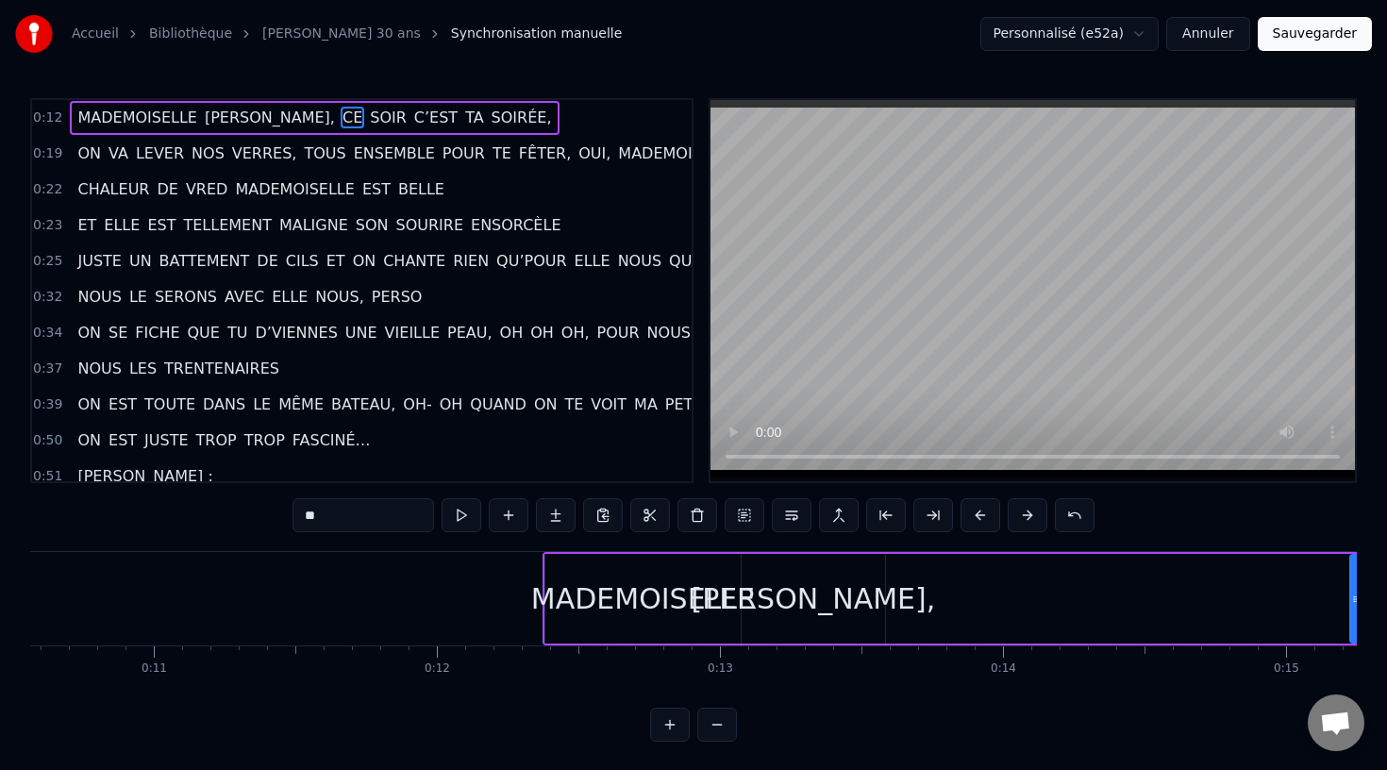
click at [1017, 514] on button at bounding box center [1027, 515] width 40 height 34
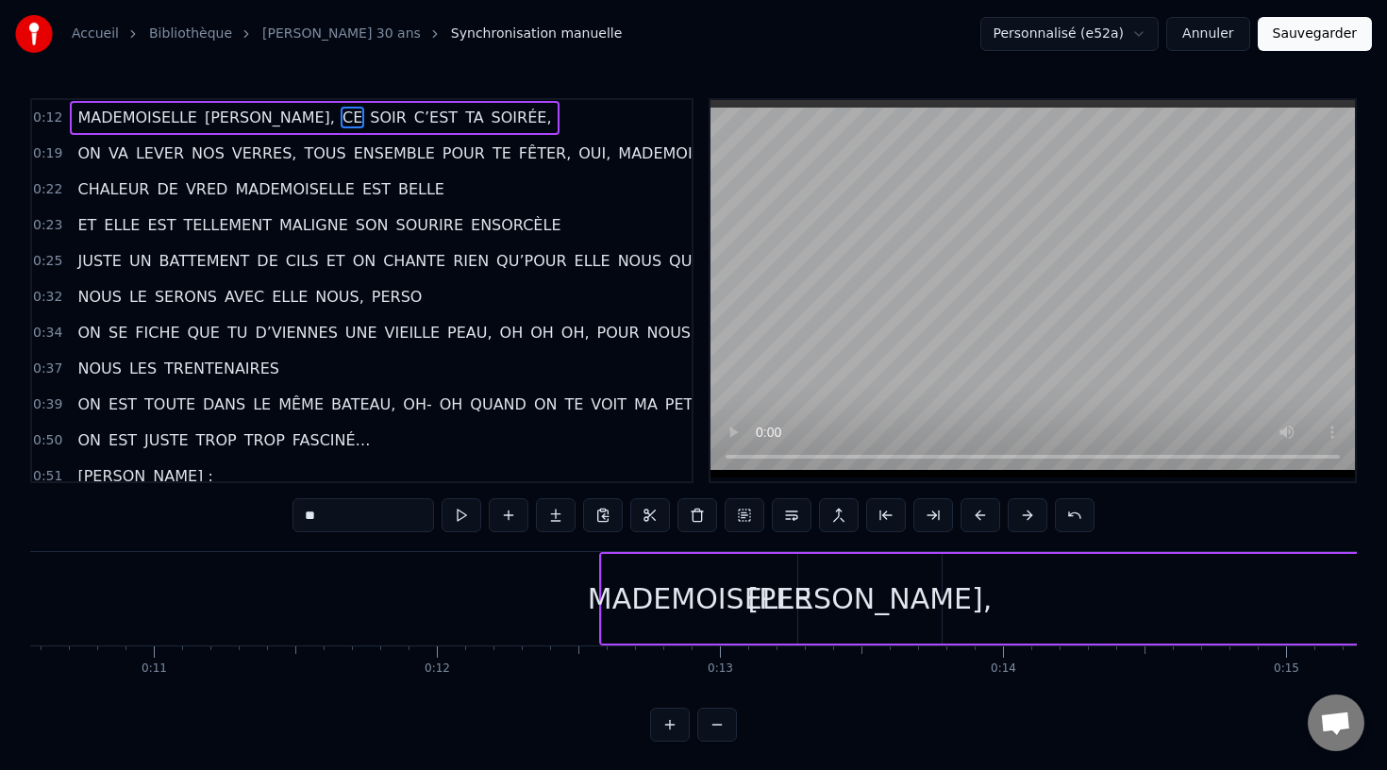
click at [1017, 514] on button at bounding box center [1027, 515] width 40 height 34
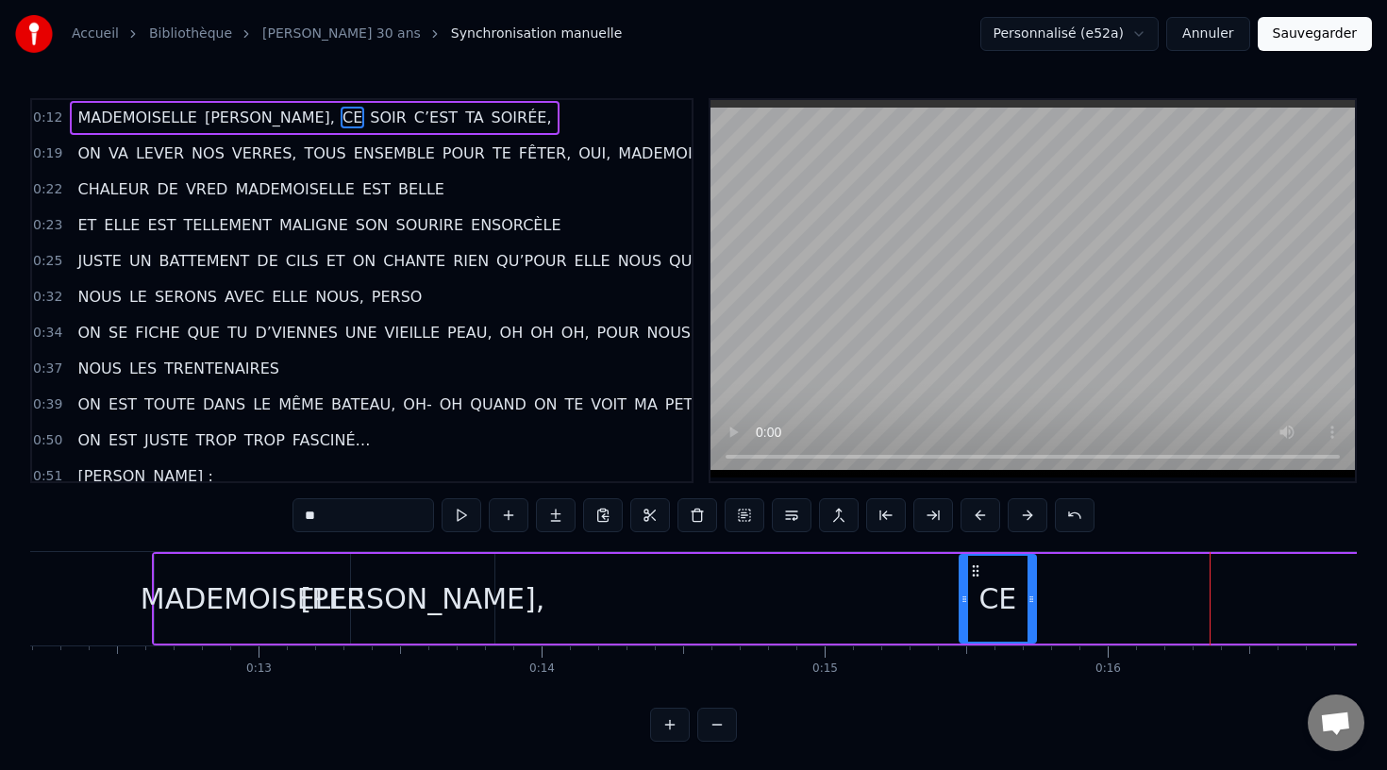
scroll to position [0, 3457]
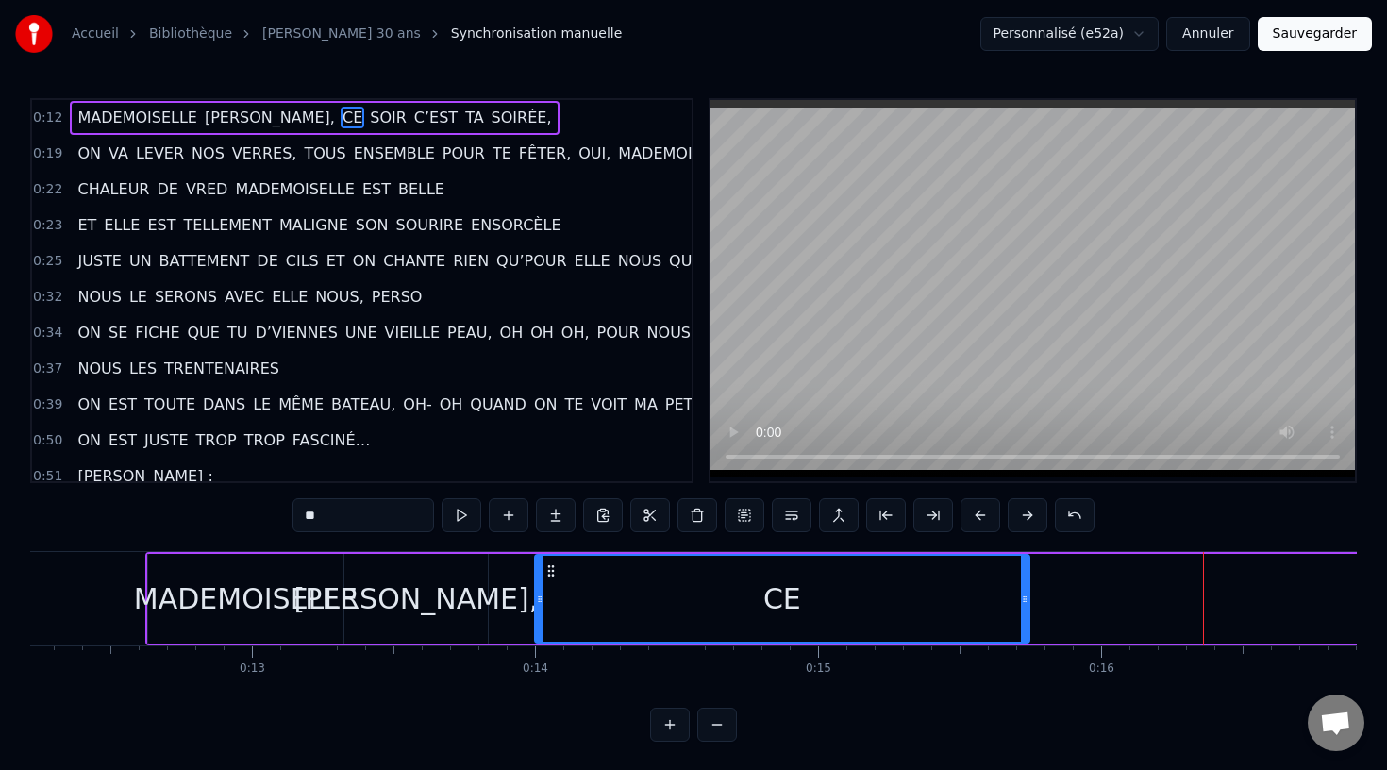
drag, startPoint x: 957, startPoint y: 591, endPoint x: 541, endPoint y: 617, distance: 417.7
click at [541, 617] on div at bounding box center [540, 599] width 8 height 86
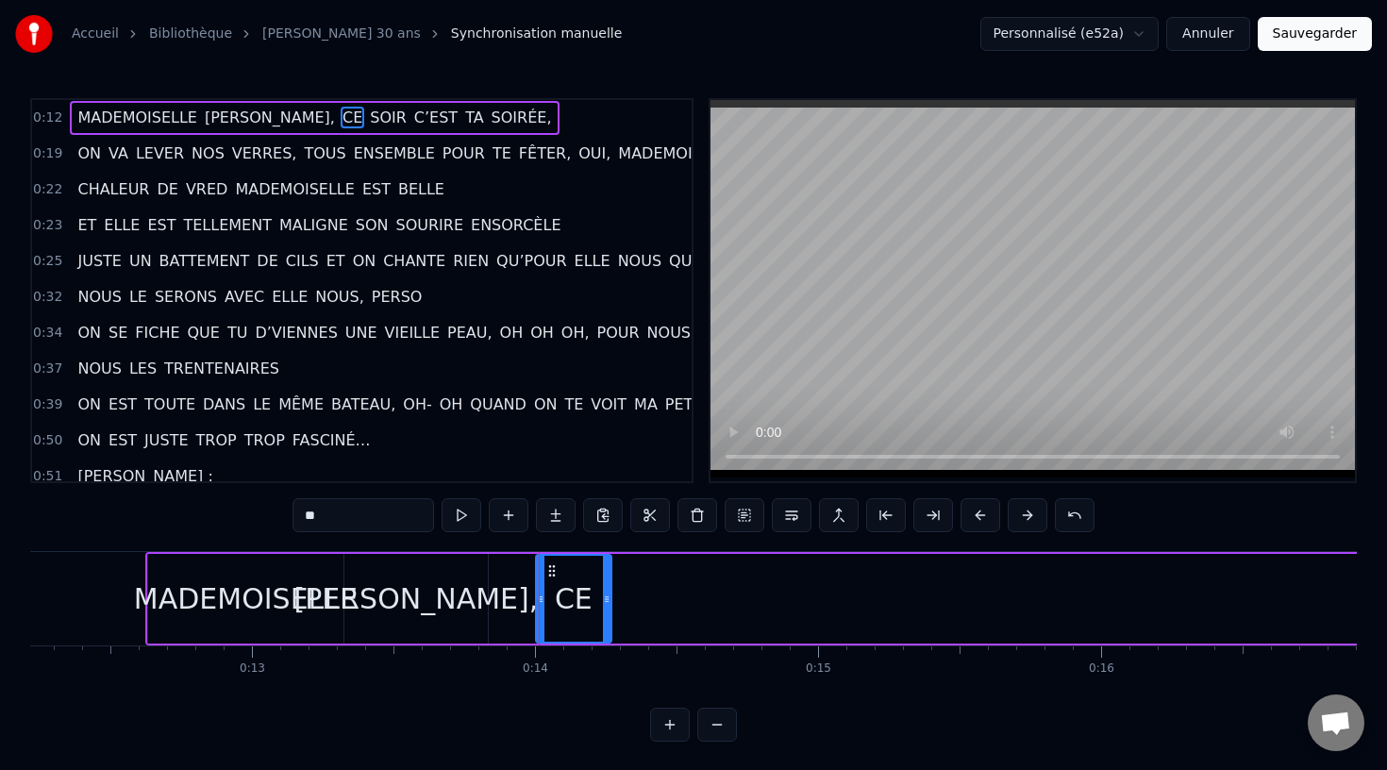
drag, startPoint x: 1024, startPoint y: 602, endPoint x: 608, endPoint y: 621, distance: 416.4
click at [608, 621] on div at bounding box center [607, 599] width 8 height 86
click at [554, 573] on icon at bounding box center [551, 570] width 15 height 15
click at [549, 570] on circle at bounding box center [549, 570] width 1 height 1
drag, startPoint x: 540, startPoint y: 587, endPoint x: 530, endPoint y: 596, distance: 13.3
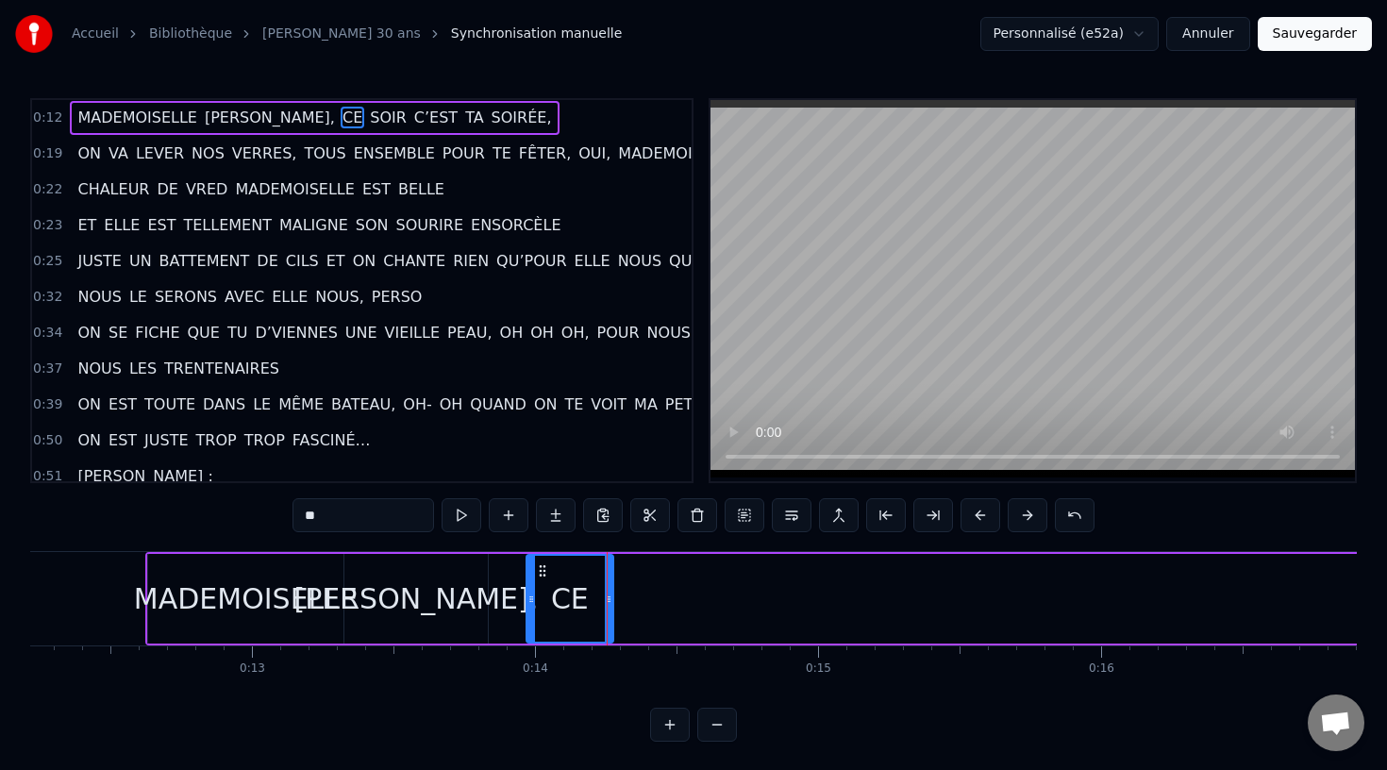
click at [530, 596] on div at bounding box center [531, 599] width 8 height 86
click at [459, 511] on button at bounding box center [461, 515] width 40 height 34
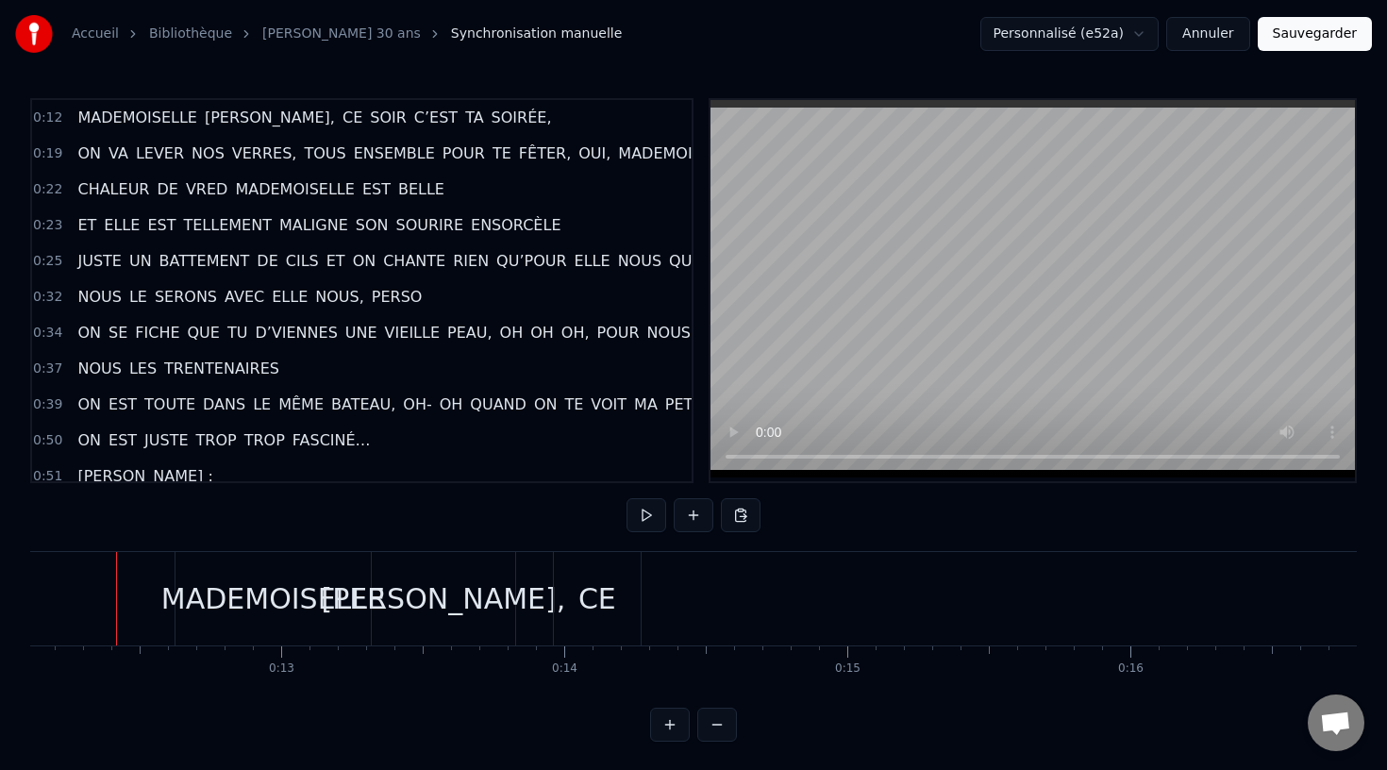
scroll to position [0, 3420]
click at [658, 518] on button at bounding box center [646, 515] width 40 height 34
click at [654, 515] on button at bounding box center [646, 515] width 40 height 34
click at [386, 608] on div "AUDREY," at bounding box center [451, 598] width 143 height 93
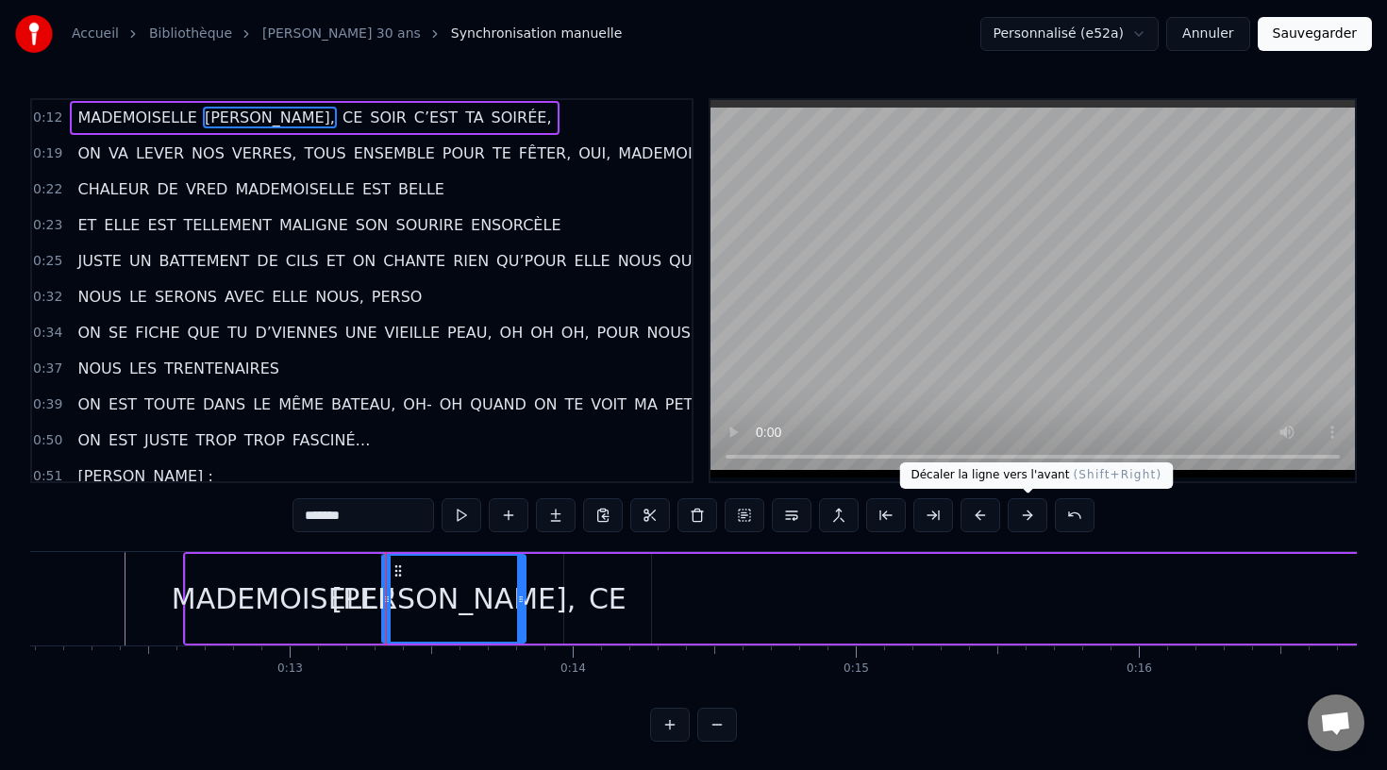
click at [1032, 516] on button at bounding box center [1027, 515] width 40 height 34
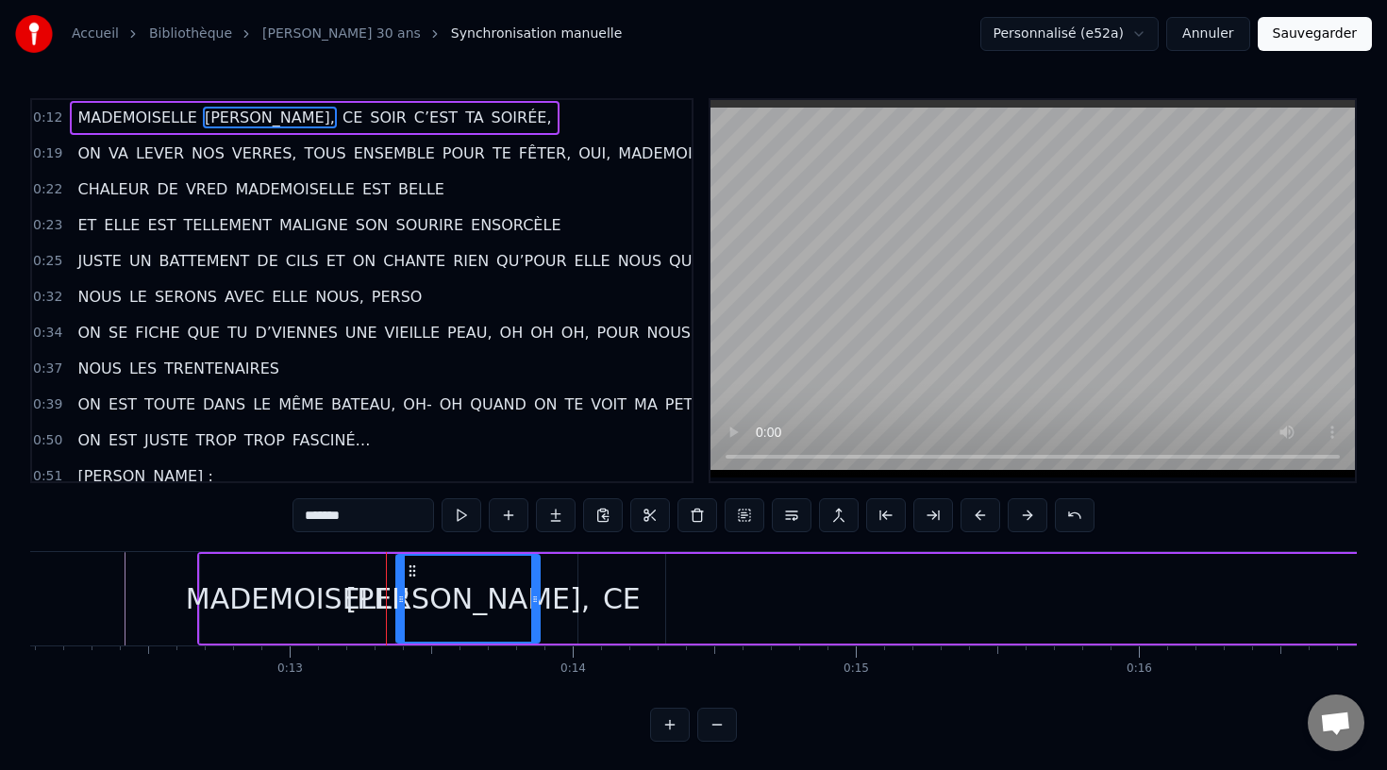
click at [1032, 516] on button at bounding box center [1027, 515] width 40 height 34
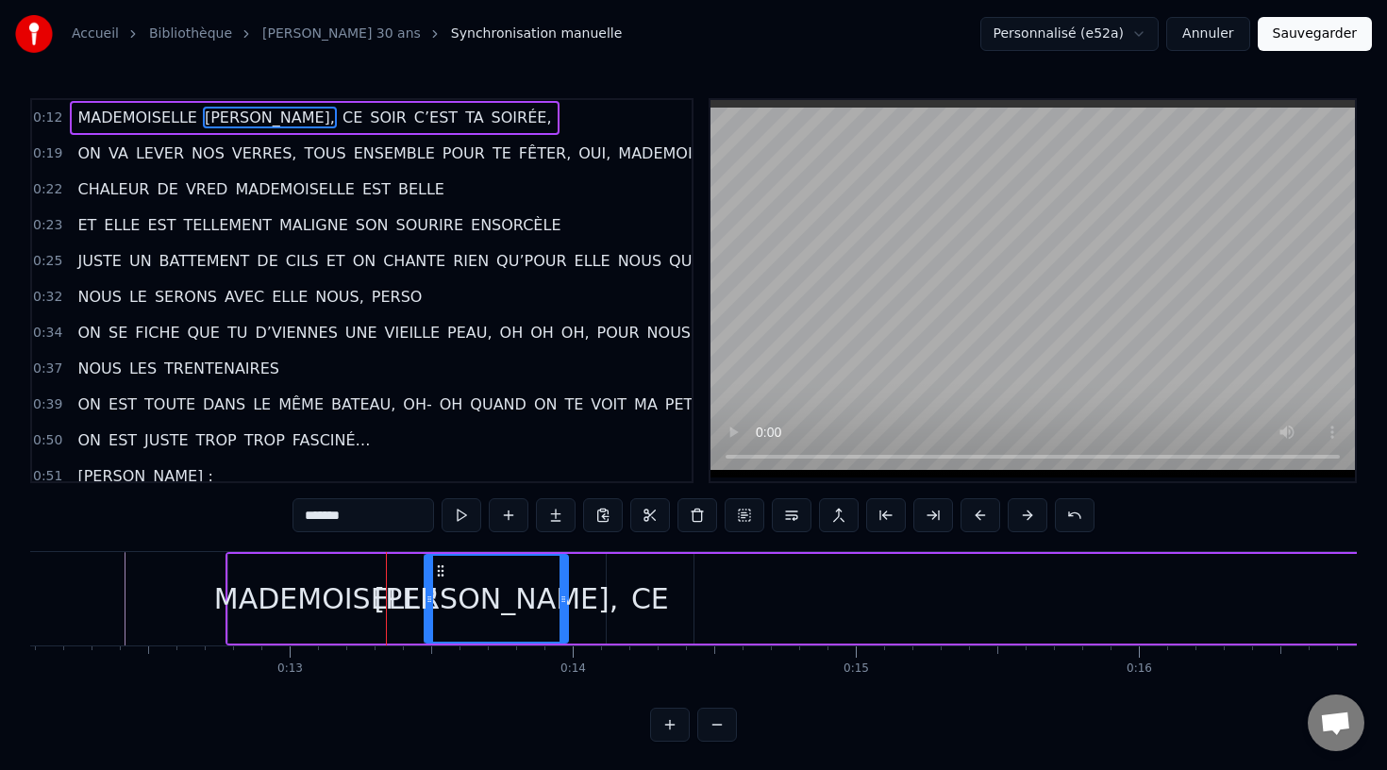
click at [1032, 516] on button at bounding box center [1027, 515] width 40 height 34
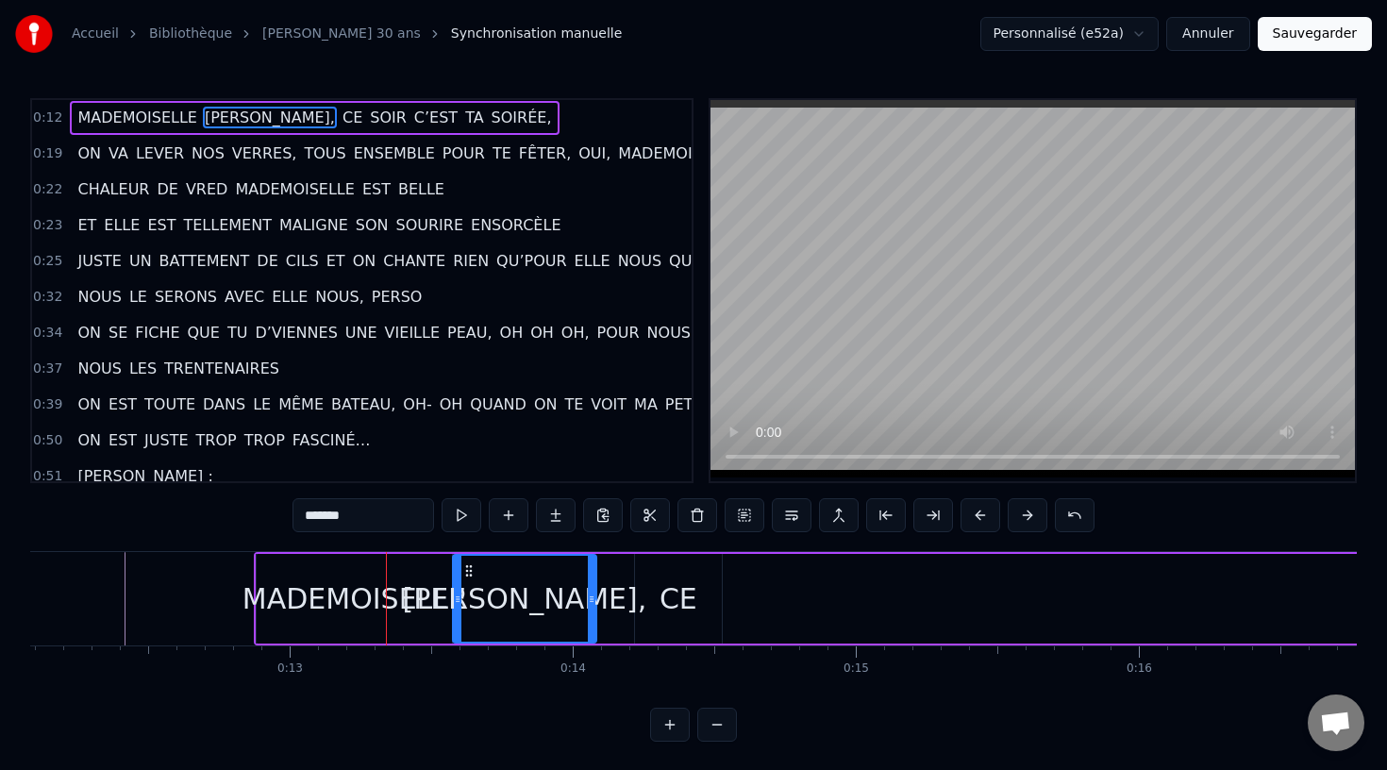
click at [1032, 516] on button at bounding box center [1027, 515] width 40 height 34
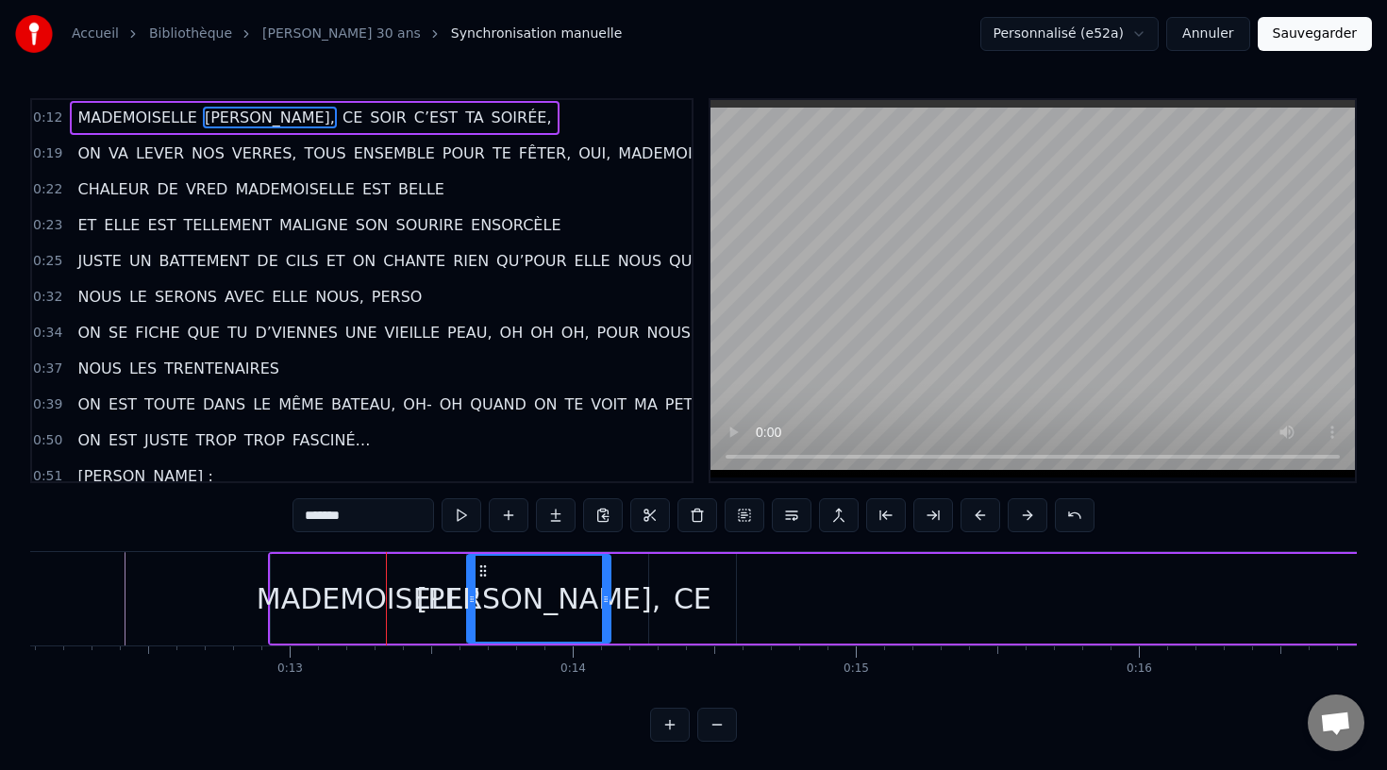
click at [1032, 516] on button at bounding box center [1027, 515] width 40 height 34
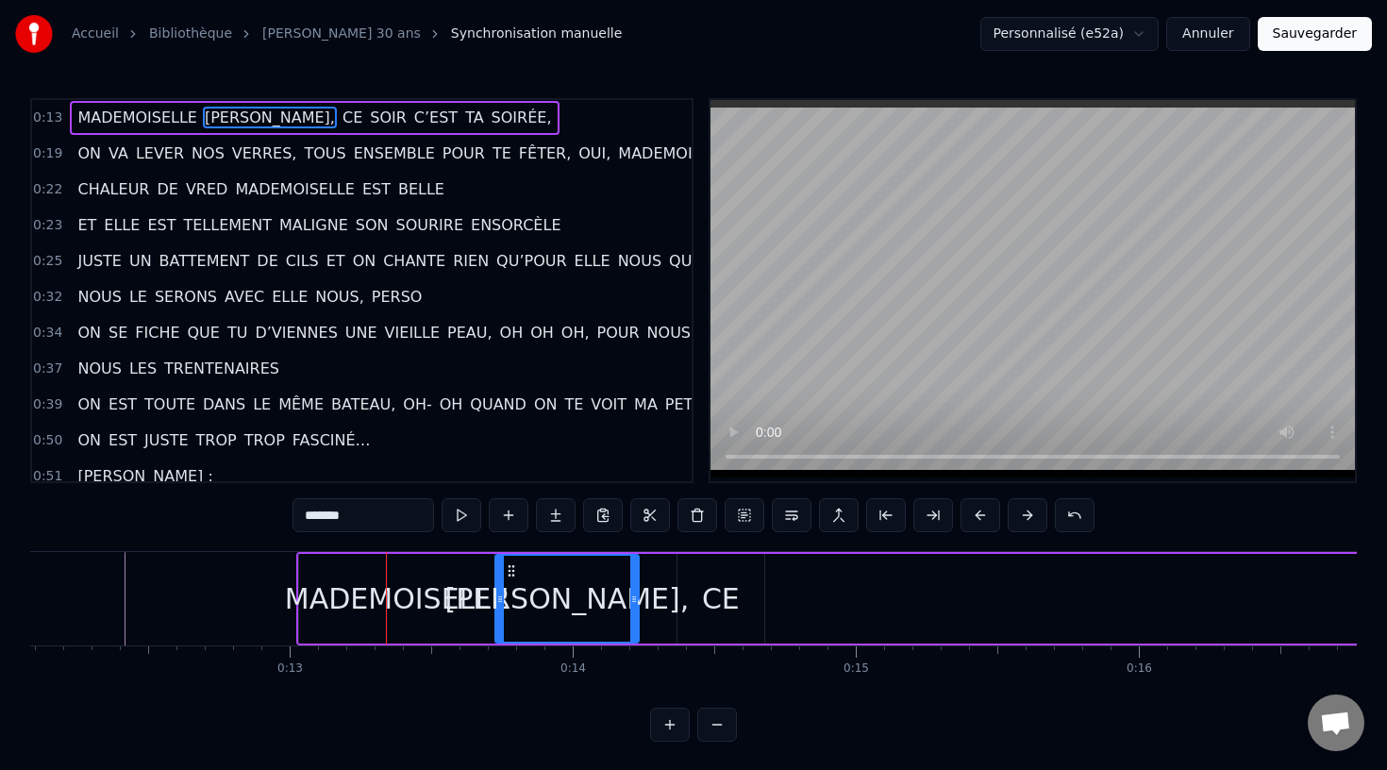
click at [1032, 516] on button at bounding box center [1027, 515] width 40 height 34
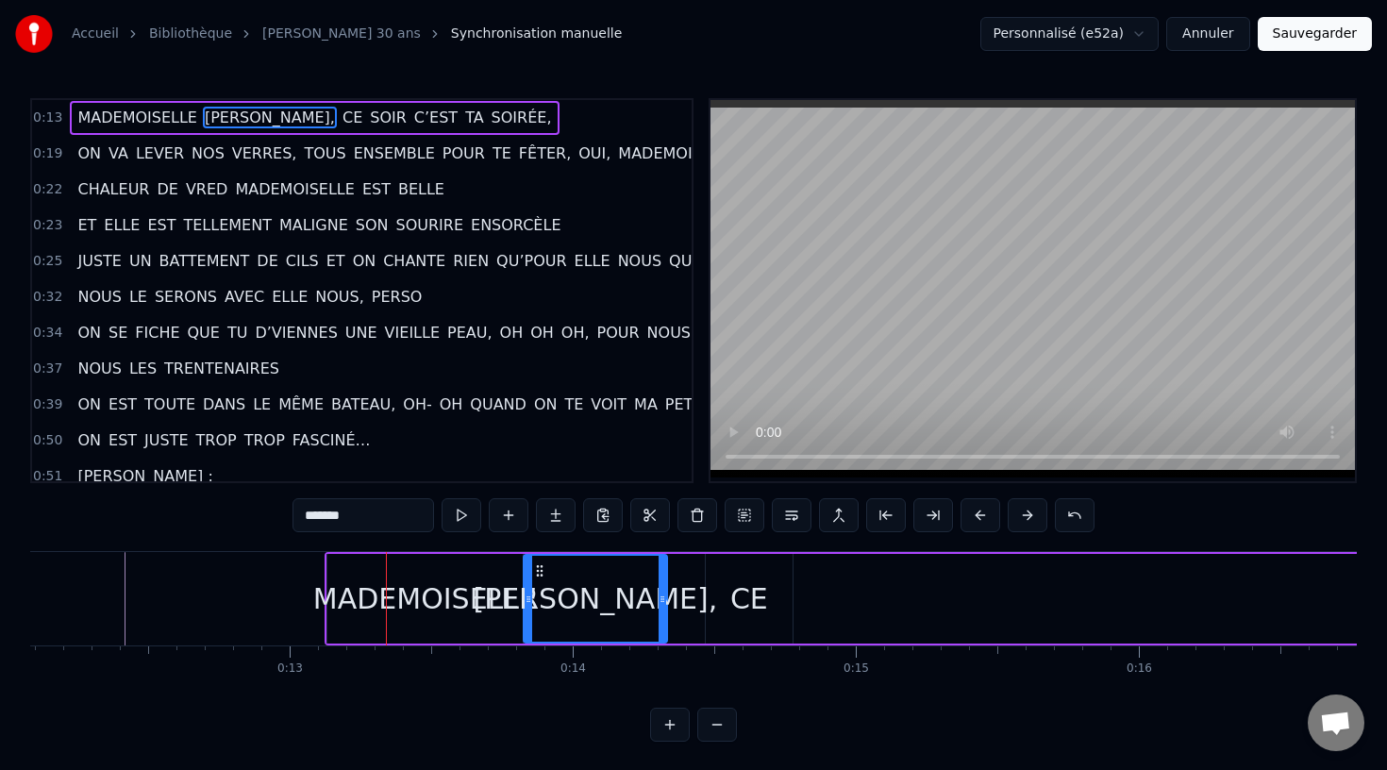
click at [1032, 516] on button at bounding box center [1027, 515] width 40 height 34
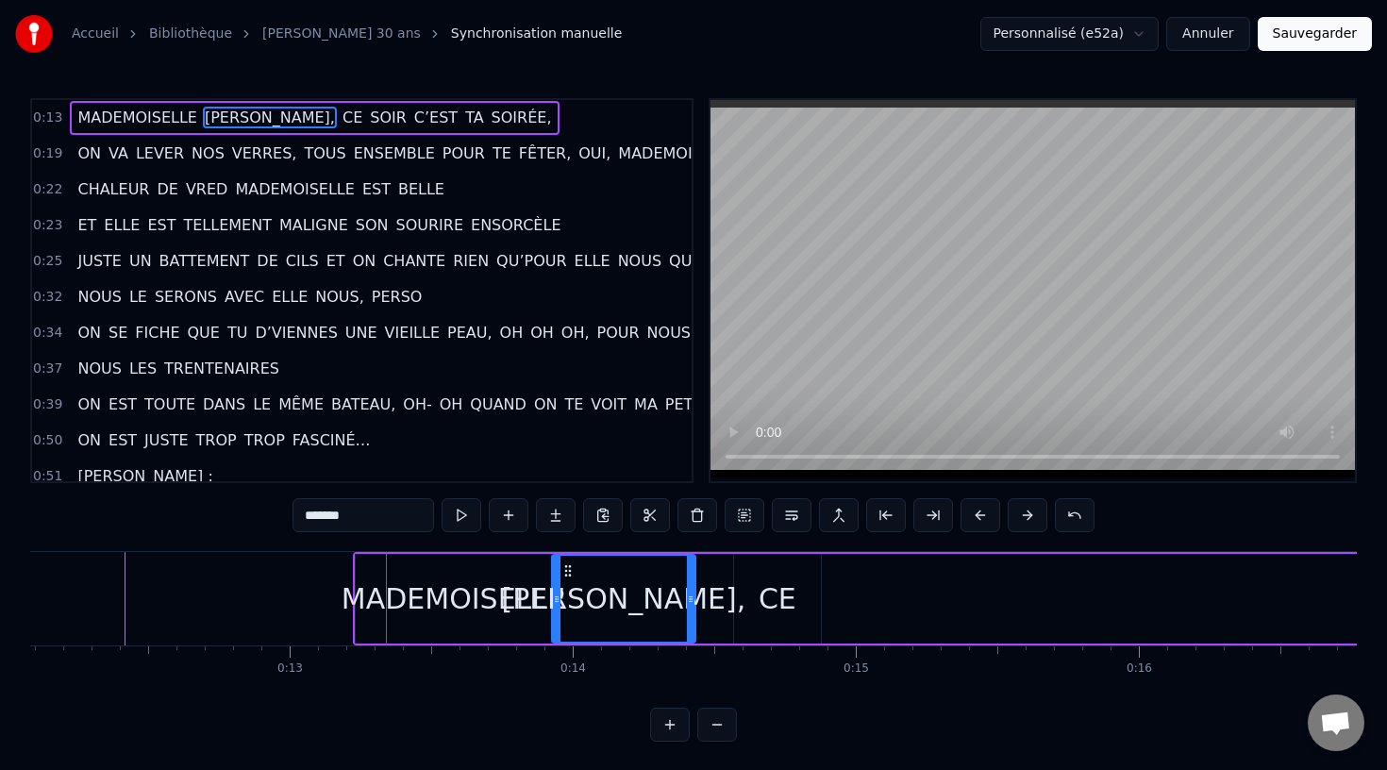
click at [1032, 516] on button at bounding box center [1027, 515] width 40 height 34
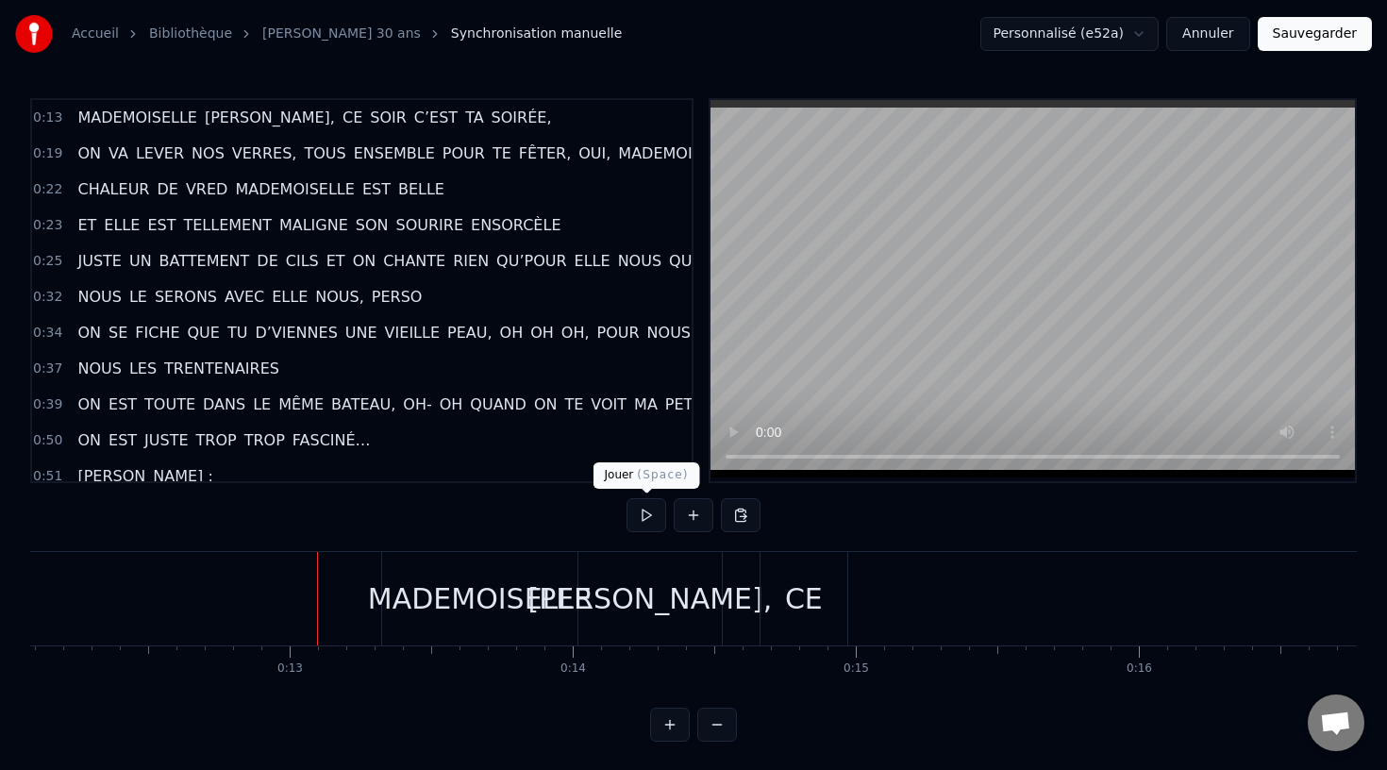
click at [637, 519] on button at bounding box center [646, 515] width 40 height 34
click at [649, 509] on button at bounding box center [646, 515] width 40 height 34
click at [598, 605] on div "AUDREY," at bounding box center [650, 598] width 244 height 42
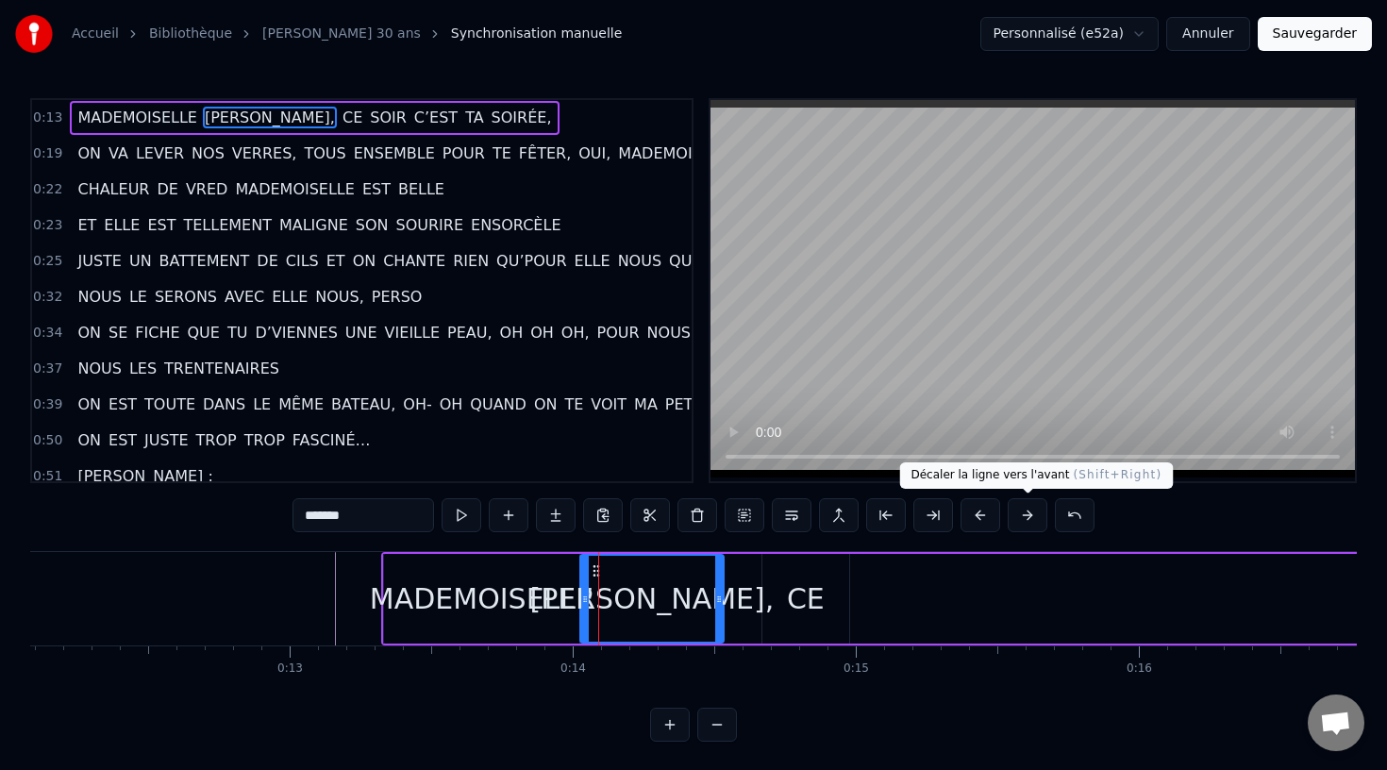
click at [1024, 511] on button at bounding box center [1027, 515] width 40 height 34
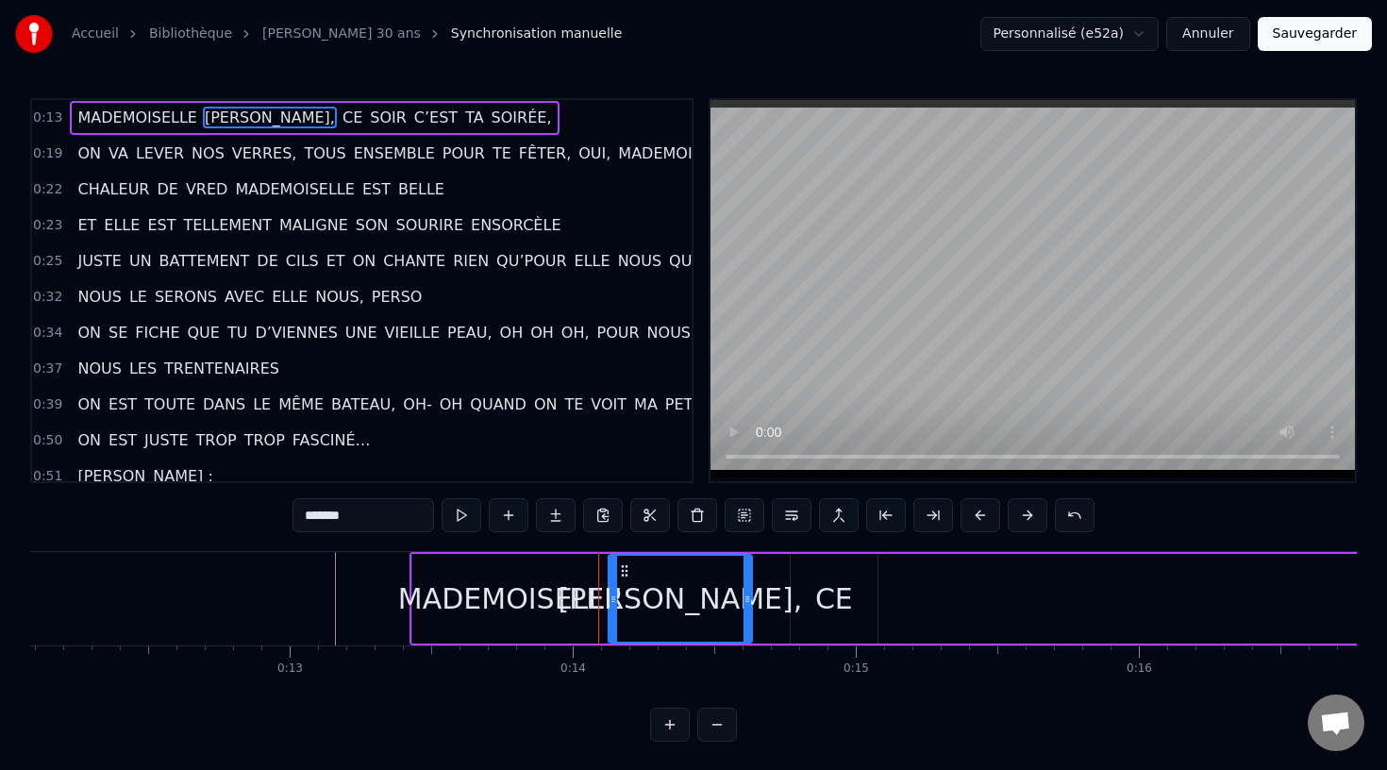
click at [1024, 511] on button at bounding box center [1027, 515] width 40 height 34
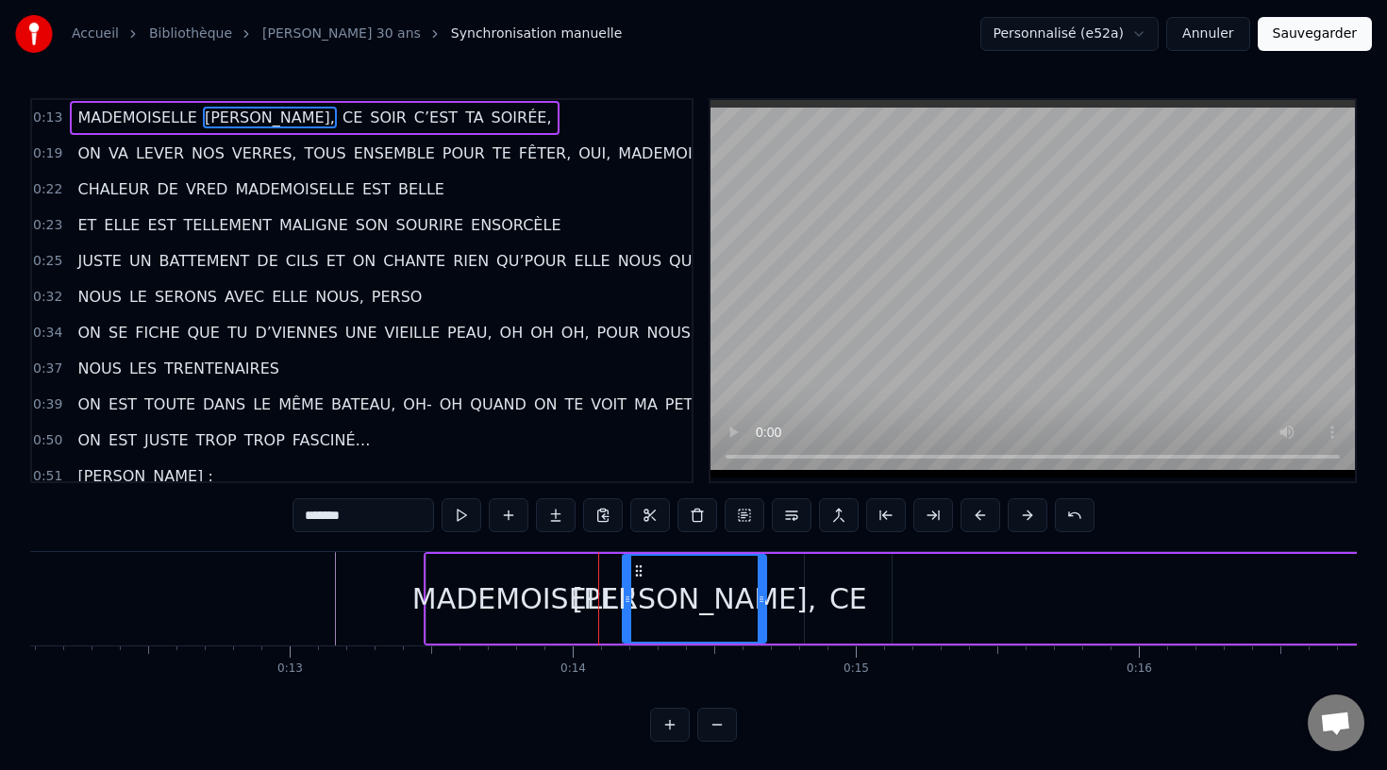
click at [1024, 511] on button at bounding box center [1027, 515] width 40 height 34
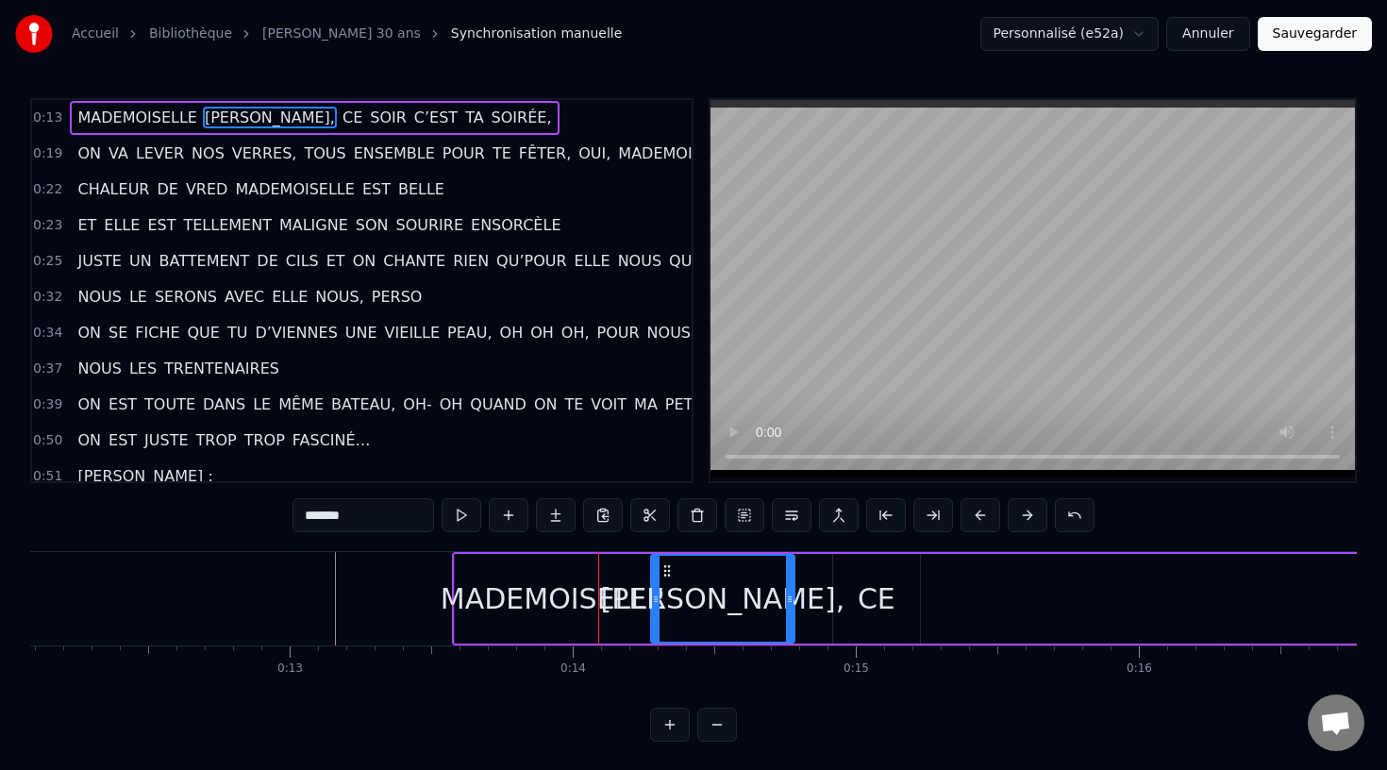
click at [1024, 511] on button at bounding box center [1027, 515] width 40 height 34
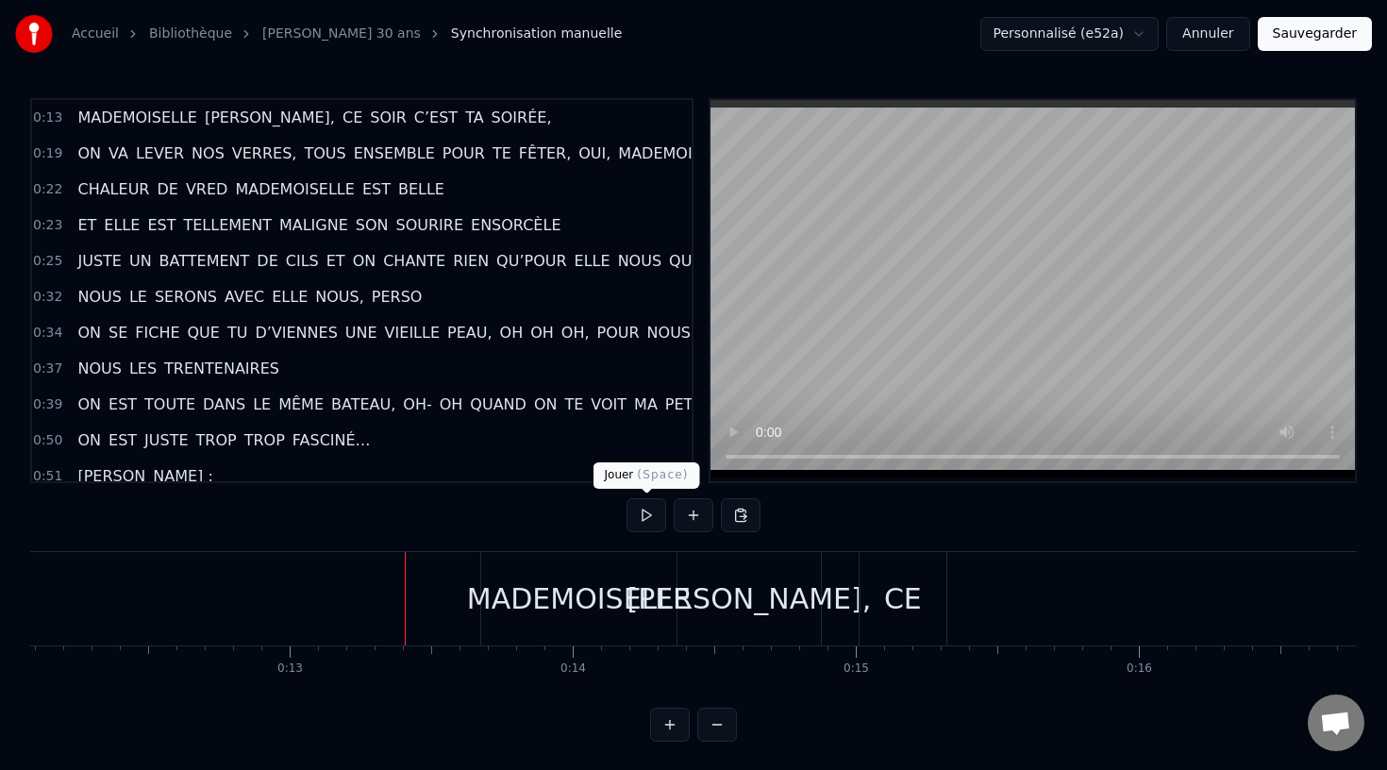
click at [639, 518] on button at bounding box center [646, 515] width 40 height 34
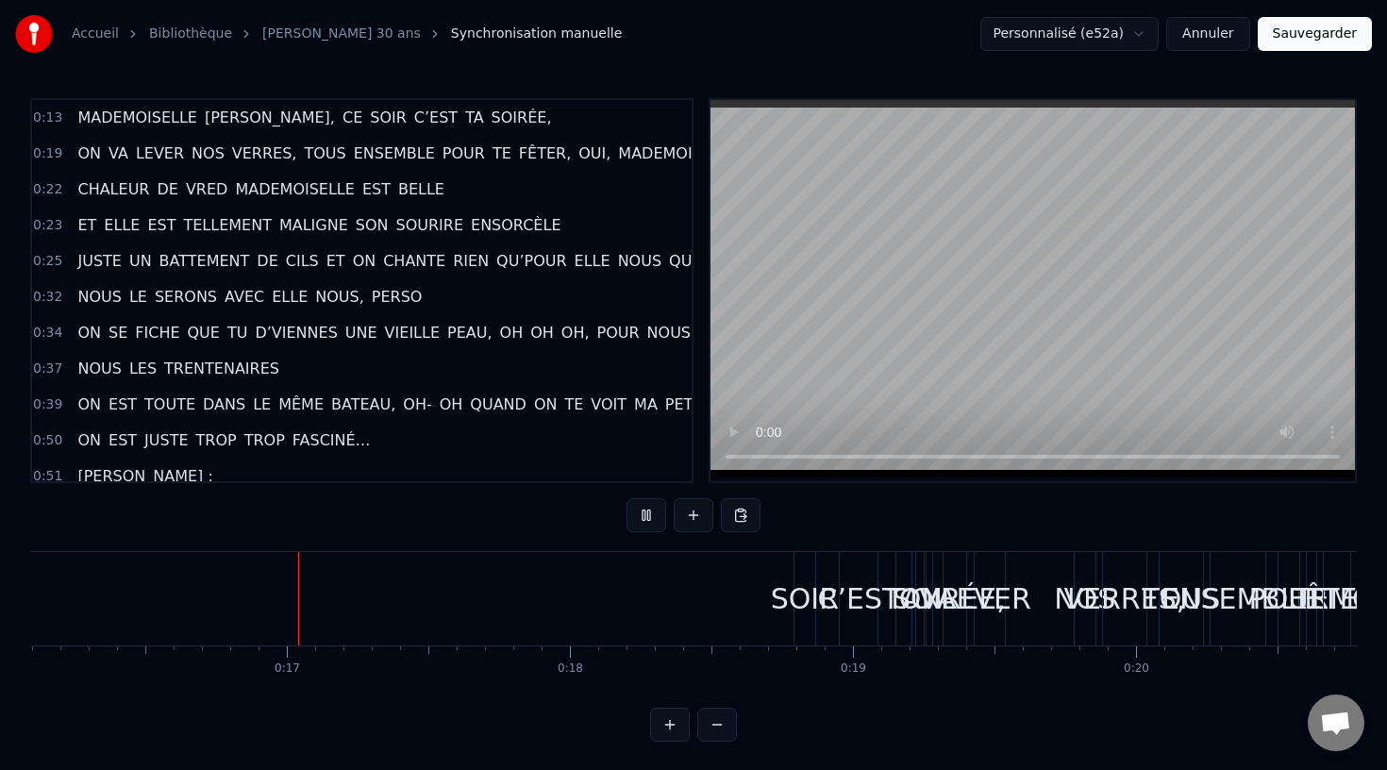
scroll to position [0, 4575]
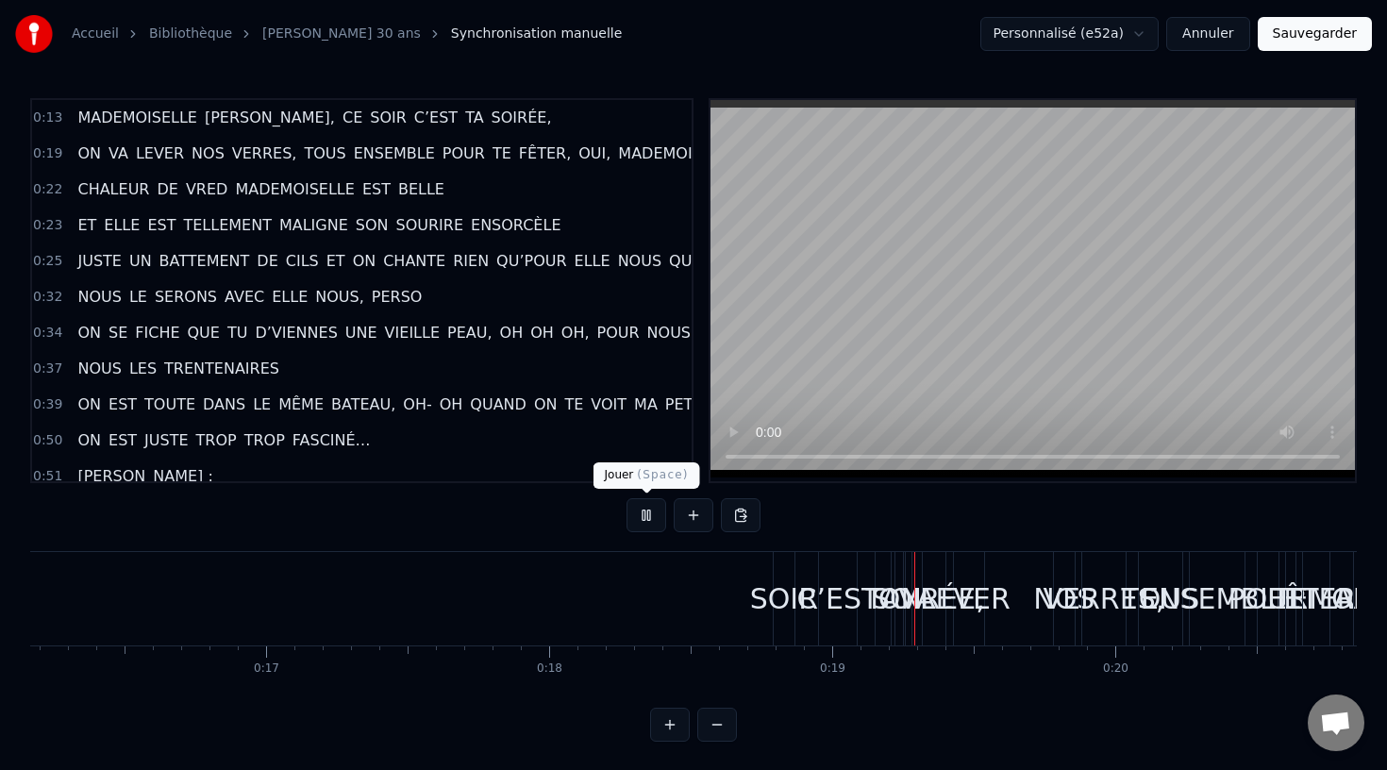
click at [648, 519] on button at bounding box center [646, 515] width 40 height 34
click at [777, 606] on div "SOIR" at bounding box center [784, 598] width 68 height 42
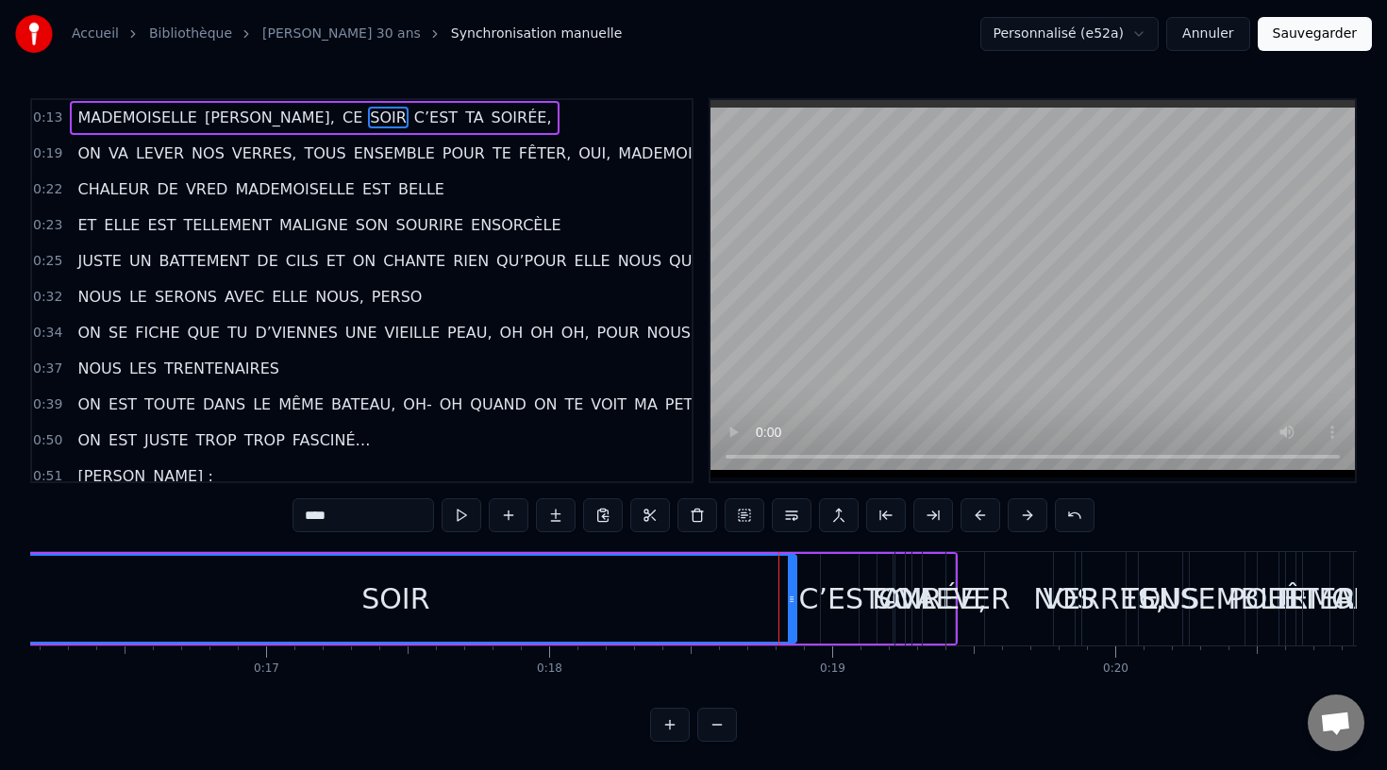
drag, startPoint x: 780, startPoint y: 603, endPoint x: 1, endPoint y: 621, distance: 779.4
click at [1, 621] on div "Accueil Bibliothèque audrey 30 ans Synchronisation manuelle Personnalisé (e52a)…" at bounding box center [693, 370] width 1387 height 741
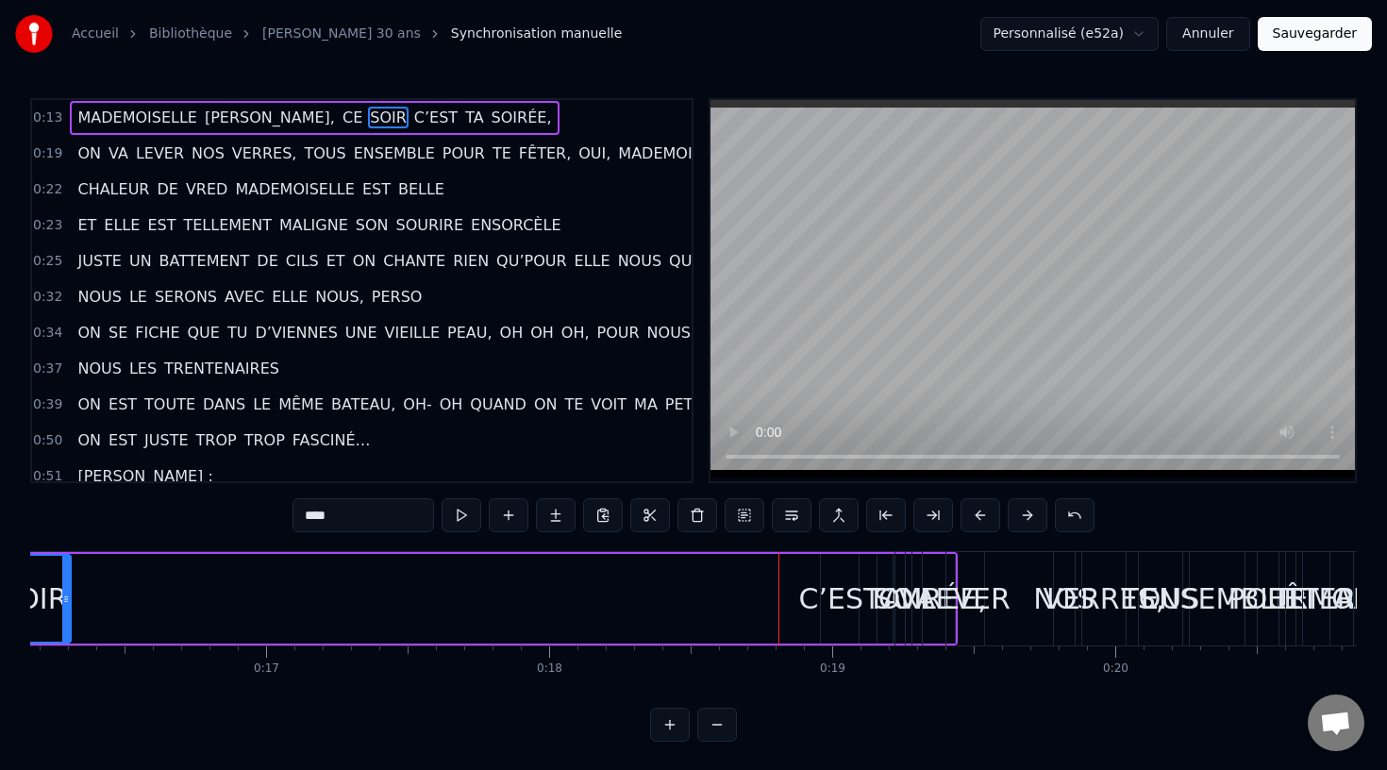
drag, startPoint x: 791, startPoint y: 606, endPoint x: 50, endPoint y: 670, distance: 744.2
click at [50, 670] on div "MADEMOISELLE AUDREY, CE SOIR C’EST TA SOIRÉE, ON VA LEVER NOS VERRES, TOUS ENSE…" at bounding box center [693, 622] width 1326 height 142
click at [831, 623] on div "C’EST" at bounding box center [840, 599] width 38 height 90
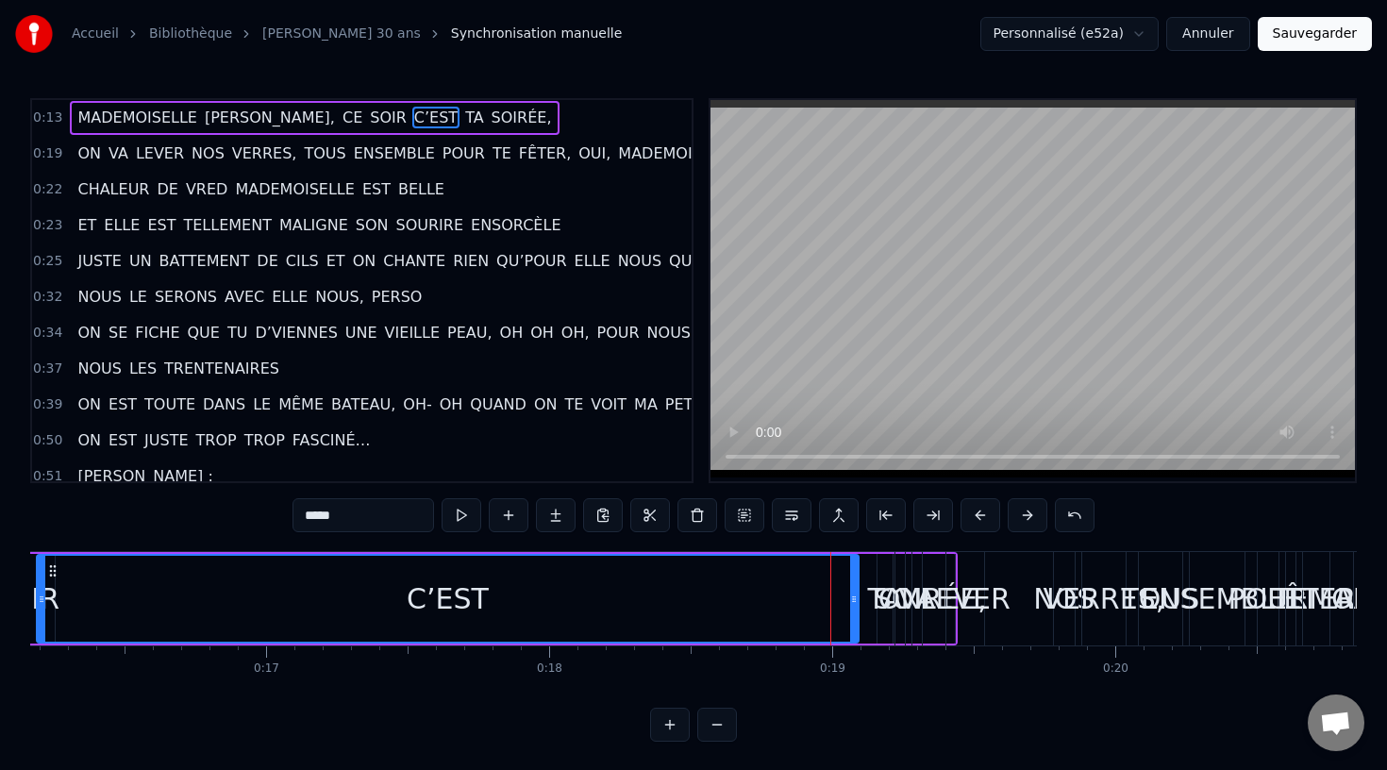
drag, startPoint x: 824, startPoint y: 610, endPoint x: 0, endPoint y: 587, distance: 823.9
click at [0, 588] on div "Accueil Bibliothèque audrey 30 ans Synchronisation manuelle Personnalisé (e52a)…" at bounding box center [693, 370] width 1387 height 741
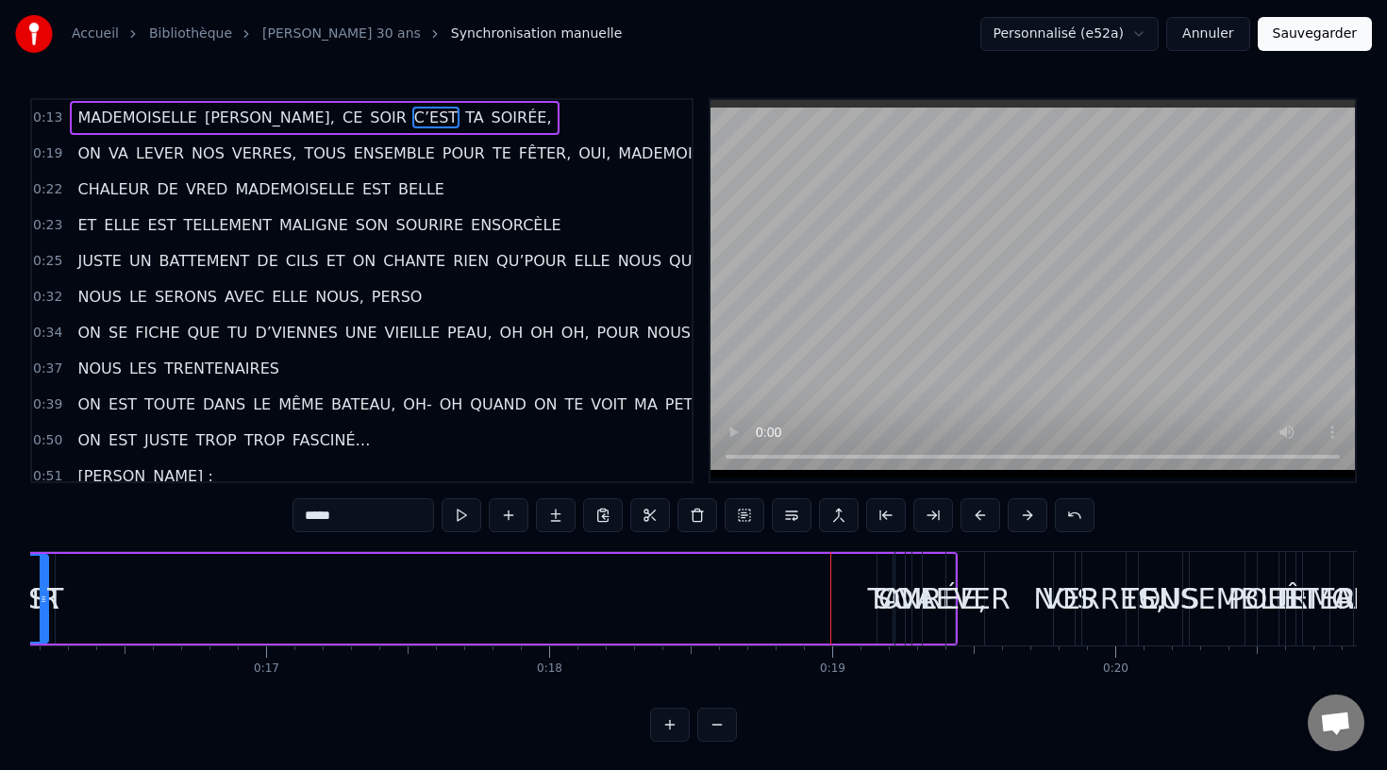
drag, startPoint x: 855, startPoint y: 595, endPoint x: 19, endPoint y: 746, distance: 849.3
click at [19, 746] on html "Accueil Bibliothèque audrey 30 ans Synchronisation manuelle Personnalisé (e52a)…" at bounding box center [693, 386] width 1387 height 772
click at [878, 600] on div "ON" at bounding box center [899, 598] width 43 height 42
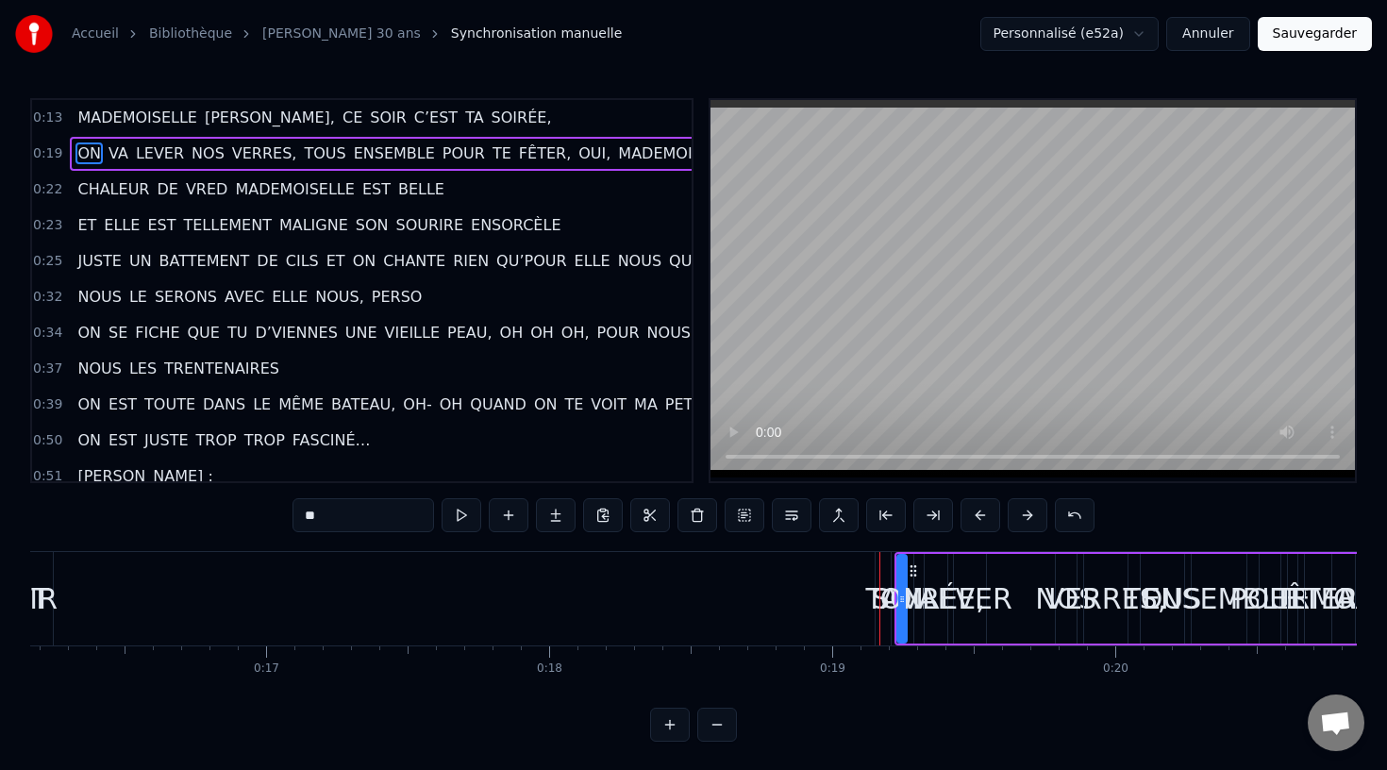
click at [874, 599] on div "TA" at bounding box center [883, 598] width 35 height 42
type input "**"
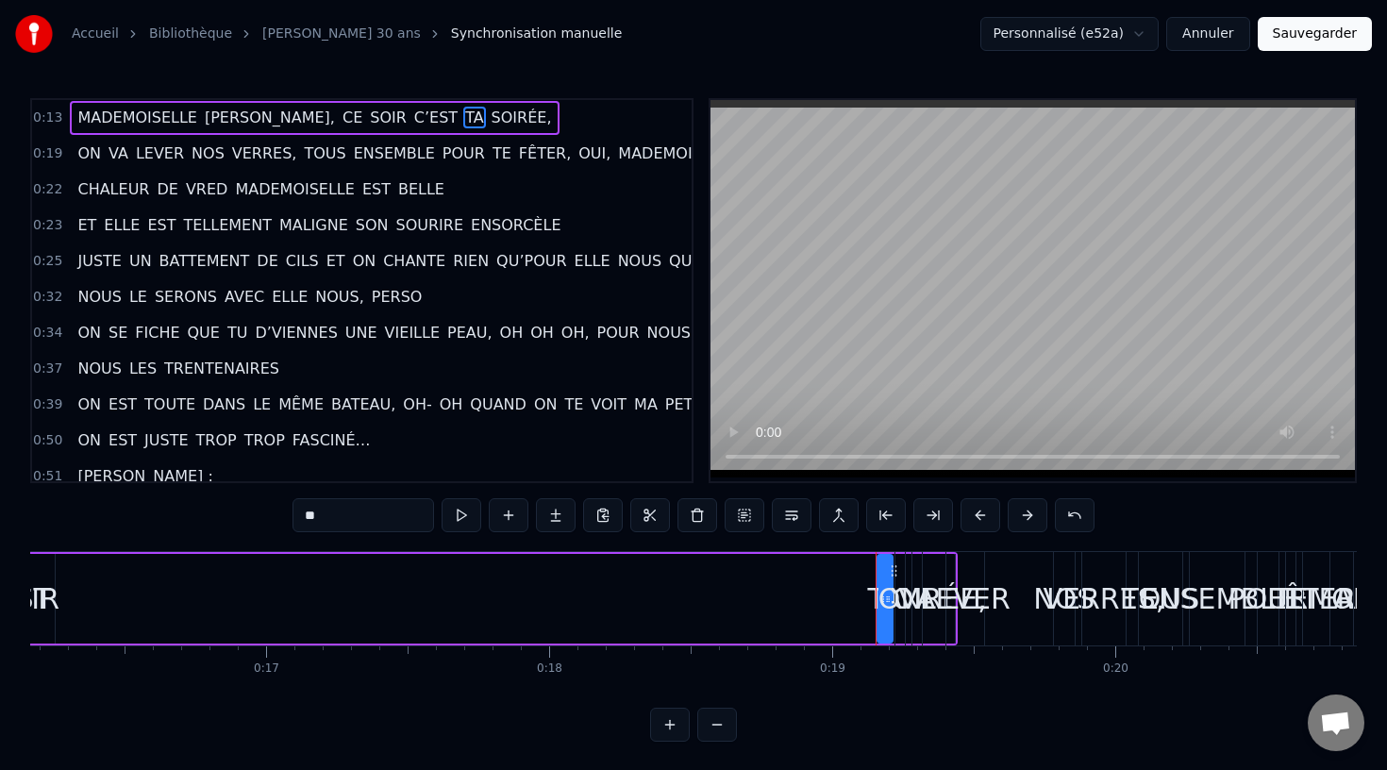
click at [858, 598] on div "MADEMOISELLE AUDREY, CE SOIR C’EST TA SOIRÉE," at bounding box center [141, 598] width 1633 height 93
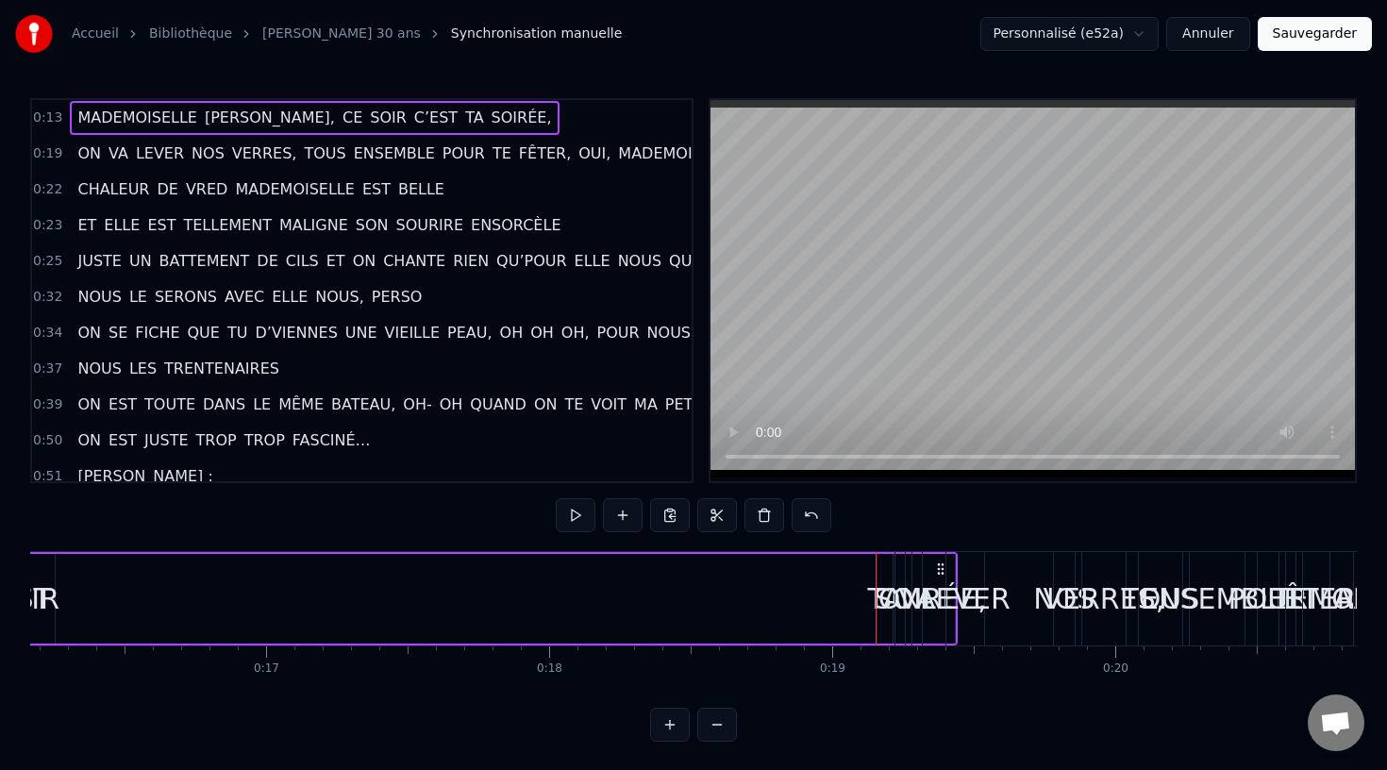
click at [888, 600] on div "ON" at bounding box center [899, 598] width 43 height 42
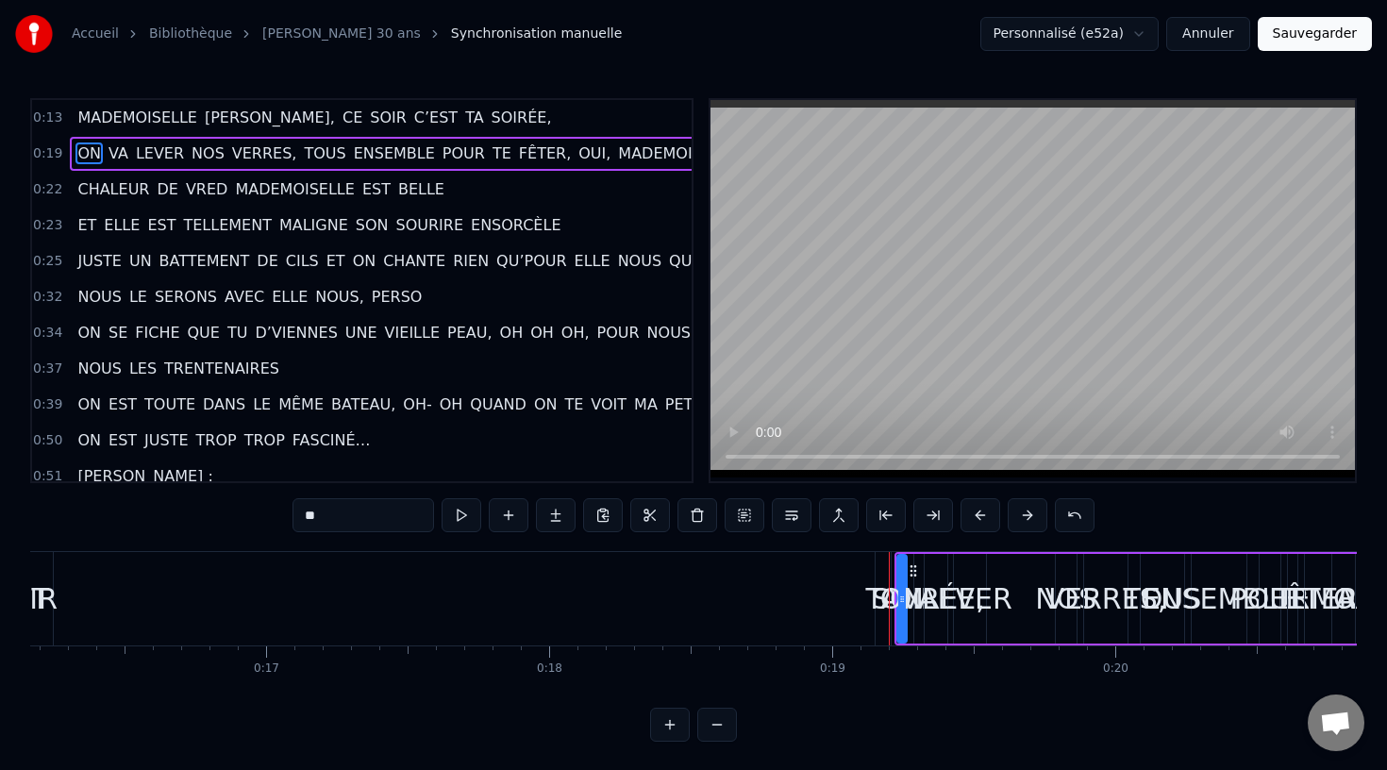
click at [872, 599] on div "TA" at bounding box center [883, 598] width 35 height 42
type input "**"
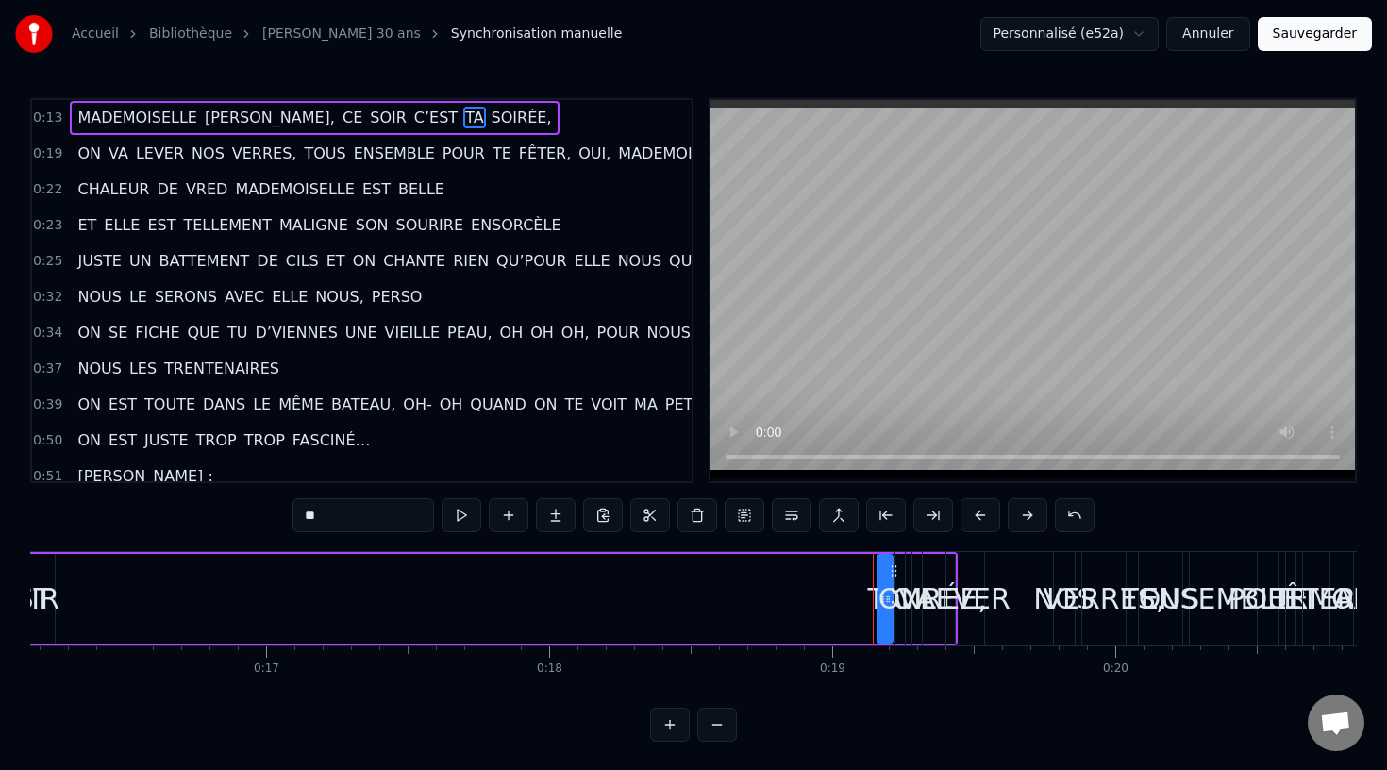
drag, startPoint x: 879, startPoint y: 599, endPoint x: 682, endPoint y: 612, distance: 197.6
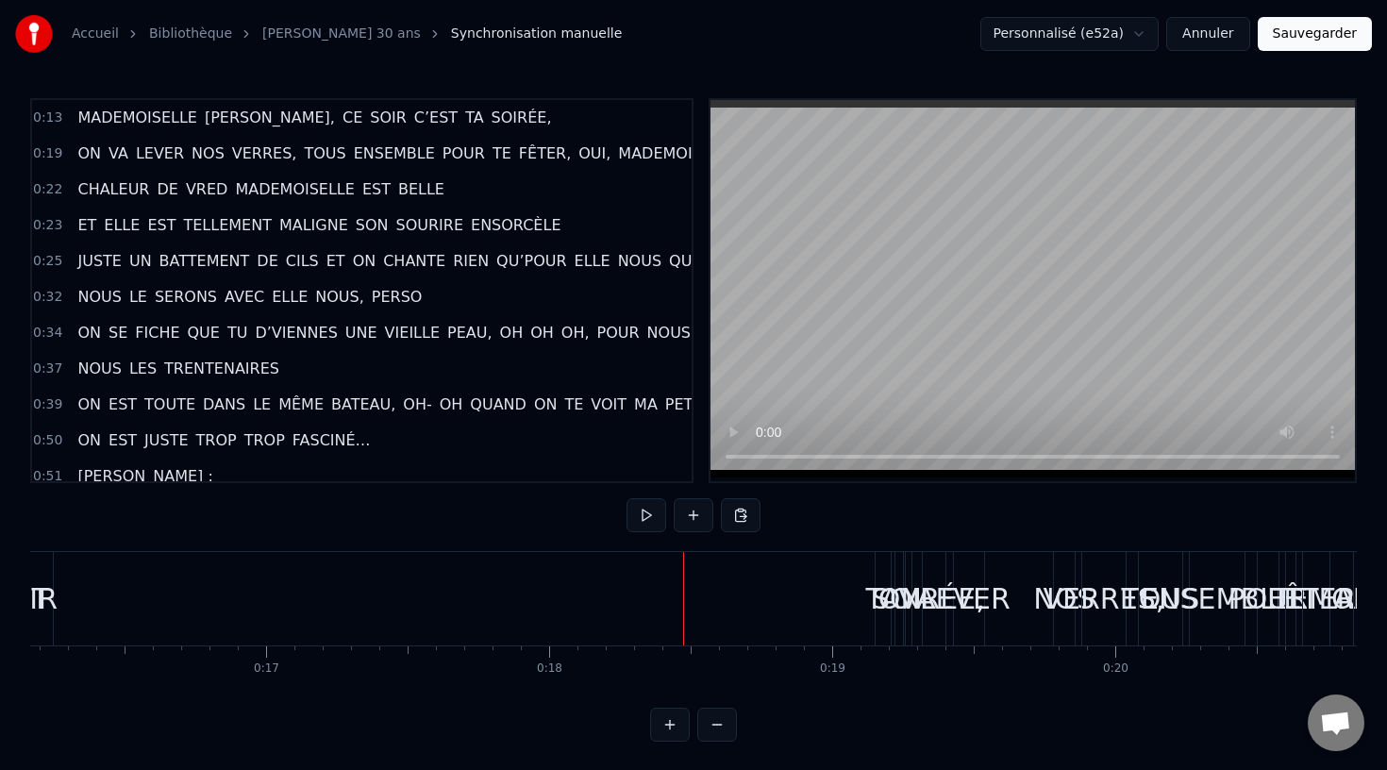
click at [878, 602] on div "ON" at bounding box center [899, 598] width 43 height 42
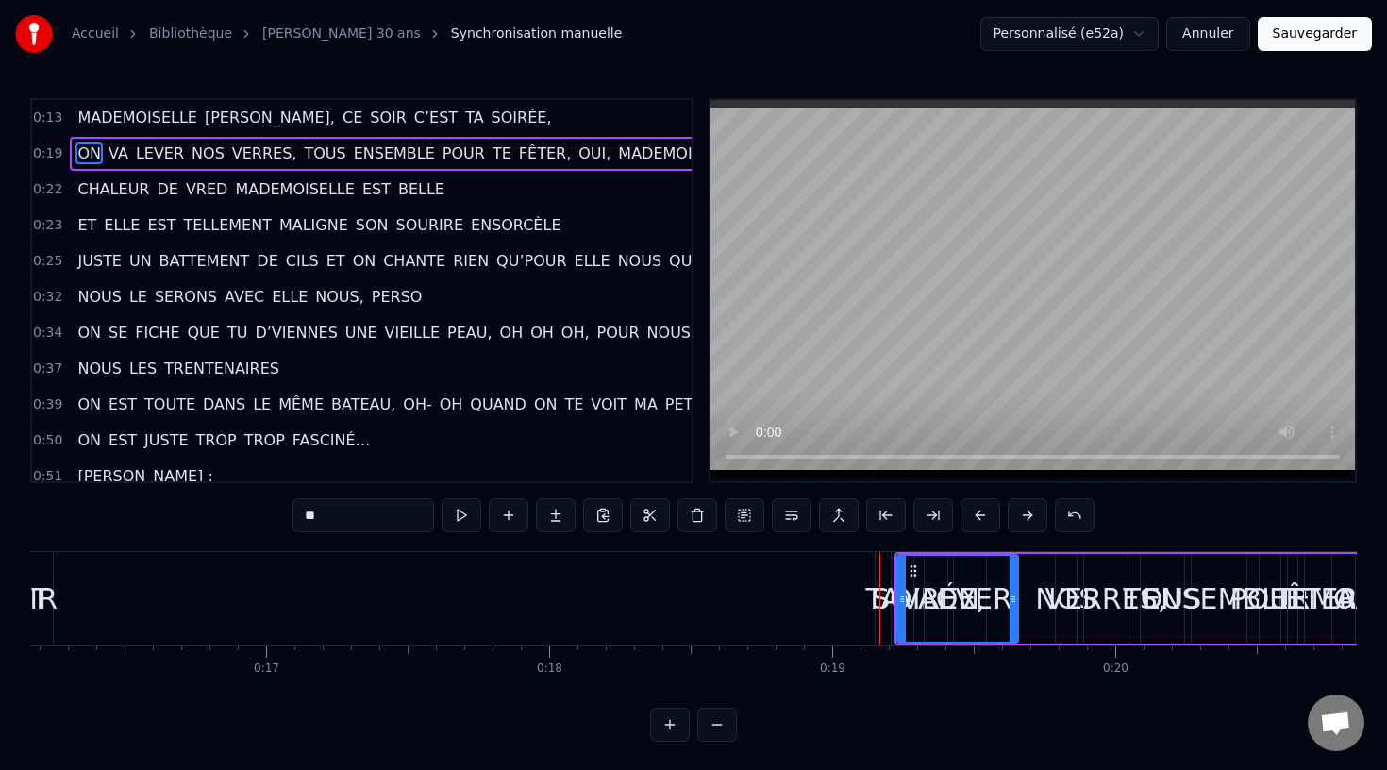
drag, startPoint x: 898, startPoint y: 601, endPoint x: 1013, endPoint y: 611, distance: 115.6
click at [1011, 611] on div at bounding box center [1013, 599] width 8 height 86
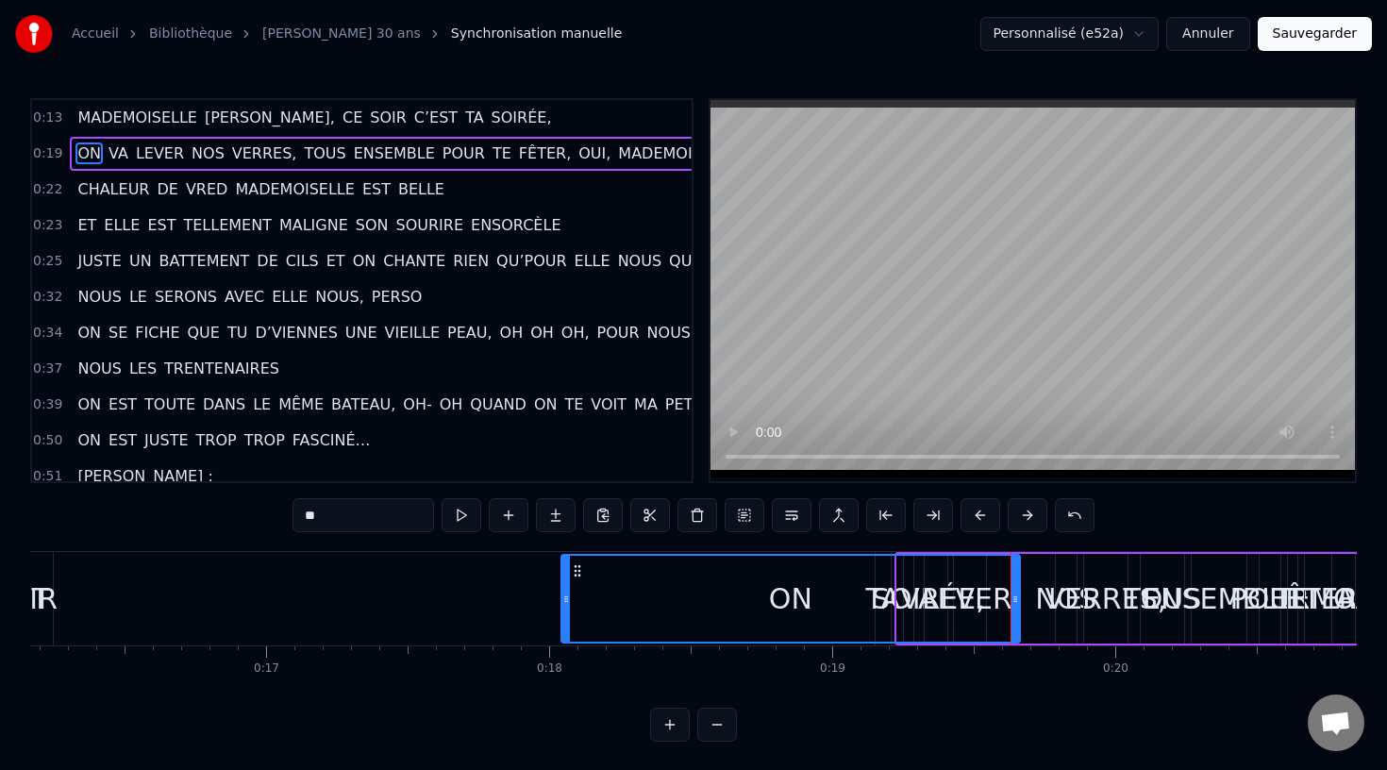
drag, startPoint x: 902, startPoint y: 603, endPoint x: 541, endPoint y: 660, distance: 365.9
click at [541, 660] on div "MADEMOISELLE AUDREY, CE SOIR C’EST TA SOIRÉE, ON VA LEVER NOS VERRES, TOUS ENSE…" at bounding box center [693, 622] width 1326 height 142
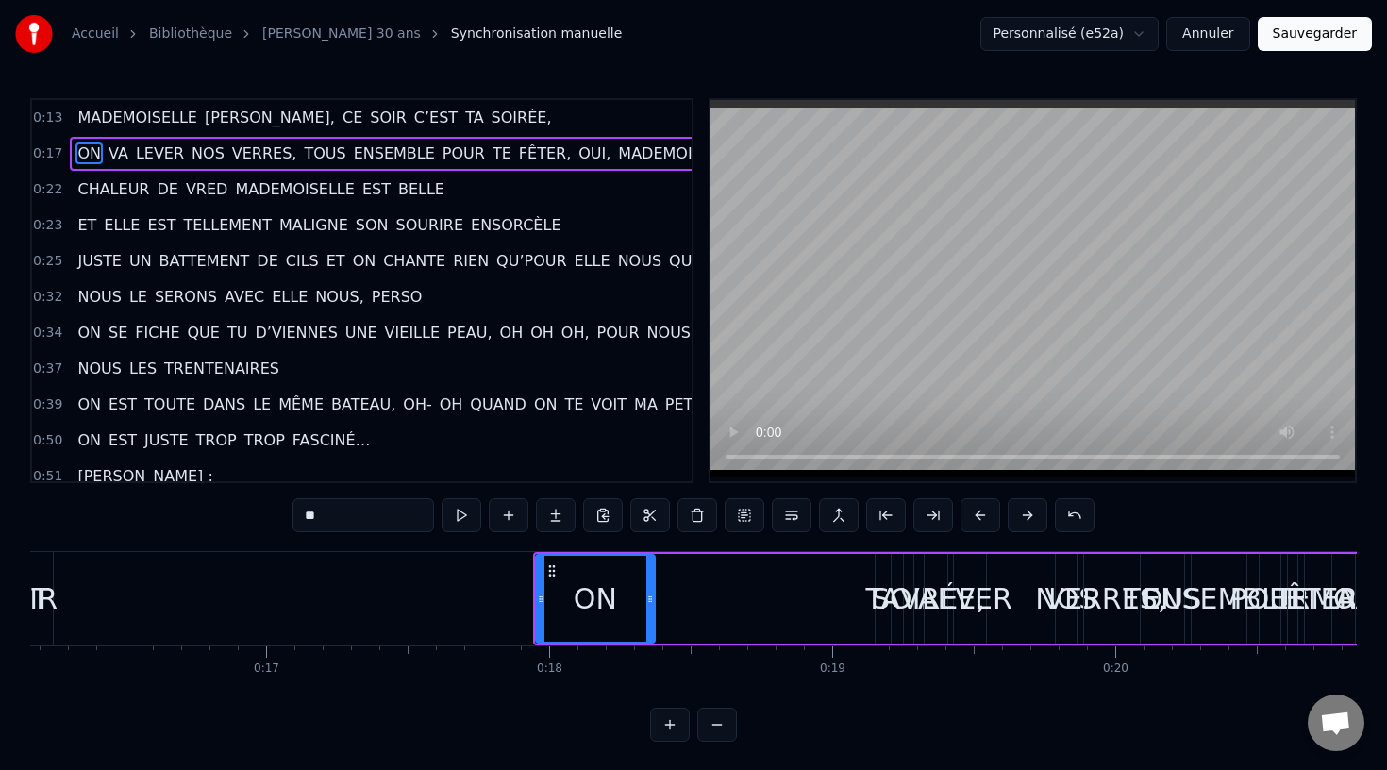
drag, startPoint x: 1012, startPoint y: 608, endPoint x: 648, endPoint y: 615, distance: 364.2
click at [648, 615] on div at bounding box center [650, 599] width 8 height 86
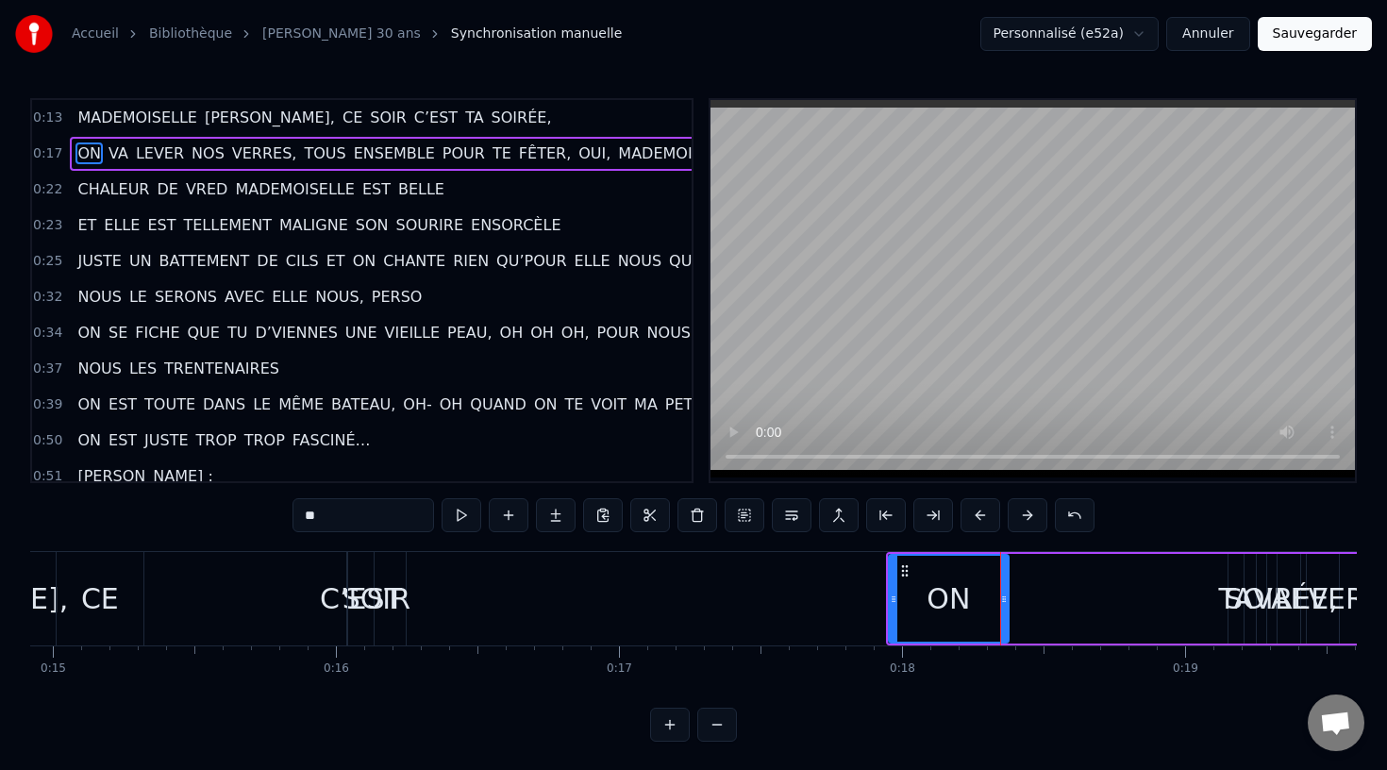
scroll to position [0, 4205]
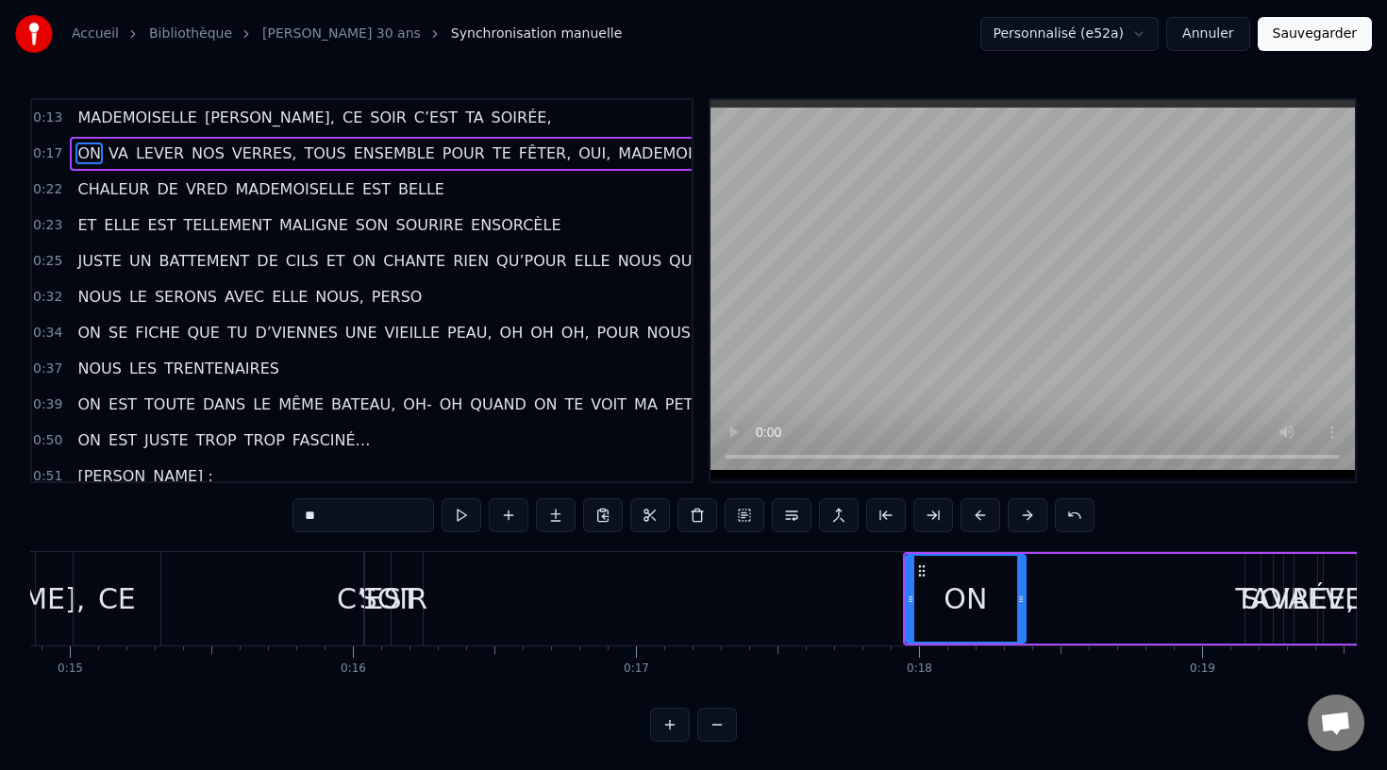
click at [420, 591] on div "SOIR" at bounding box center [393, 598] width 68 height 42
type input "****"
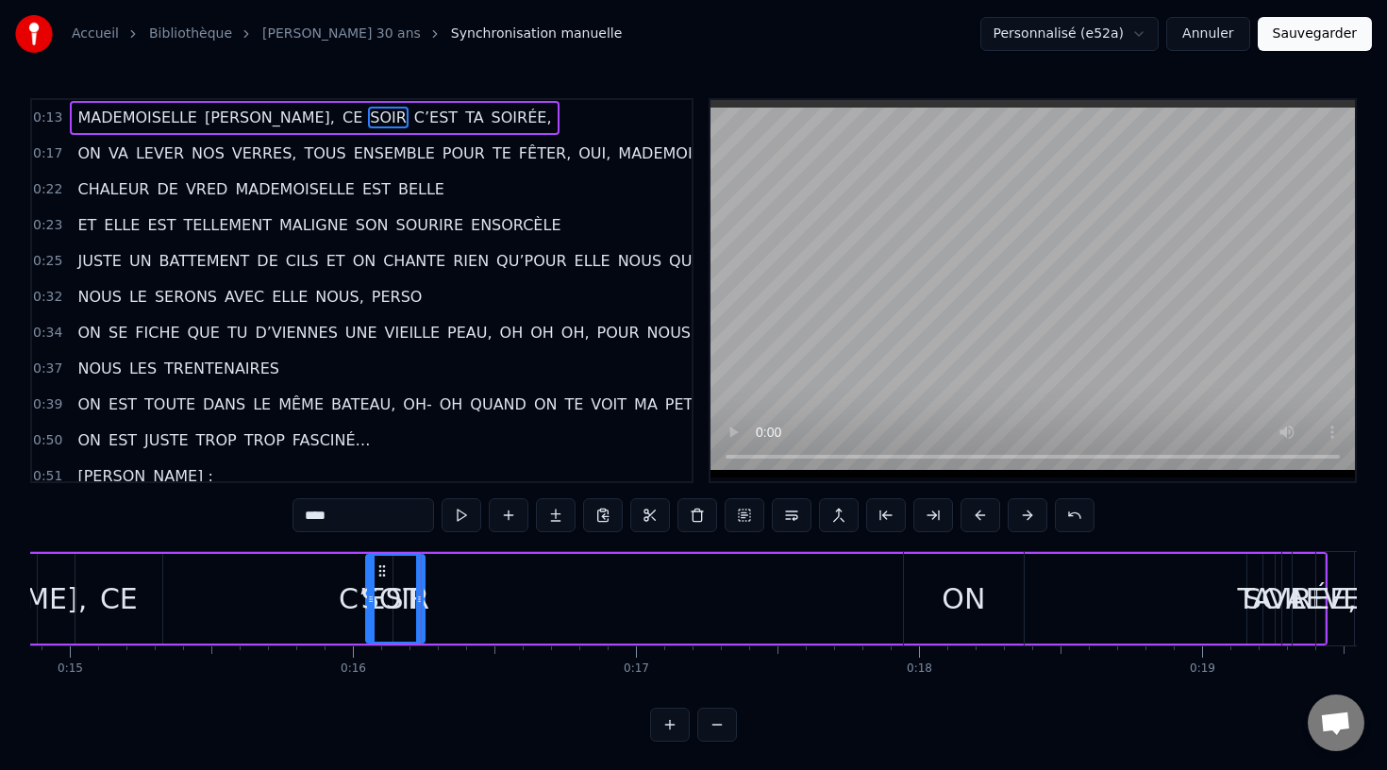
drag, startPoint x: 425, startPoint y: 600, endPoint x: 486, endPoint y: 610, distance: 62.2
click at [486, 610] on div "MADEMOISELLE AUDREY, CE SOIR C’EST TA SOIRÉE," at bounding box center [510, 598] width 1633 height 93
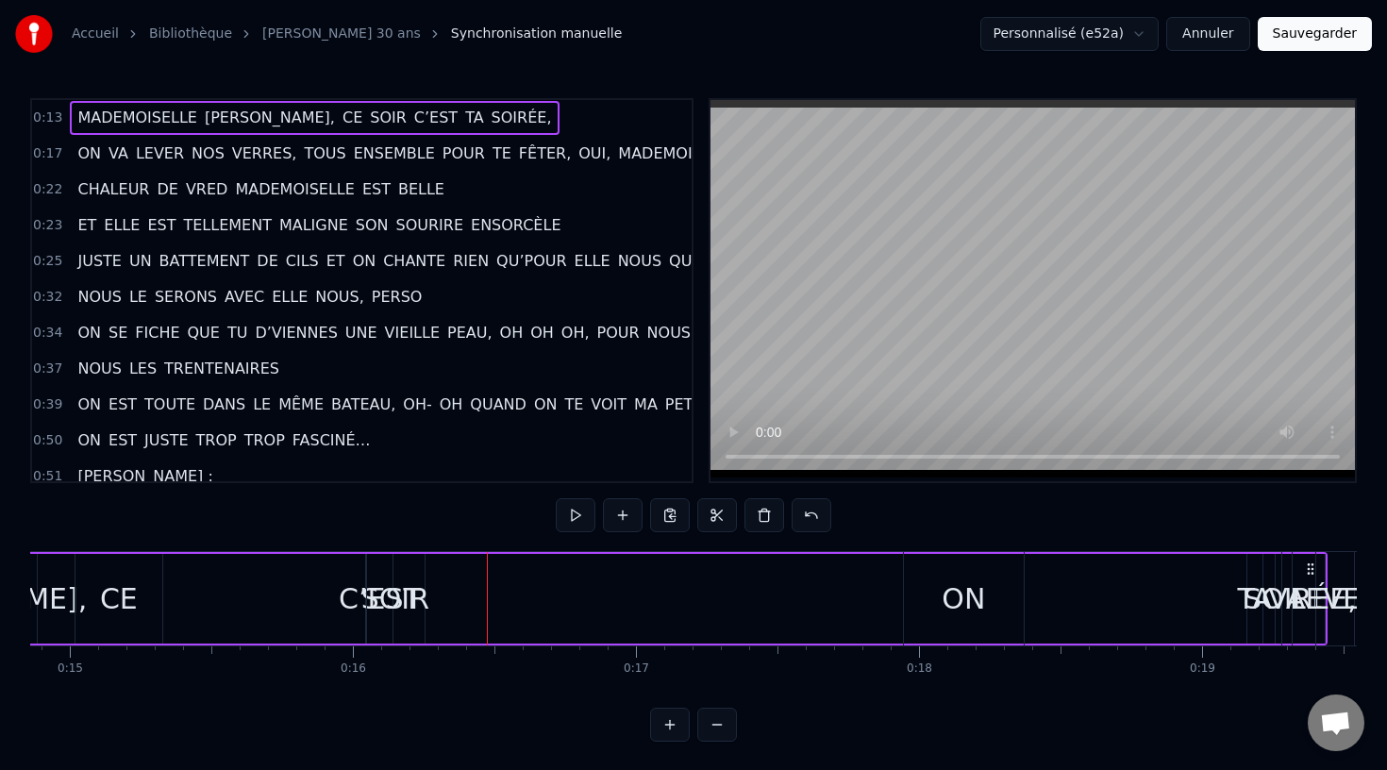
click at [411, 598] on div "C’EST" at bounding box center [380, 598] width 82 height 42
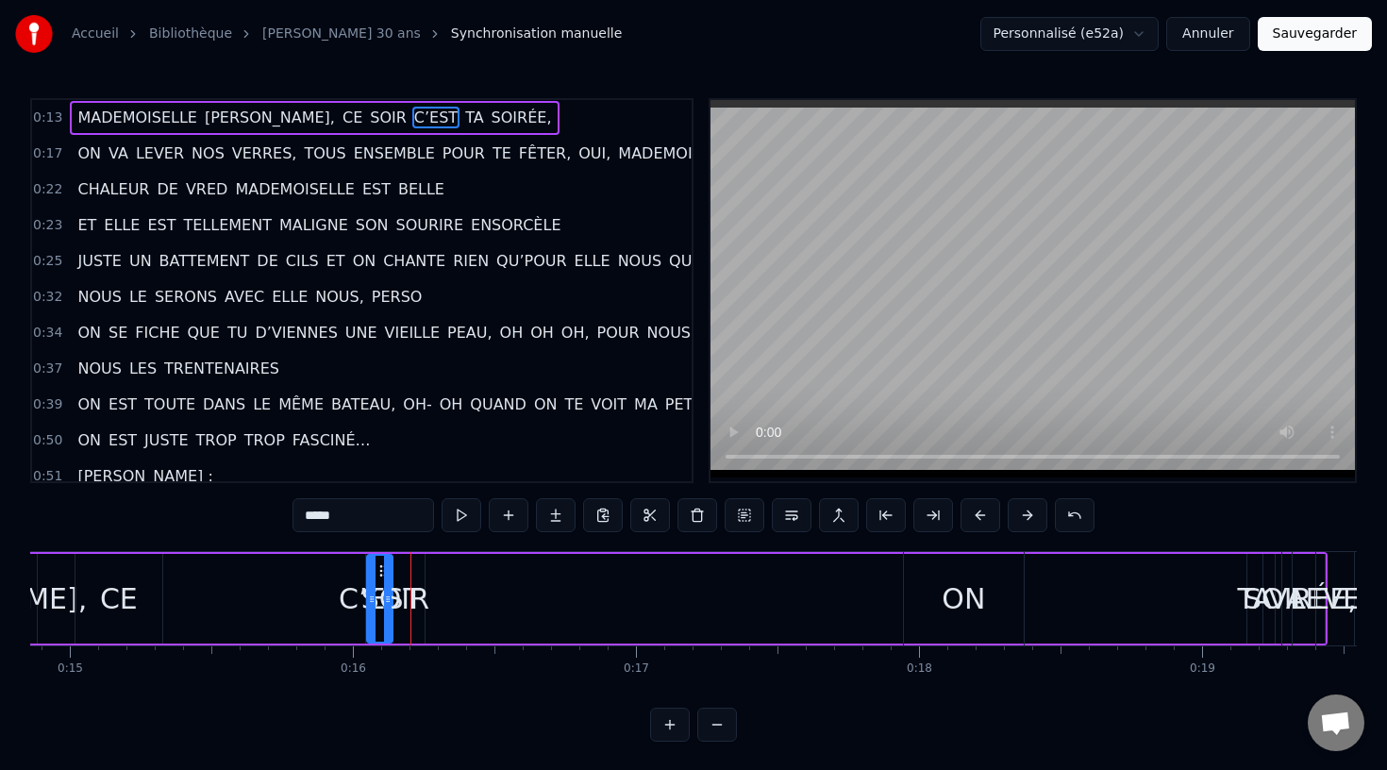
click at [345, 599] on div "C’EST" at bounding box center [380, 598] width 82 height 42
click at [280, 593] on div "MADEMOISELLE AUDREY, CE SOIR C’EST TA SOIRÉE," at bounding box center [510, 598] width 1633 height 93
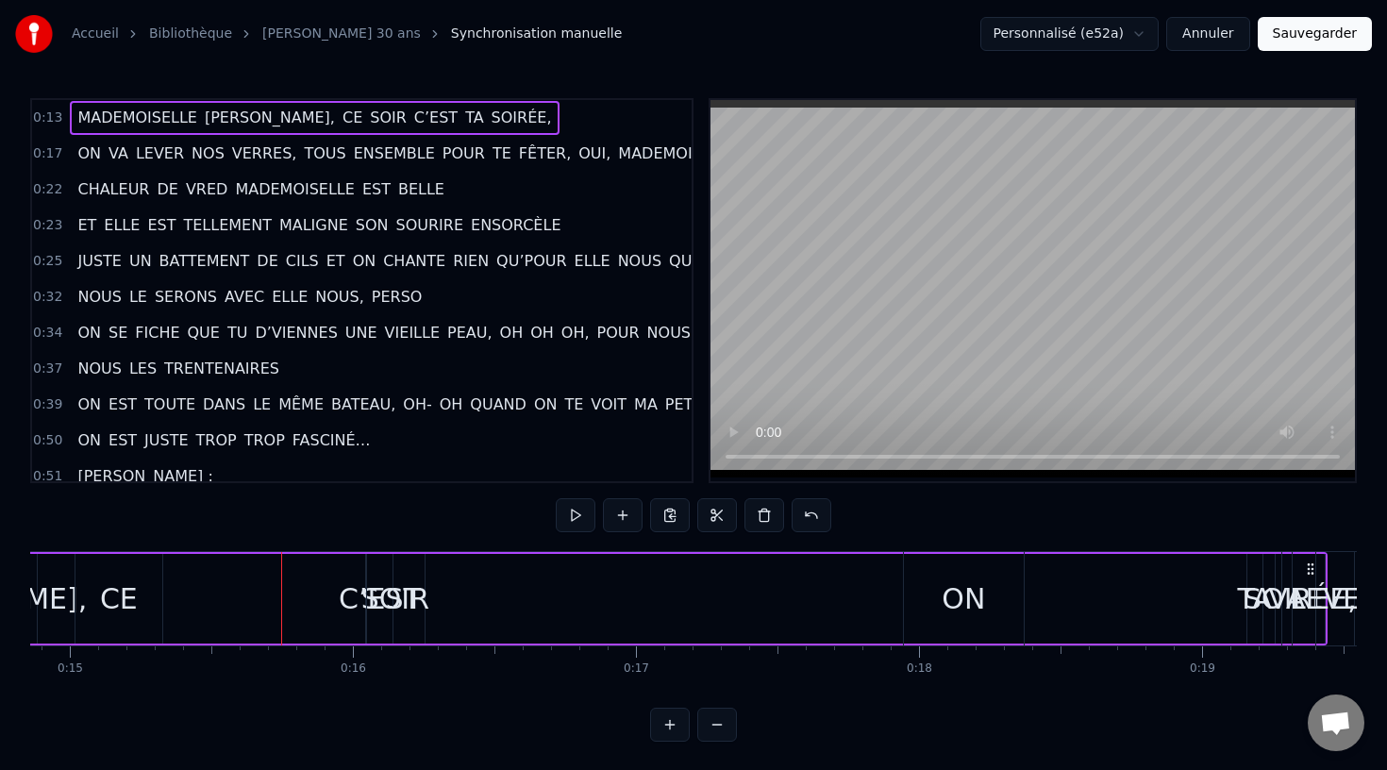
click at [179, 596] on div "MADEMOISELLE AUDREY, CE SOIR C’EST TA SOIRÉE," at bounding box center [510, 598] width 1633 height 93
click at [340, 600] on div "MADEMOISELLE AUDREY, CE SOIR C’EST TA SOIRÉE," at bounding box center [510, 598] width 1633 height 93
click at [377, 599] on div "C’EST" at bounding box center [380, 598] width 82 height 42
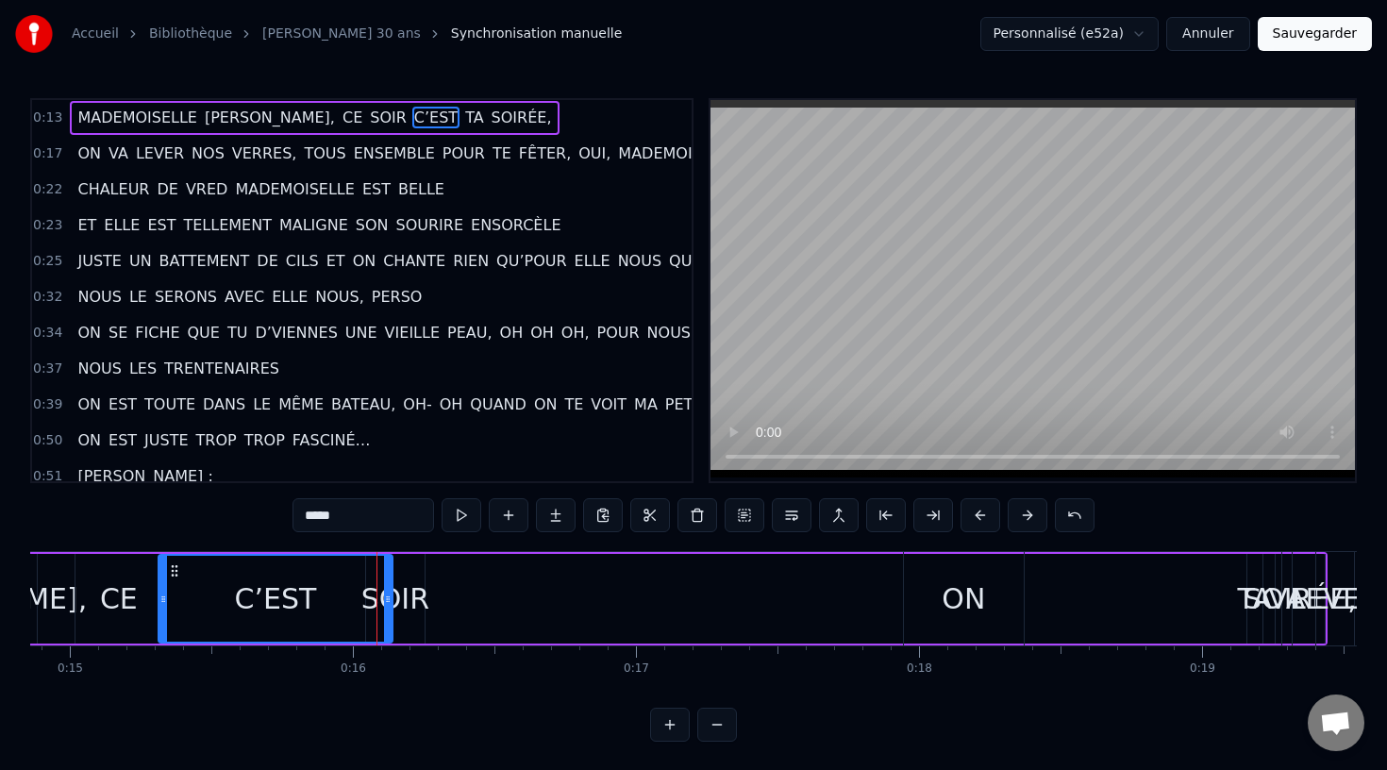
drag, startPoint x: 369, startPoint y: 598, endPoint x: 159, endPoint y: 609, distance: 209.7
click at [159, 609] on div at bounding box center [163, 599] width 8 height 86
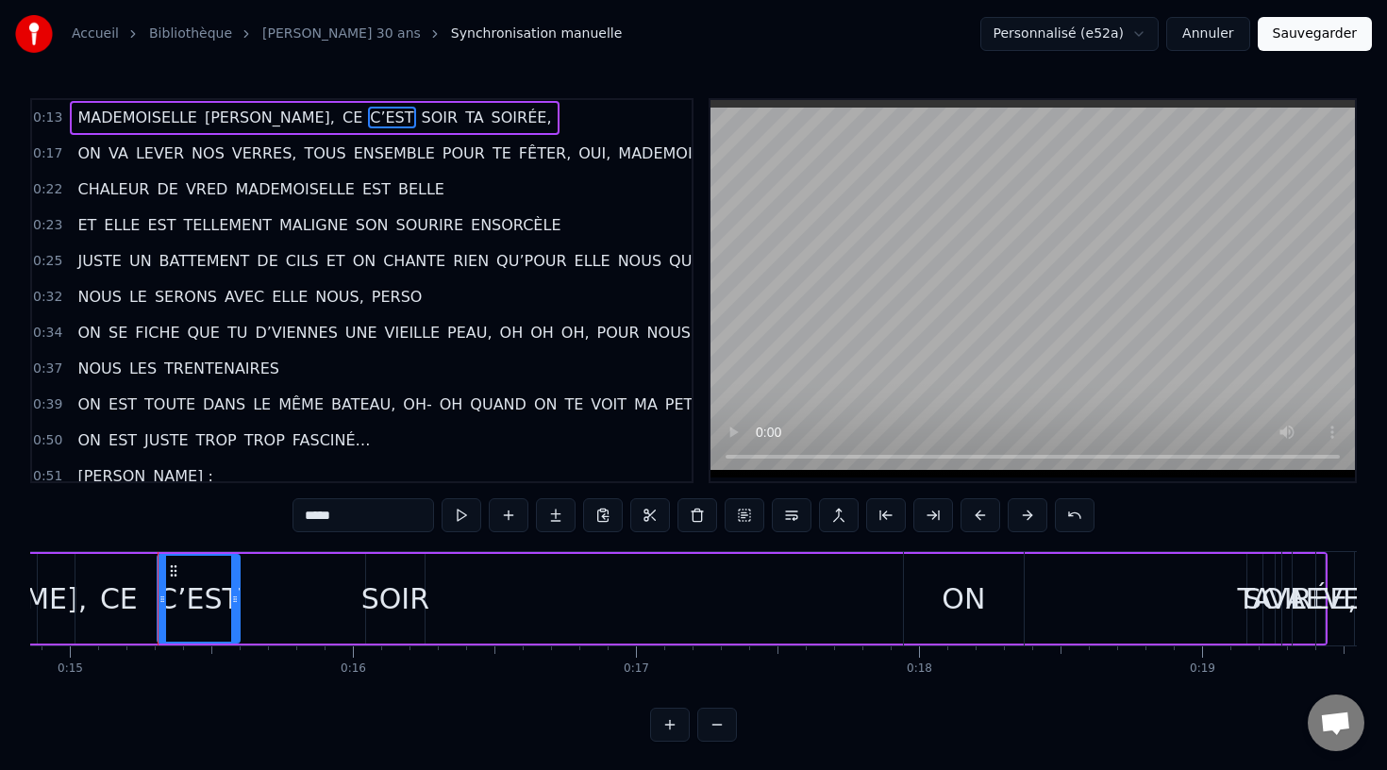
drag, startPoint x: 385, startPoint y: 594, endPoint x: 236, endPoint y: 601, distance: 149.2
click at [235, 601] on icon at bounding box center [235, 598] width 8 height 15
click at [378, 601] on div "SOIR" at bounding box center [395, 598] width 68 height 42
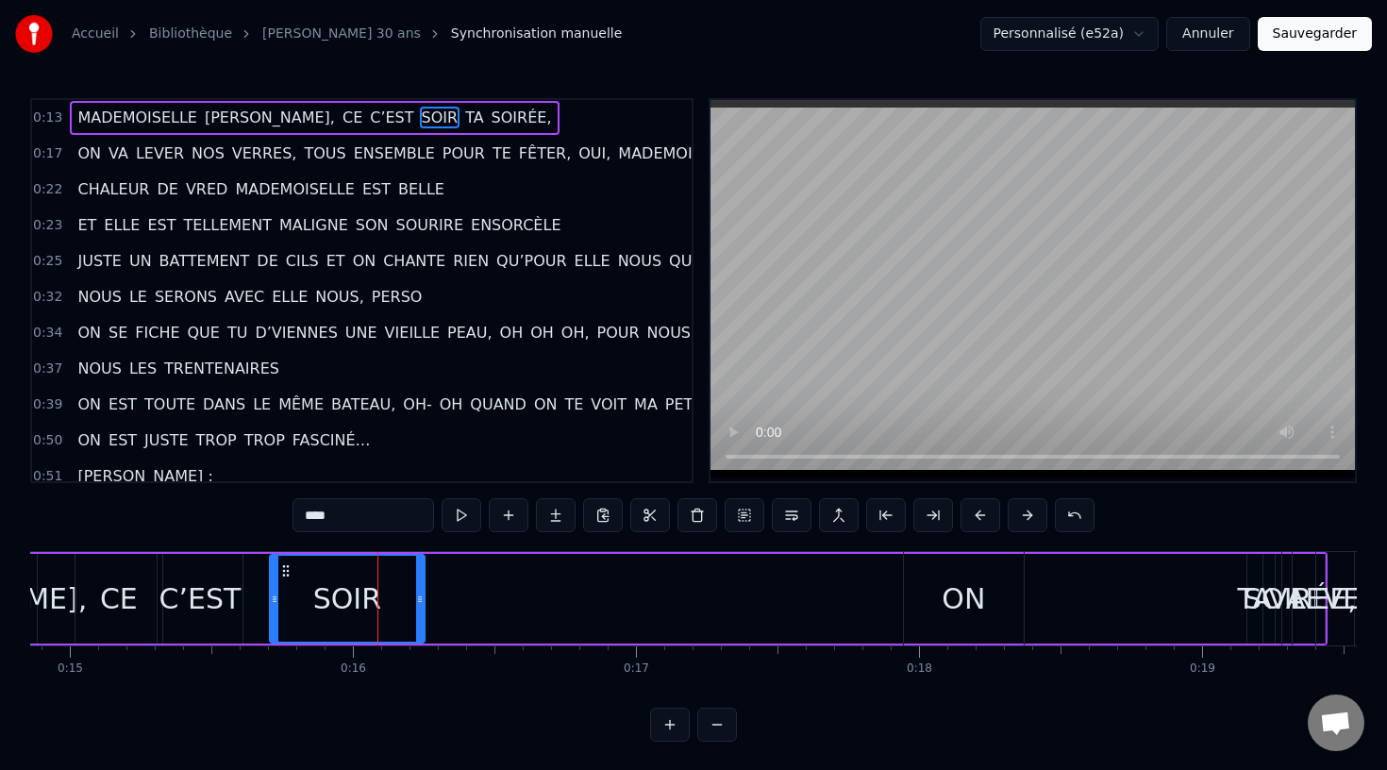
drag, startPoint x: 368, startPoint y: 603, endPoint x: 271, endPoint y: 609, distance: 97.4
click at [272, 609] on div at bounding box center [275, 599] width 8 height 86
click at [220, 602] on div "C’EST" at bounding box center [199, 598] width 82 height 42
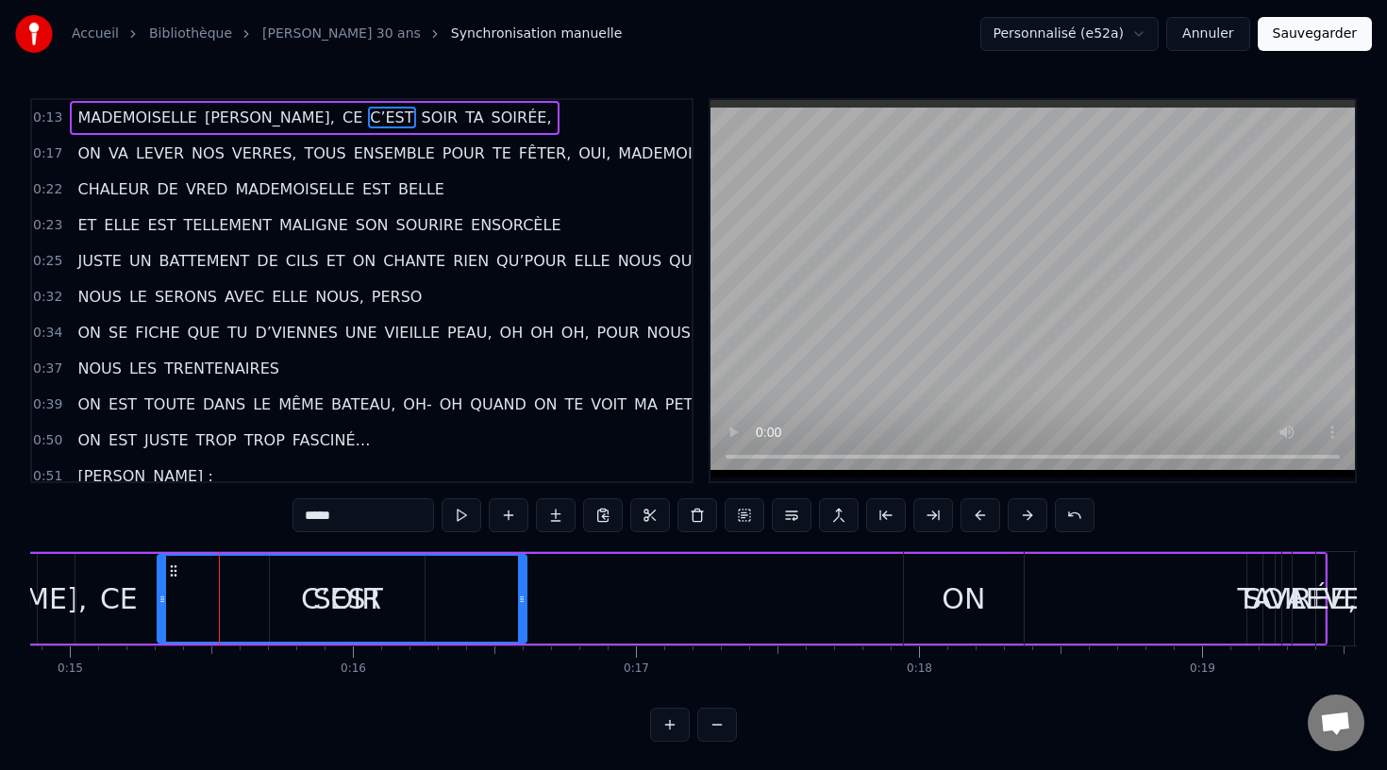
drag, startPoint x: 238, startPoint y: 601, endPoint x: 521, endPoint y: 607, distance: 283.1
click at [521, 607] on div at bounding box center [522, 599] width 8 height 86
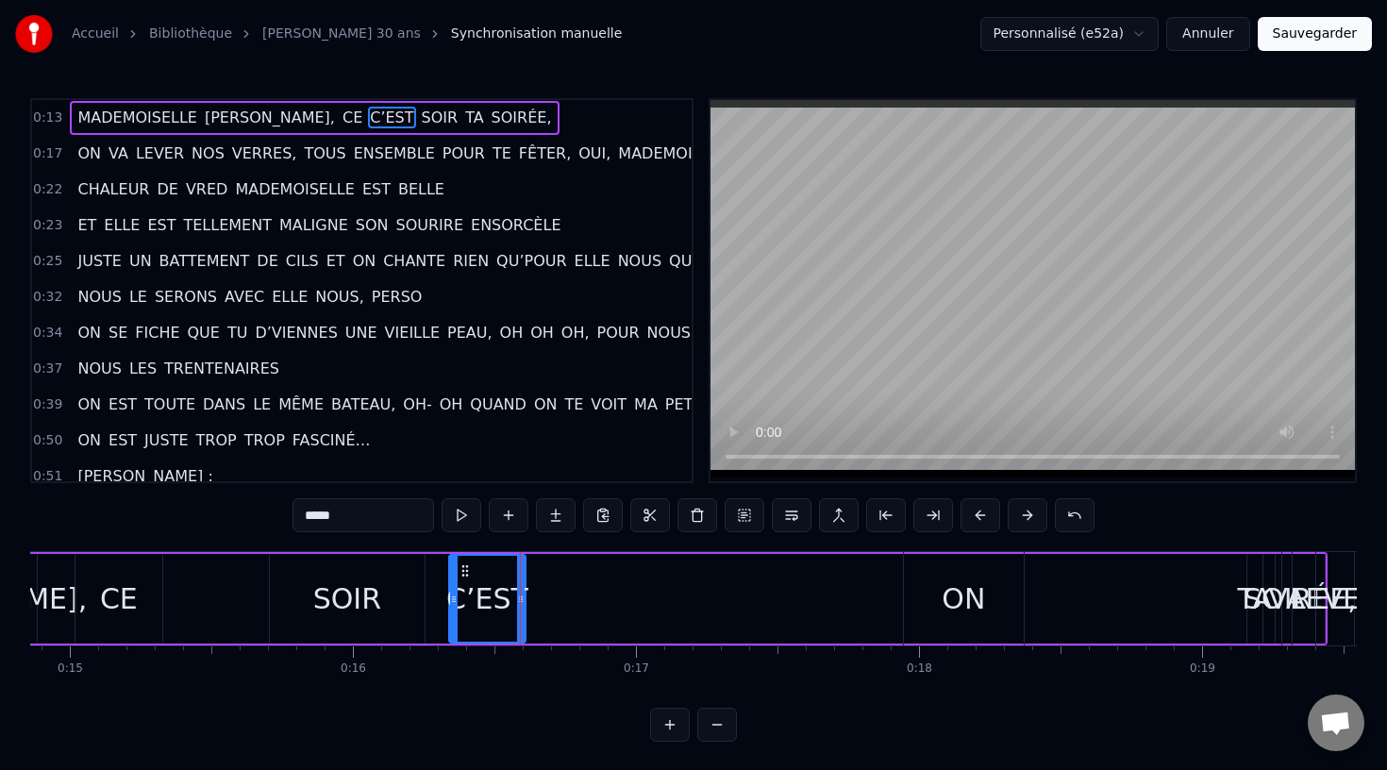
drag, startPoint x: 162, startPoint y: 605, endPoint x: 453, endPoint y: 611, distance: 290.6
click at [344, 603] on div "SOIR" at bounding box center [347, 598] width 68 height 42
type input "****"
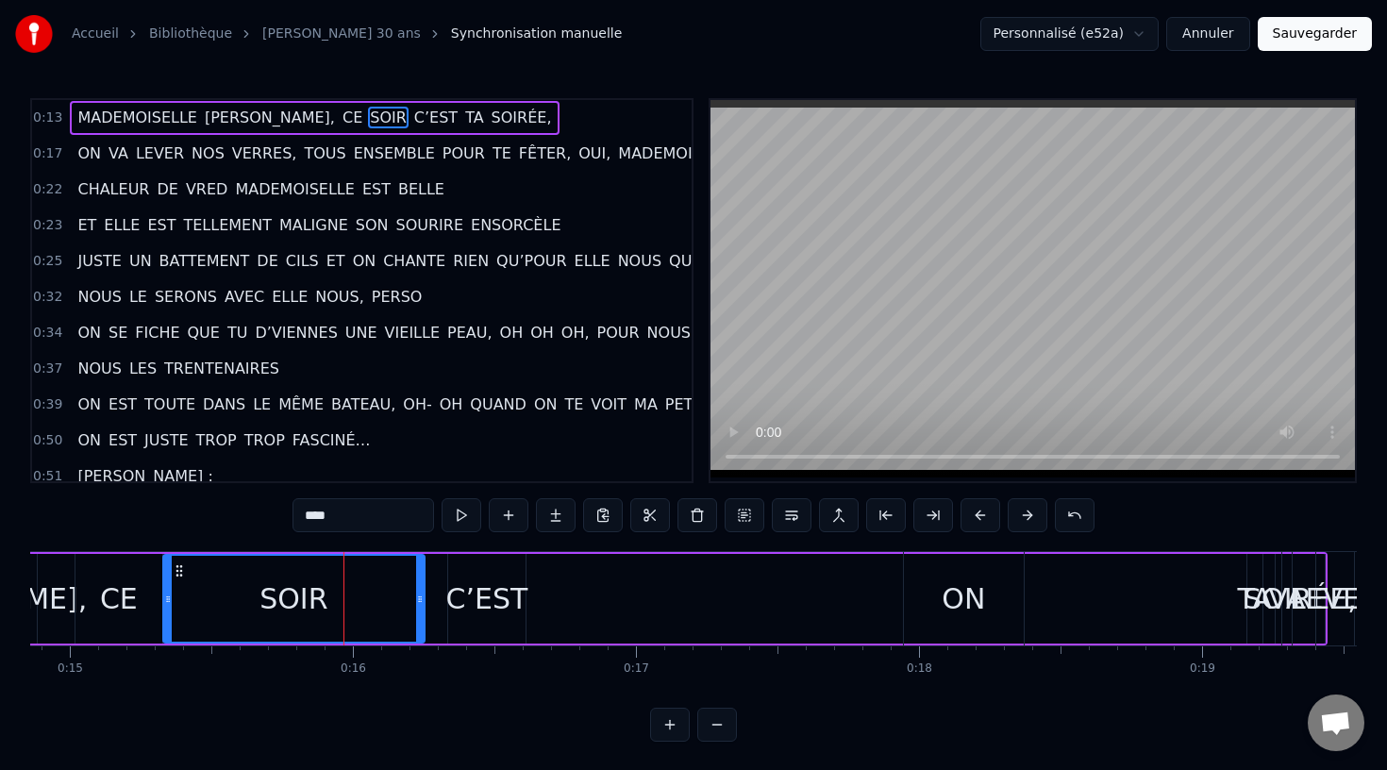
drag, startPoint x: 272, startPoint y: 601, endPoint x: 165, endPoint y: 601, distance: 106.6
click at [165, 601] on icon at bounding box center [168, 598] width 8 height 15
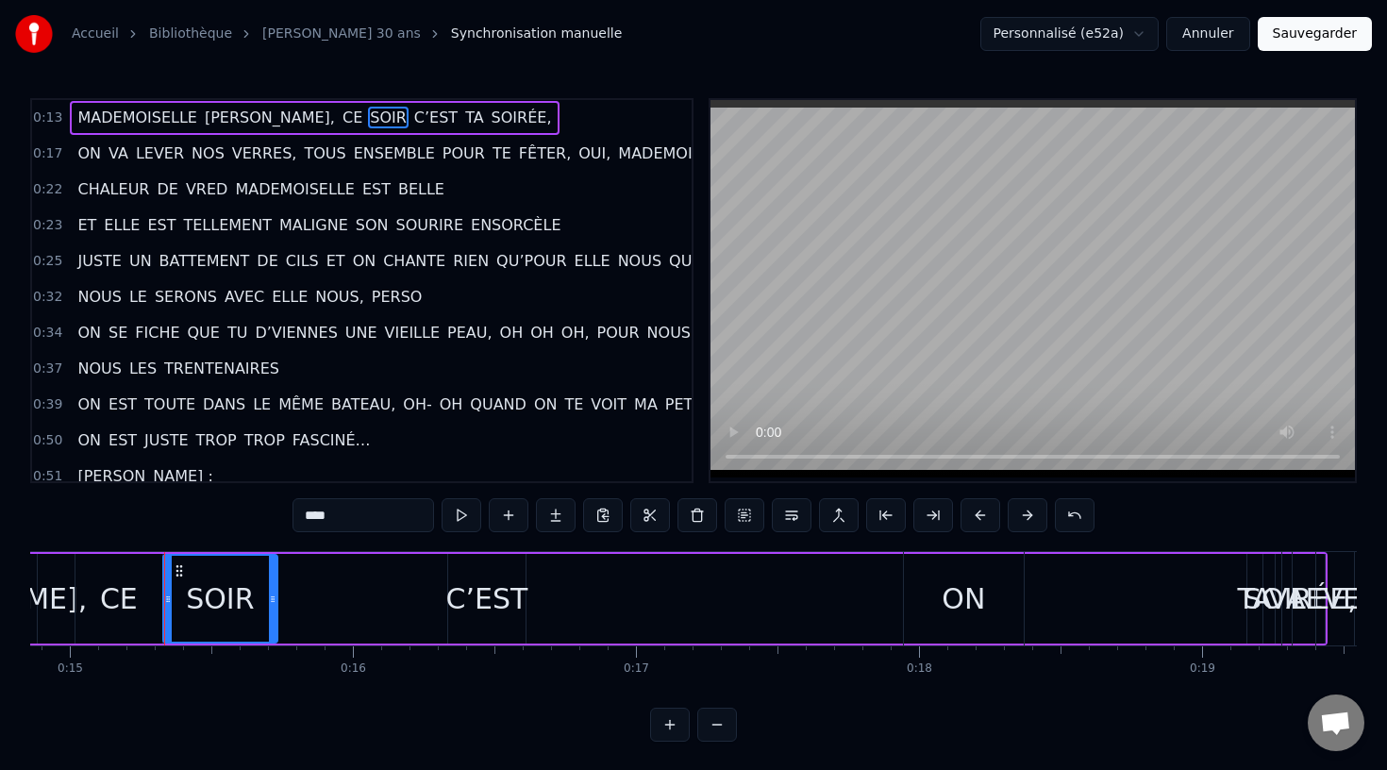
drag, startPoint x: 419, startPoint y: 594, endPoint x: 271, endPoint y: 599, distance: 148.2
click at [271, 599] on icon at bounding box center [273, 598] width 8 height 15
click at [439, 598] on div "MADEMOISELLE AUDREY, CE SOIR C’EST TA SOIRÉE," at bounding box center [510, 598] width 1633 height 93
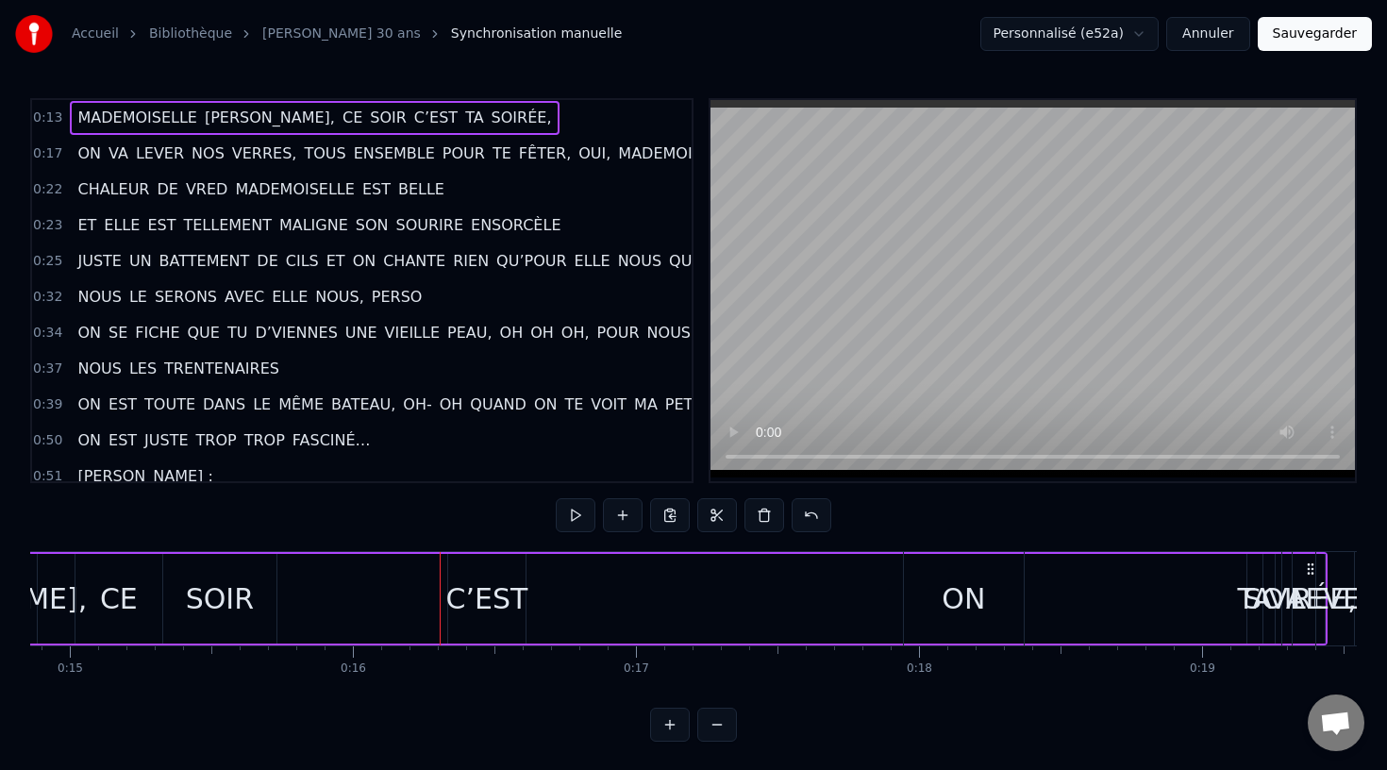
click at [465, 598] on div "C’EST" at bounding box center [486, 598] width 82 height 42
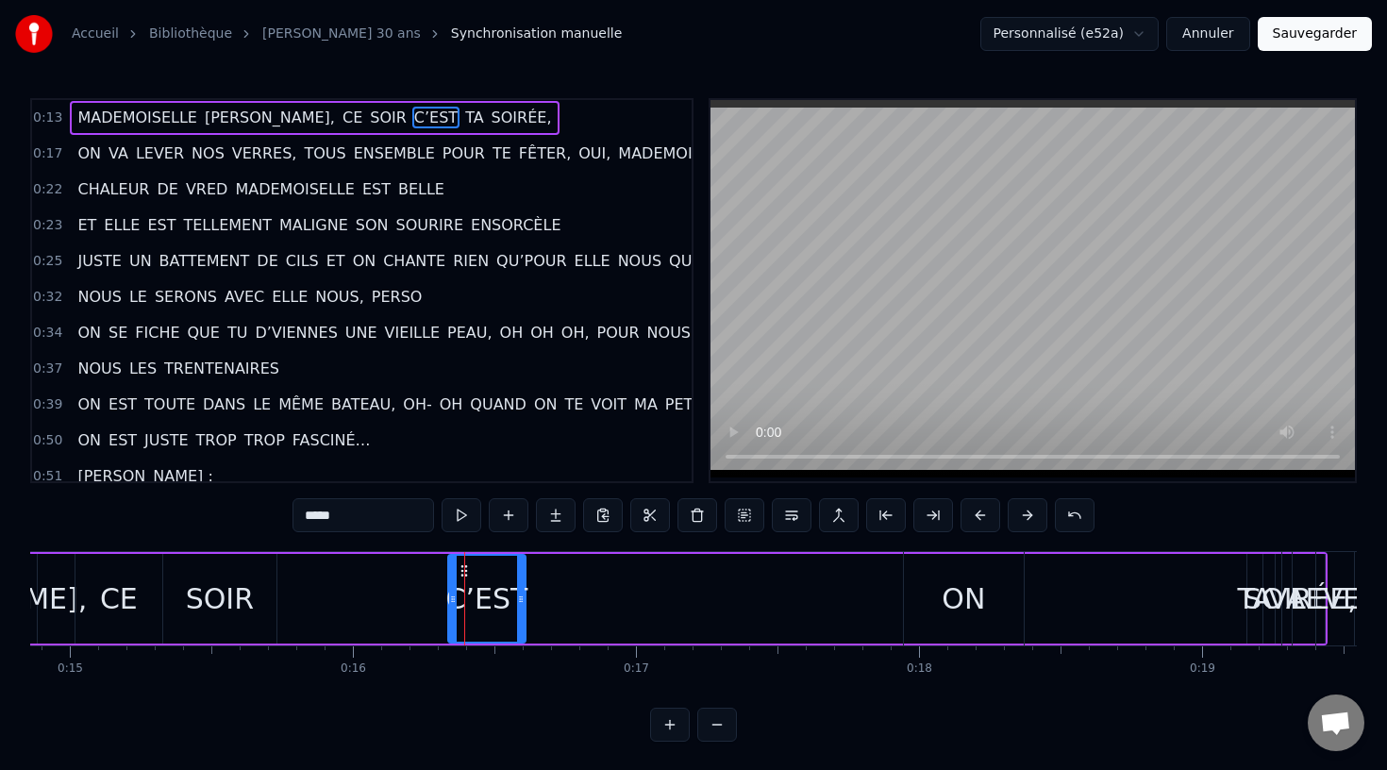
click at [447, 596] on div "C’EST" at bounding box center [486, 599] width 79 height 90
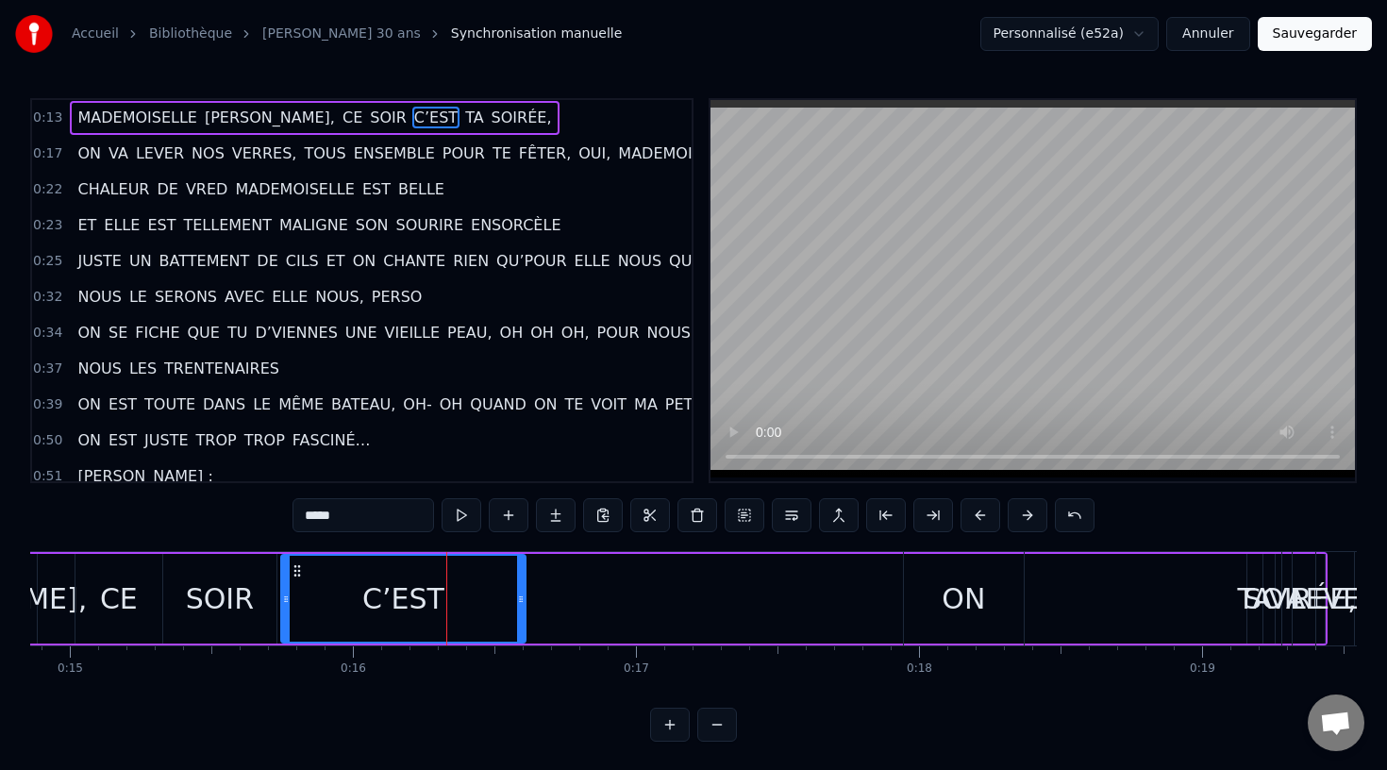
drag, startPoint x: 448, startPoint y: 596, endPoint x: 281, endPoint y: 621, distance: 168.8
click at [282, 621] on div at bounding box center [286, 599] width 8 height 86
drag, startPoint x: 518, startPoint y: 607, endPoint x: 392, endPoint y: 610, distance: 125.5
click at [392, 610] on div at bounding box center [395, 599] width 8 height 86
click at [531, 601] on div "MADEMOISELLE AUDREY, CE SOIR C’EST TA SOIRÉE," at bounding box center [510, 598] width 1633 height 93
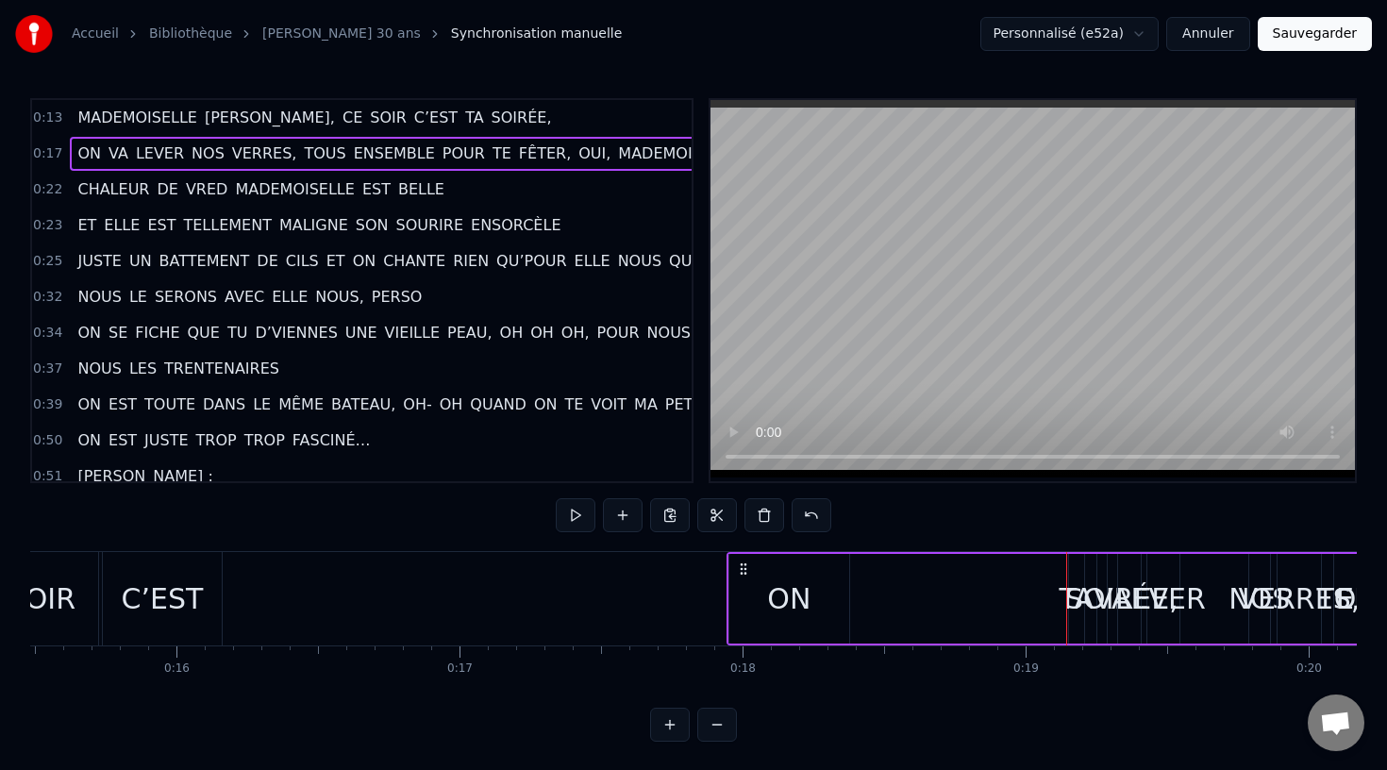
scroll to position [0, 4381]
click at [1117, 602] on div "VA" at bounding box center [1112, 598] width 37 height 42
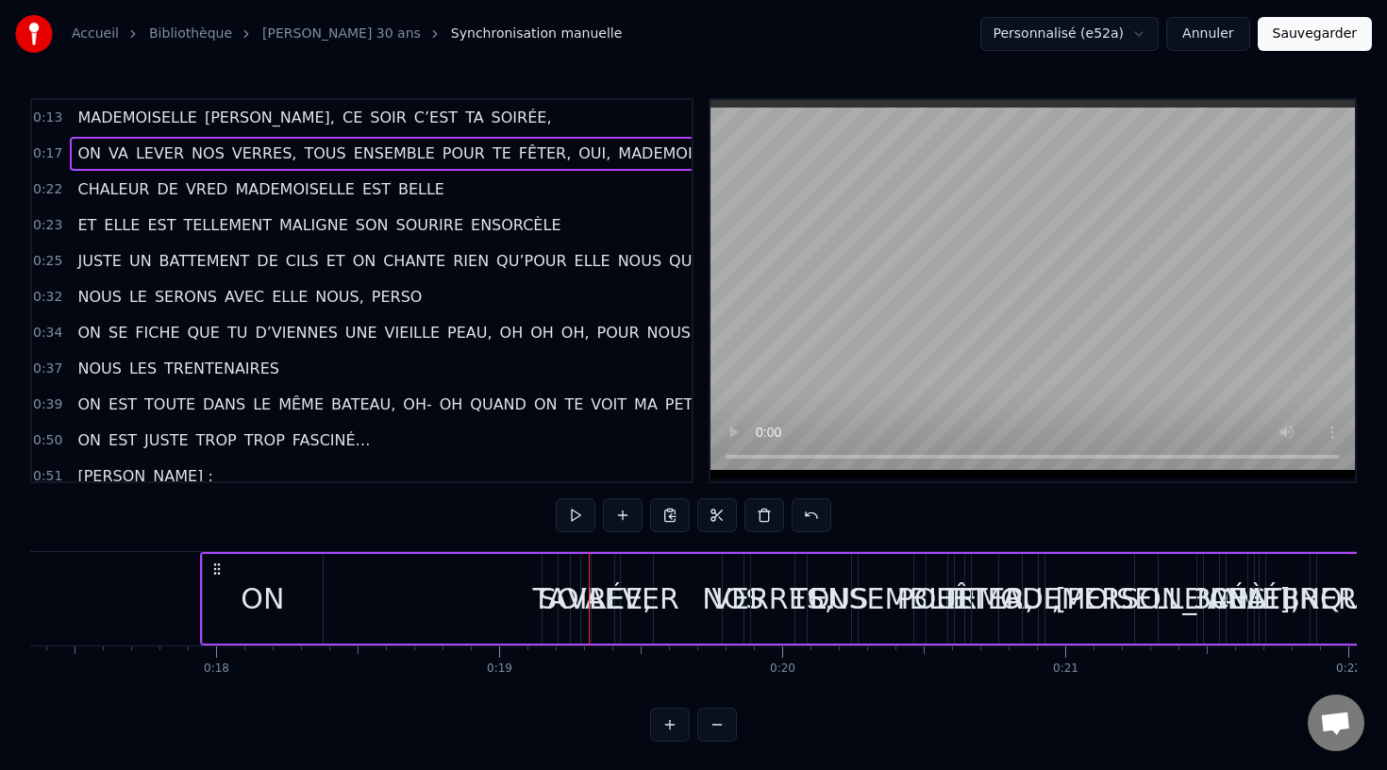
scroll to position [0, 4871]
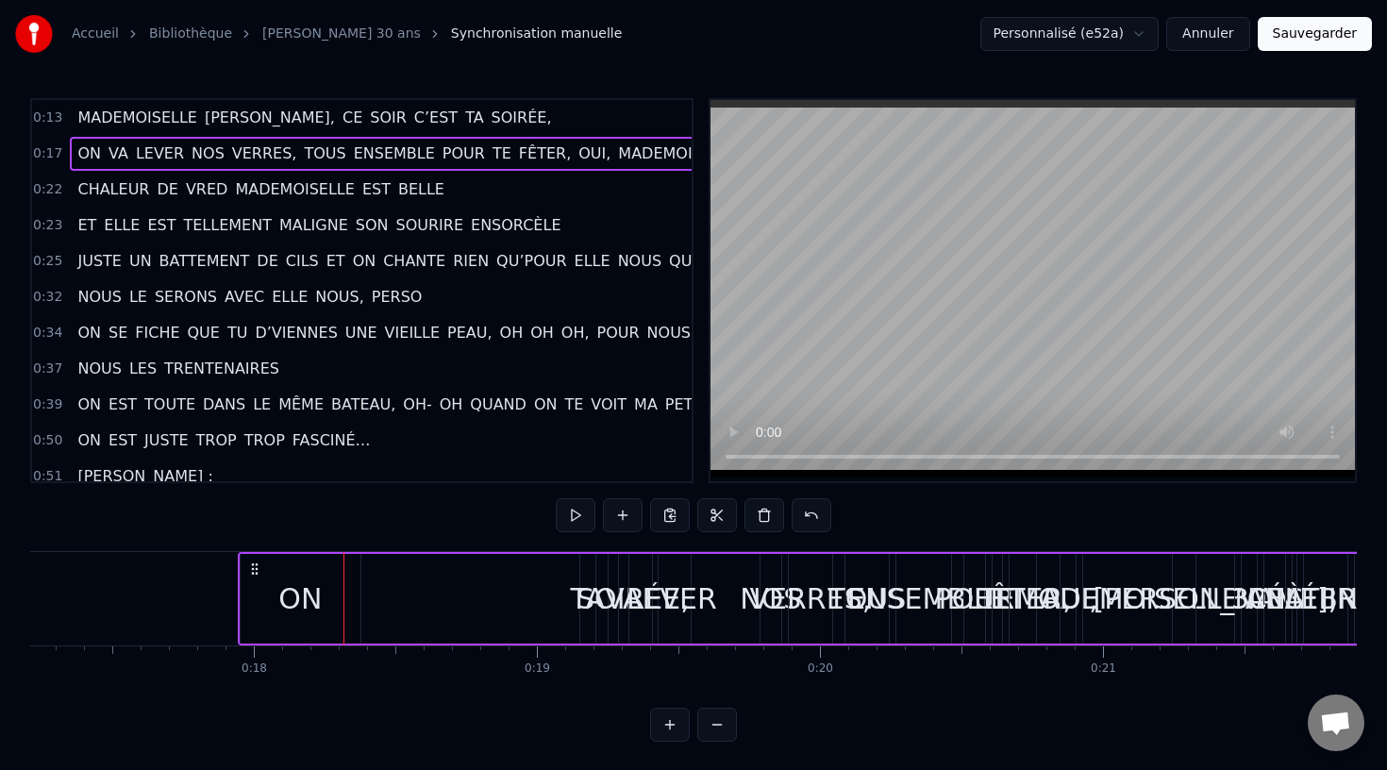
click at [581, 603] on div "ON VA LEVER NOS VERRES, TOUS ENSEMBLE POUR TE FÊTER, OUI, MADEMOISELLE AUDREY, …" at bounding box center [935, 598] width 1395 height 93
click at [574, 597] on div "ON VA LEVER NOS VERRES, TOUS ENSEMBLE POUR TE FÊTER, OUI, MADEMOISELLE AUDREY, …" at bounding box center [935, 598] width 1395 height 93
click at [564, 597] on div "ON VA LEVER NOS VERRES, TOUS ENSEMBLE POUR TE FÊTER, OUI, MADEMOISELLE AUDREY, …" at bounding box center [935, 598] width 1395 height 93
click at [589, 597] on div "ON VA LEVER NOS VERRES, TOUS ENSEMBLE POUR TE FÊTER, OUI, MADEMOISELLE AUDREY, …" at bounding box center [935, 598] width 1395 height 93
click at [597, 575] on div "ON VA LEVER NOS VERRES, TOUS ENSEMBLE POUR TE FÊTER, OUI, MADEMOISELLE AUDREY, …" at bounding box center [935, 598] width 1395 height 93
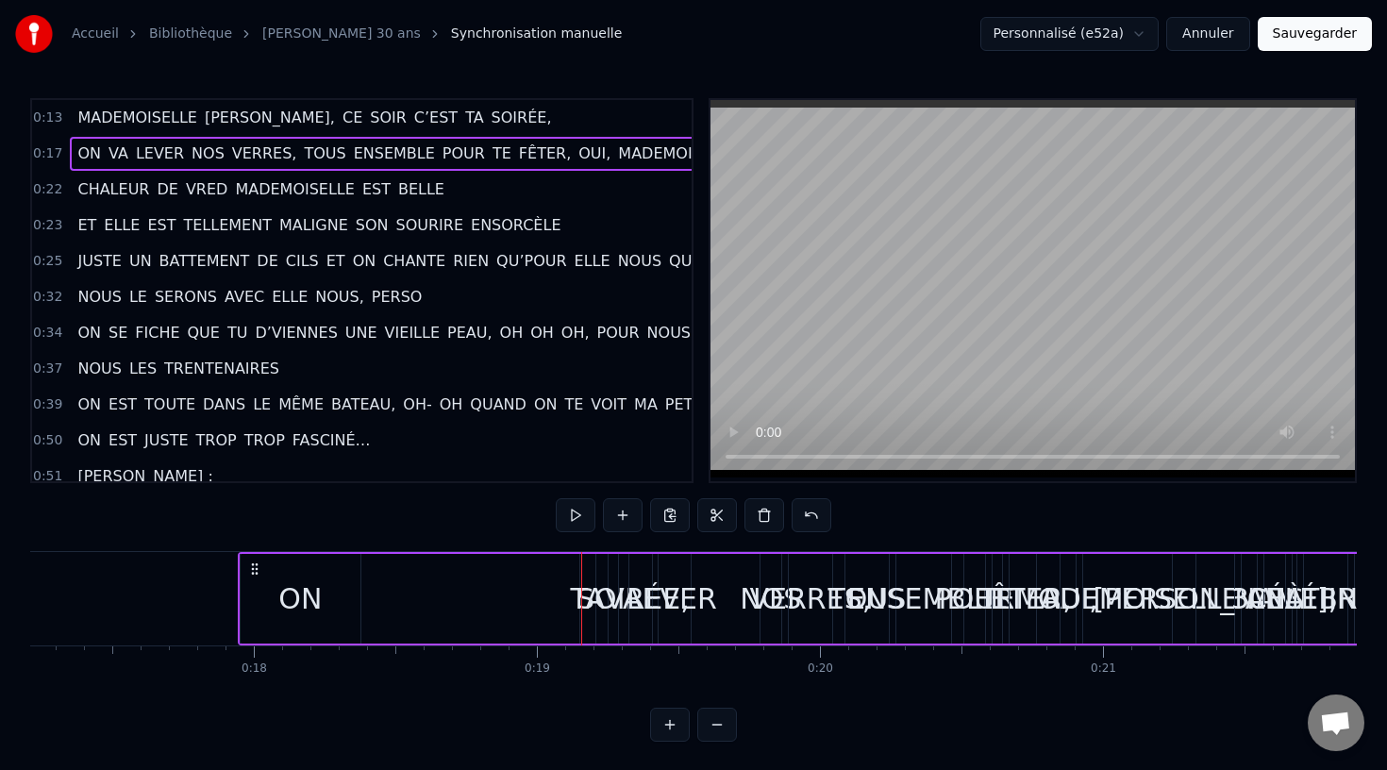
click at [584, 572] on div "ON VA LEVER NOS VERRES, TOUS ENSEMBLE POUR TE FÊTER, OUI, MADEMOISELLE AUDREY, …" at bounding box center [935, 598] width 1395 height 93
click at [607, 566] on div "ON VA LEVER NOS VERRES, TOUS ENSEMBLE POUR TE FÊTER, OUI, MADEMOISELLE AUDREY, …" at bounding box center [935, 598] width 1395 height 93
click at [621, 593] on div "VA" at bounding box center [623, 598] width 37 height 42
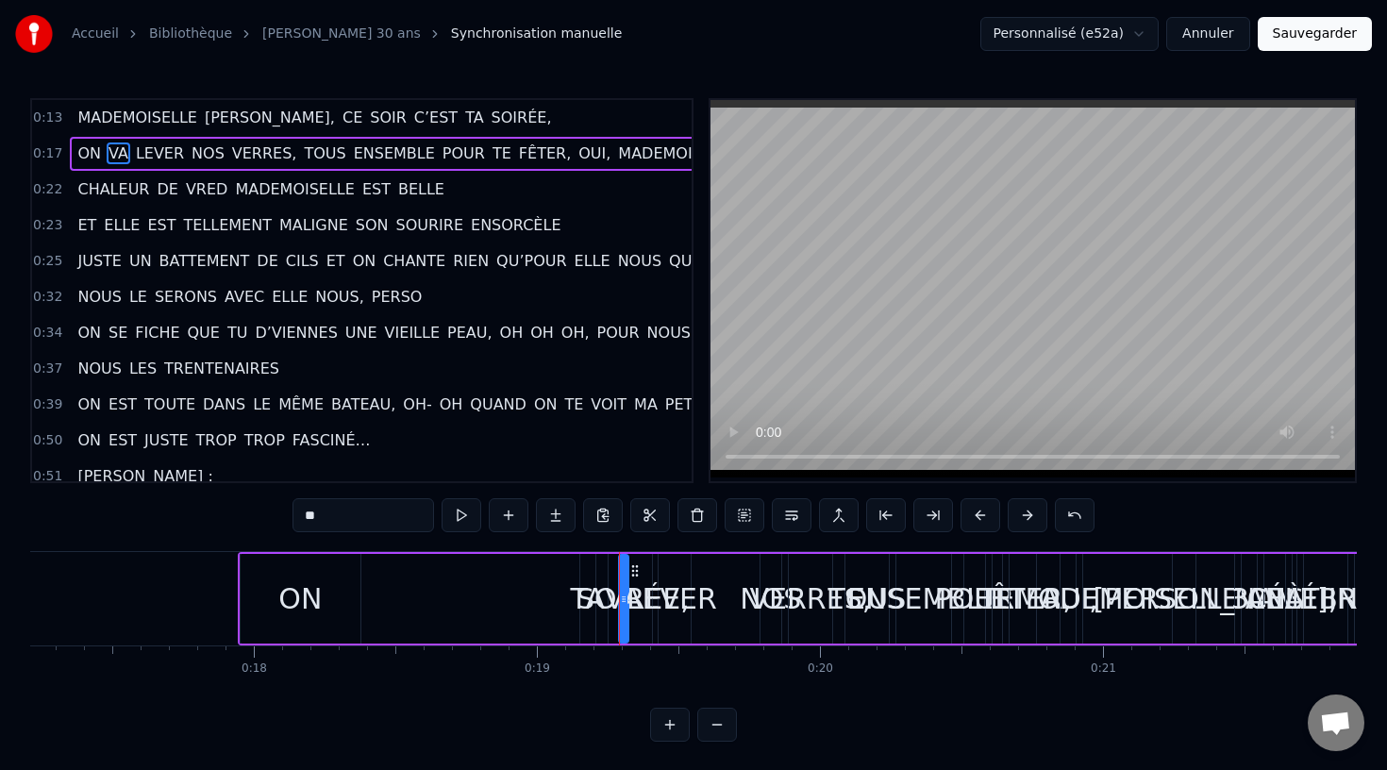
click at [605, 615] on div "ON VA LEVER NOS VERRES, TOUS ENSEMBLE POUR TE FÊTER, OUI, MADEMOISELLE AUDREY, …" at bounding box center [935, 598] width 1395 height 93
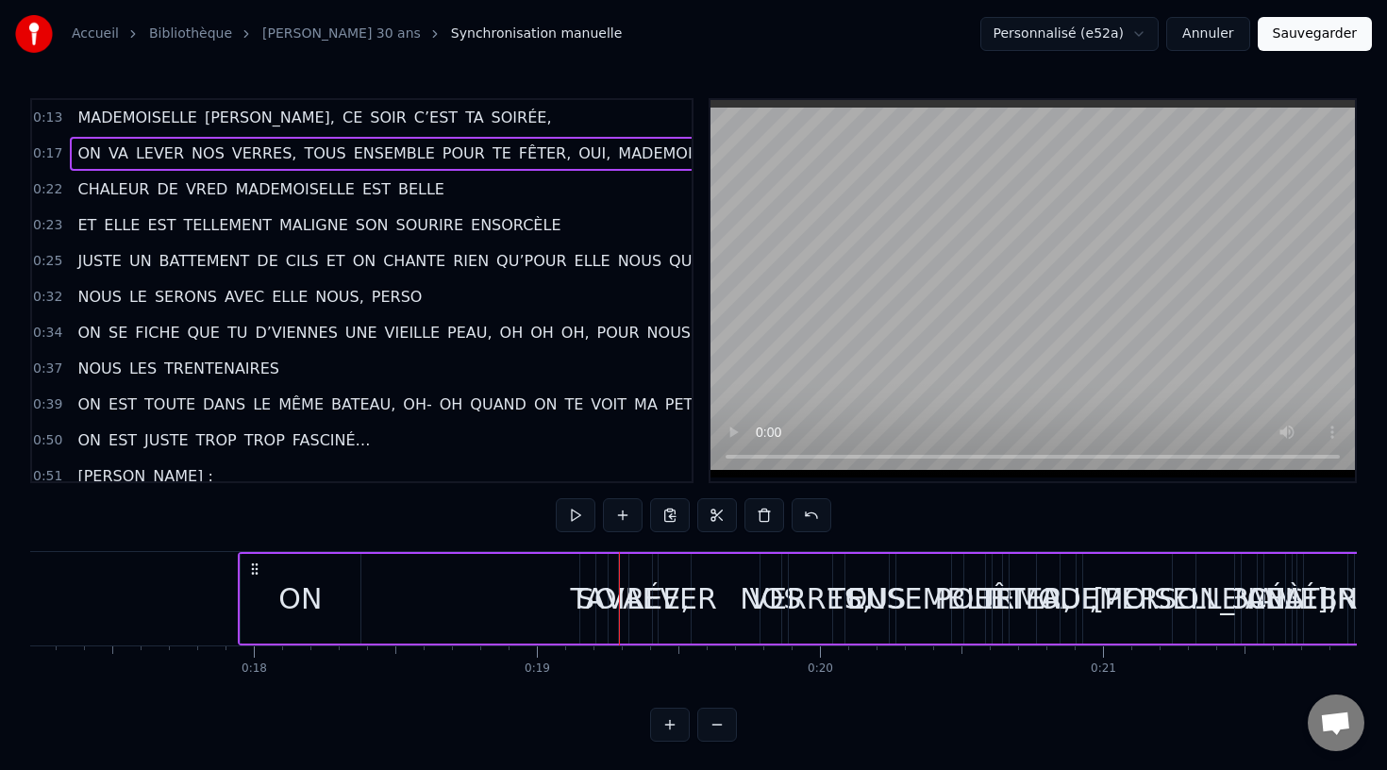
click at [608, 598] on div "VA" at bounding box center [623, 598] width 37 height 42
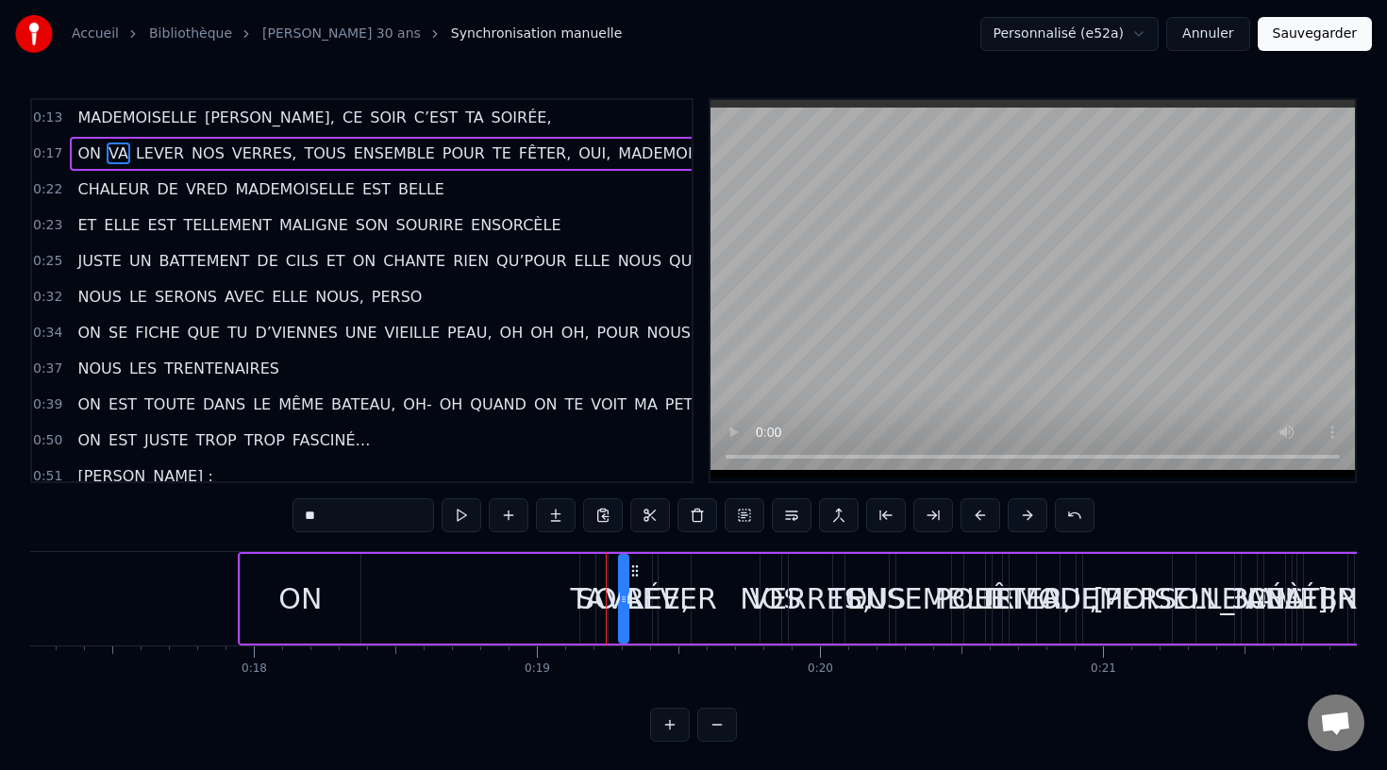
click at [600, 598] on div "ON VA LEVER NOS VERRES, TOUS ENSEMBLE POUR TE FÊTER, OUI, MADEMOISELLE AUDREY, …" at bounding box center [935, 598] width 1395 height 93
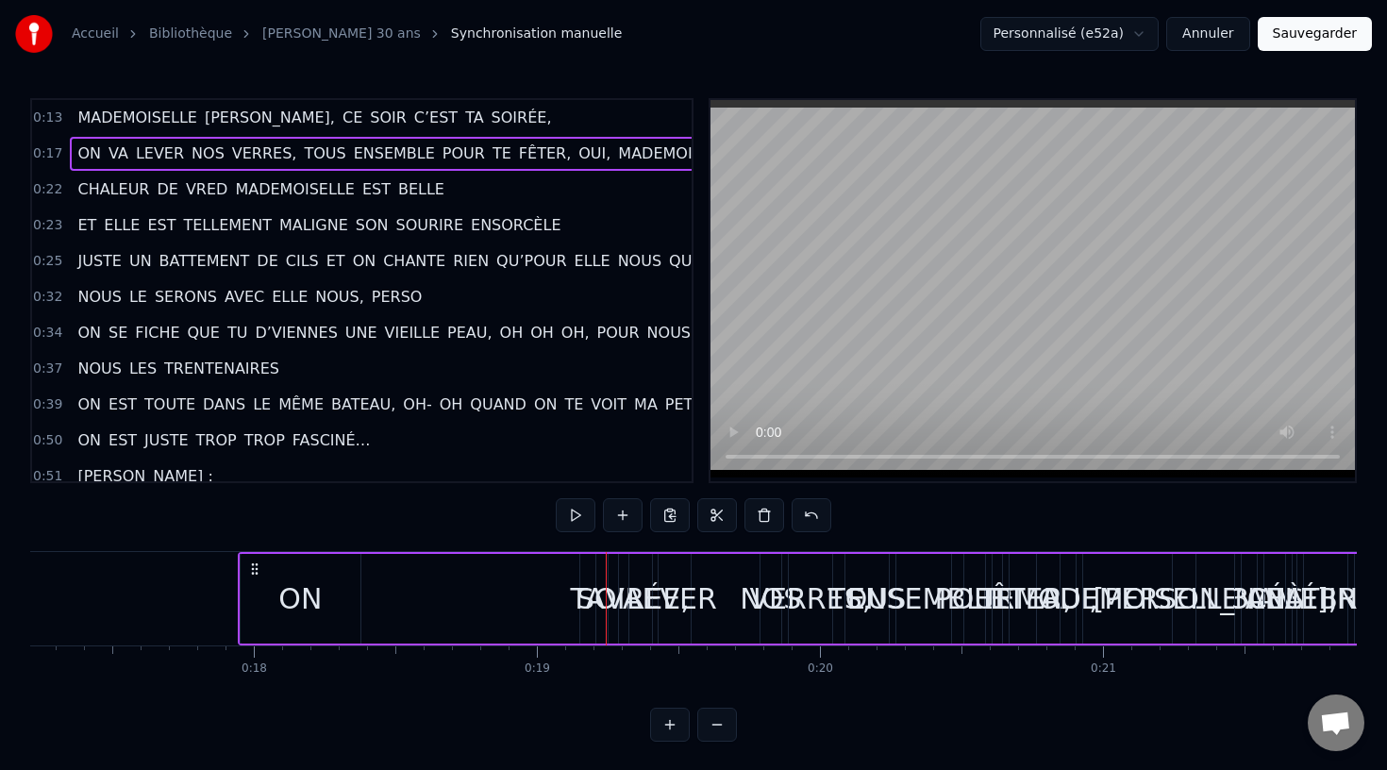
click at [590, 597] on div "ON VA LEVER NOS VERRES, TOUS ENSEMBLE POUR TE FÊTER, OUI, MADEMOISELLE AUDREY, …" at bounding box center [935, 598] width 1395 height 93
drag, startPoint x: 545, startPoint y: 595, endPoint x: 460, endPoint y: 595, distance: 84.9
click at [462, 595] on div "ON VA LEVER NOS VERRES, TOUS ENSEMBLE POUR TE FÊTER, OUI, MADEMOISELLE AUDREY, …" at bounding box center [935, 598] width 1395 height 93
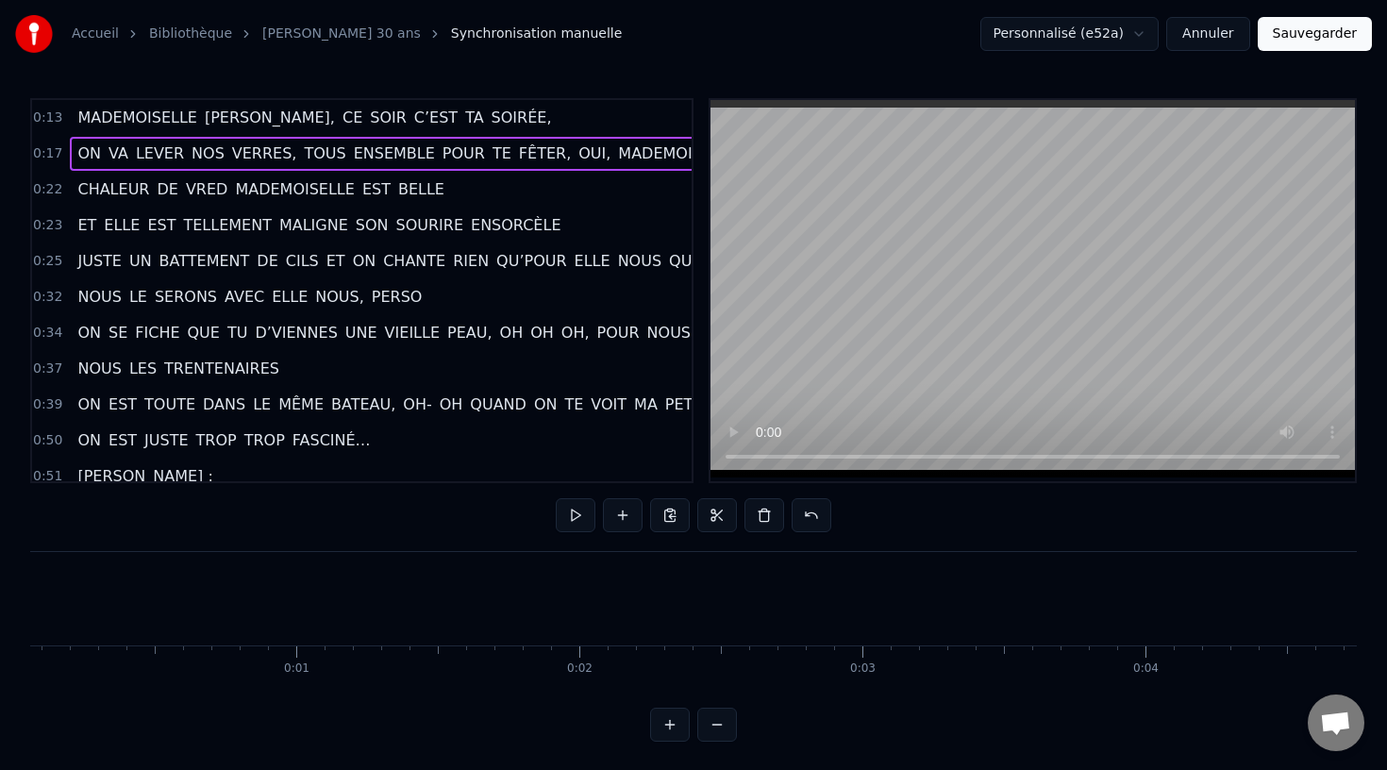
scroll to position [0, 0]
click at [463, 122] on span "TA" at bounding box center [474, 118] width 22 height 22
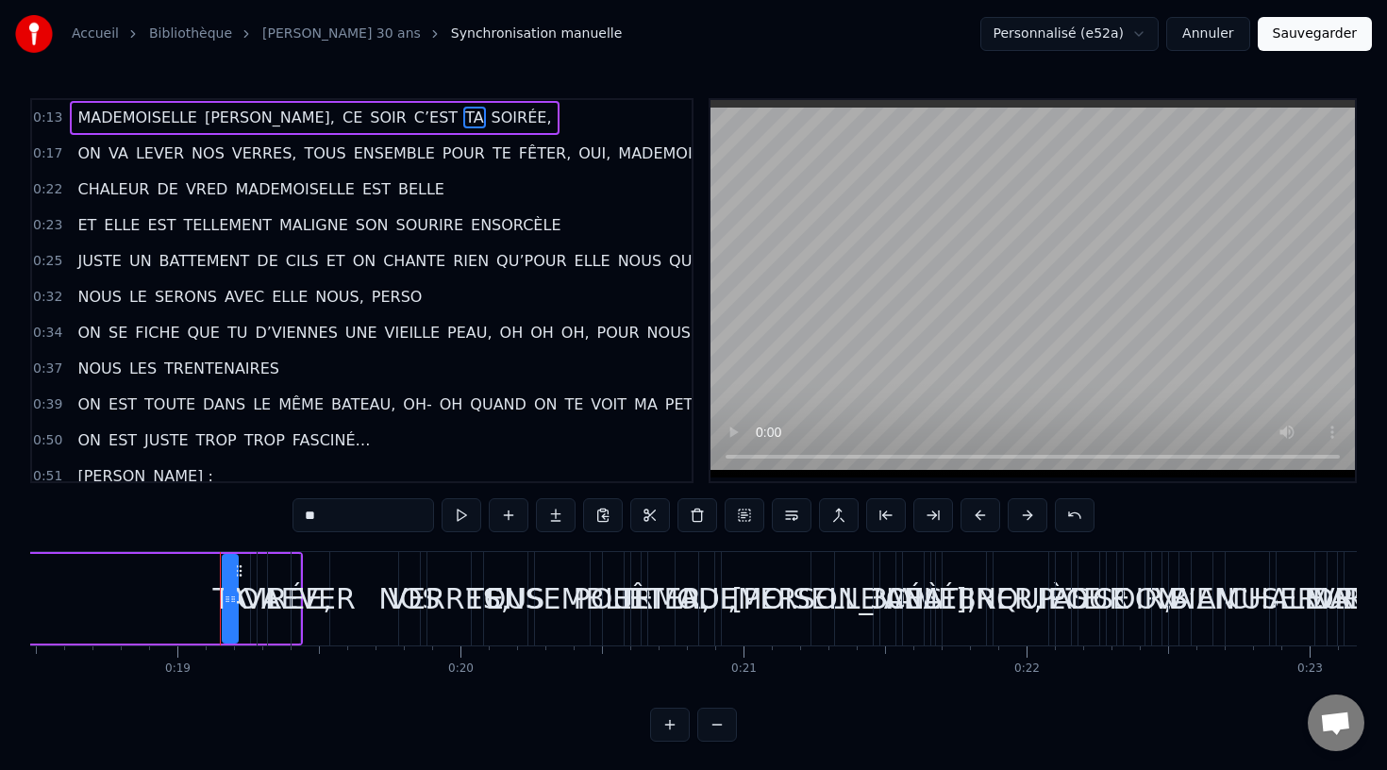
scroll to position [0, 5325]
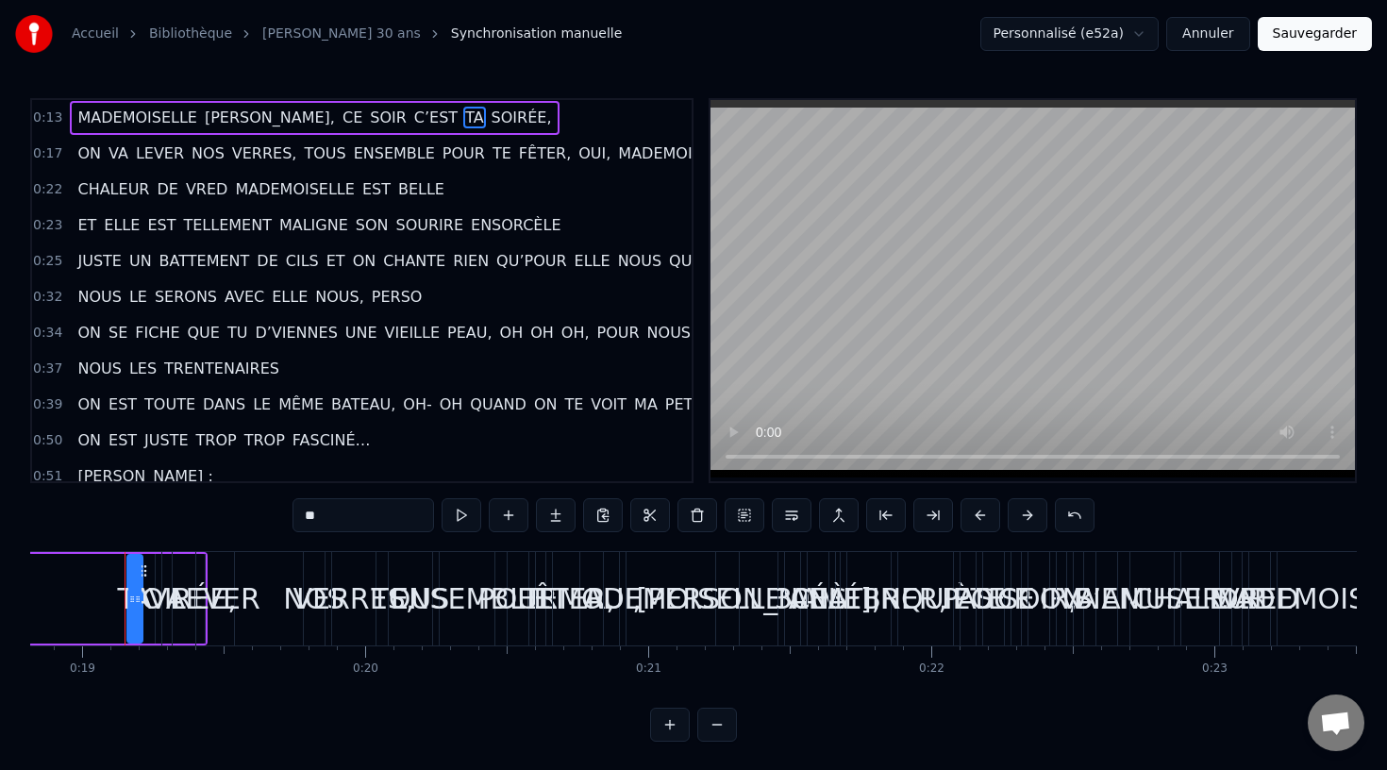
drag, startPoint x: 133, startPoint y: 599, endPoint x: 76, endPoint y: 592, distance: 57.0
click at [76, 592] on div "ON VA LEVER NOS VERRES, TOUS ENSEMBLE POUR TE FÊTER, OUI, MADEMOISELLE AUDREY, …" at bounding box center [480, 598] width 1395 height 93
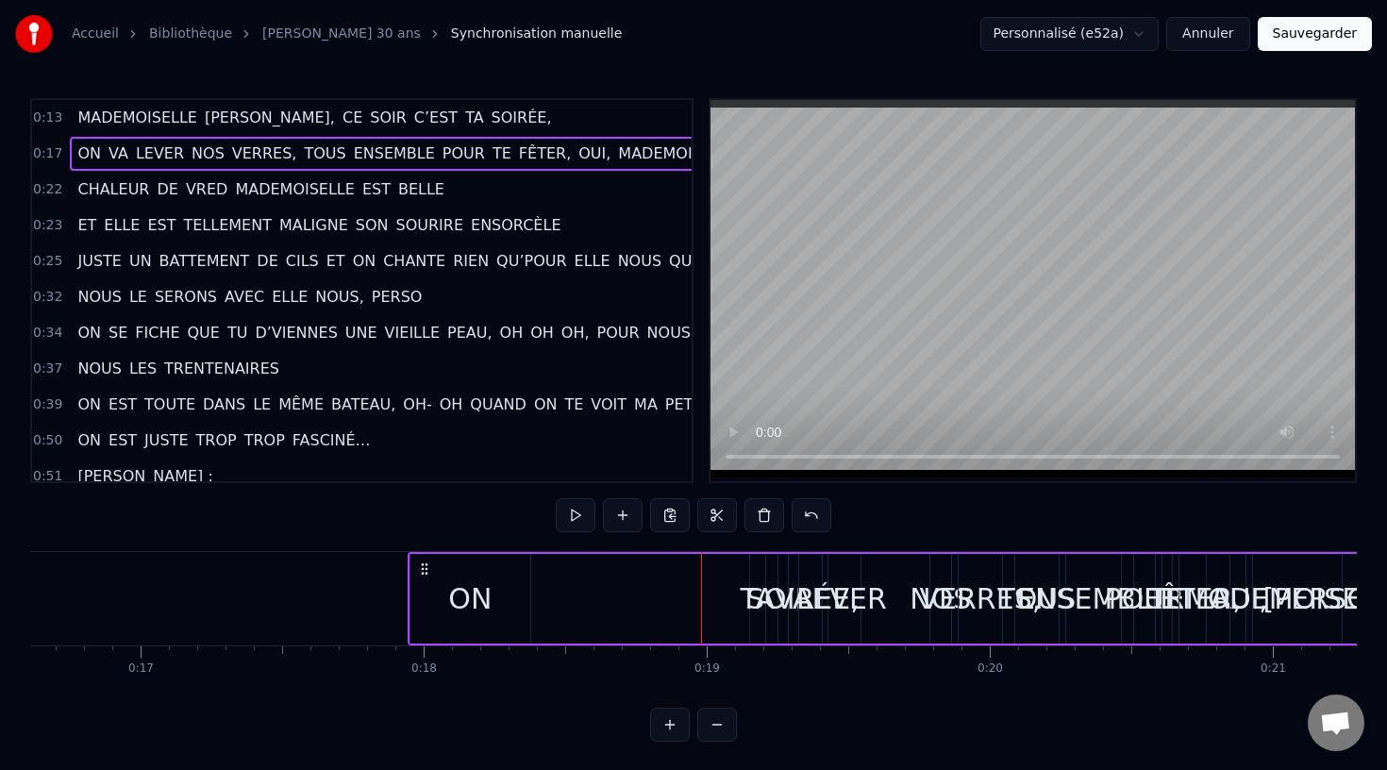
scroll to position [0, 4700]
click at [463, 121] on span "TA" at bounding box center [474, 118] width 22 height 22
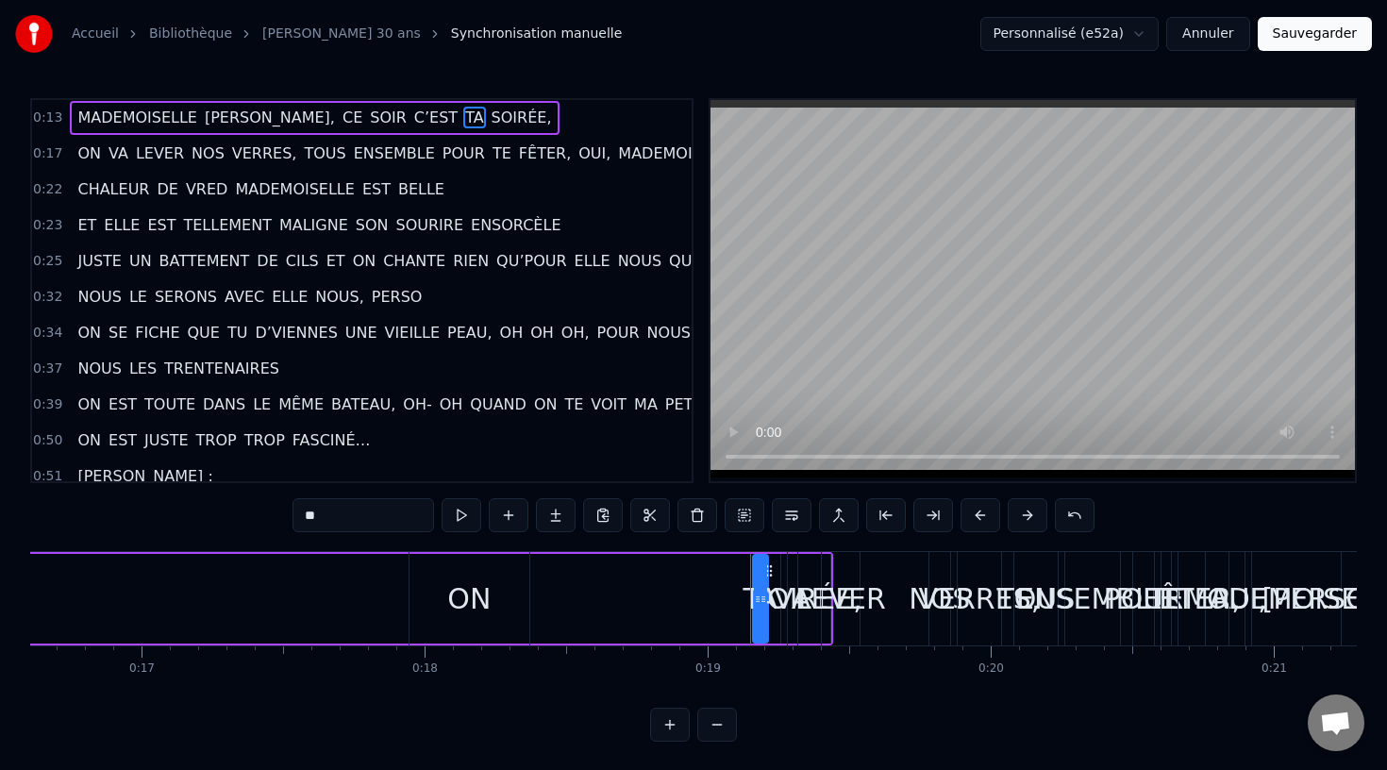
click at [463, 119] on span "TA" at bounding box center [474, 118] width 22 height 22
click at [490, 623] on div "ON" at bounding box center [469, 598] width 120 height 93
type input "**"
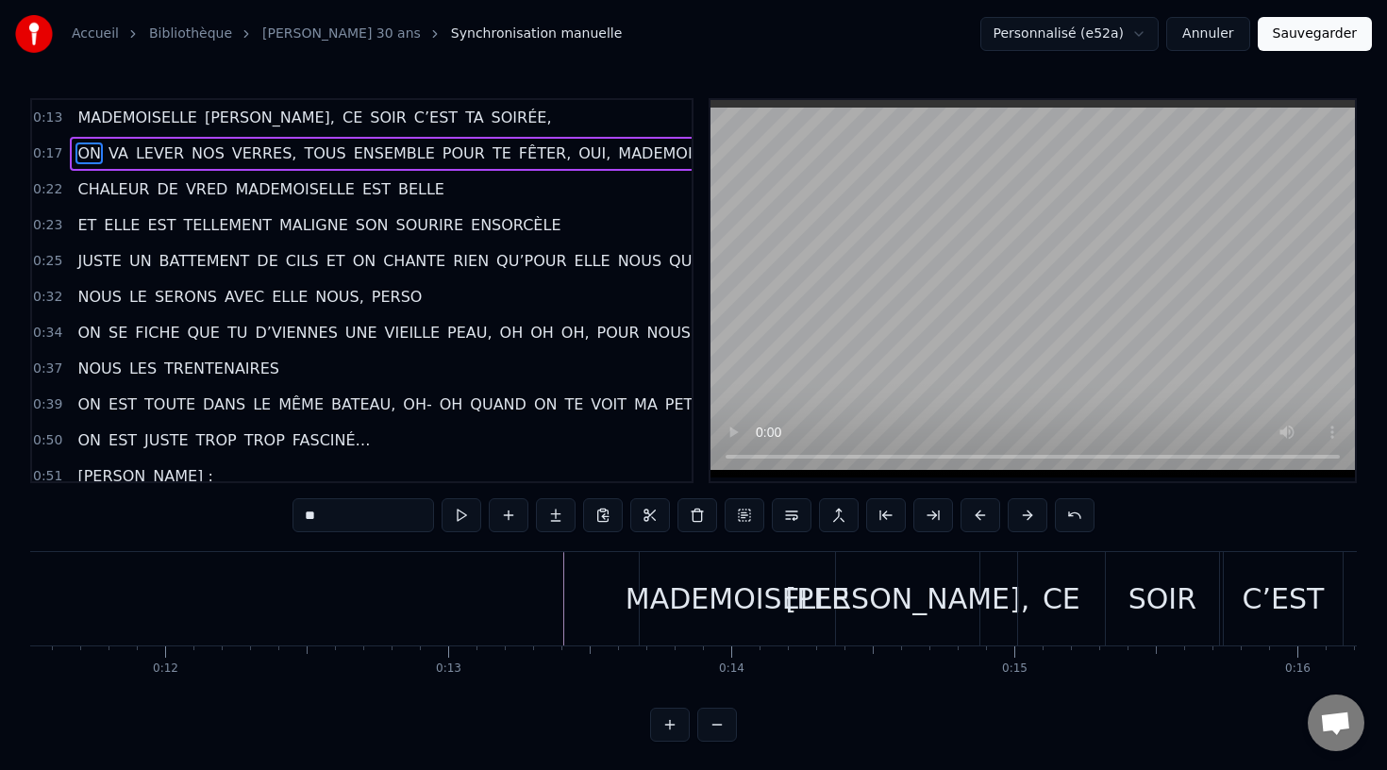
scroll to position [0, 3255]
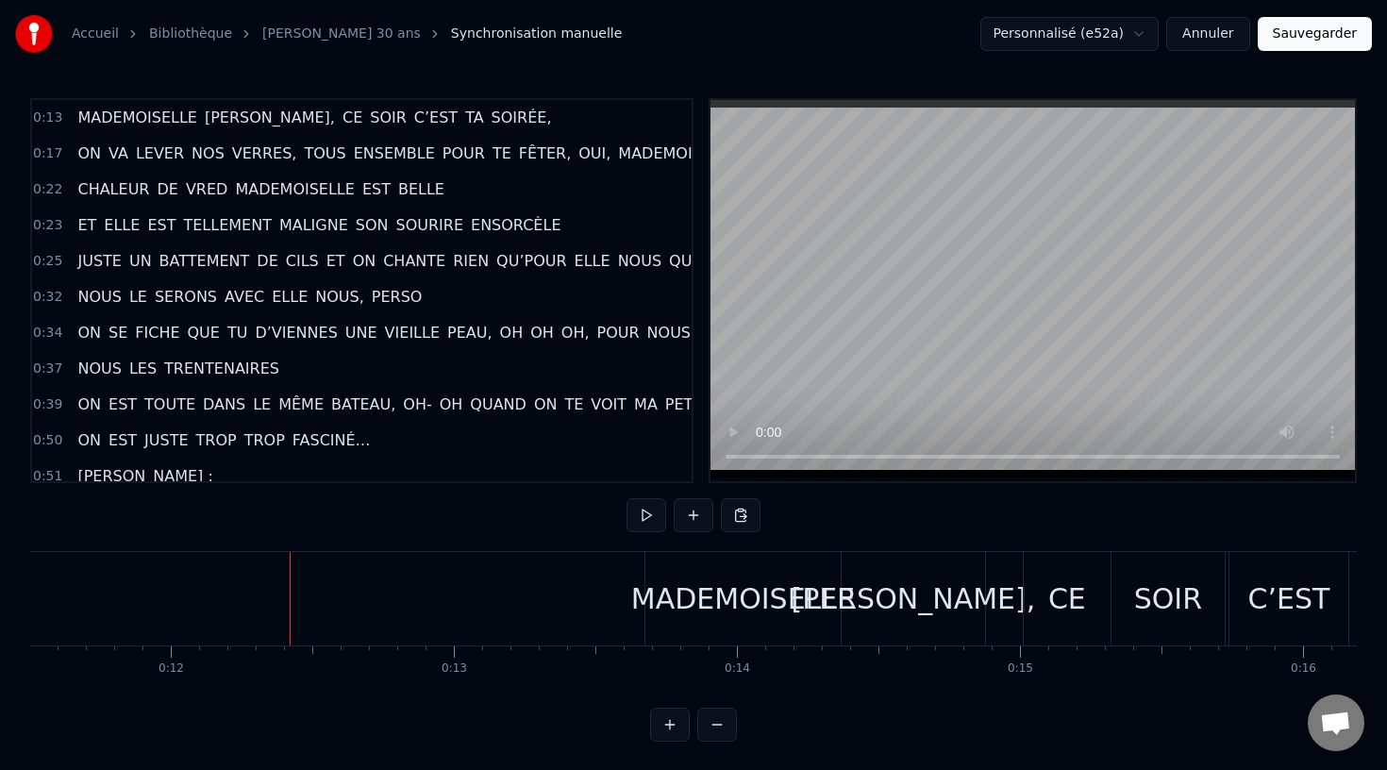
click at [679, 588] on div "MADEMOISELLE" at bounding box center [743, 598] width 224 height 42
click at [642, 516] on button at bounding box center [646, 515] width 40 height 34
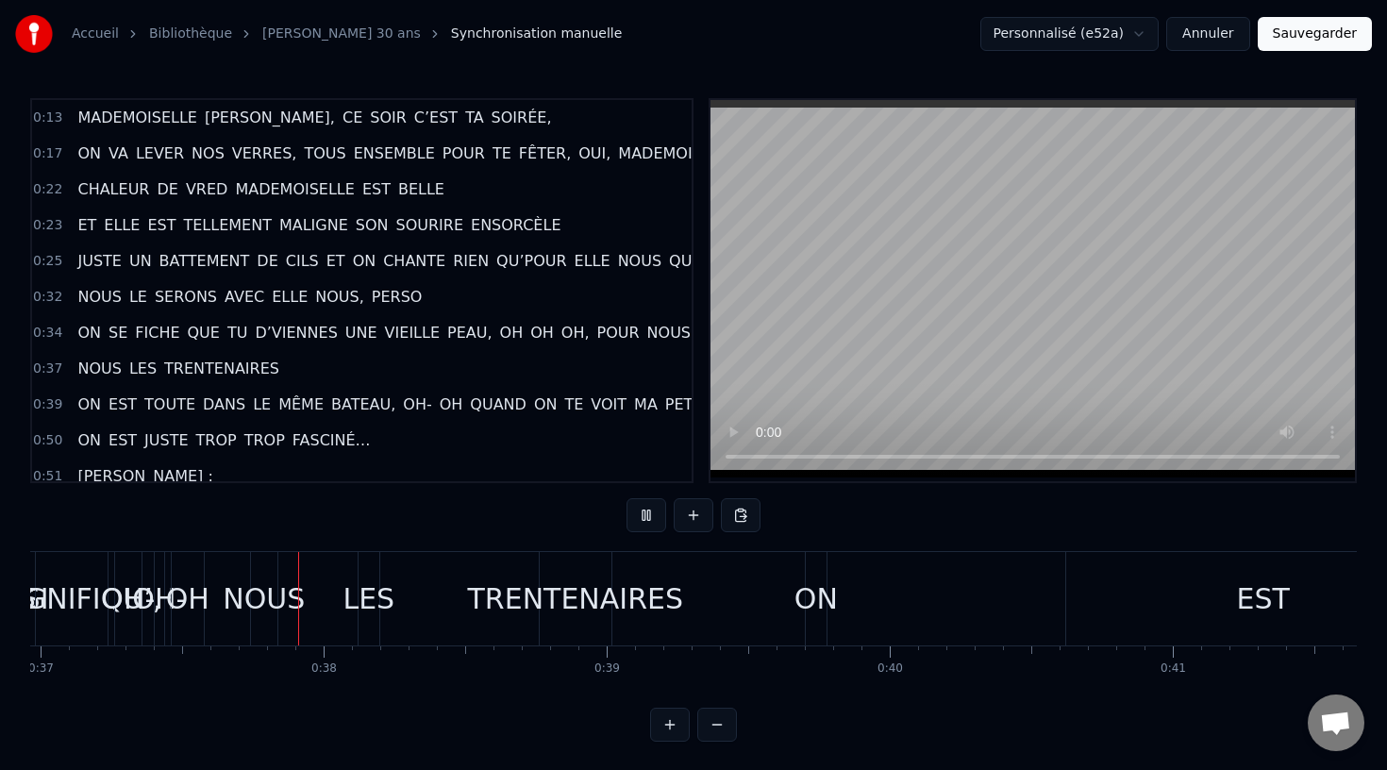
scroll to position [0, 10473]
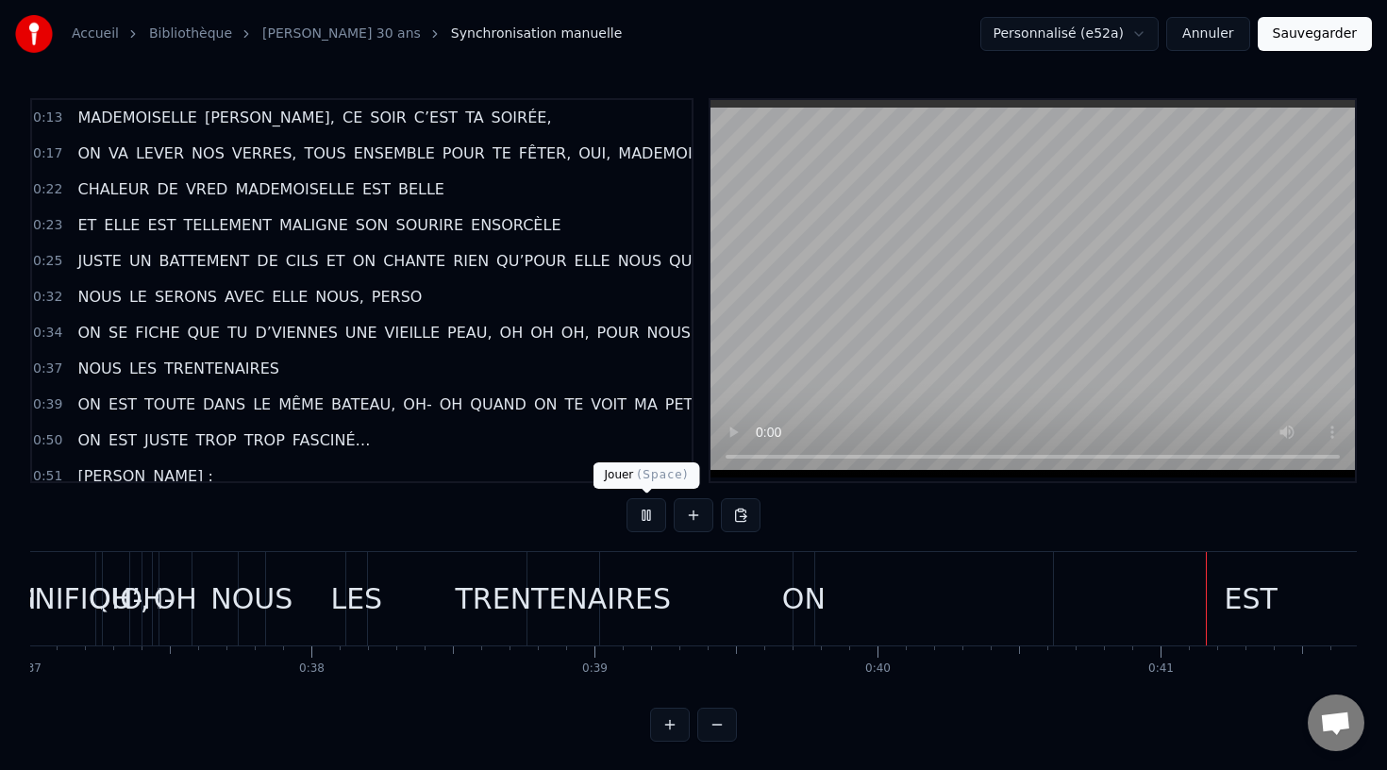
click at [650, 517] on button at bounding box center [646, 515] width 40 height 34
click at [1129, 28] on html "Accueil Bibliothèque audrey 30 ans Synchronisation manuelle Personnalisé (e52a)…" at bounding box center [693, 386] width 1387 height 772
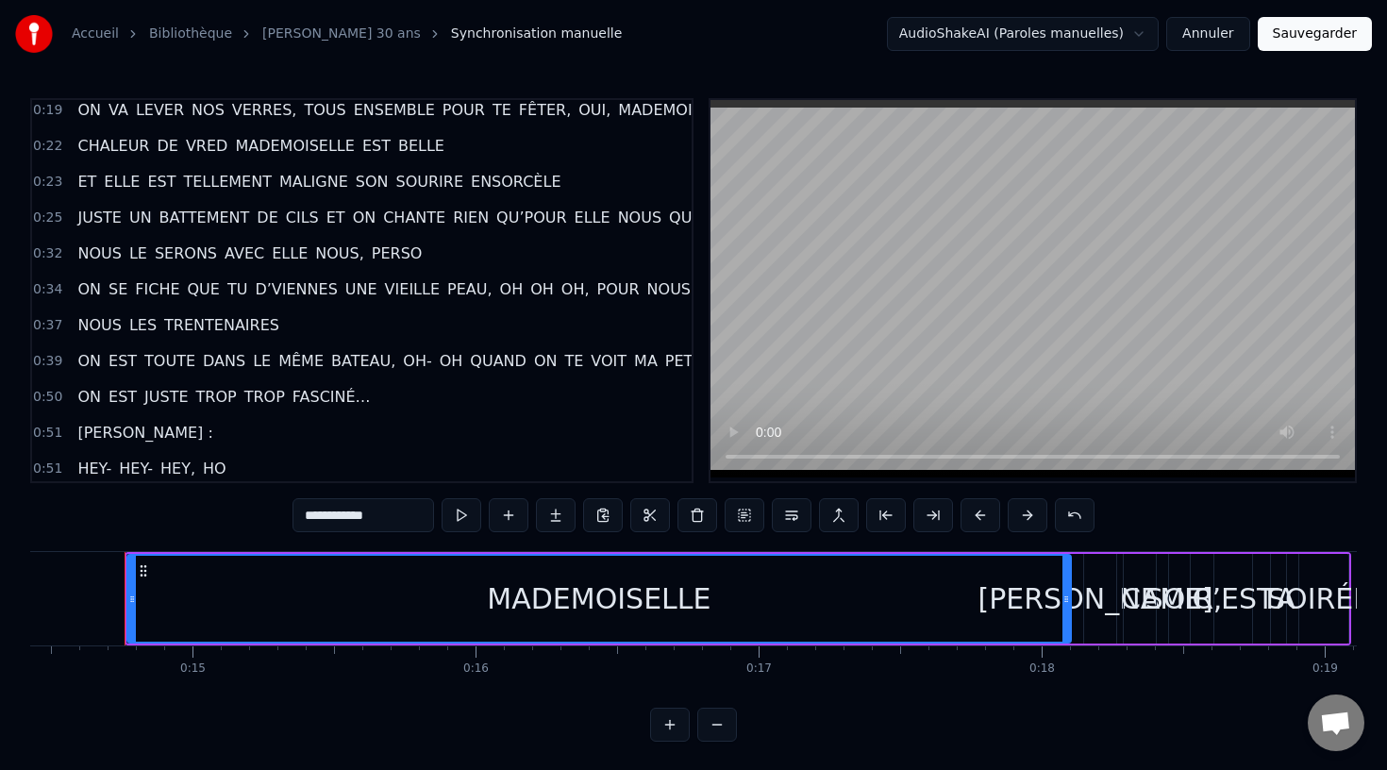
scroll to position [0, 0]
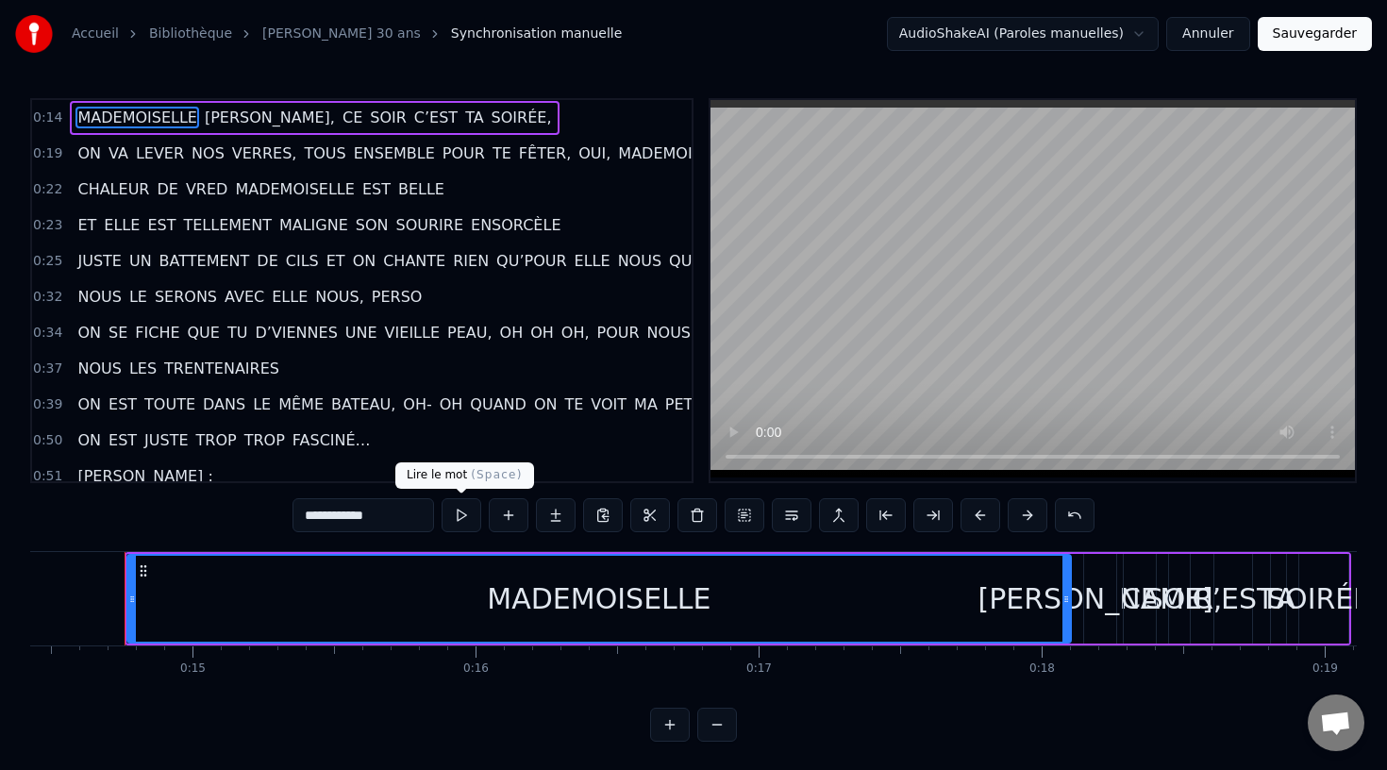
click at [460, 522] on button at bounding box center [461, 515] width 40 height 34
click at [372, 522] on input "**********" at bounding box center [363, 515] width 142 height 34
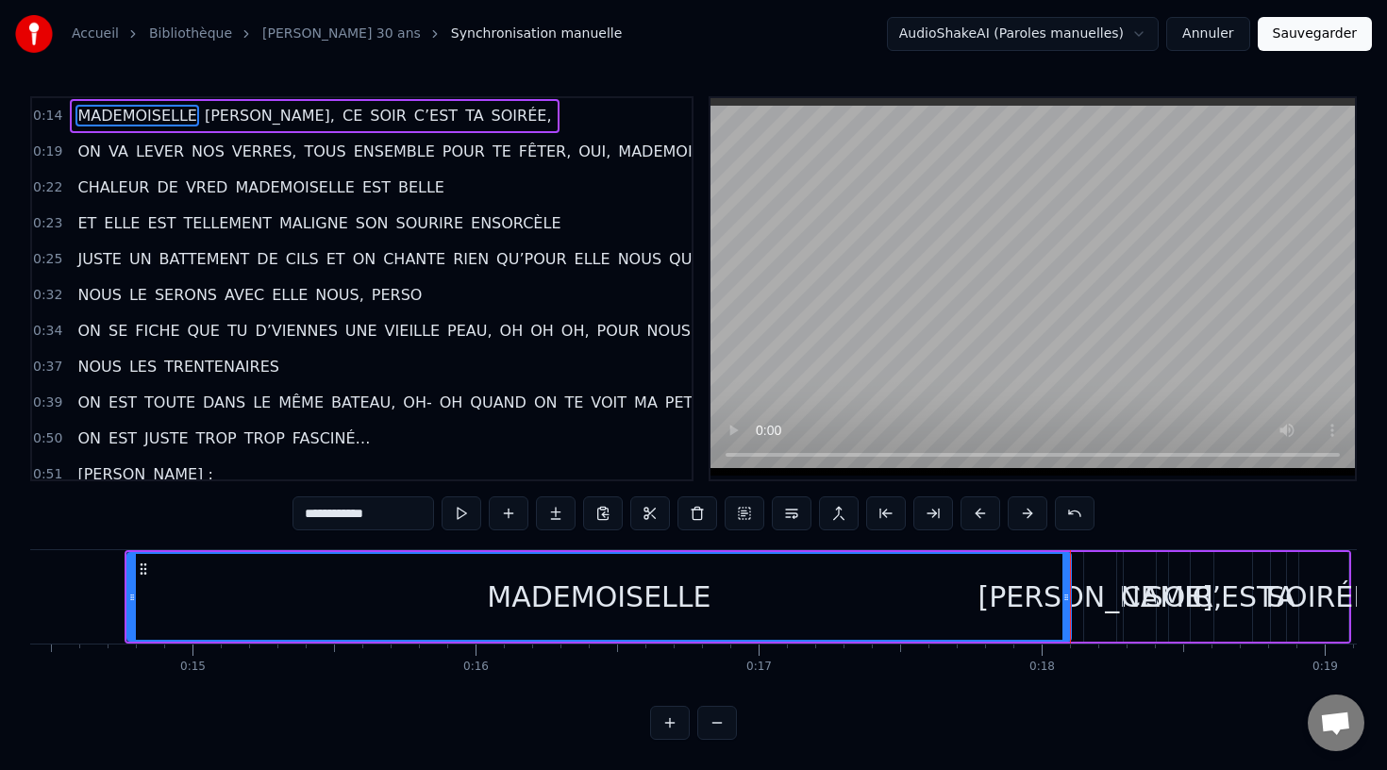
click at [670, 716] on button at bounding box center [670, 723] width 40 height 34
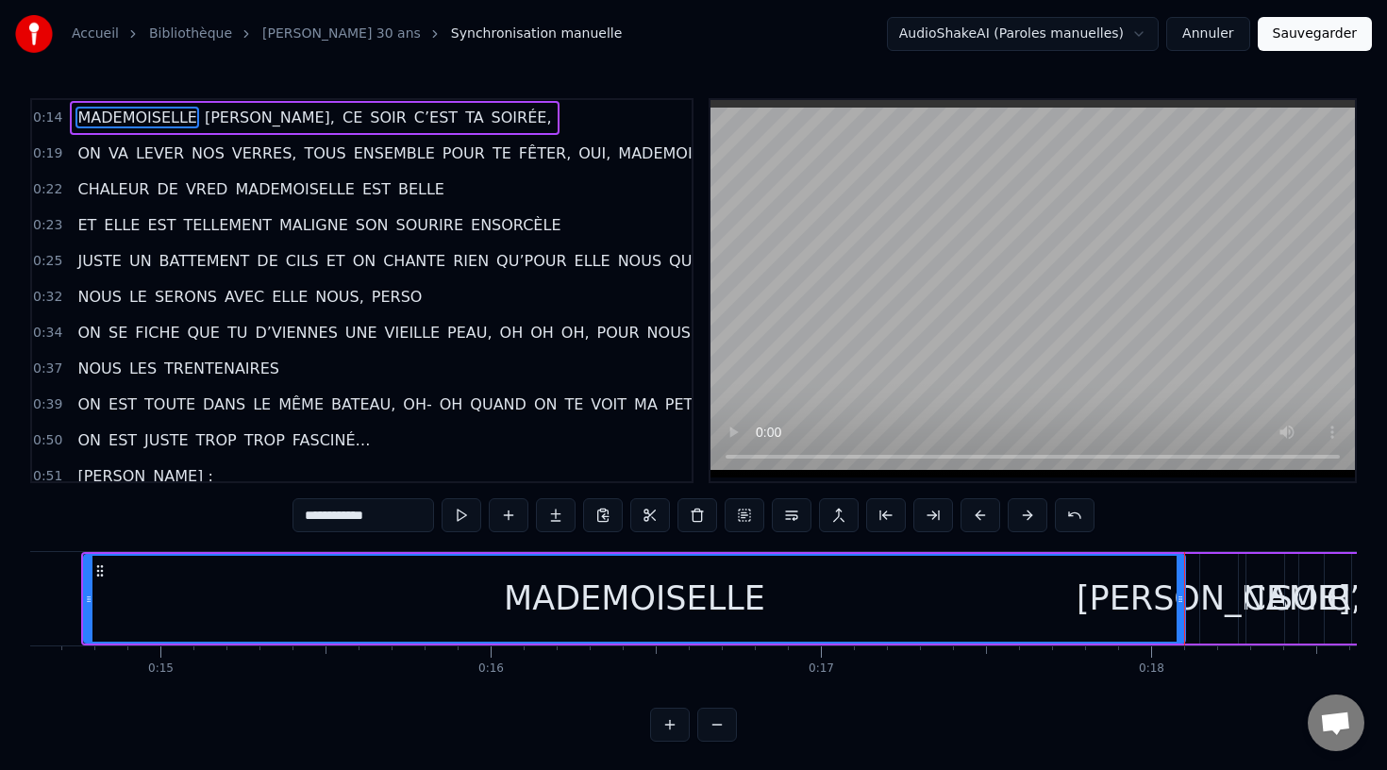
scroll to position [0, 4859]
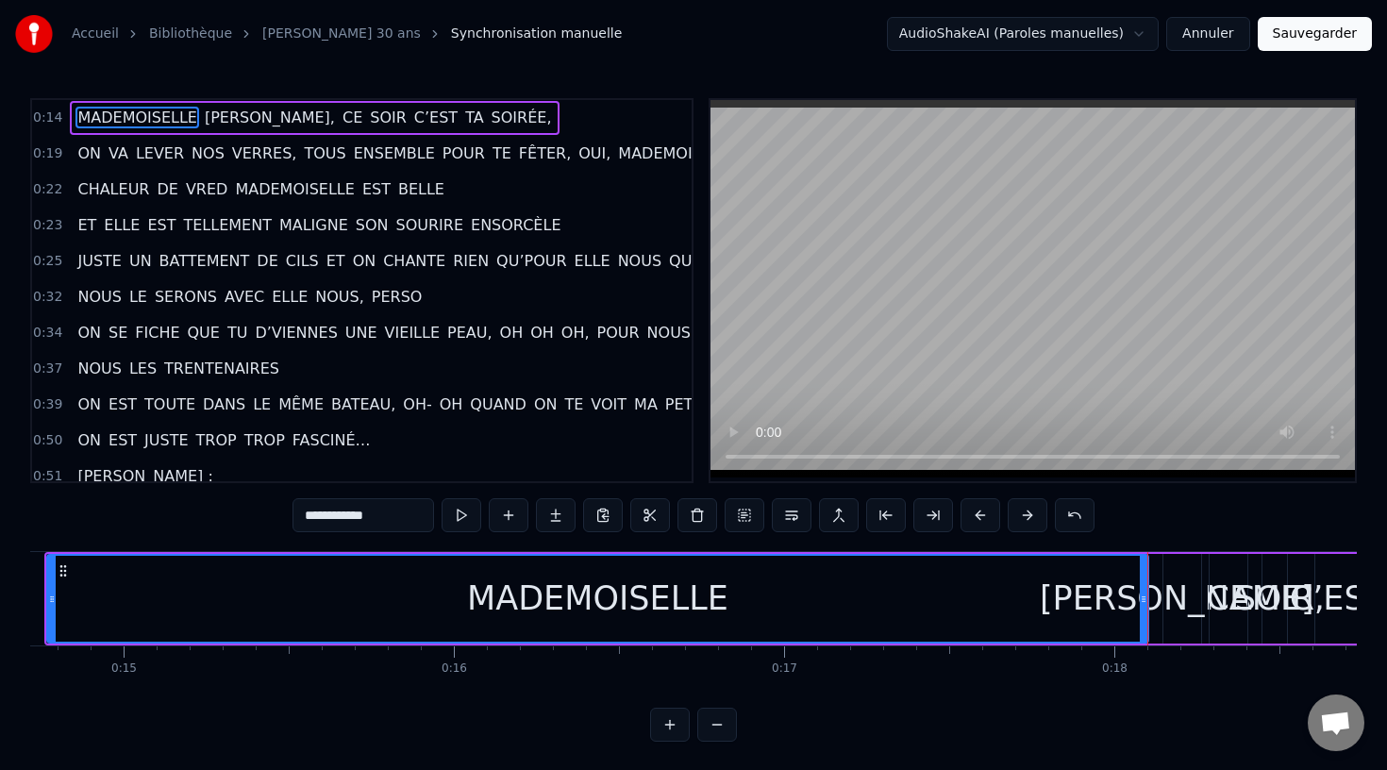
click at [669, 724] on button at bounding box center [670, 725] width 40 height 34
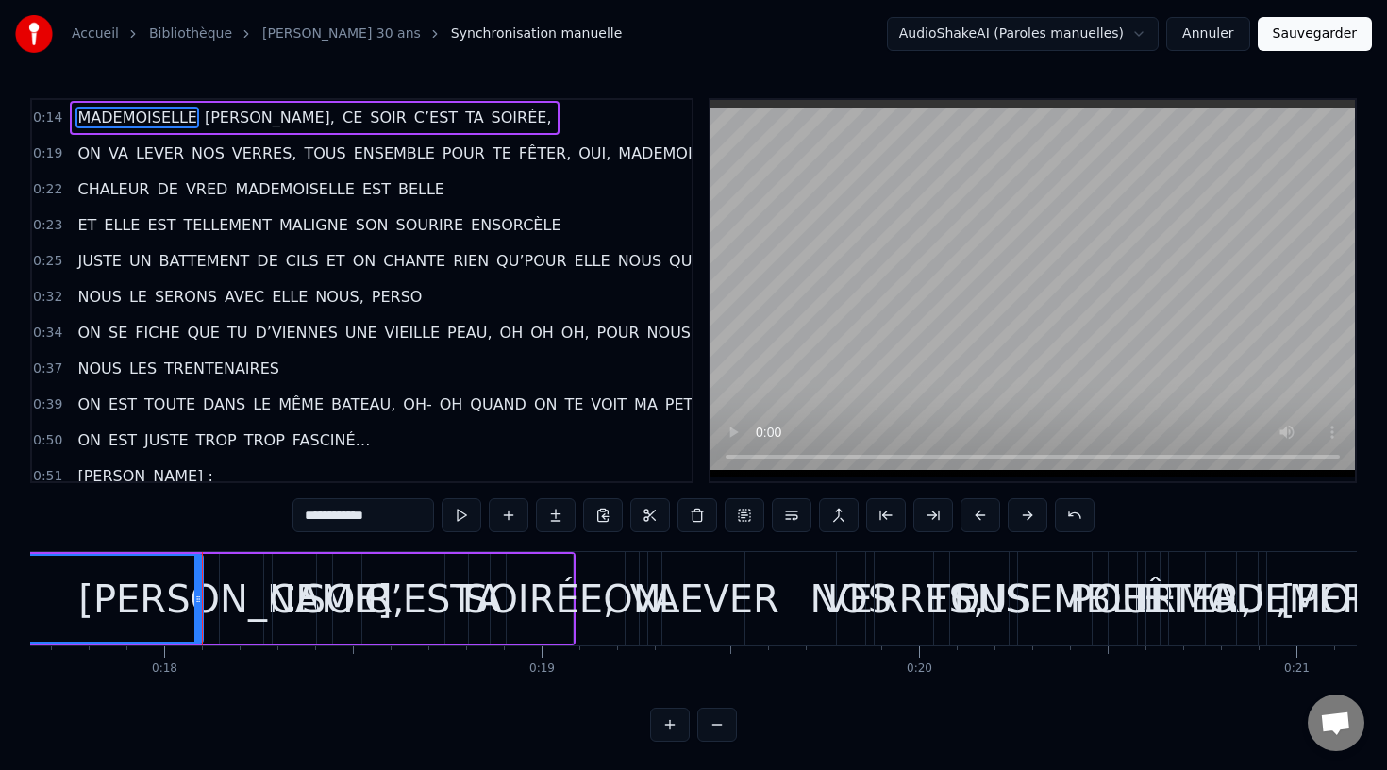
scroll to position [0, 6736]
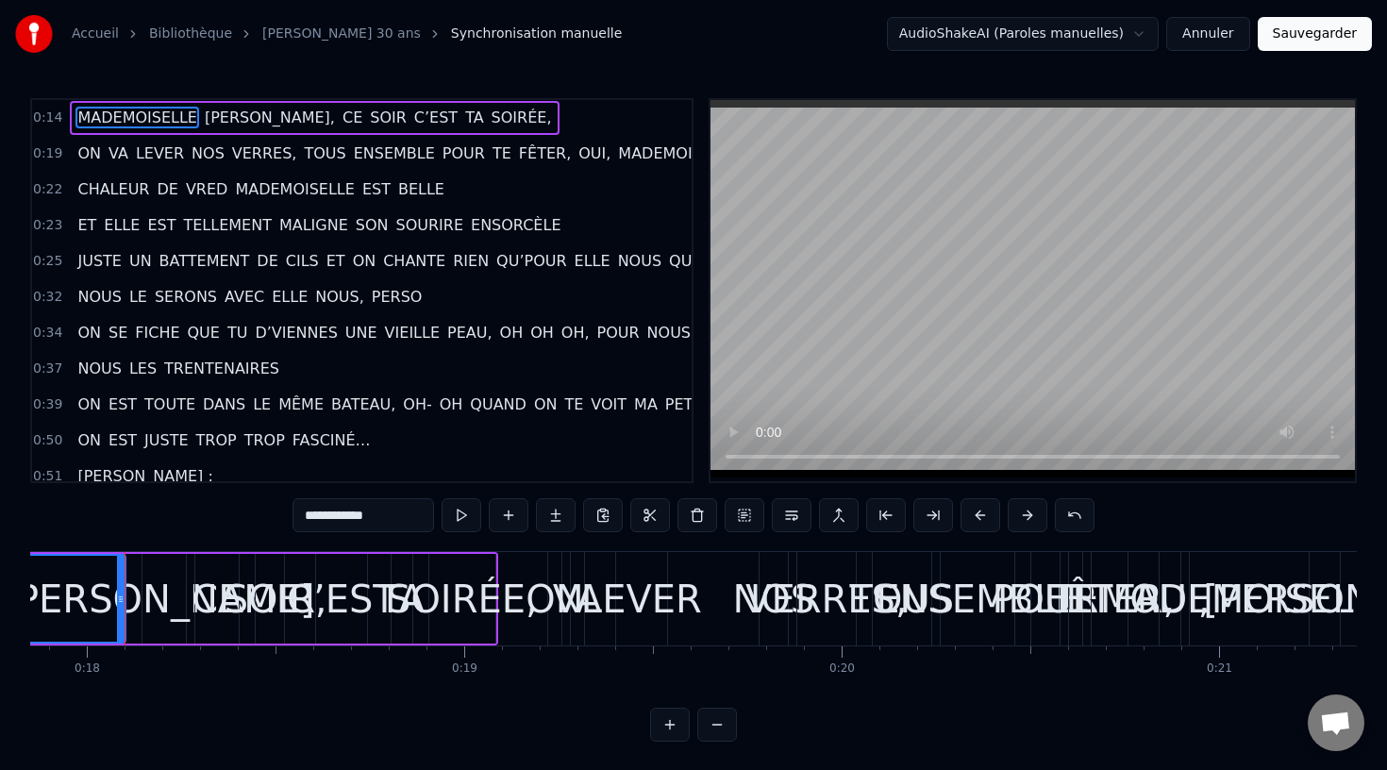
click at [669, 724] on button at bounding box center [670, 725] width 40 height 34
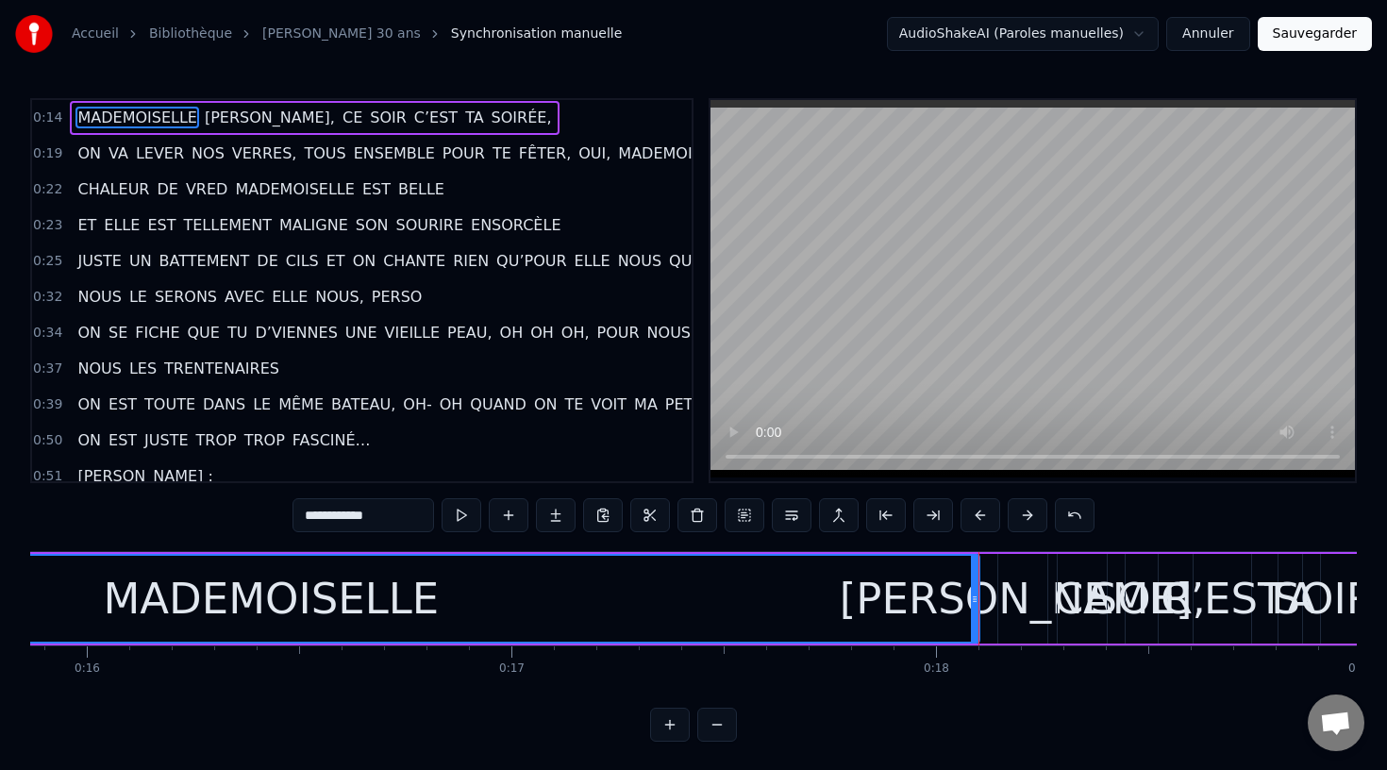
click at [669, 724] on button at bounding box center [670, 725] width 40 height 34
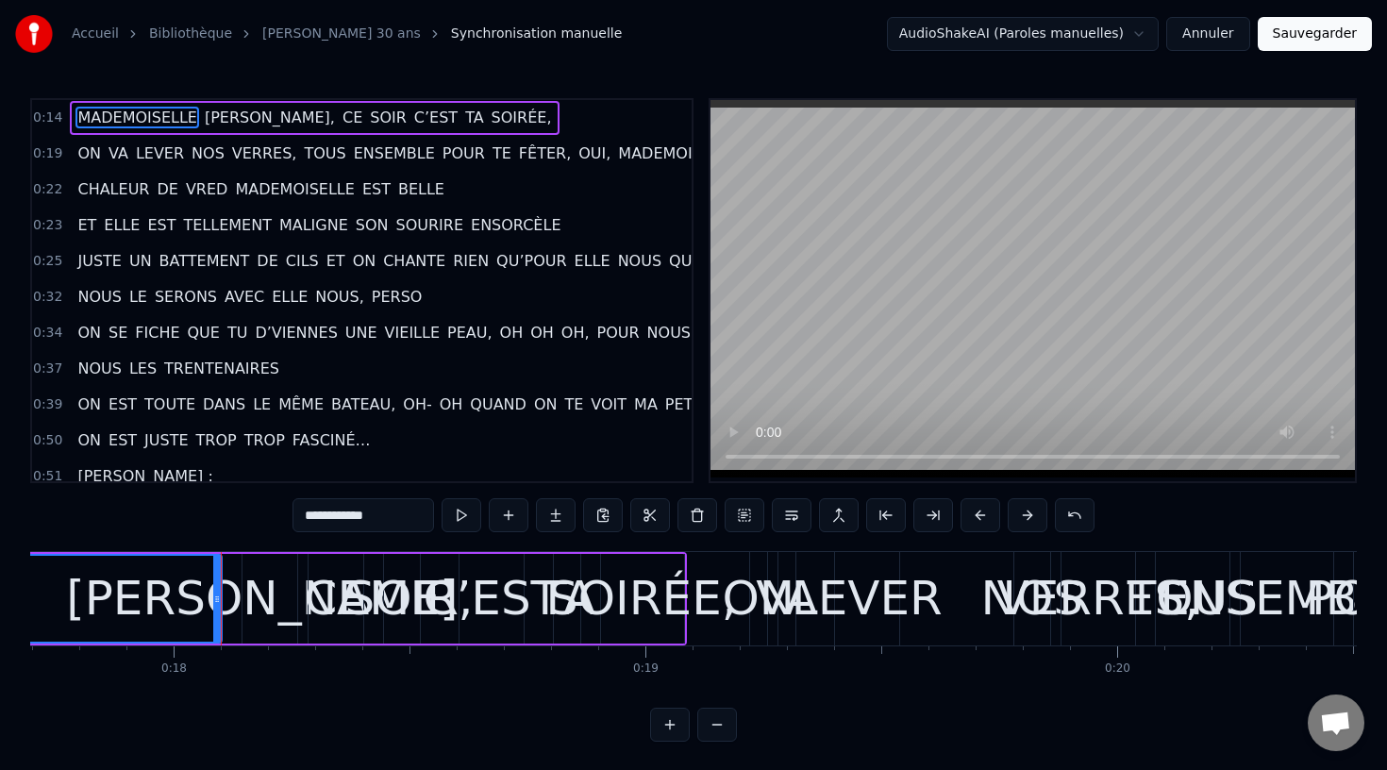
scroll to position [0, 8443]
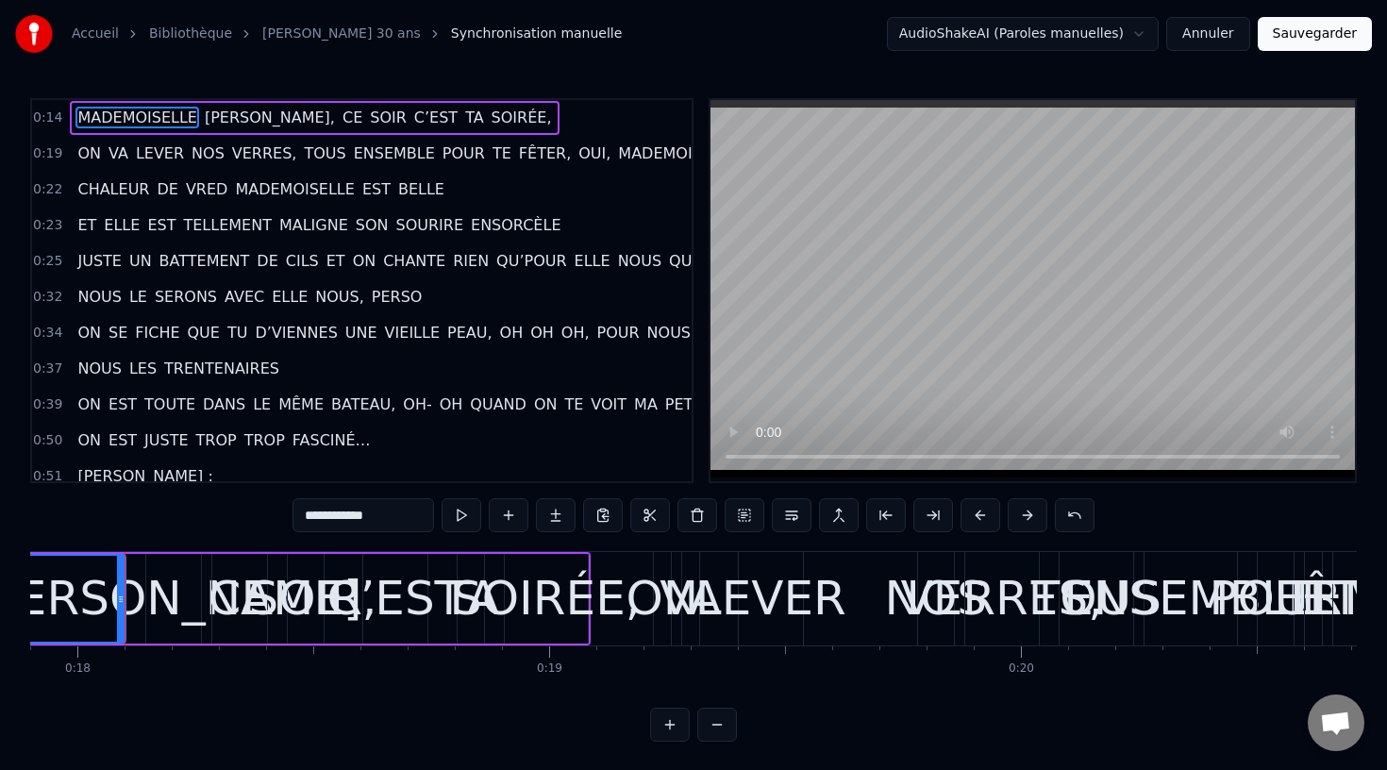
click at [669, 724] on button at bounding box center [670, 725] width 40 height 34
